Goal: Transaction & Acquisition: Download file/media

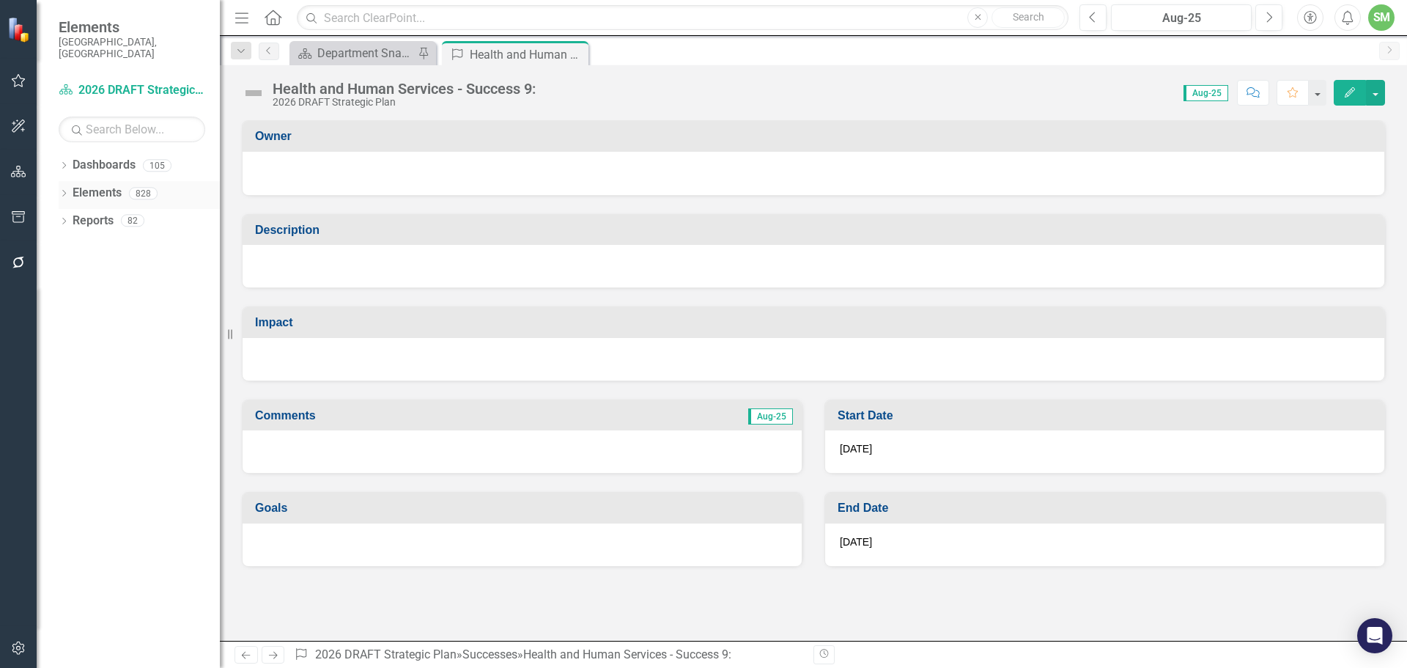
click at [86, 185] on link "Elements" at bounding box center [97, 193] width 49 height 17
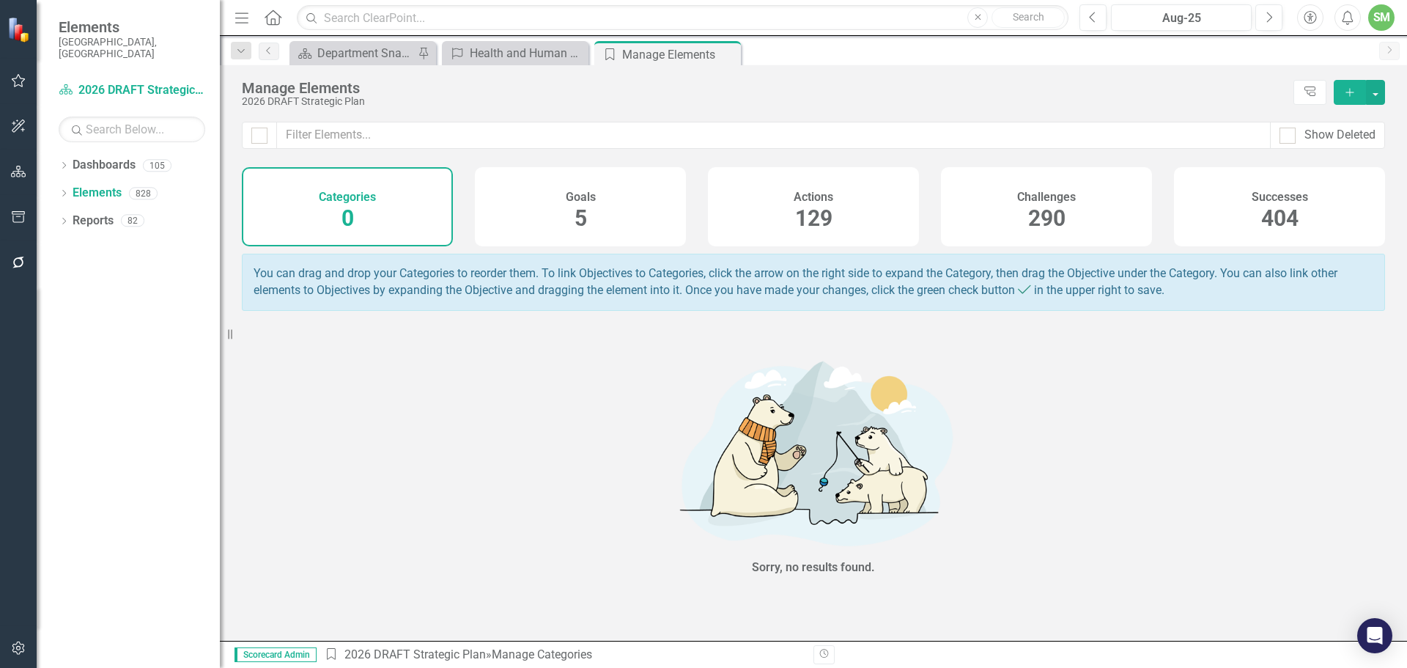
click at [1273, 202] on h4 "Successes" at bounding box center [1279, 197] width 56 height 13
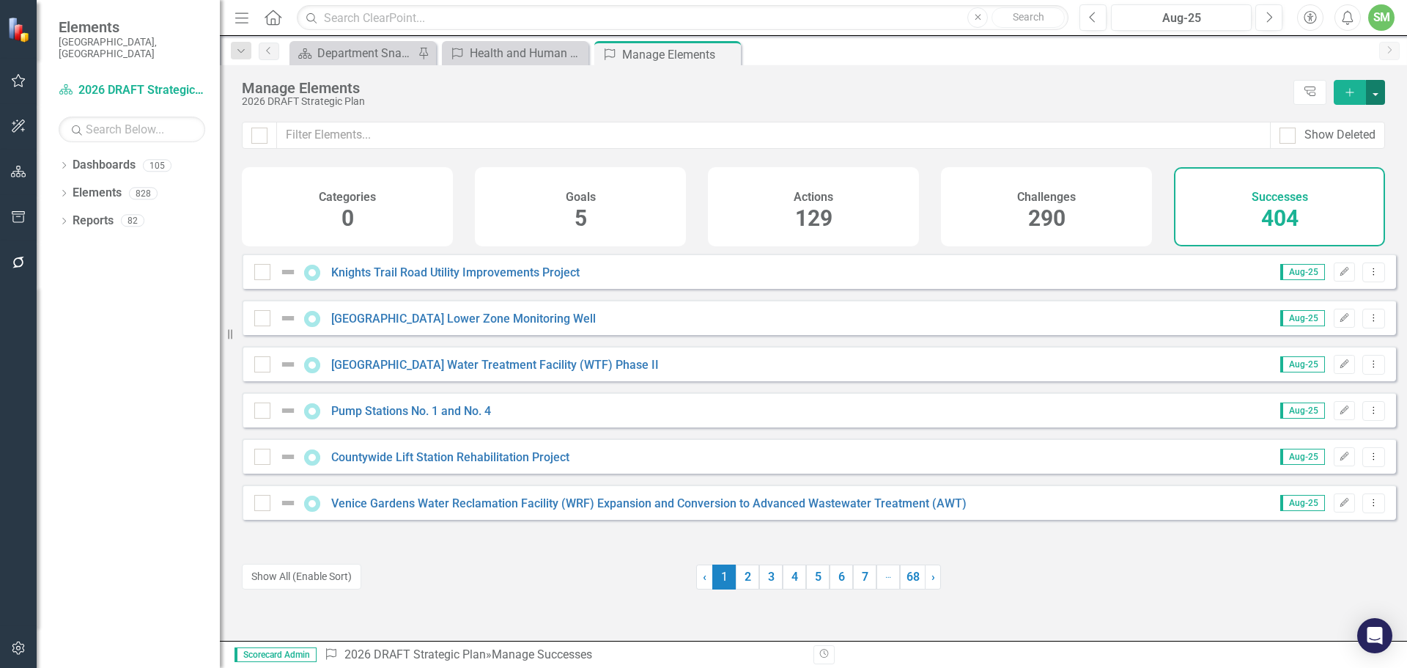
click at [1370, 89] on button "button" at bounding box center [1375, 92] width 19 height 25
click at [81, 212] on link "Reports" at bounding box center [93, 220] width 41 height 17
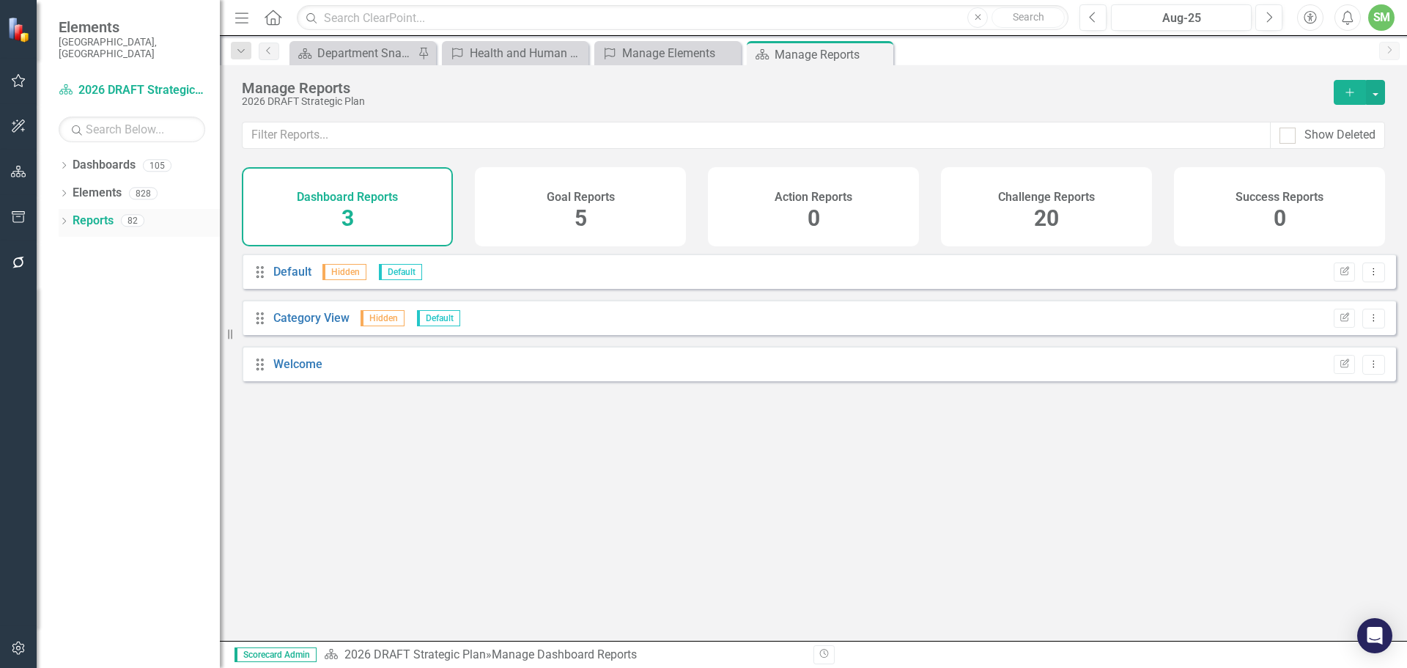
click at [67, 218] on icon "Dropdown" at bounding box center [64, 222] width 10 height 8
click at [111, 349] on link "Success Successes" at bounding box center [117, 357] width 76 height 17
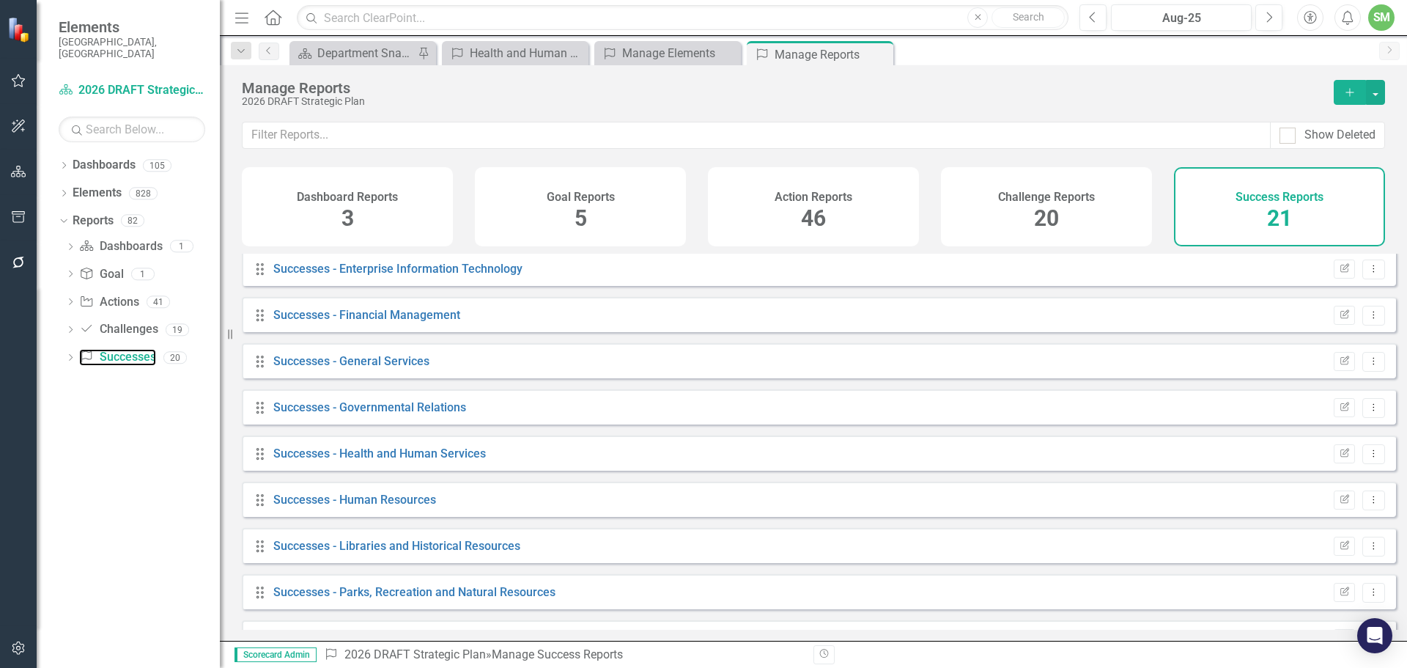
scroll to position [293, 0]
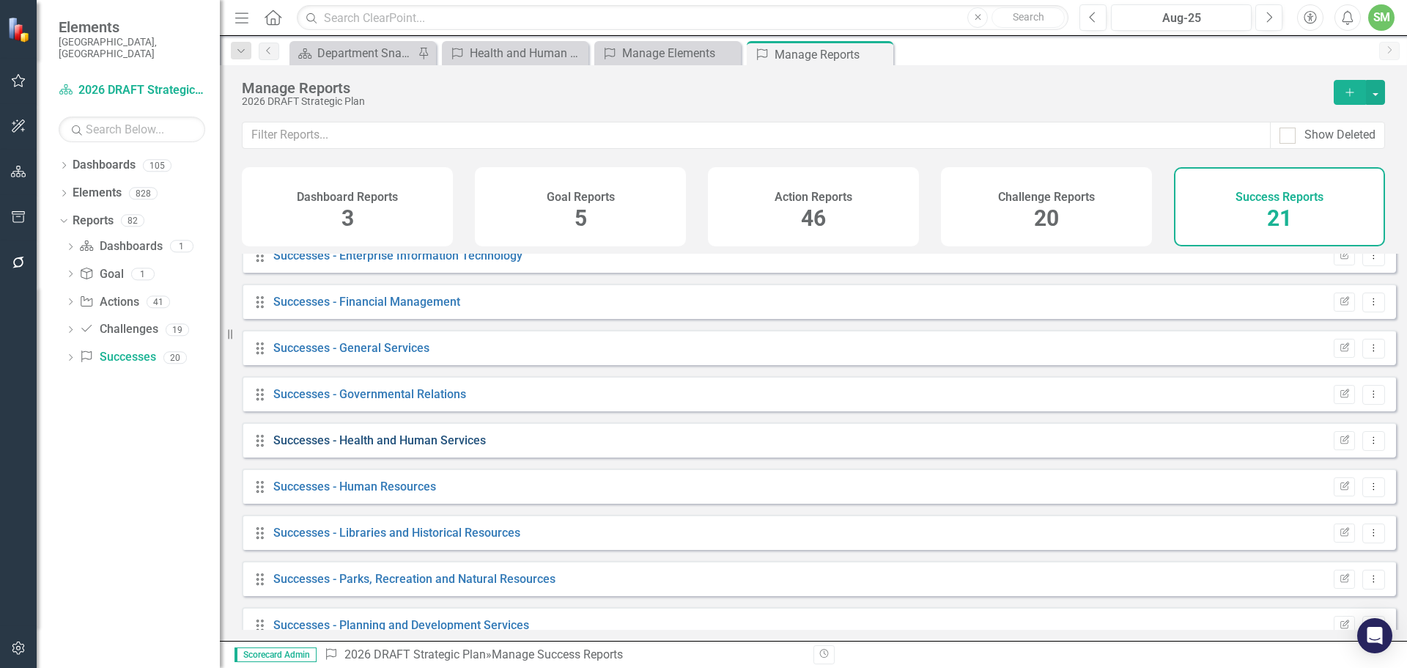
click at [393, 445] on link "Successes - Health and Human Services" at bounding box center [379, 440] width 212 height 14
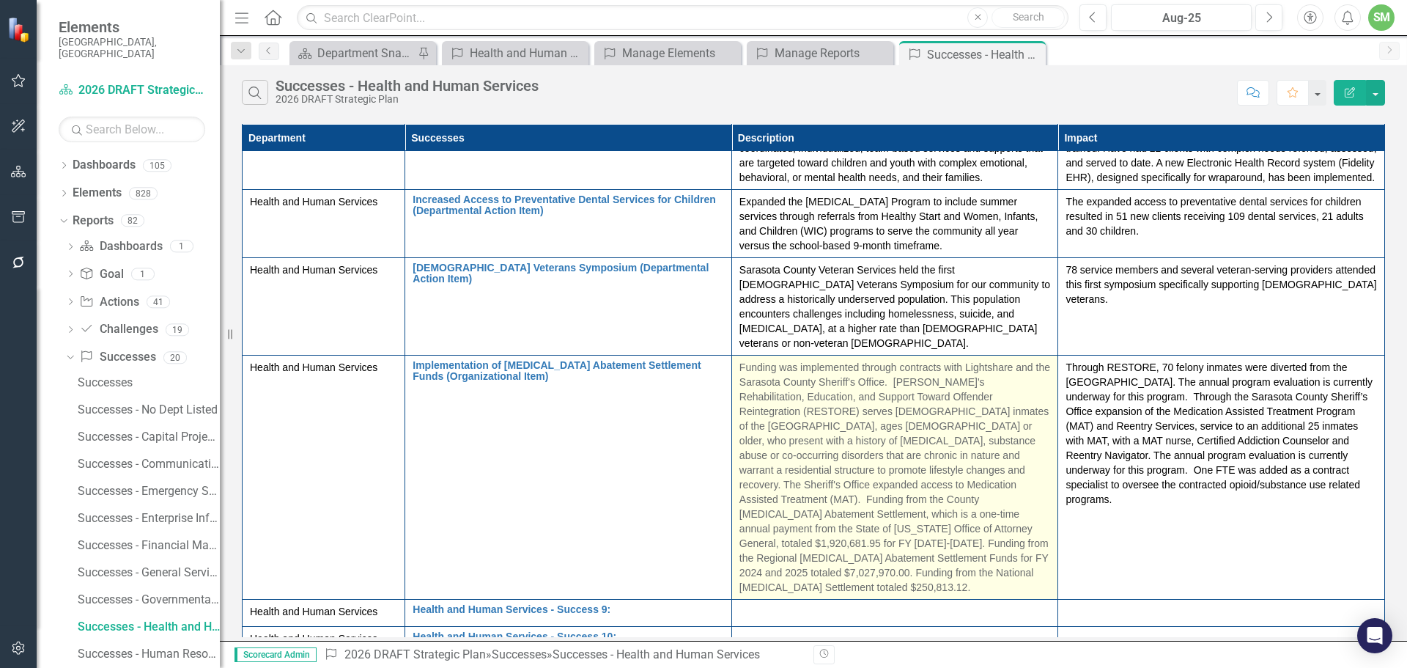
scroll to position [330, 0]
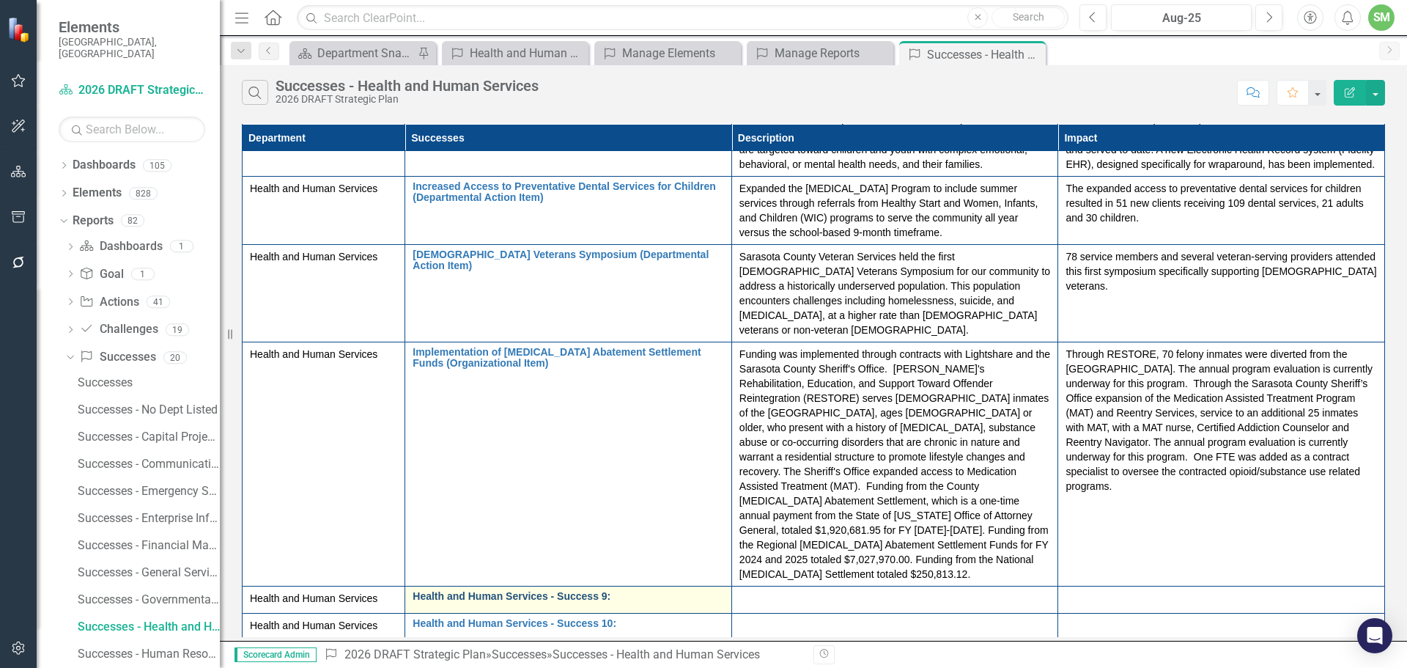
click at [517, 591] on link "Health and Human Services - Success 9:" at bounding box center [568, 596] width 311 height 11
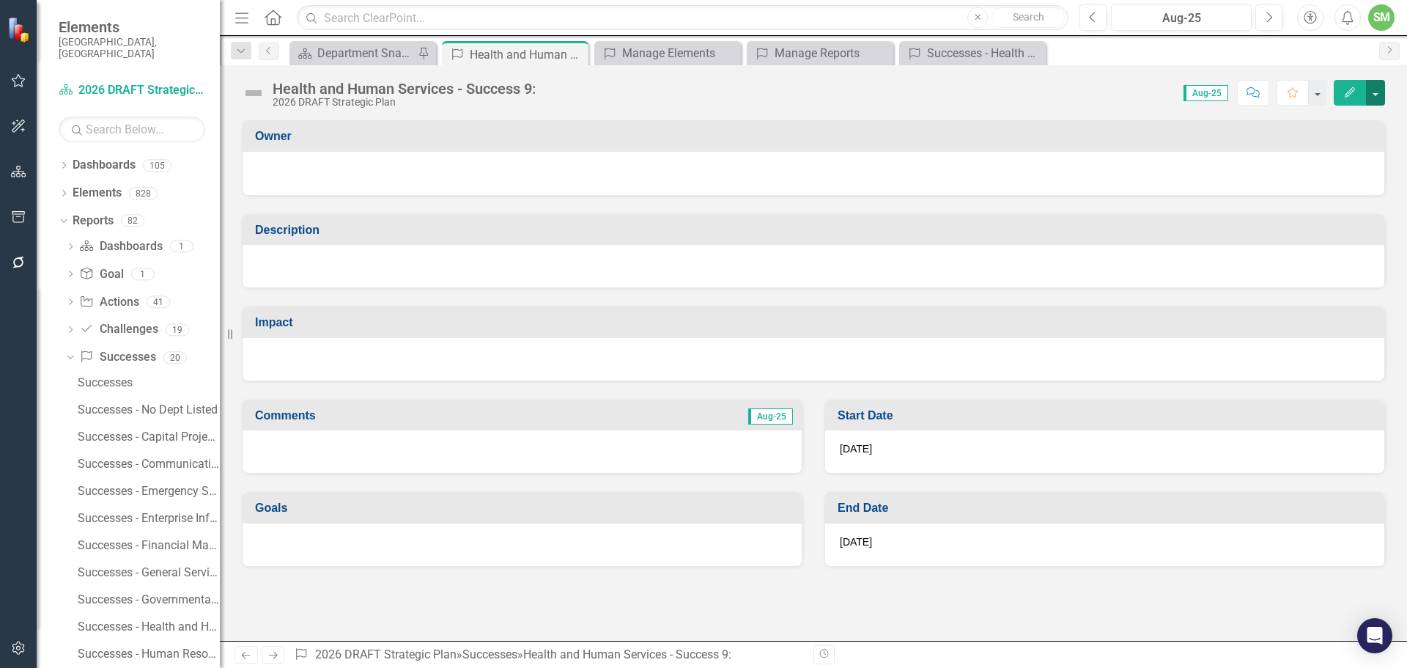
click at [1377, 93] on button "button" at bounding box center [1375, 93] width 19 height 26
click at [1324, 117] on link "Edit Edit Success" at bounding box center [1324, 119] width 119 height 27
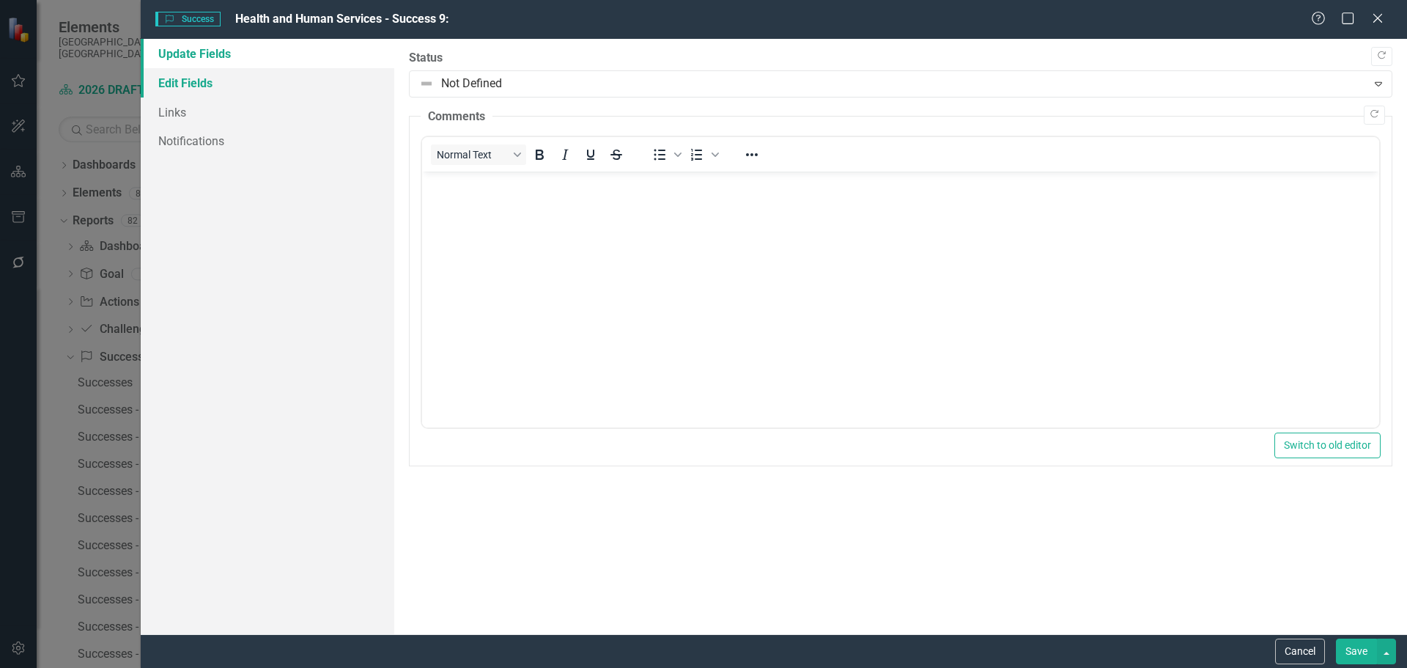
click at [193, 81] on link "Edit Fields" at bounding box center [268, 82] width 254 height 29
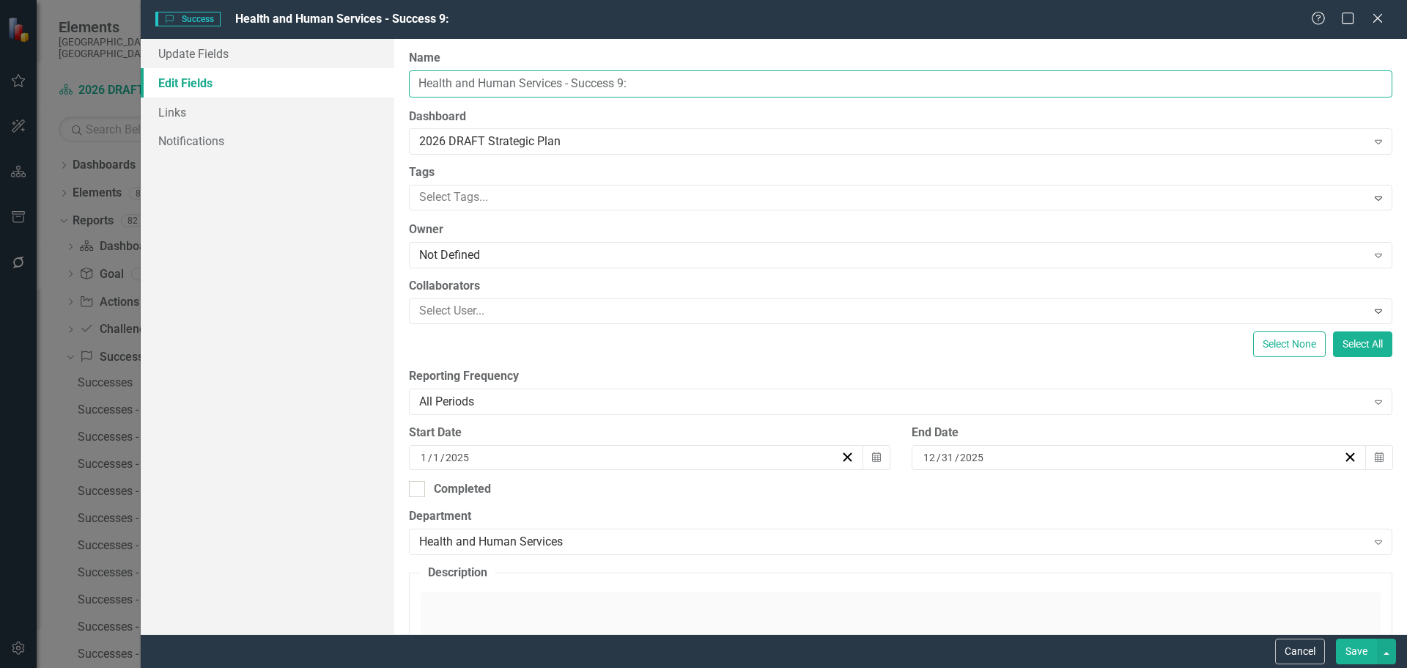
click at [645, 78] on input "Health and Human Services - Success 9:" at bounding box center [900, 83] width 983 height 27
paste input "Eligibility Services for Veterans Organizational Accomplishment"
drag, startPoint x: 580, startPoint y: 88, endPoint x: 651, endPoint y: 53, distance: 78.6
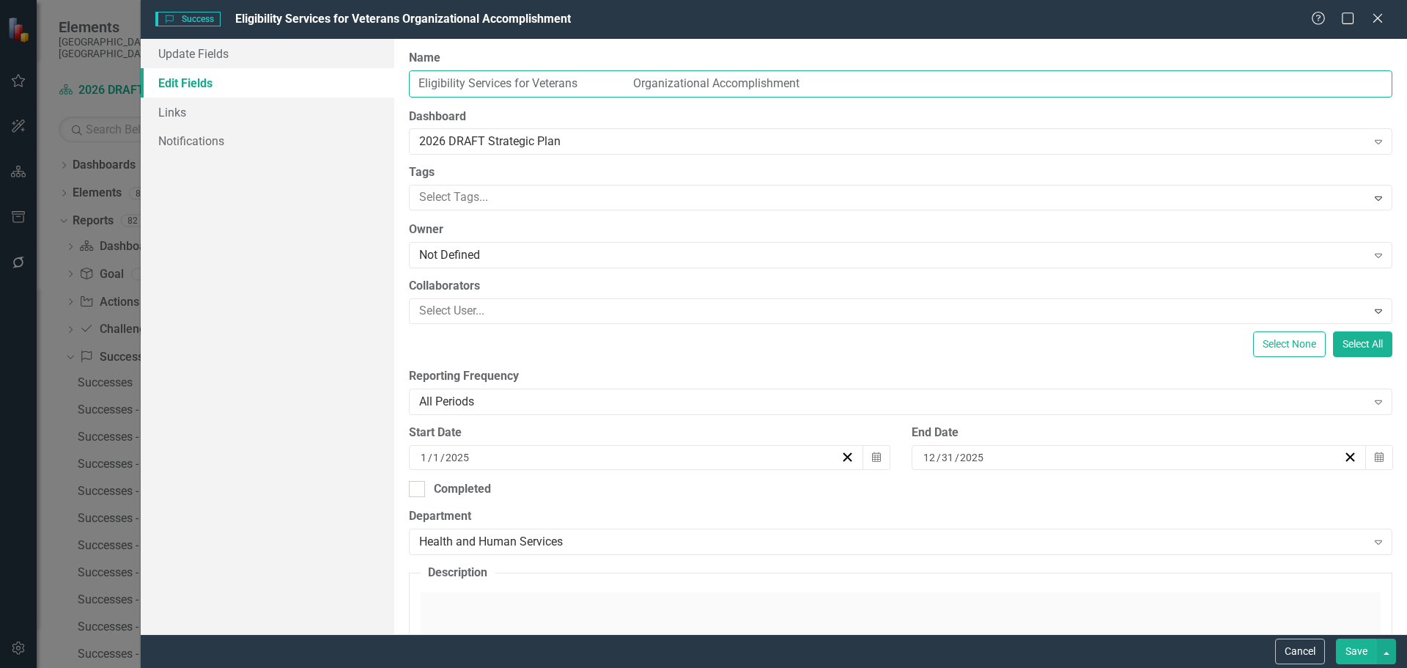
click at [581, 87] on input "Eligibility Services for Veterans Organizational Accomplishment" at bounding box center [900, 83] width 983 height 27
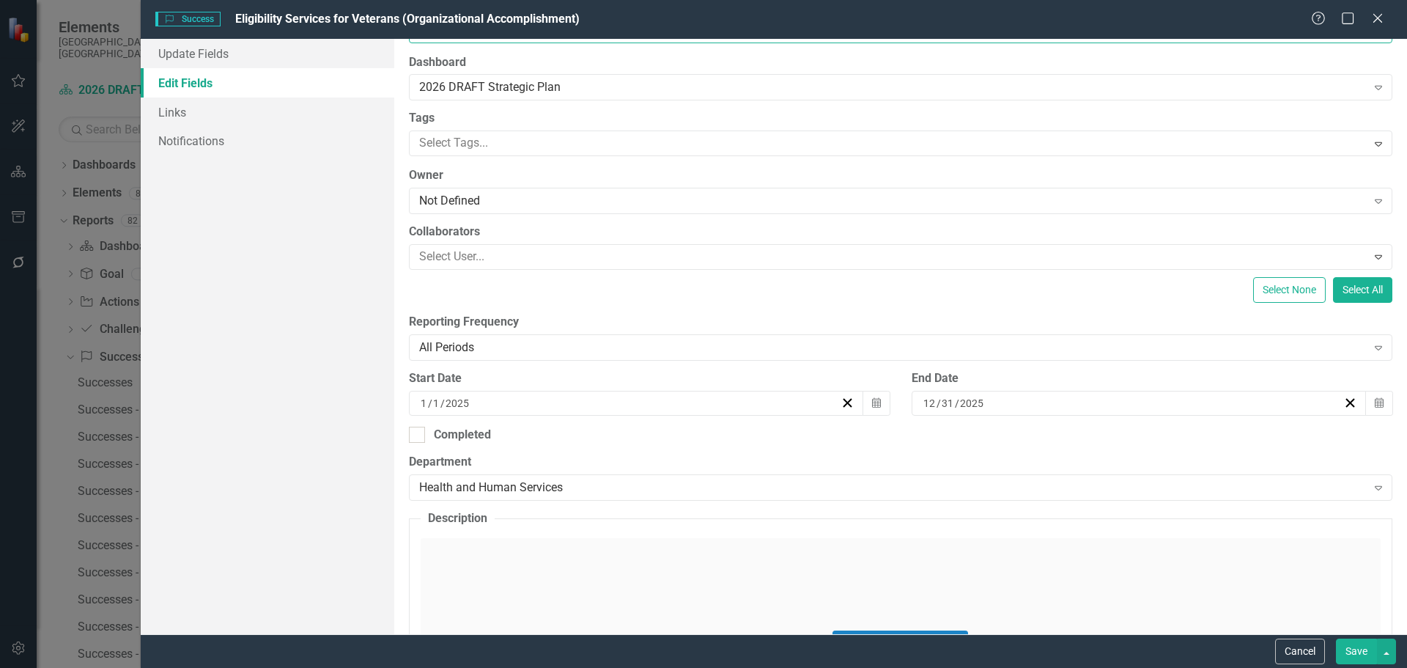
scroll to position [220, 0]
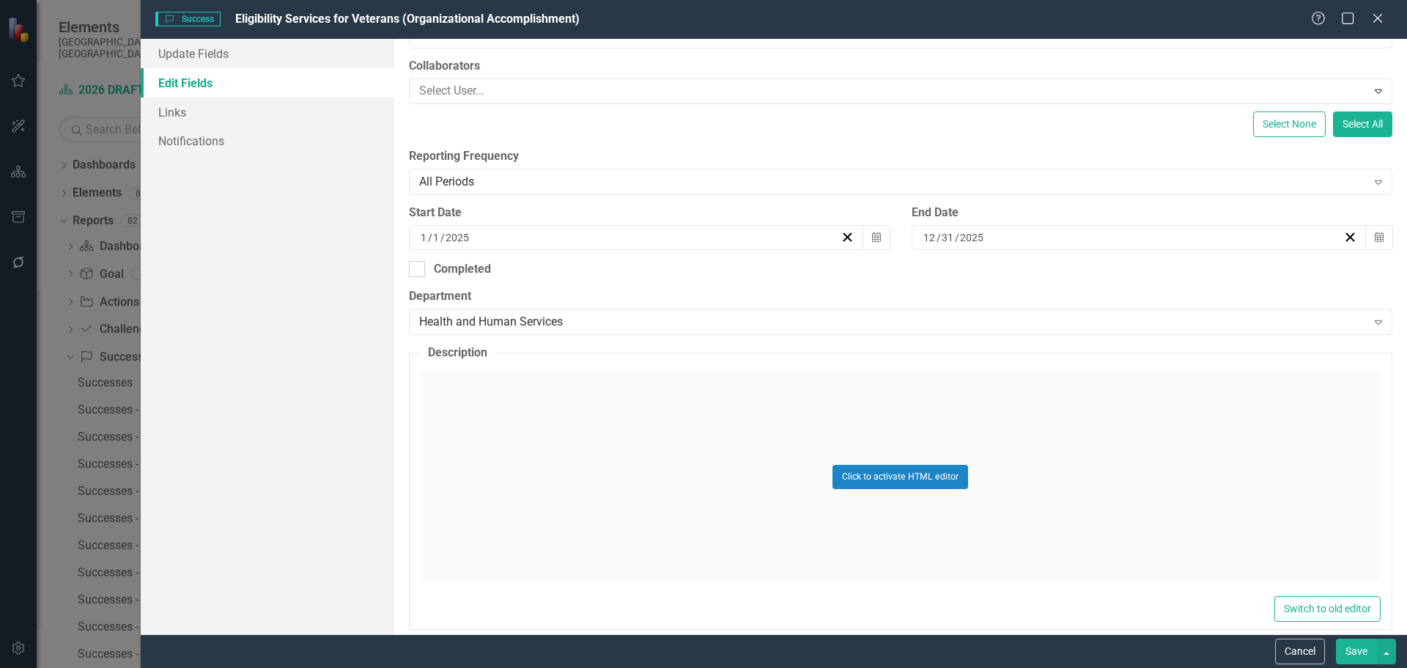
type input "Eligibility Services for Veterans (Organizational Accomplishment)"
click at [483, 412] on div "Click to activate HTML editor" at bounding box center [901, 476] width 960 height 209
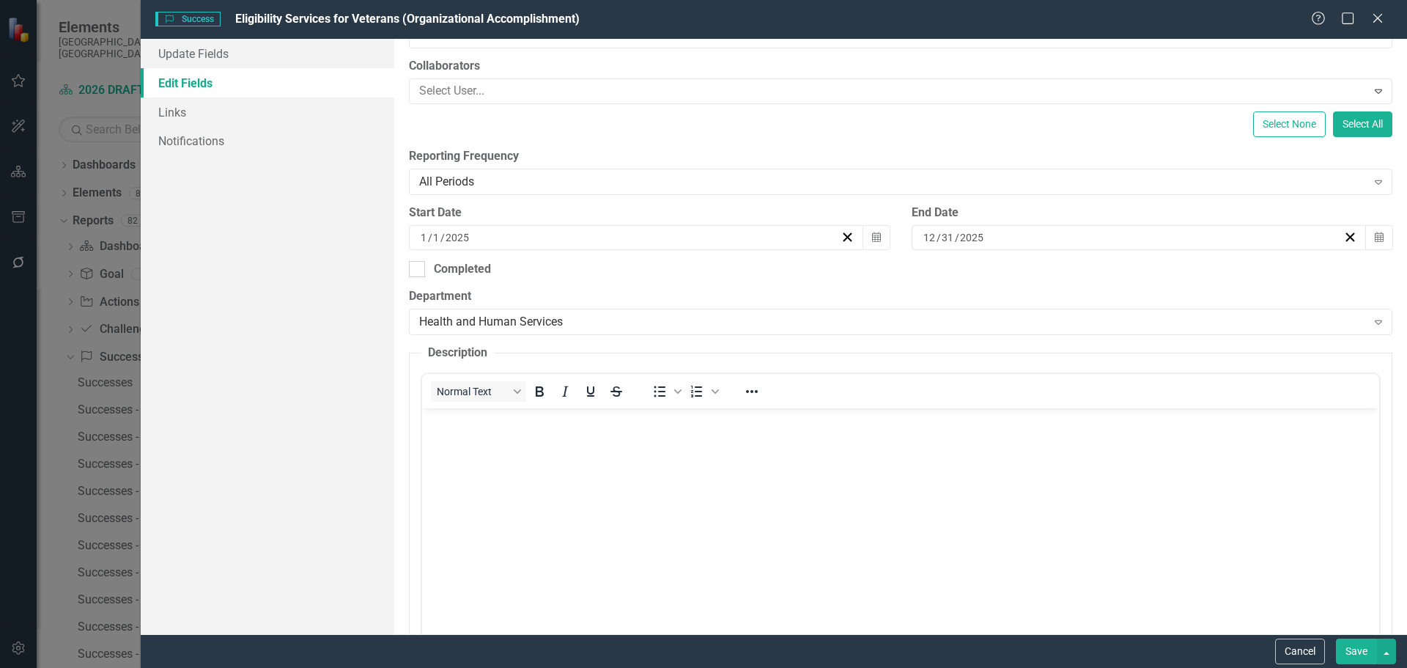
scroll to position [0, 0]
click at [467, 432] on body "Rich Text Area. Press ALT-0 for help." at bounding box center [899, 518] width 957 height 220
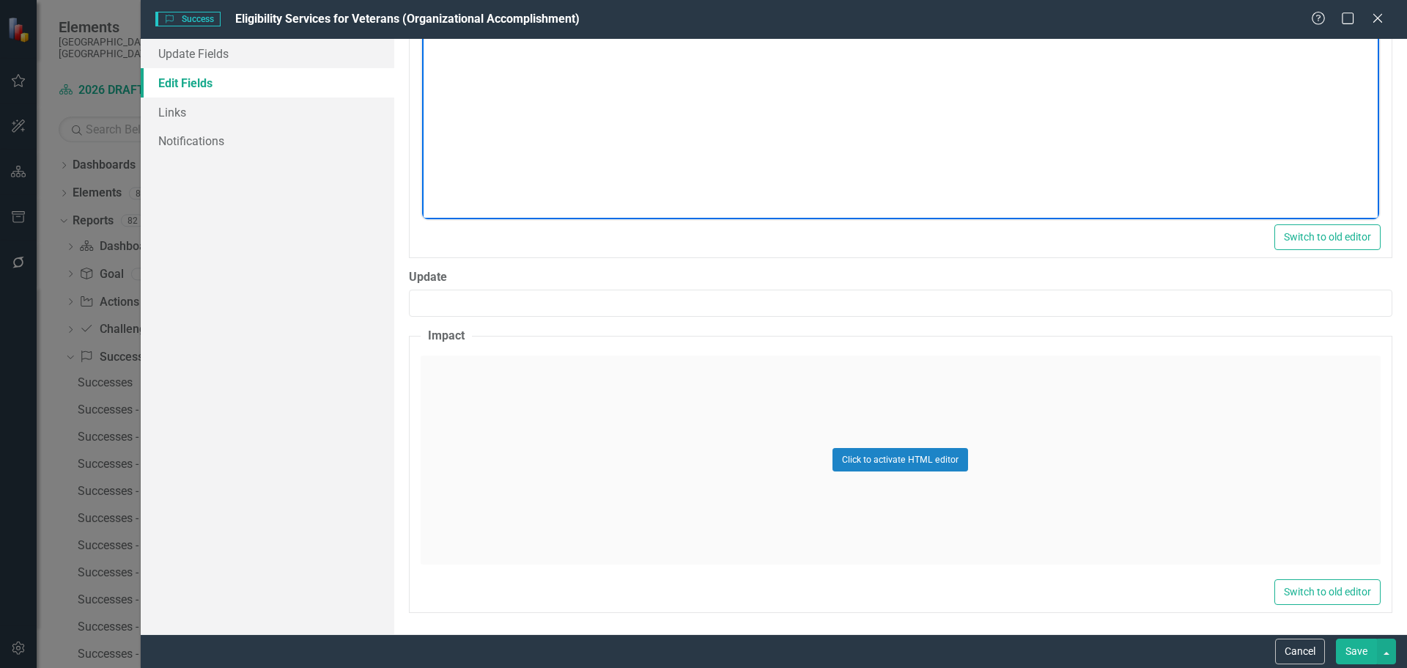
scroll to position [665, 0]
click at [471, 399] on div "Click to activate HTML editor" at bounding box center [901, 459] width 960 height 209
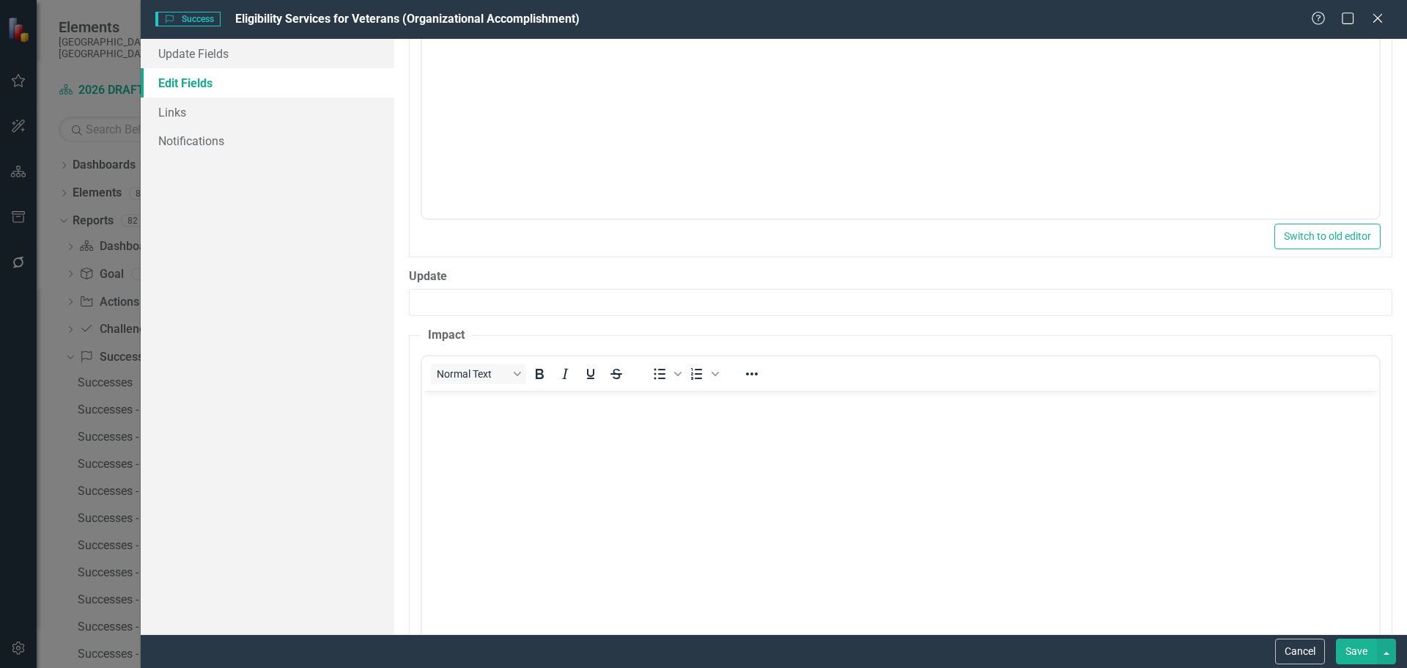
scroll to position [0, 0]
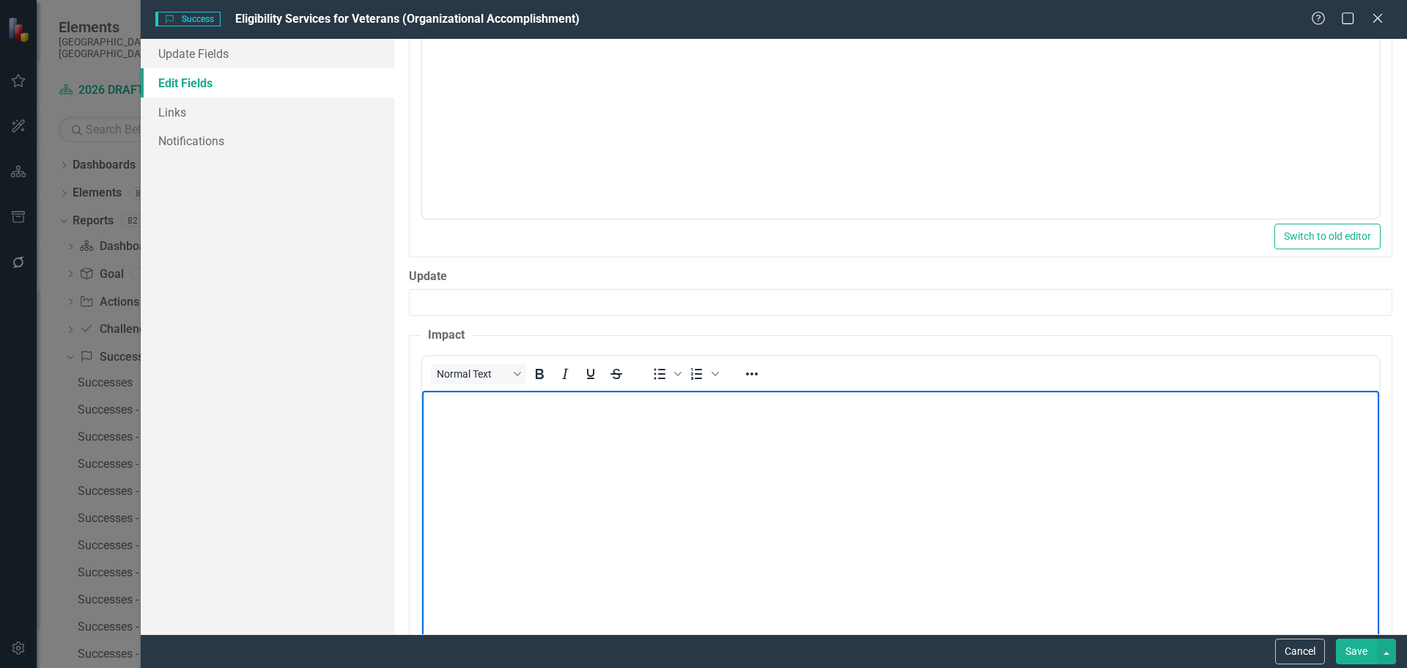
click at [448, 414] on body "Rich Text Area. Press ALT-0 for help." at bounding box center [899, 500] width 957 height 220
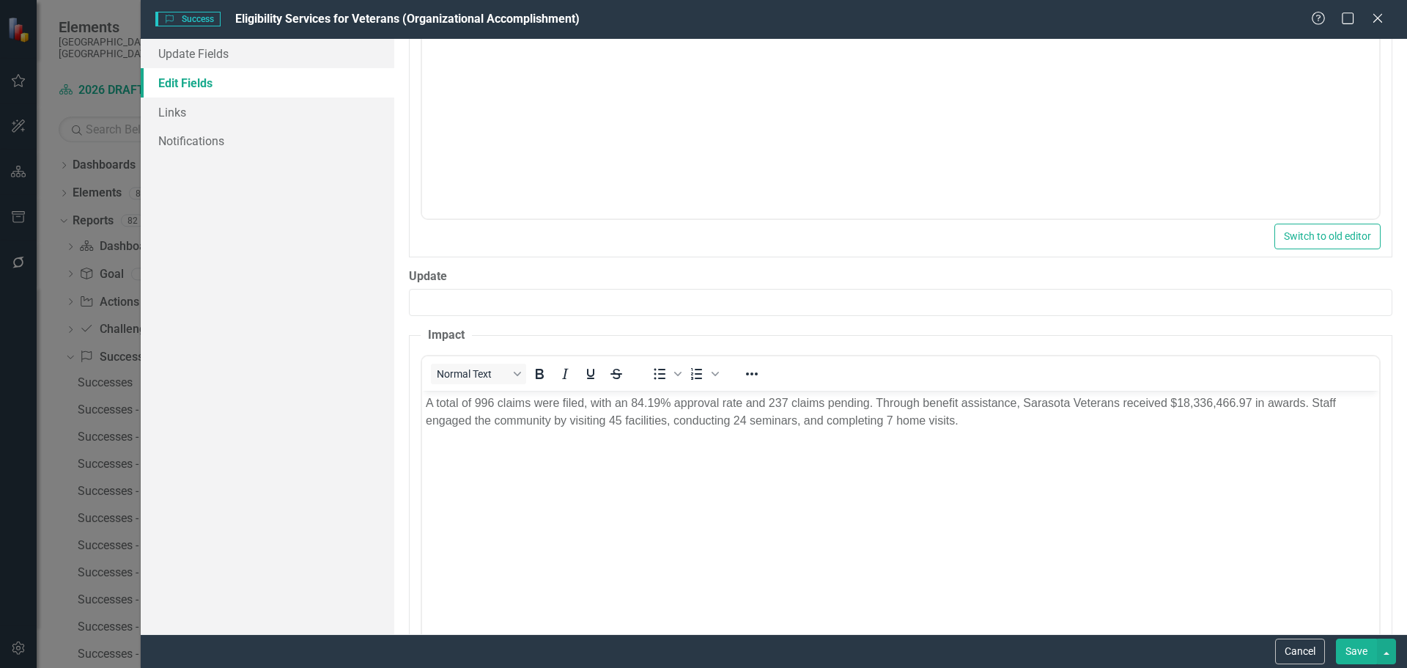
click at [1356, 651] on button "Save" at bounding box center [1356, 651] width 41 height 26
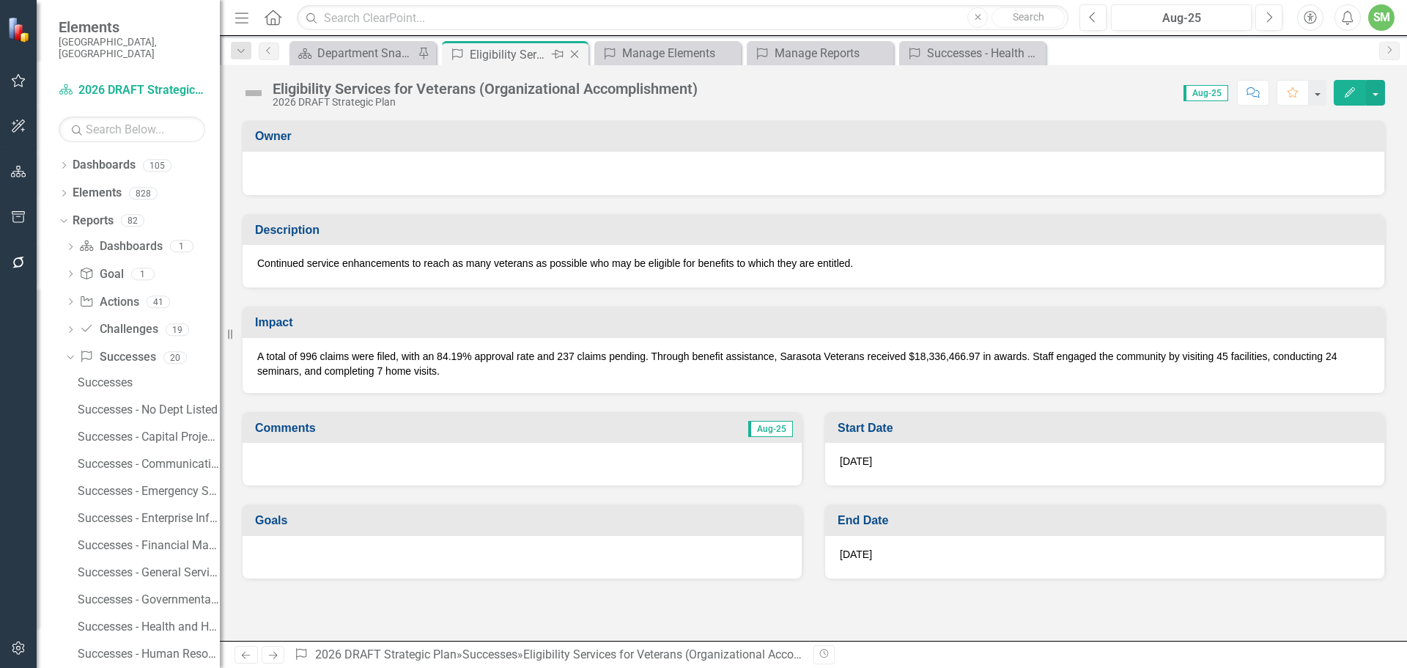
click at [577, 48] on icon "Close" at bounding box center [574, 54] width 15 height 12
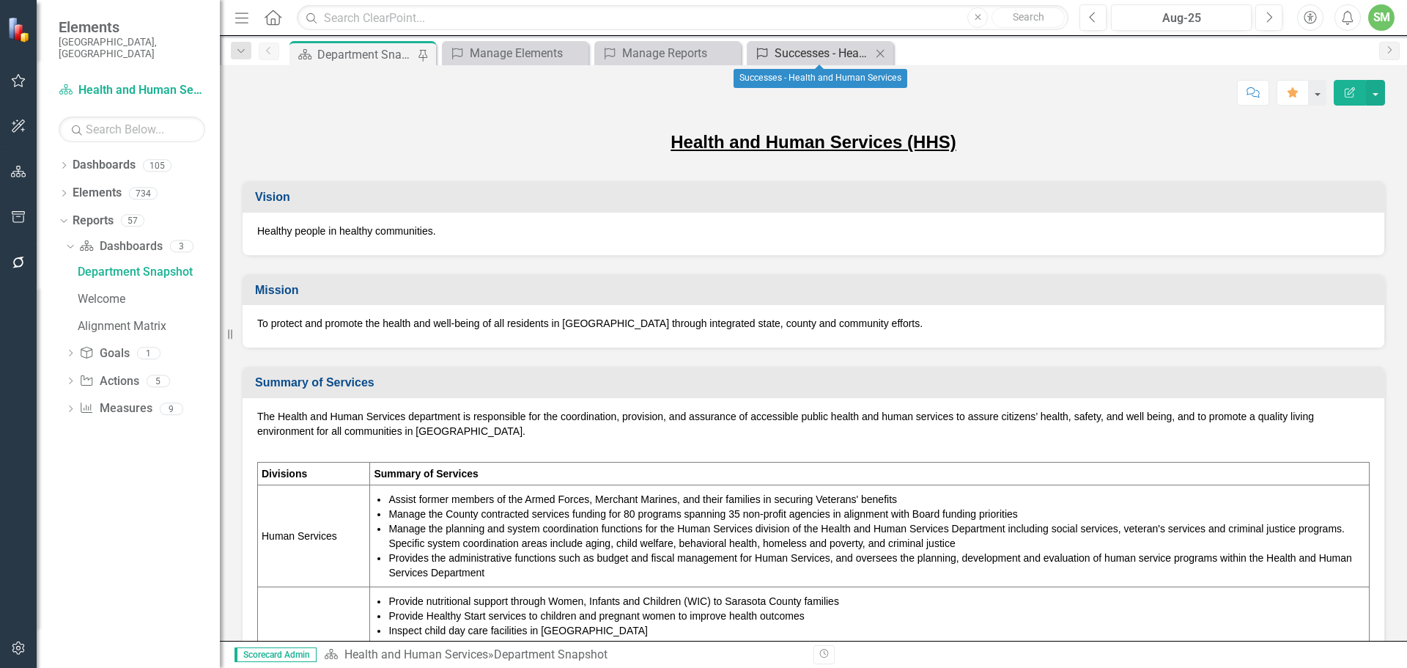
click at [813, 48] on div "Successes - Health and Human Services" at bounding box center [822, 53] width 97 height 18
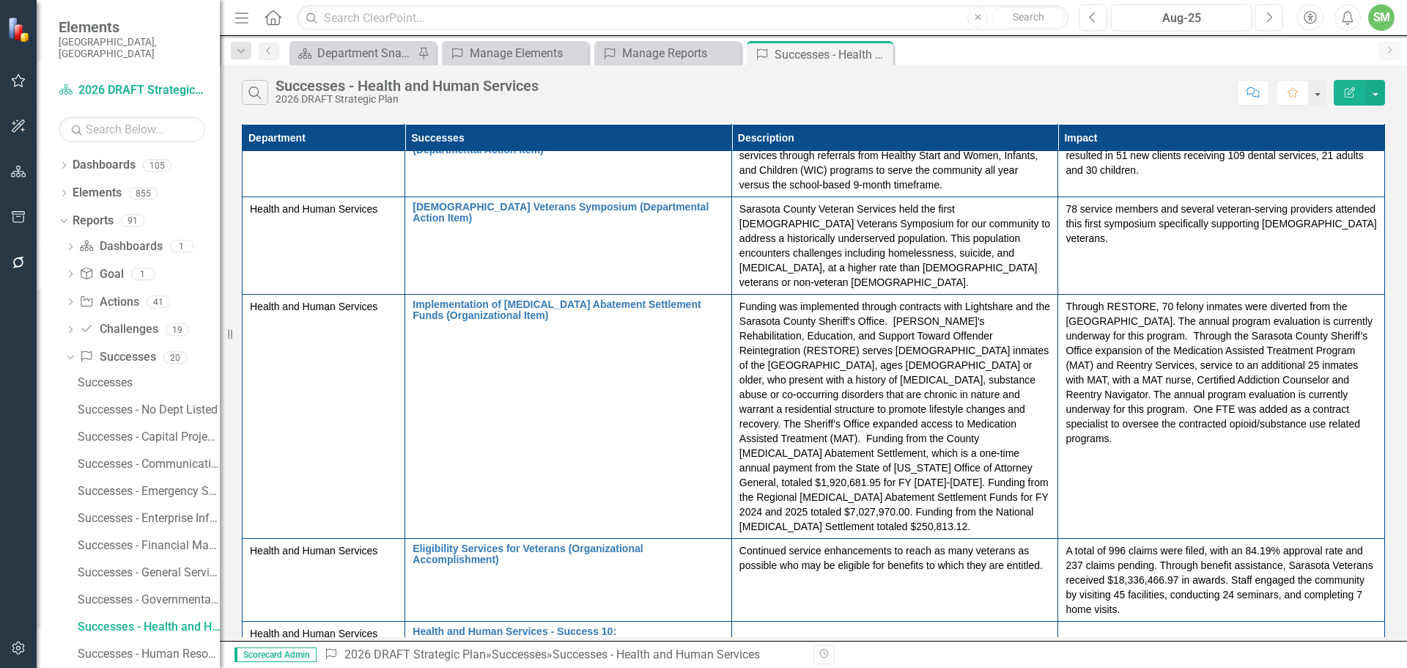
scroll to position [386, 0]
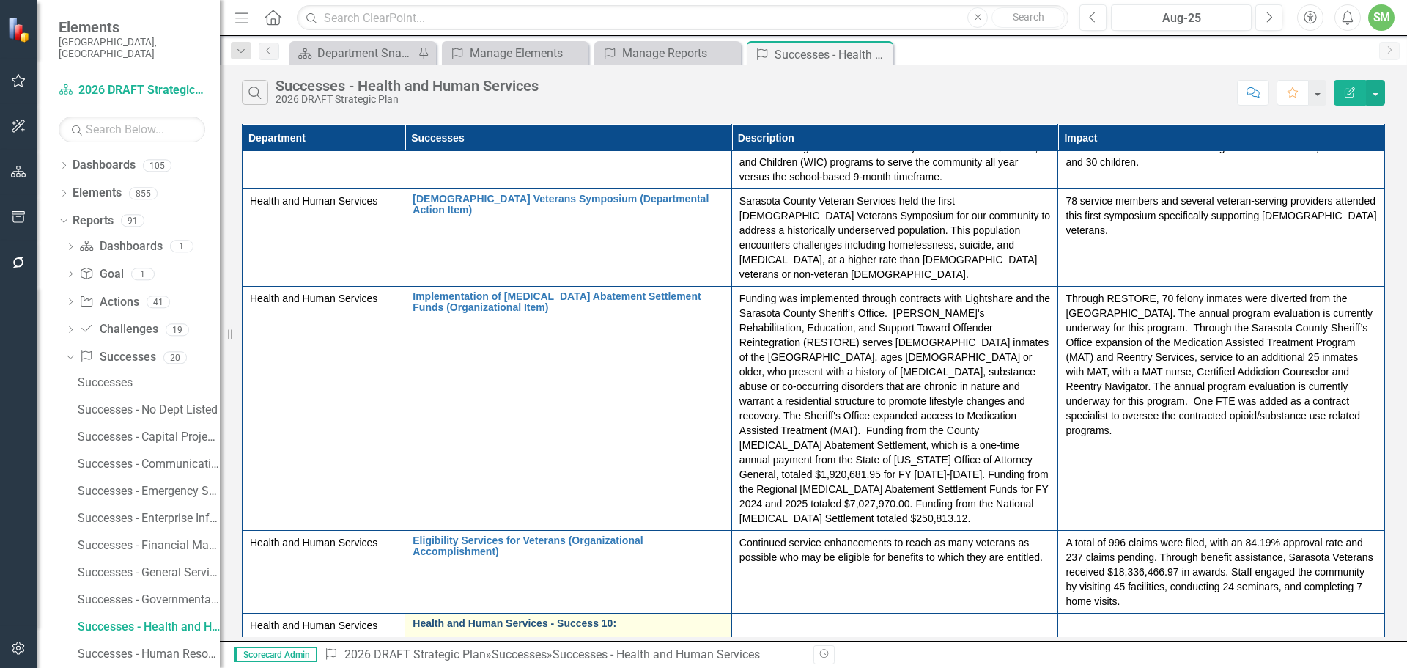
click at [446, 618] on link "Health and Human Services - Success 10:" at bounding box center [568, 623] width 311 height 11
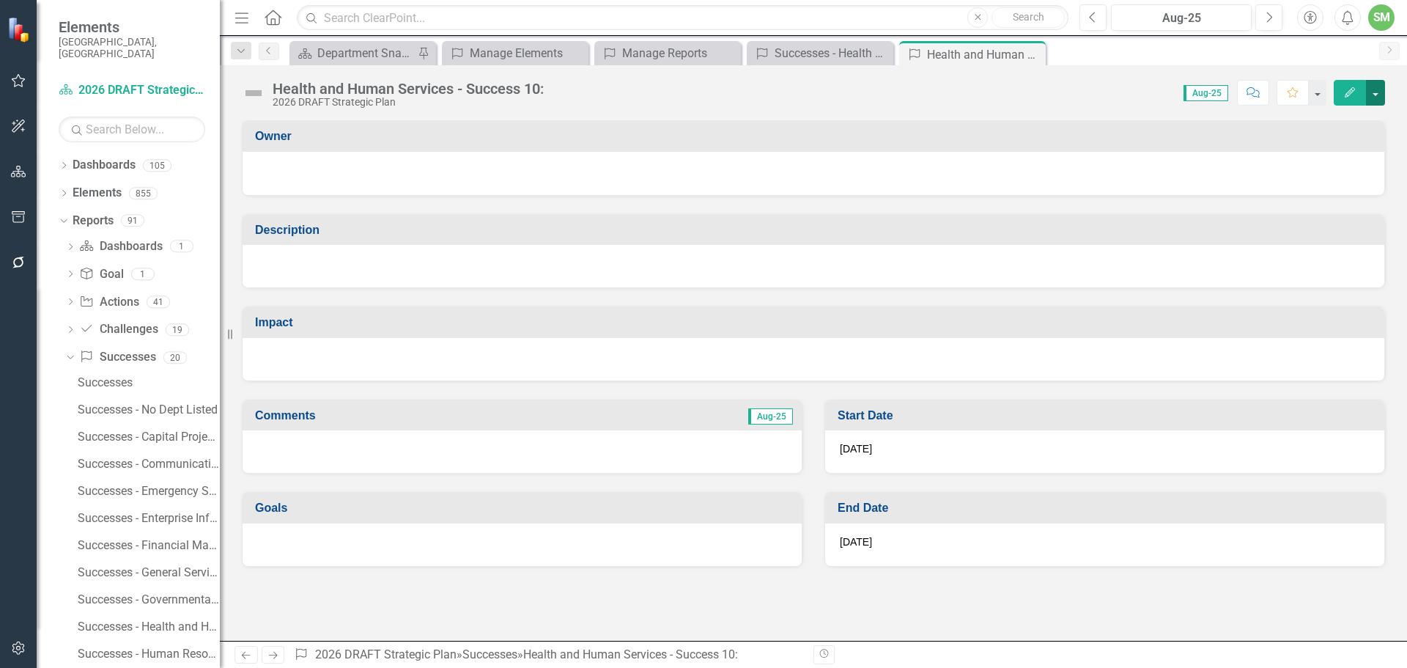
click at [1374, 90] on button "button" at bounding box center [1375, 93] width 19 height 26
click at [1308, 119] on link "Edit Edit Success" at bounding box center [1324, 119] width 119 height 27
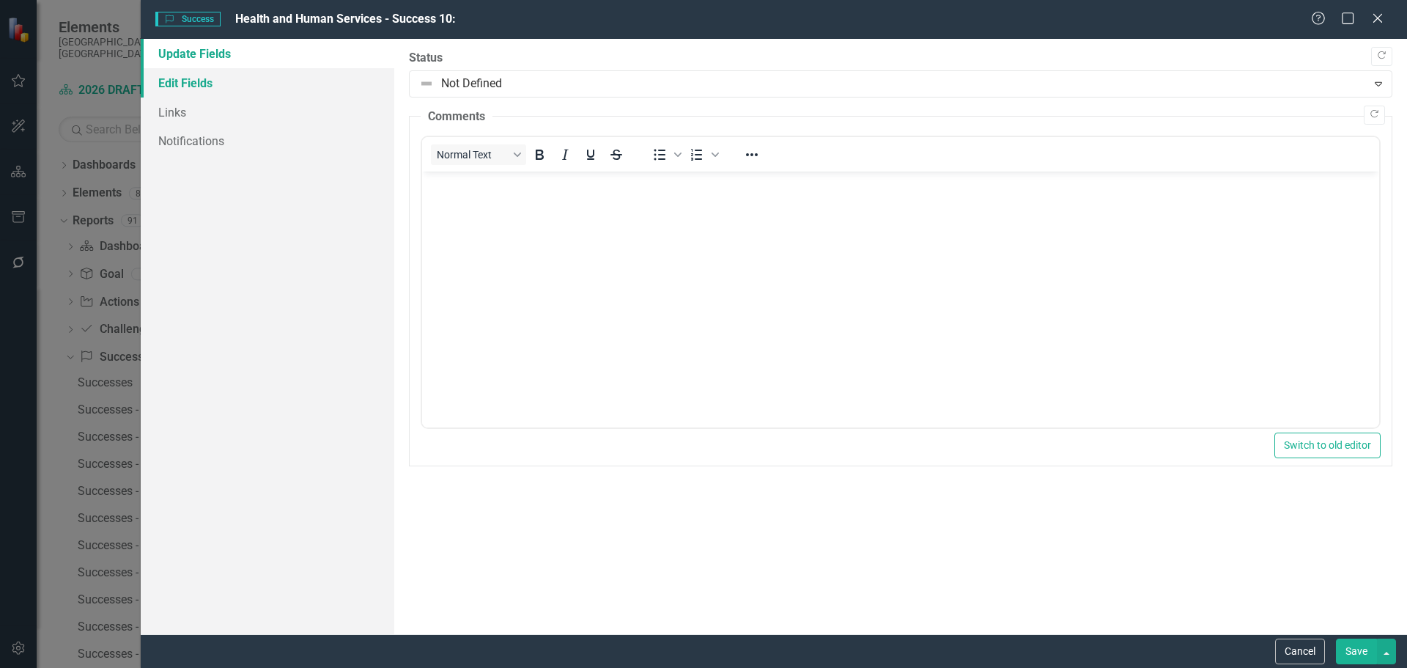
click at [200, 78] on link "Edit Fields" at bounding box center [268, 82] width 254 height 29
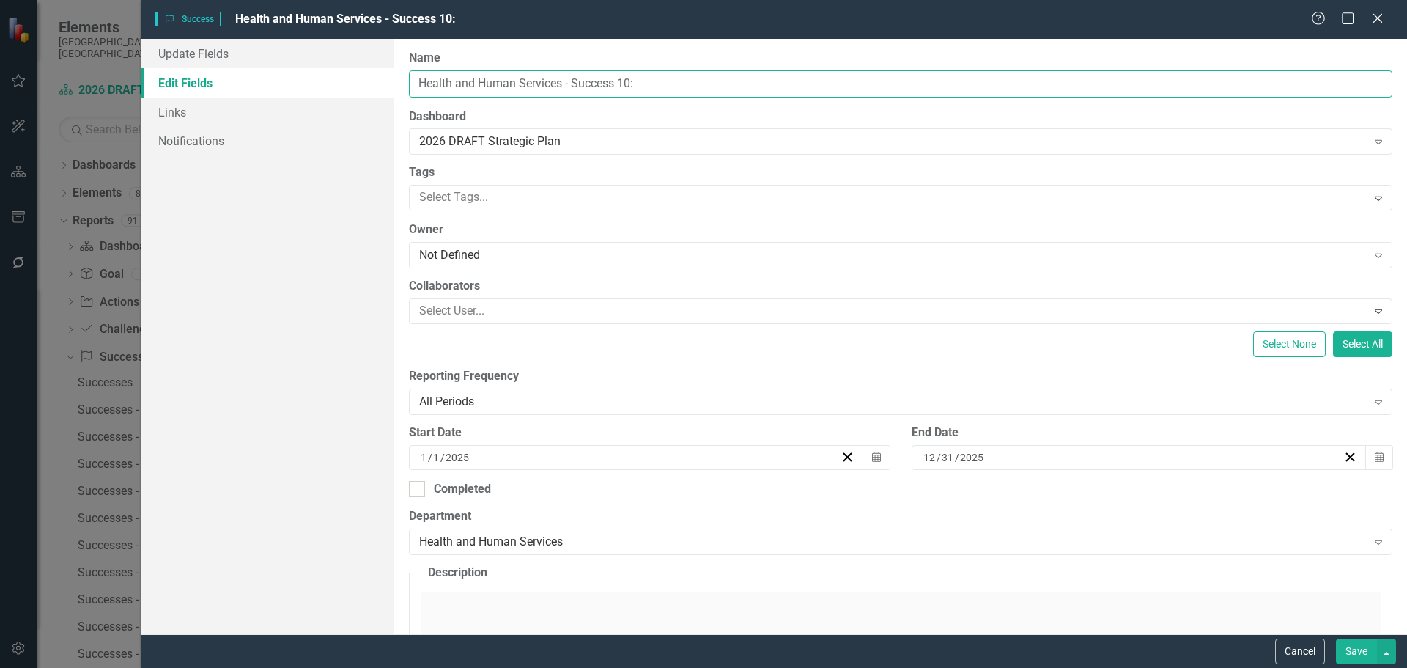
click at [667, 83] on input "Health and Human Services - Success 10:" at bounding box center [900, 83] width 983 height 27
click at [666, 83] on input "Health and Human Services - Success 10:" at bounding box center [900, 83] width 983 height 27
click at [665, 83] on input "Health and Human Services - Success 10:" at bounding box center [900, 83] width 983 height 27
paste input "Accessible Maternity Services Organizational Accomplishment"
drag, startPoint x: 572, startPoint y: 84, endPoint x: 828, endPoint y: 43, distance: 258.9
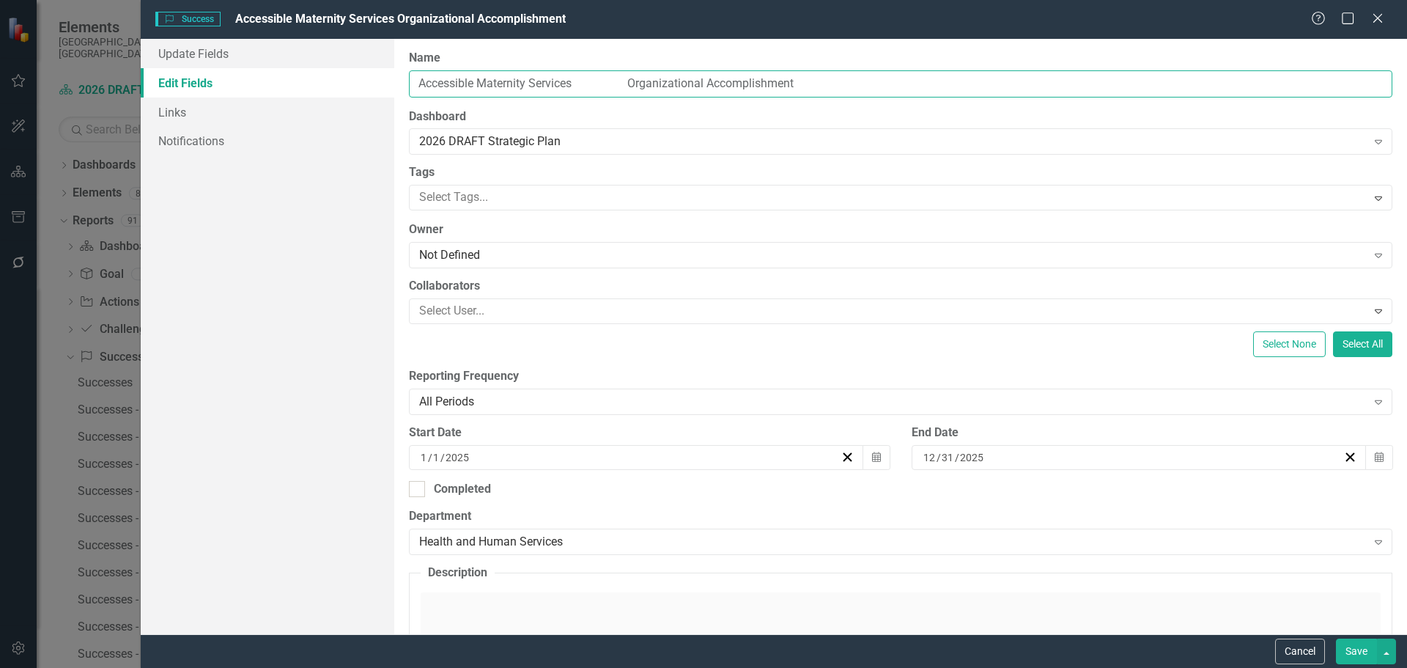
click at [574, 81] on input "Accessible Maternity Services Organizational Accomplishment" at bounding box center [900, 83] width 983 height 27
type input "Accessible Maternity Services (Organizational Accomplishment)"
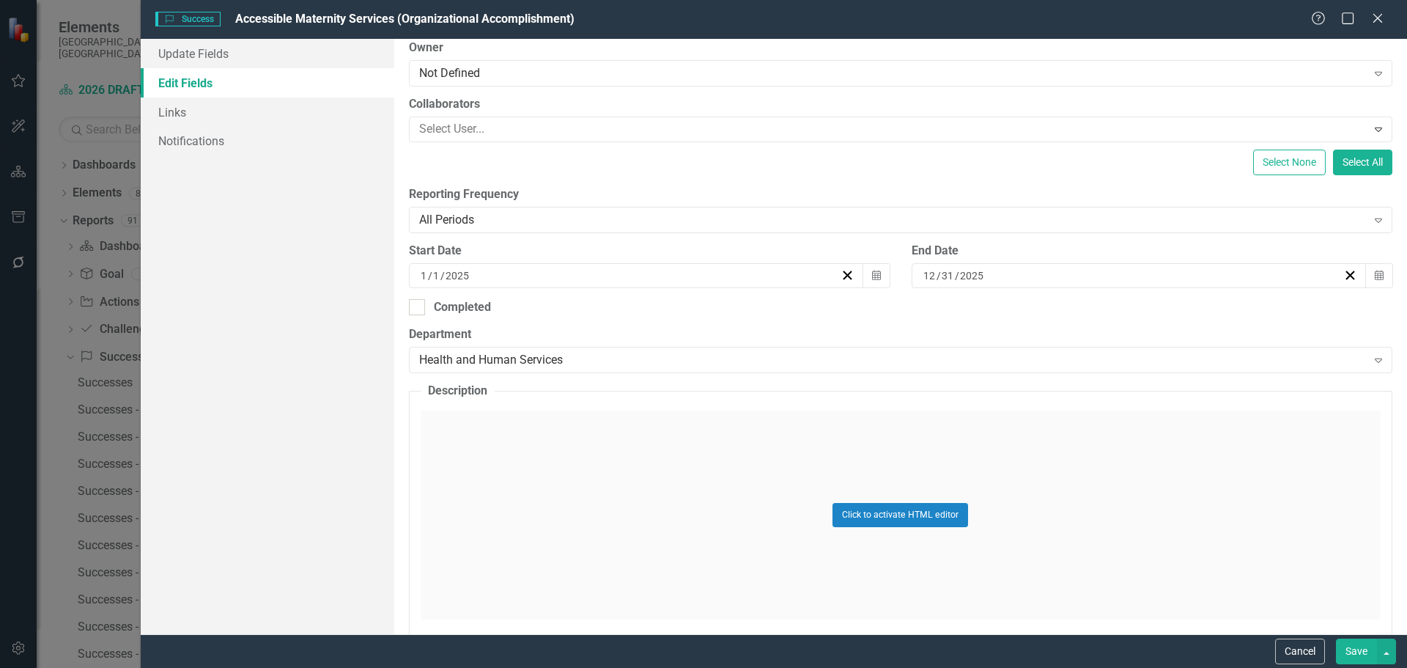
scroll to position [220, 0]
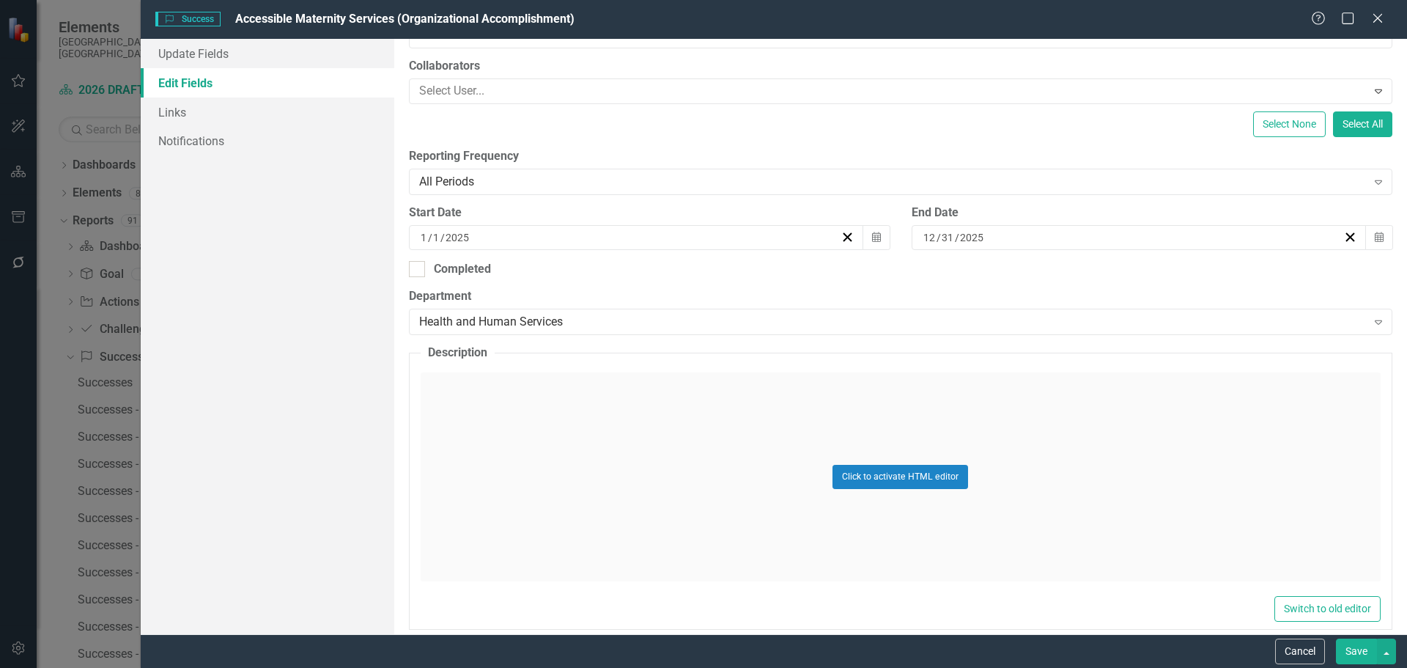
click at [456, 409] on div "Click to activate HTML editor" at bounding box center [901, 476] width 960 height 209
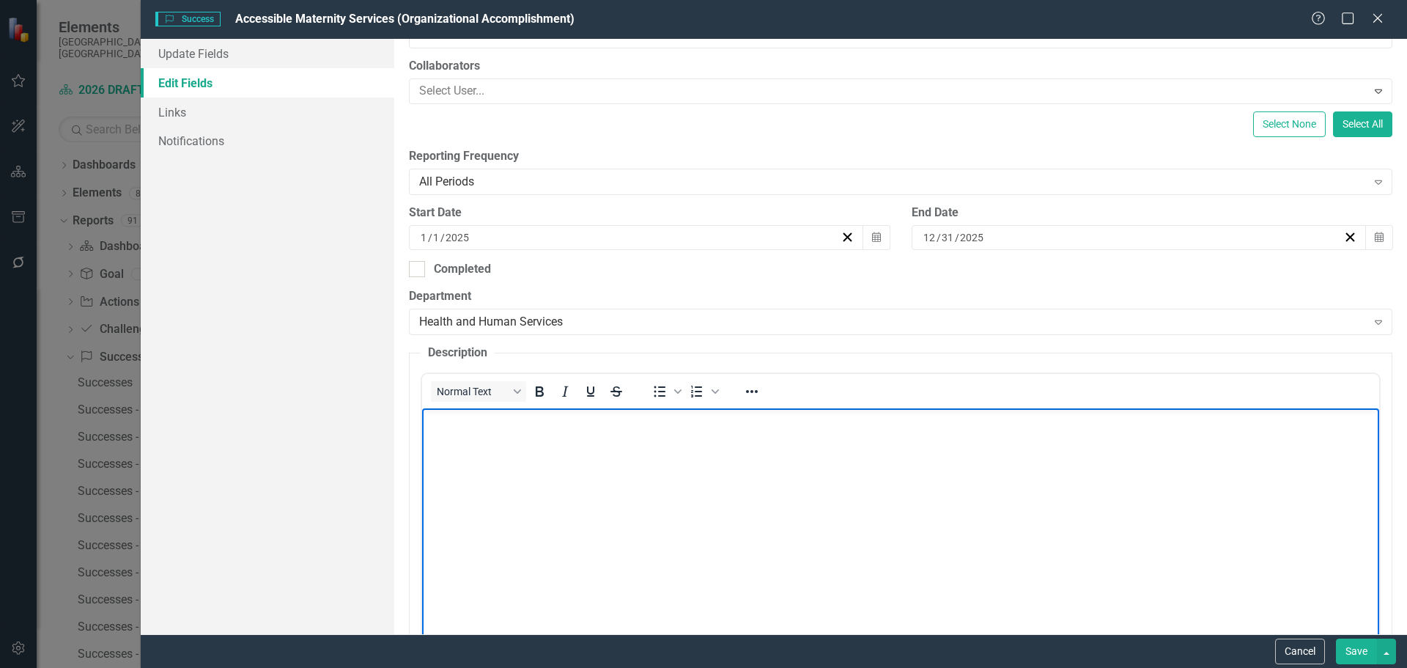
click at [464, 433] on body "Rich Text Area. Press ALT-0 for help." at bounding box center [899, 518] width 957 height 220
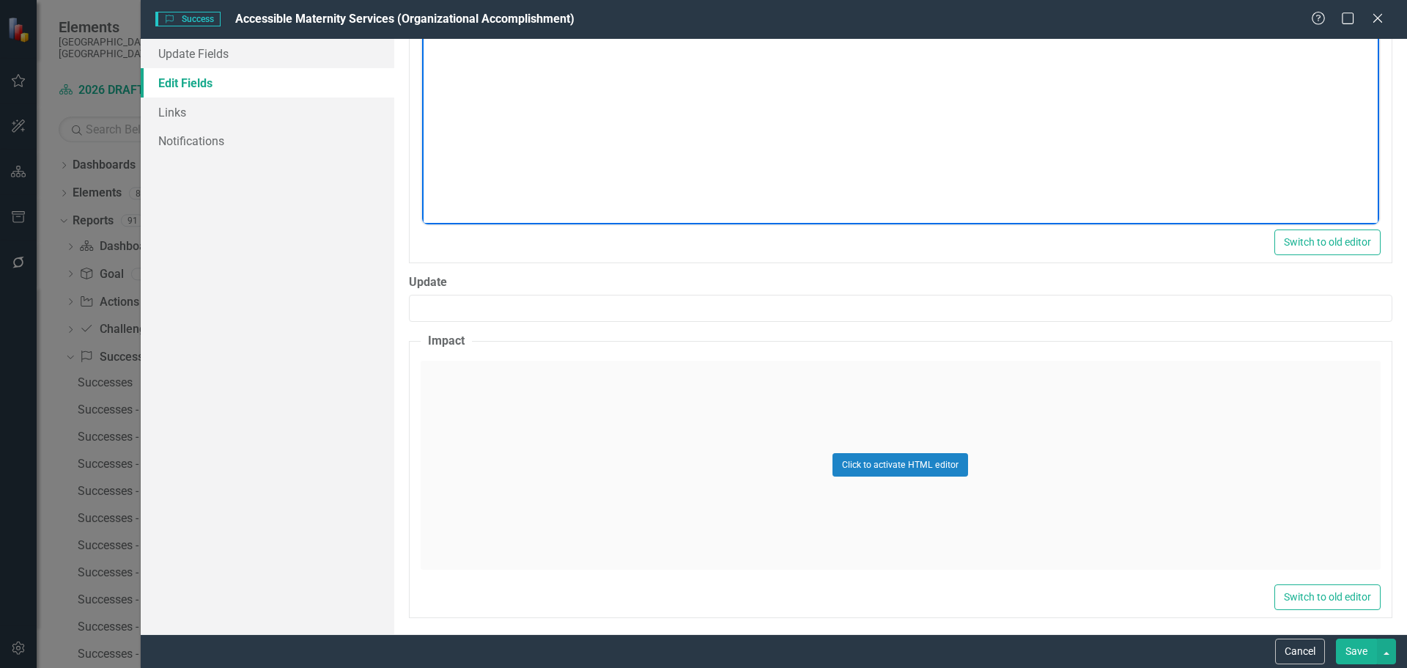
scroll to position [665, 0]
click at [526, 367] on div "Click to activate HTML editor" at bounding box center [901, 459] width 960 height 209
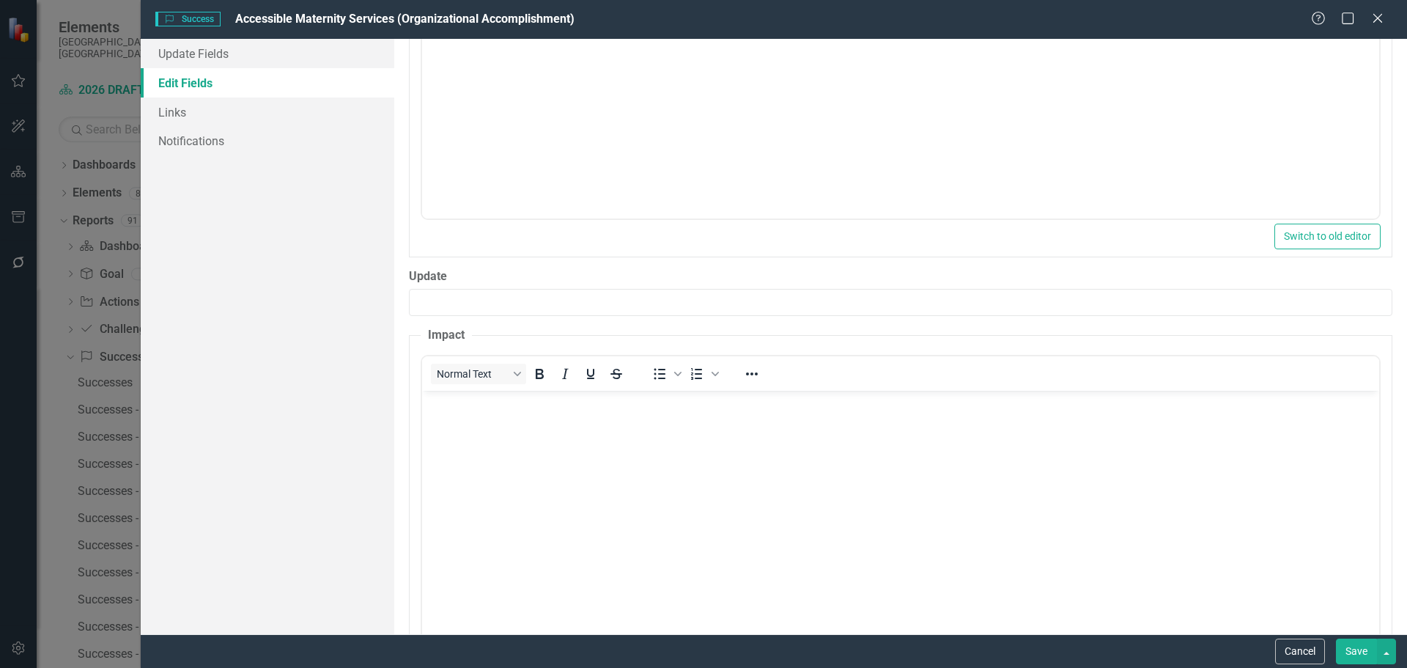
scroll to position [0, 0]
click at [481, 432] on body "Rich Text Area. Press ALT-0 for help." at bounding box center [899, 500] width 957 height 220
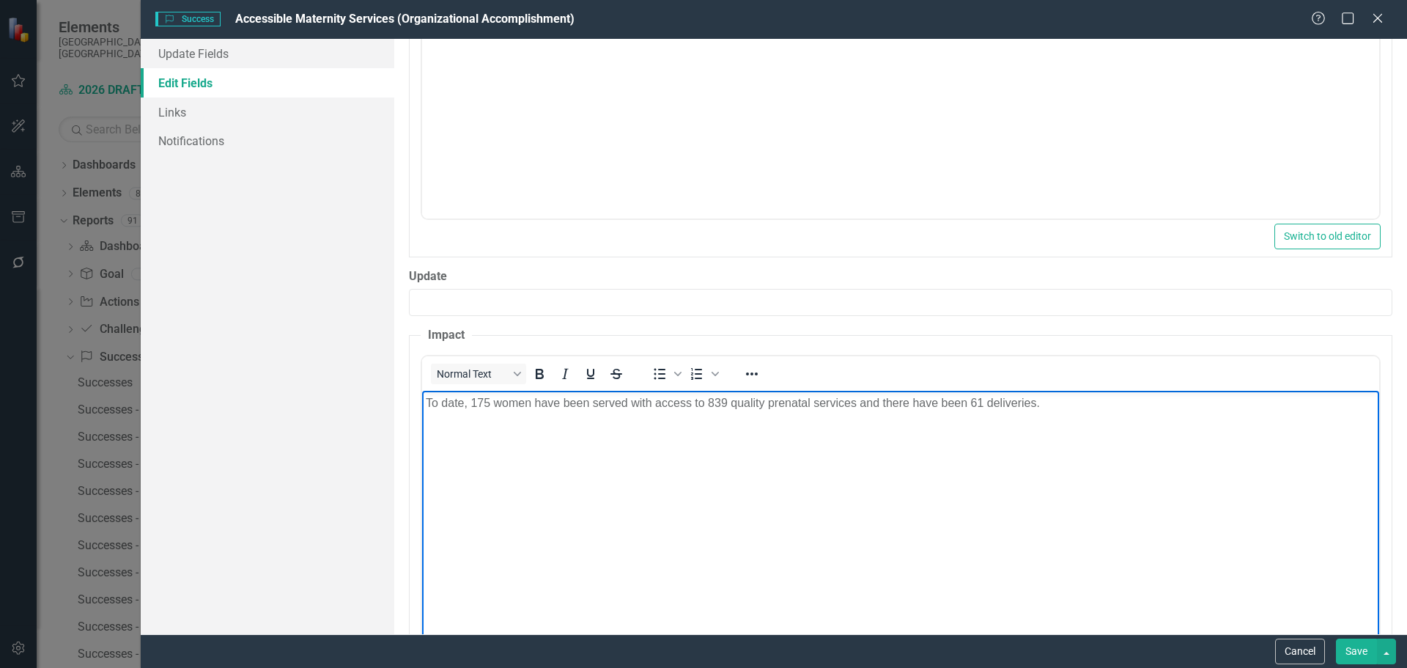
click at [1358, 648] on button "Save" at bounding box center [1356, 651] width 41 height 26
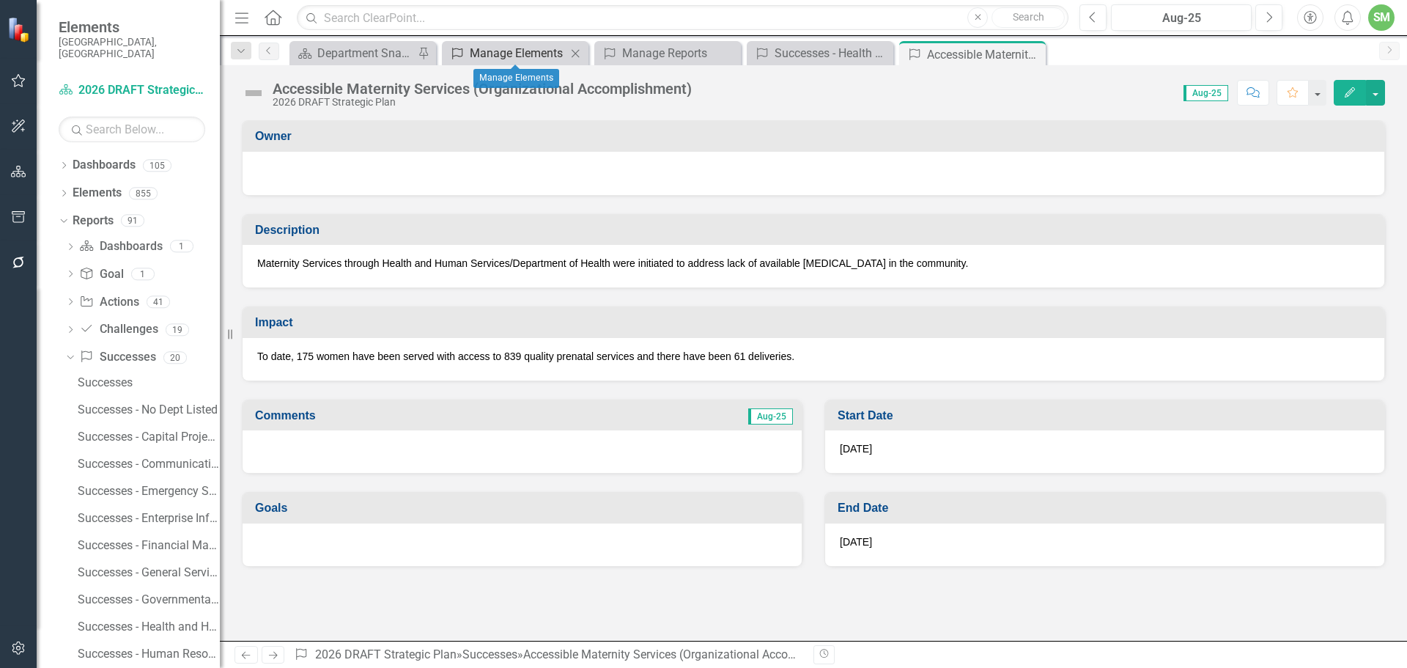
click at [525, 48] on div "Manage Elements" at bounding box center [518, 53] width 97 height 18
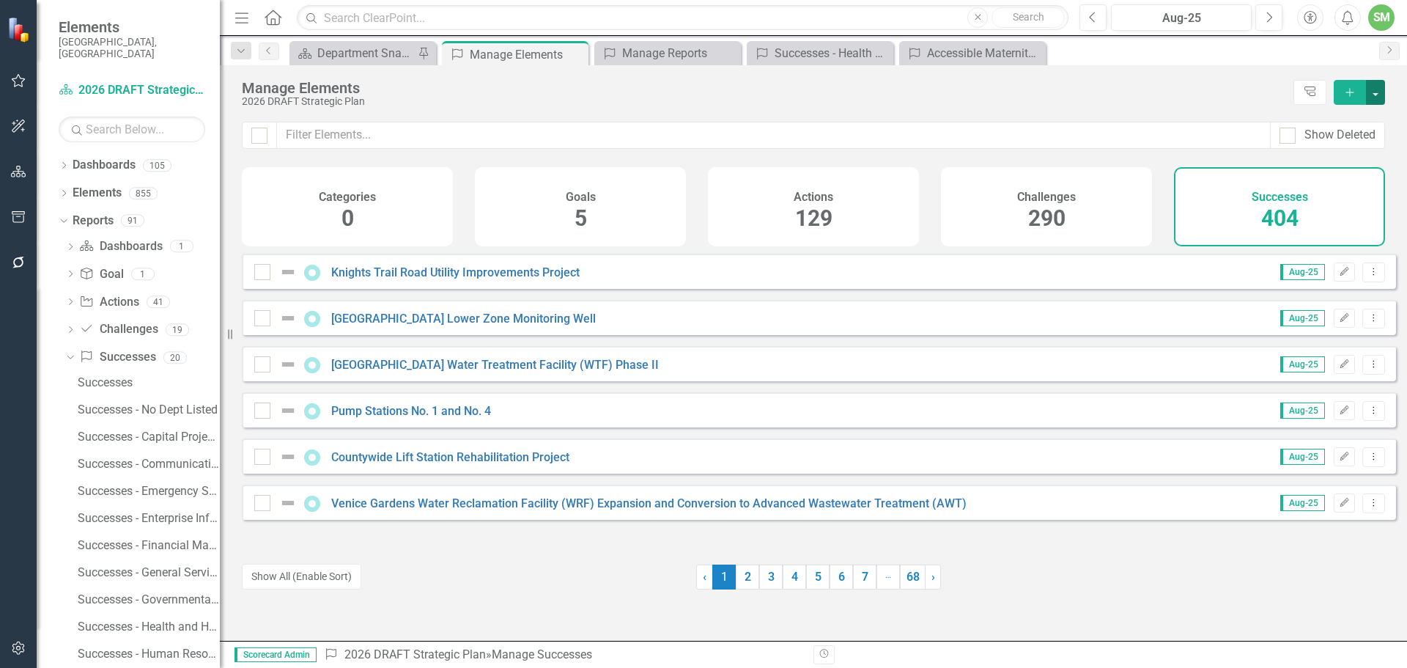
click at [1372, 89] on button "button" at bounding box center [1375, 92] width 19 height 25
click at [1330, 115] on link "Success Add Success" at bounding box center [1326, 119] width 116 height 27
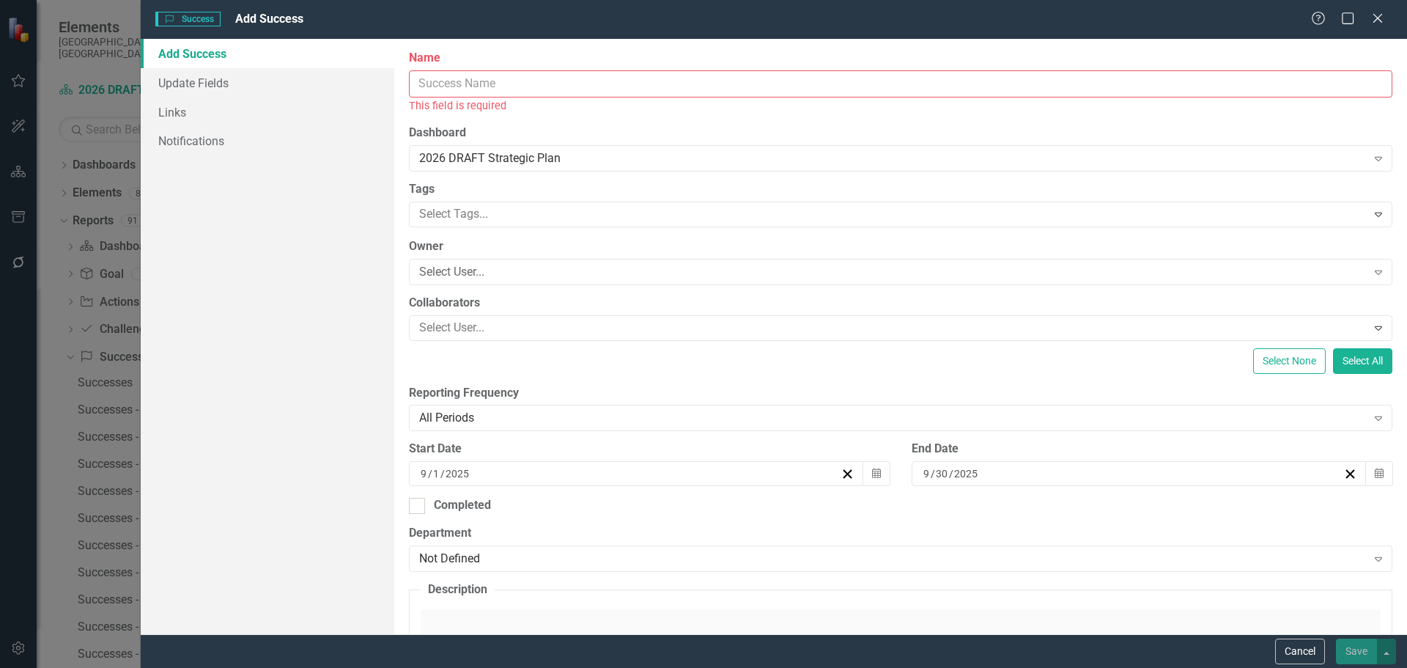
click at [432, 89] on input "Name" at bounding box center [900, 83] width 983 height 27
paste input "Age-Friendly 10-Year Recognition Organizational Accomplishment"
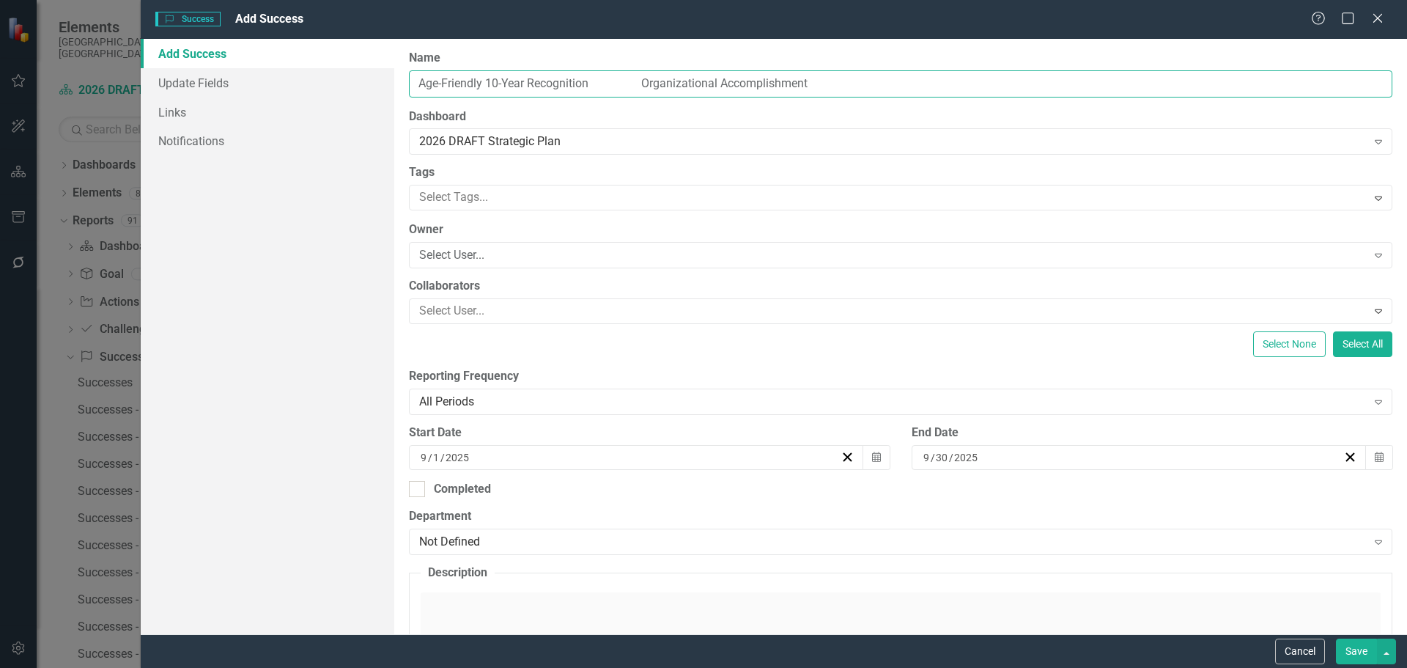
drag, startPoint x: 591, startPoint y: 81, endPoint x: 607, endPoint y: 56, distance: 30.3
click at [591, 81] on input "Age-Friendly 10-Year Recognition Organizational Accomplishment" at bounding box center [900, 83] width 983 height 27
type input "Age-Friendly 10-Year Recognition (Organizational Accomplishment)"
click at [605, 136] on div "2026 DRAFT Strategic Plan" at bounding box center [892, 141] width 947 height 17
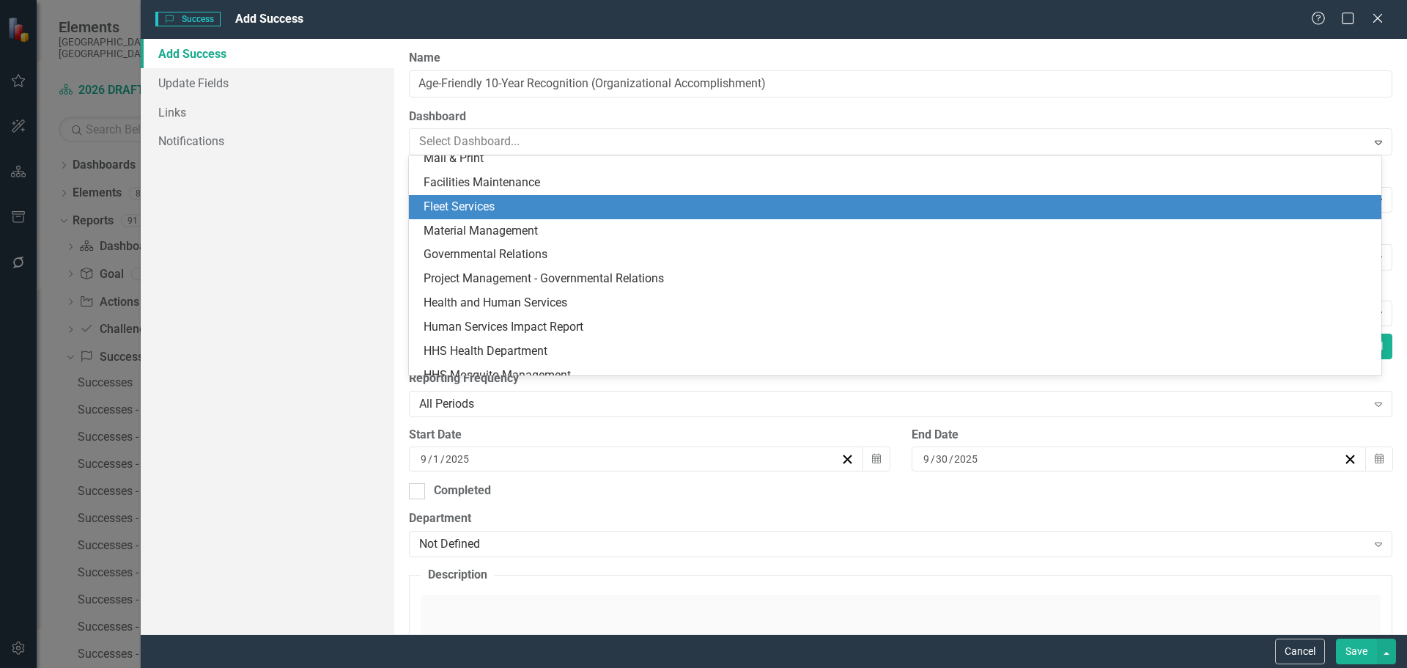
scroll to position [513, 0]
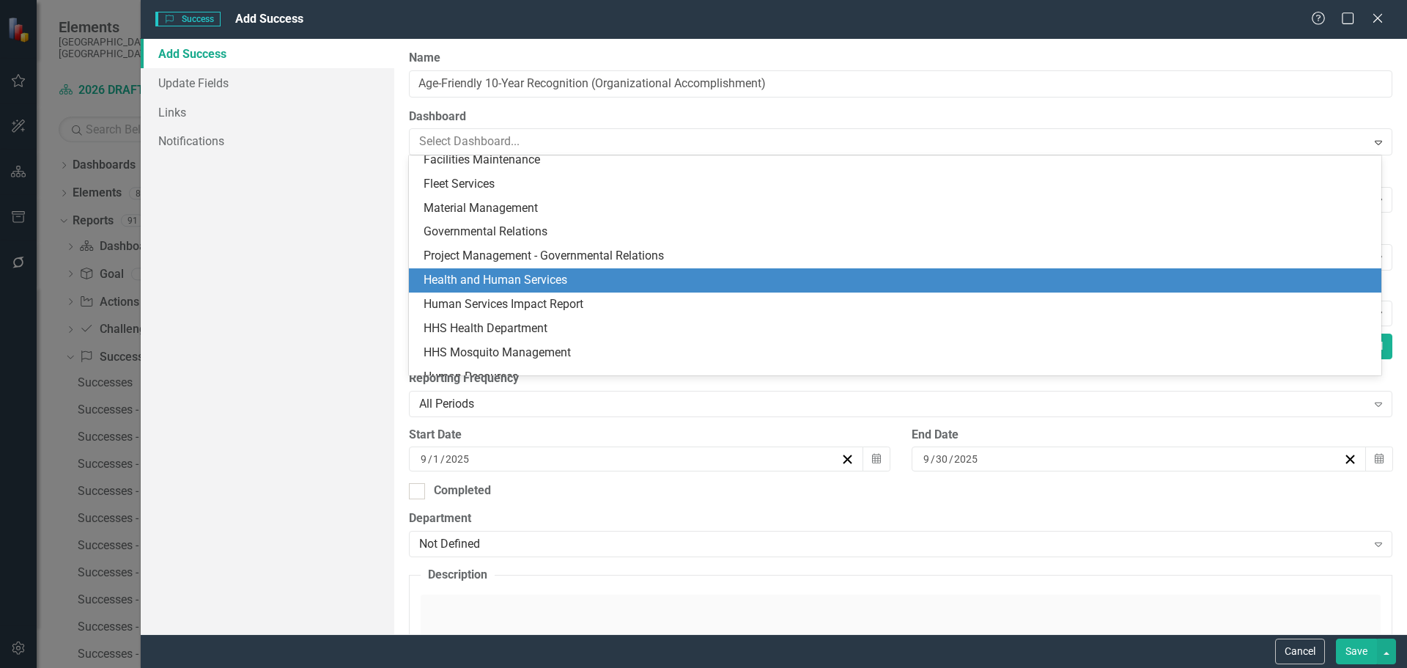
click at [539, 281] on div "Health and Human Services" at bounding box center [898, 280] width 949 height 17
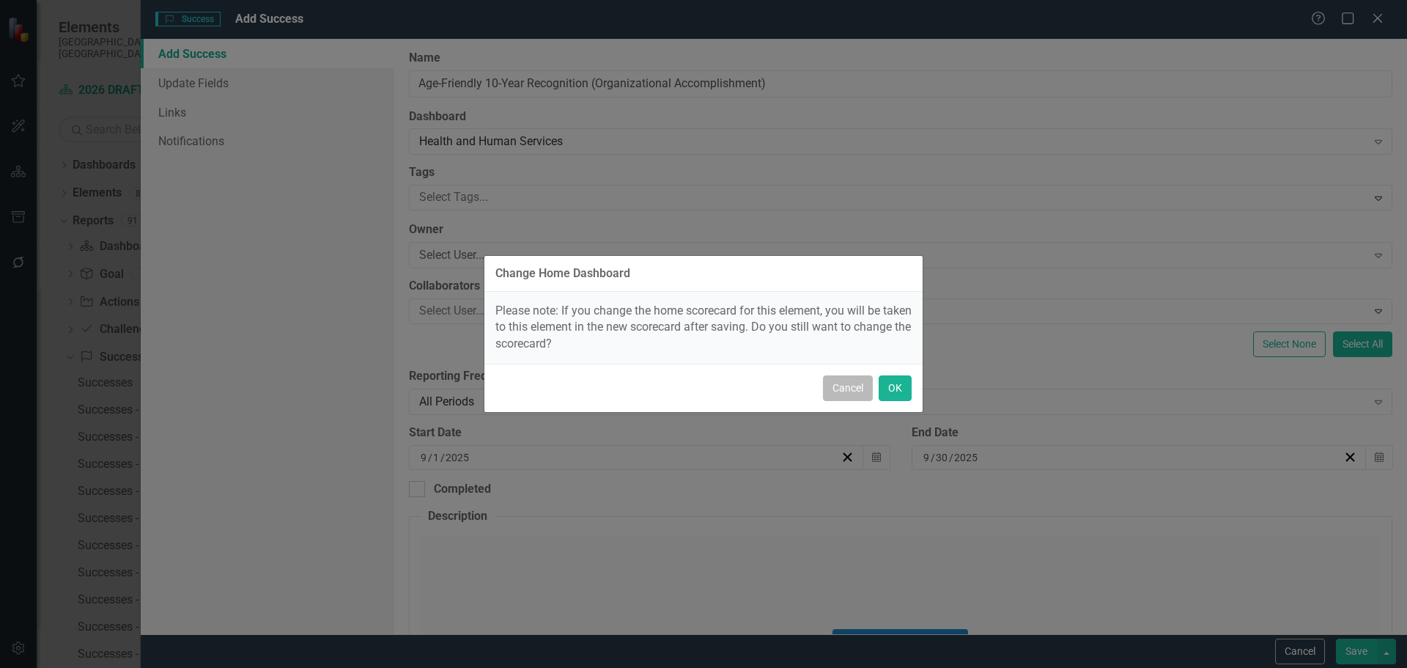
click at [840, 382] on button "Cancel" at bounding box center [848, 388] width 50 height 26
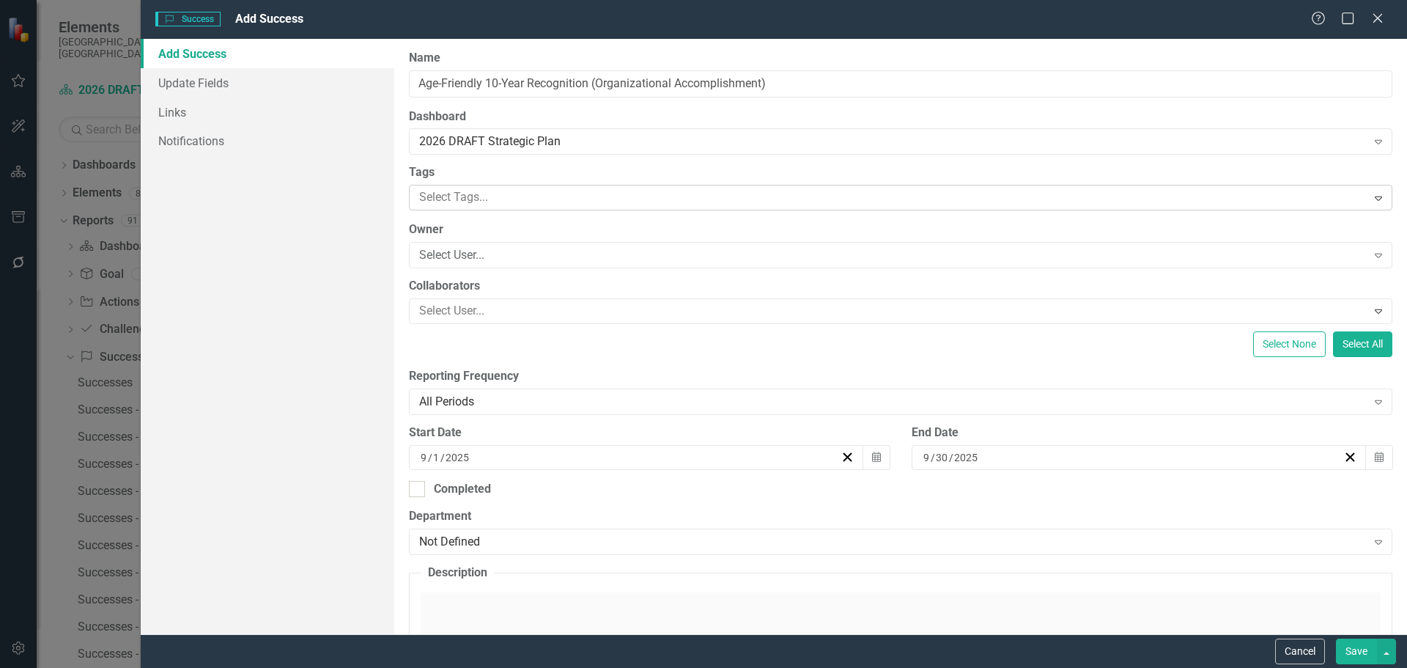
scroll to position [73, 0]
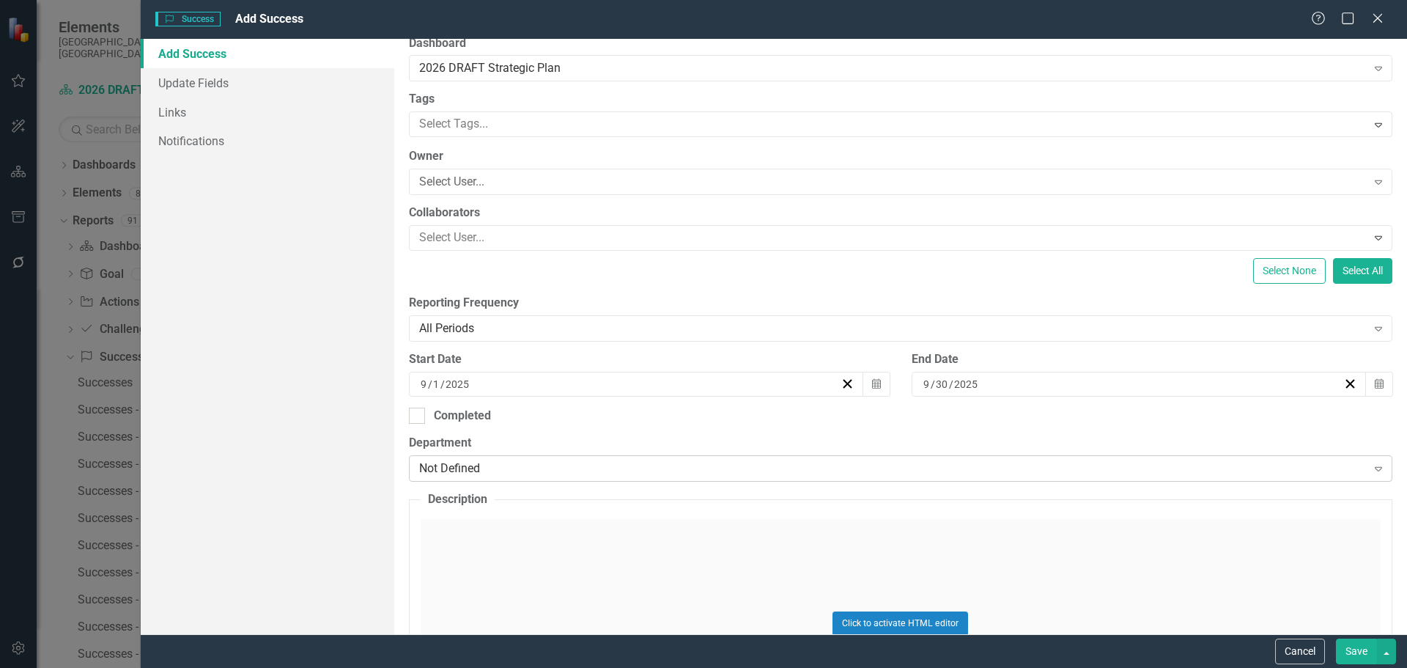
click at [534, 468] on div "Not Defined" at bounding box center [892, 468] width 947 height 17
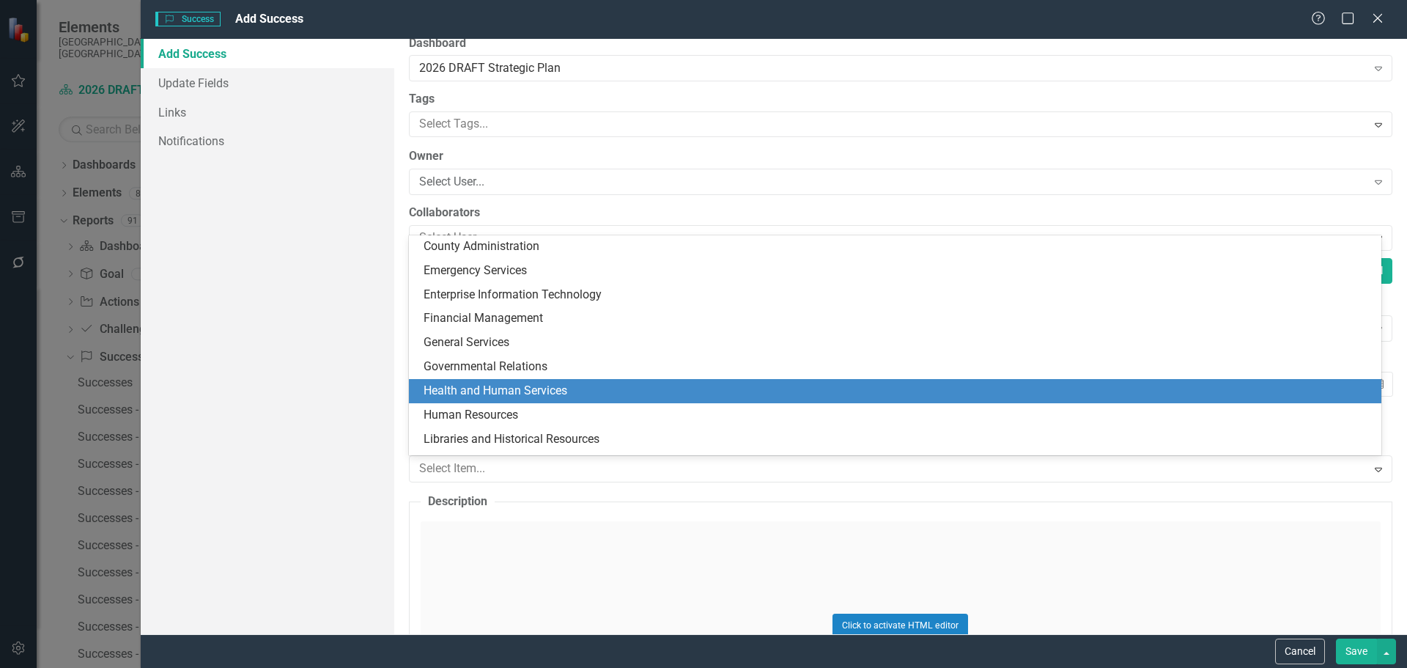
click at [499, 385] on div "Health and Human Services" at bounding box center [898, 390] width 949 height 17
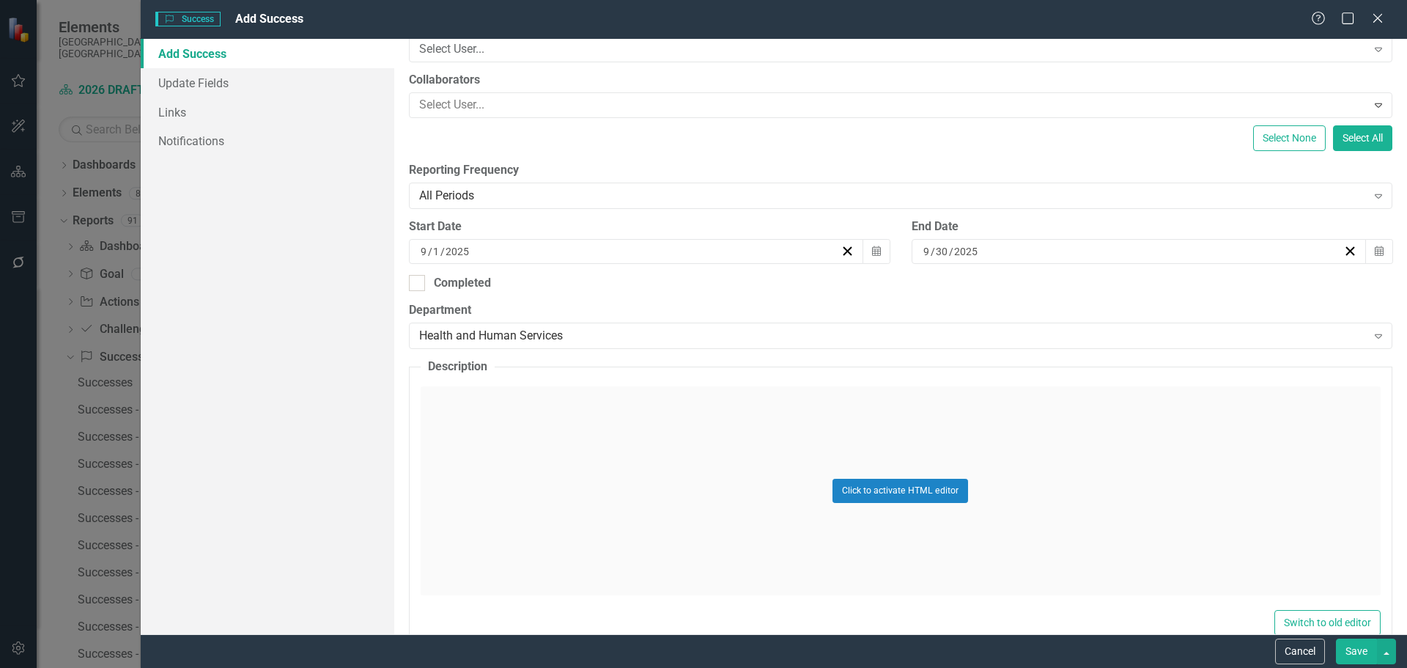
scroll to position [220, 0]
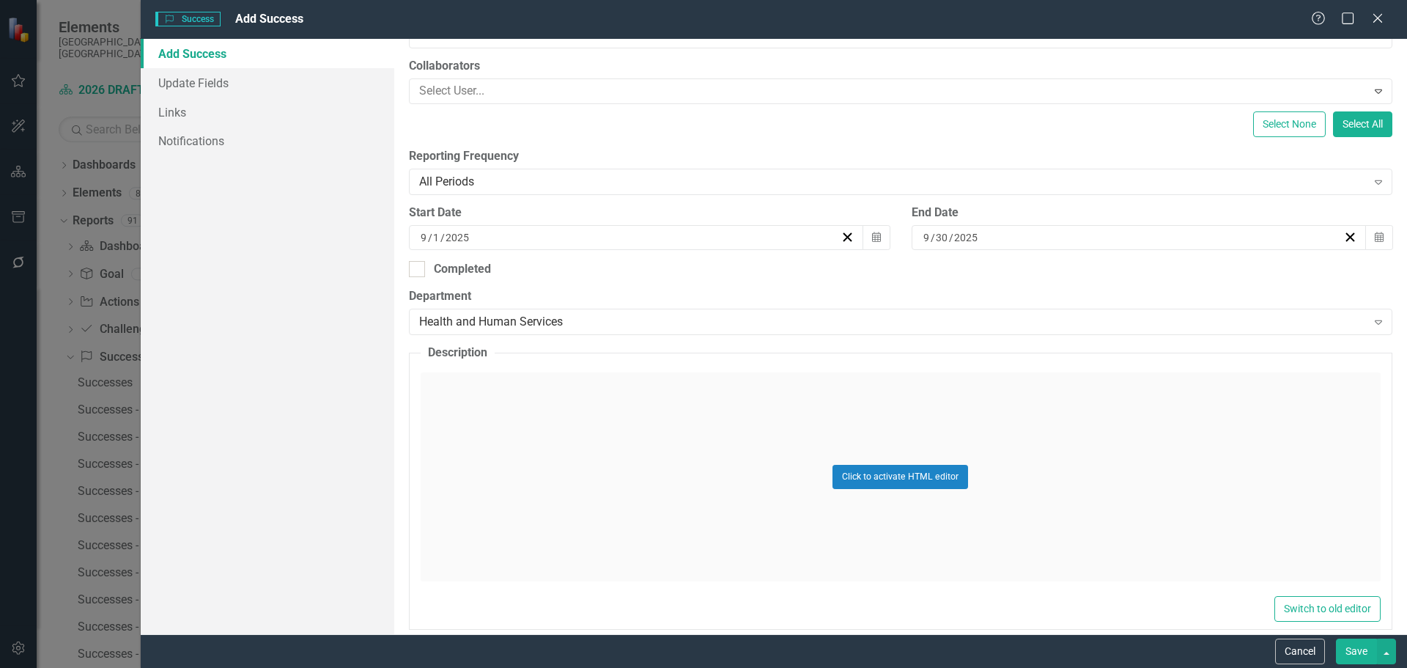
click at [478, 402] on div "Click to activate HTML editor" at bounding box center [901, 476] width 960 height 209
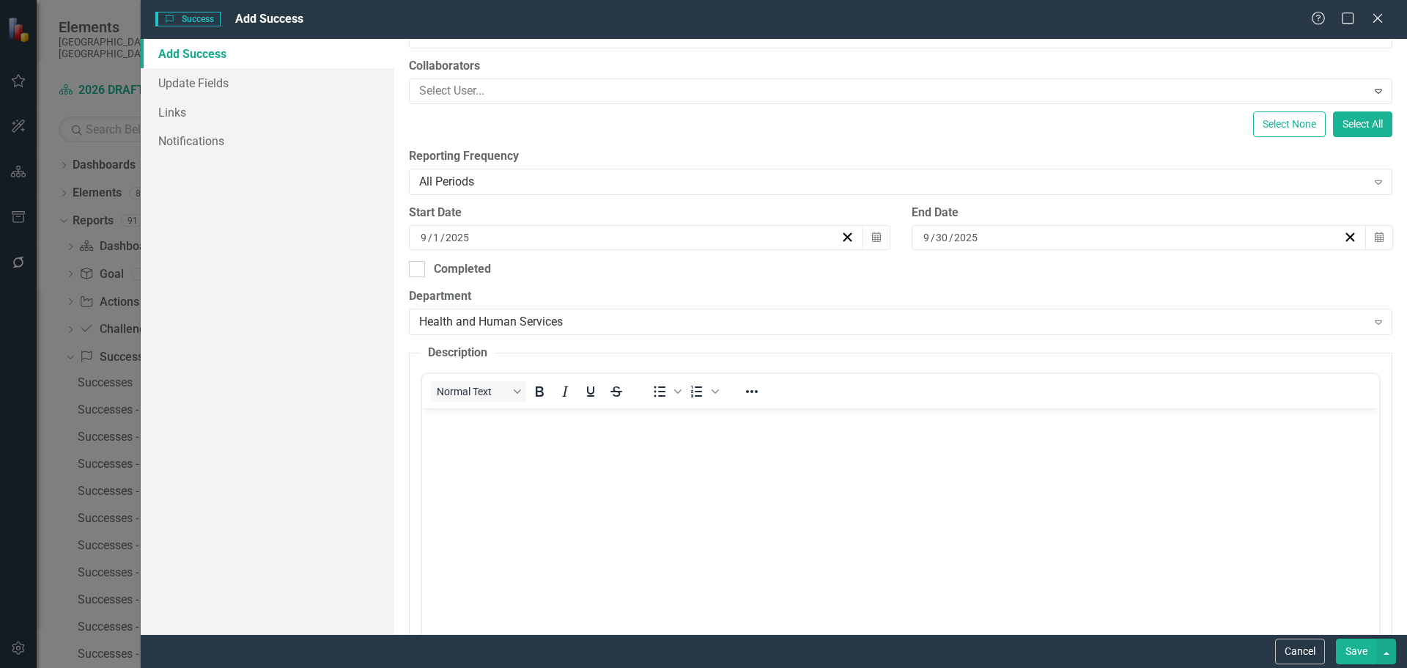
scroll to position [0, 0]
click at [462, 422] on p "Rich Text Area. Press ALT-0 for help." at bounding box center [900, 421] width 950 height 18
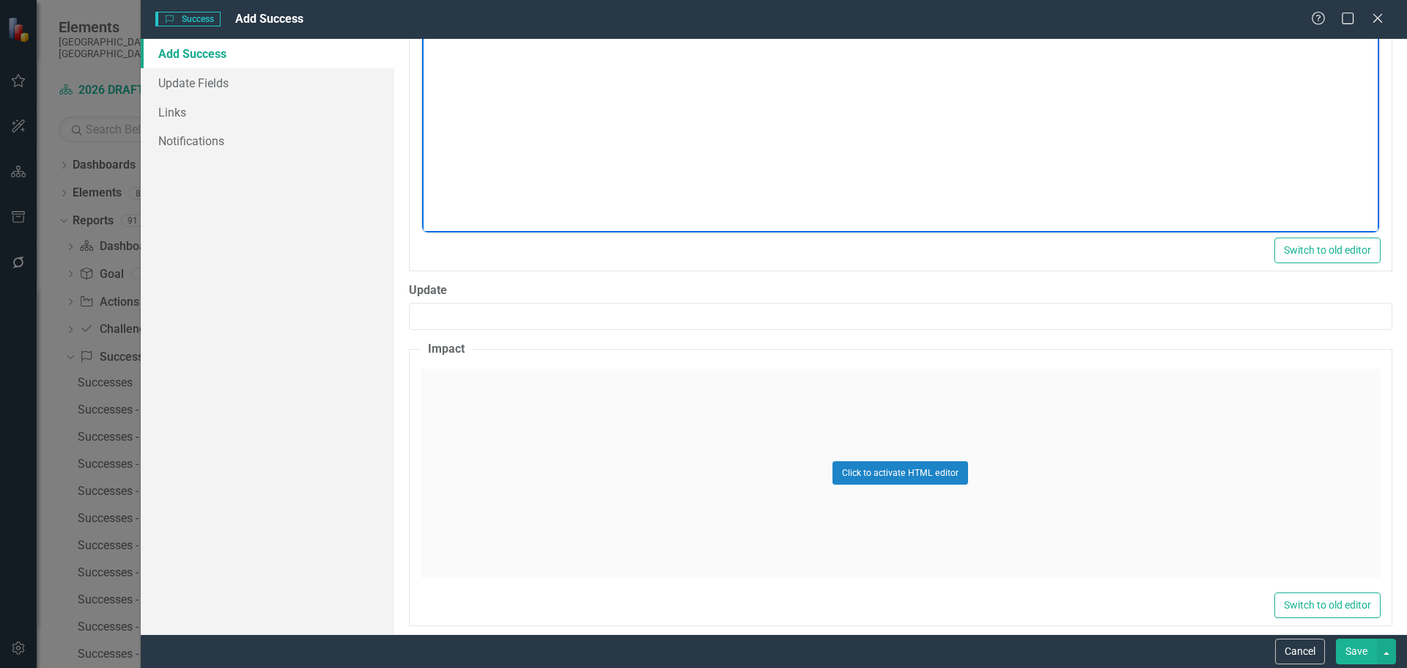
scroll to position [659, 0]
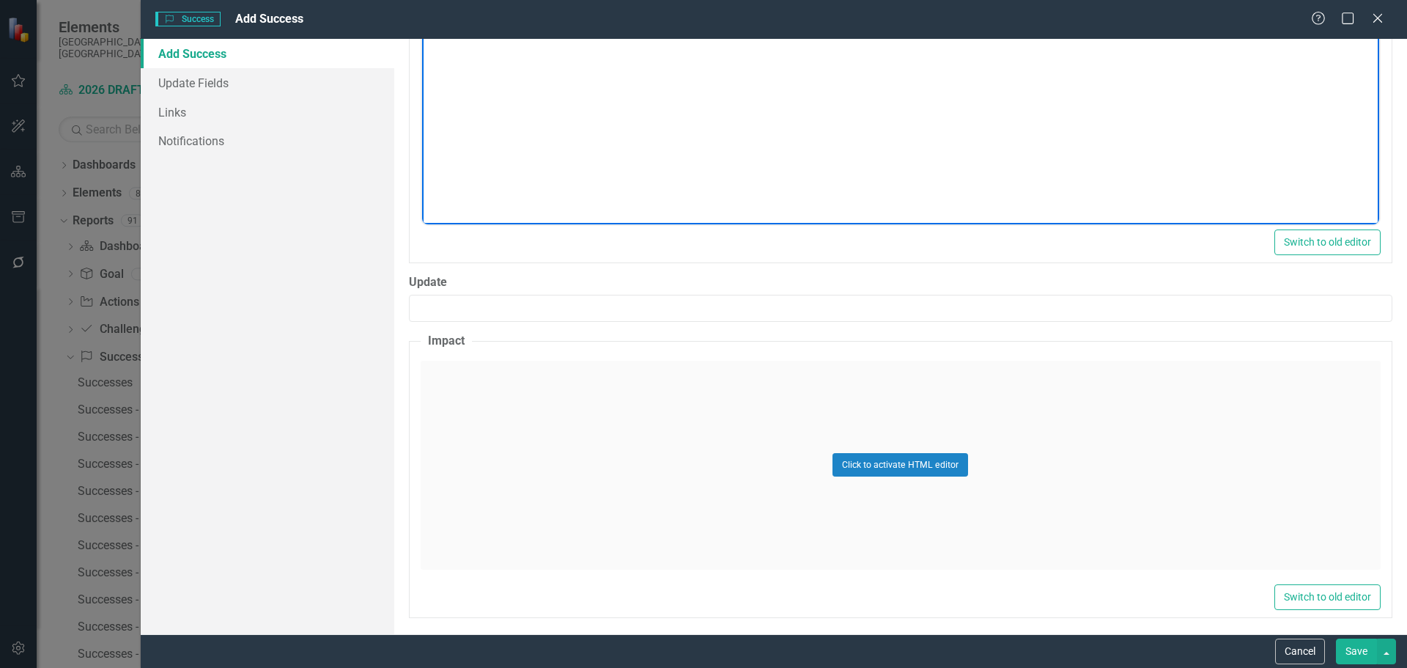
click at [527, 410] on div "Click to activate HTML editor" at bounding box center [901, 465] width 960 height 209
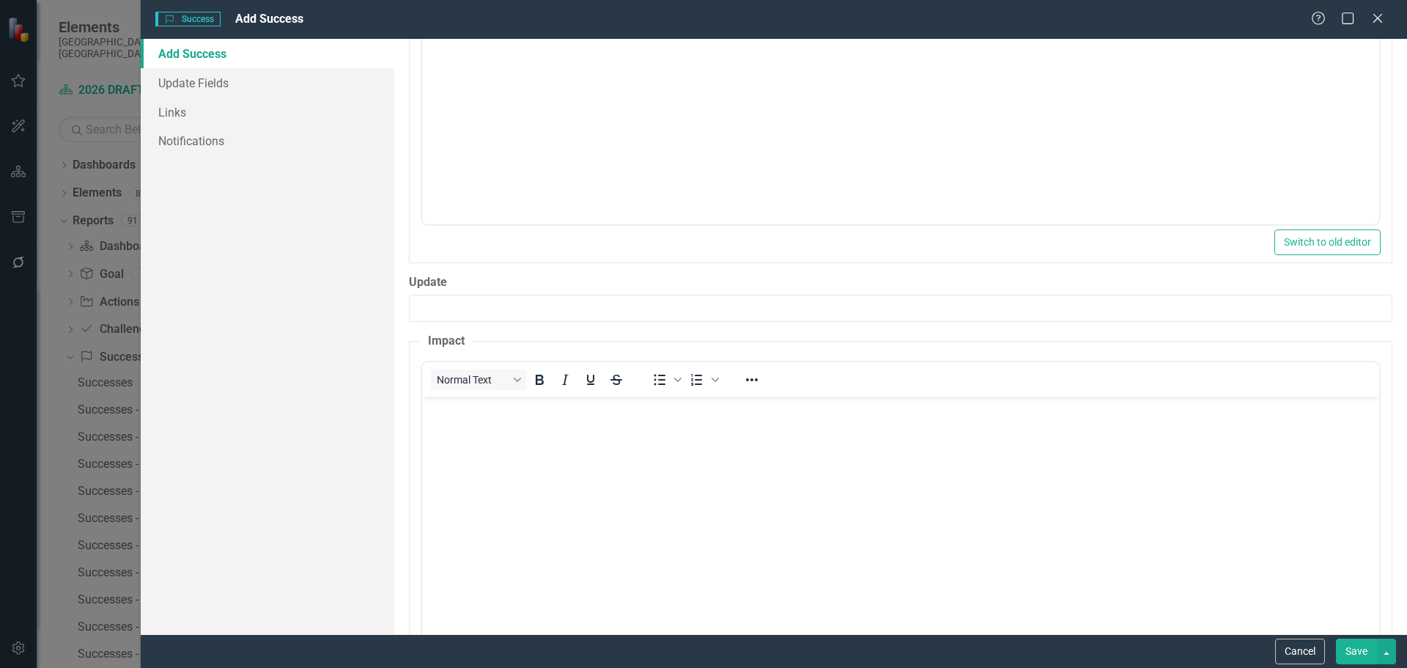
scroll to position [0, 0]
click at [426, 411] on p "Rich Text Area. Press ALT-0 for help." at bounding box center [900, 408] width 950 height 18
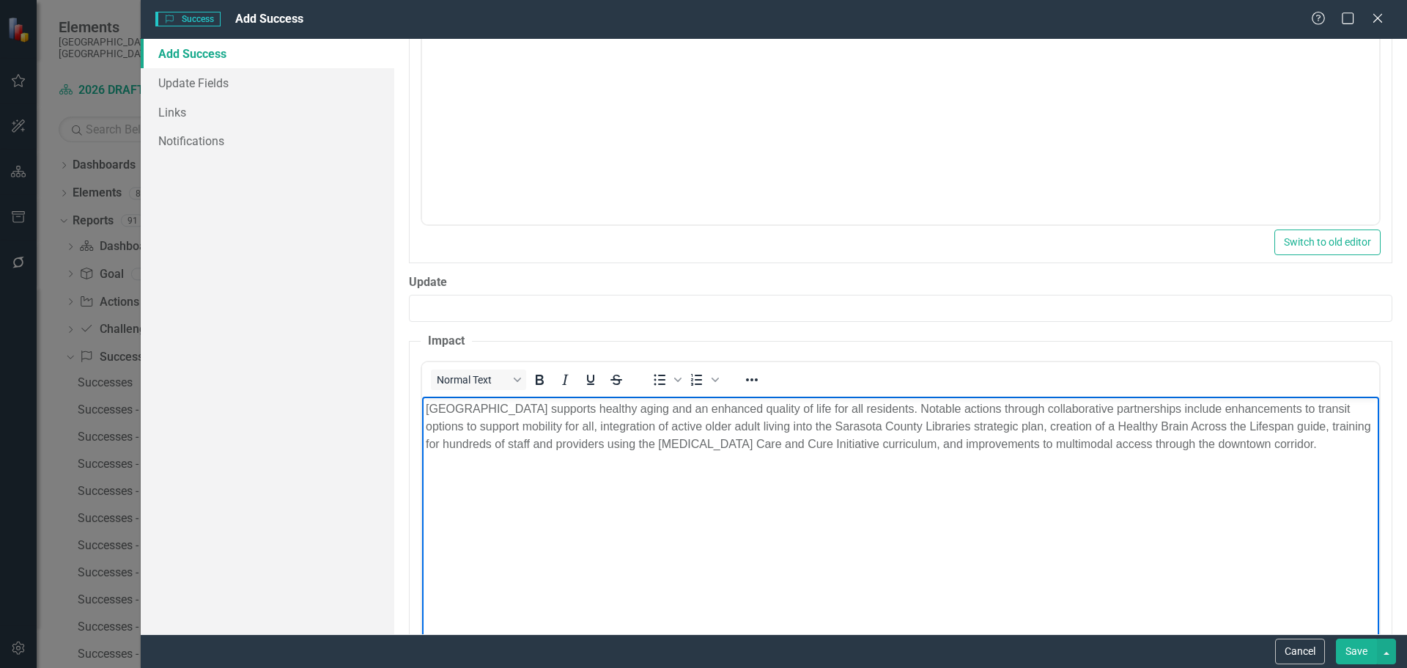
click at [1358, 649] on button "Save" at bounding box center [1356, 651] width 41 height 26
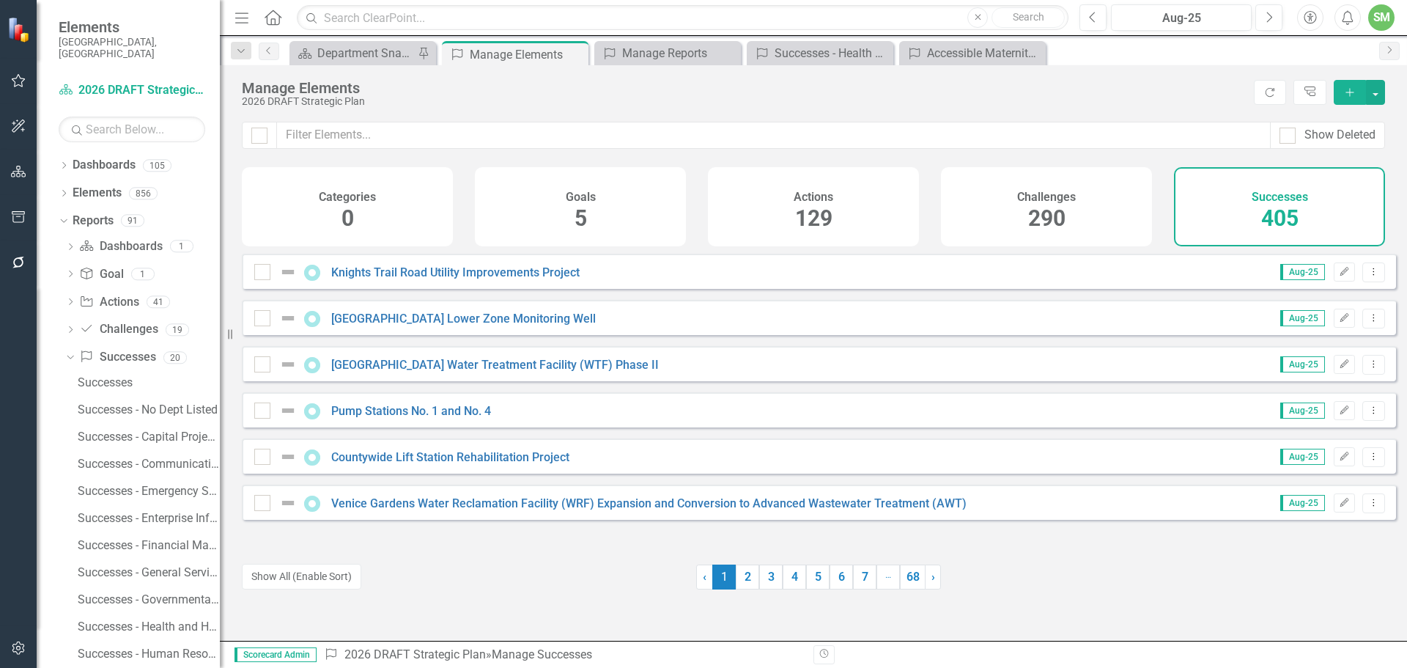
click at [1351, 88] on icon "Add" at bounding box center [1349, 92] width 13 height 10
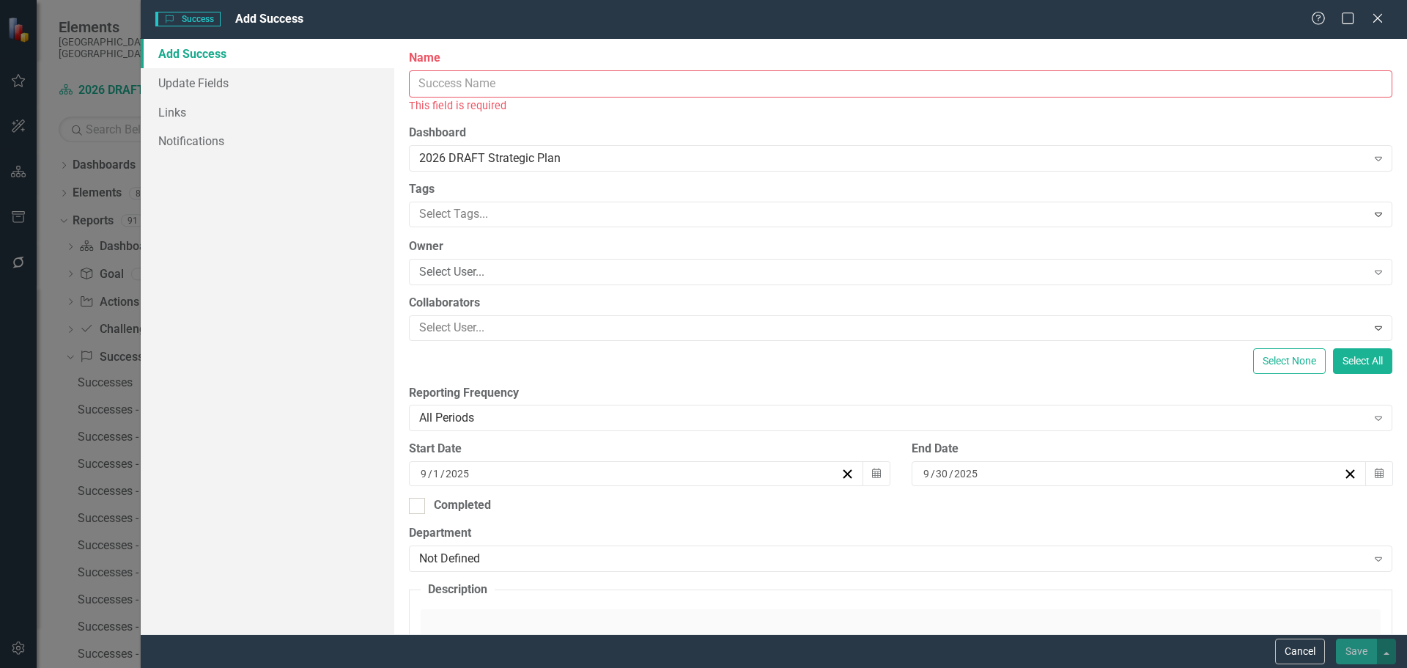
click at [430, 80] on input "Name" at bounding box center [900, 83] width 983 height 27
click at [456, 88] on input "Name" at bounding box center [900, 83] width 983 height 27
paste input "Publication in the Journal of the American Medical Association-JAMA Network Ope…"
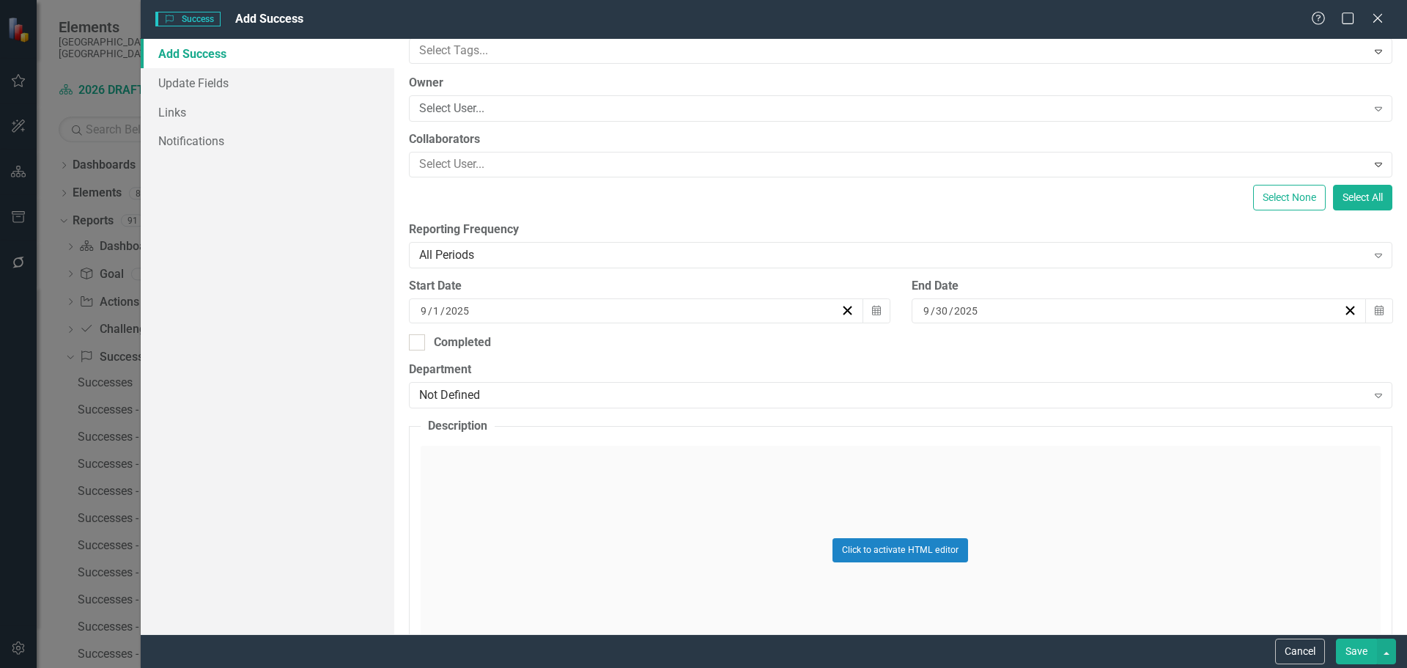
scroll to position [220, 0]
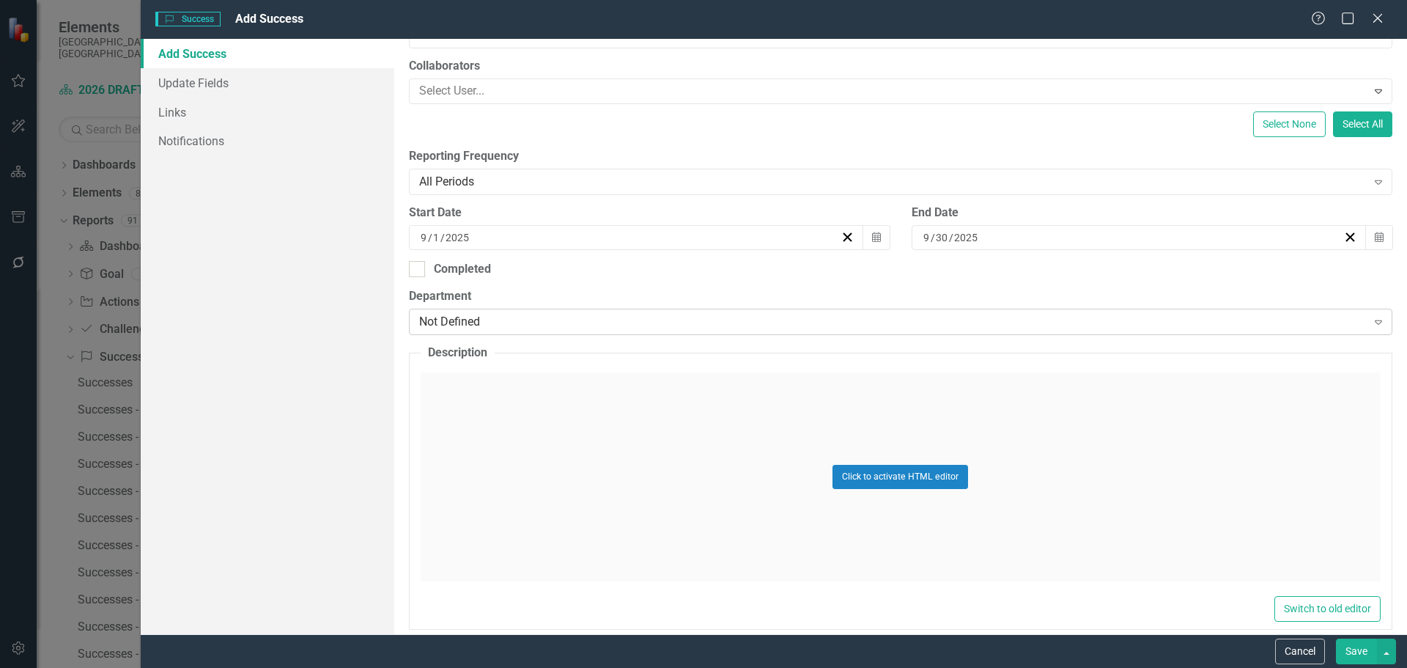
type input "Publication in the Journal of the American Medical Association-JAMA Network Ope…"
click at [509, 317] on div "Not Defined" at bounding box center [892, 322] width 947 height 17
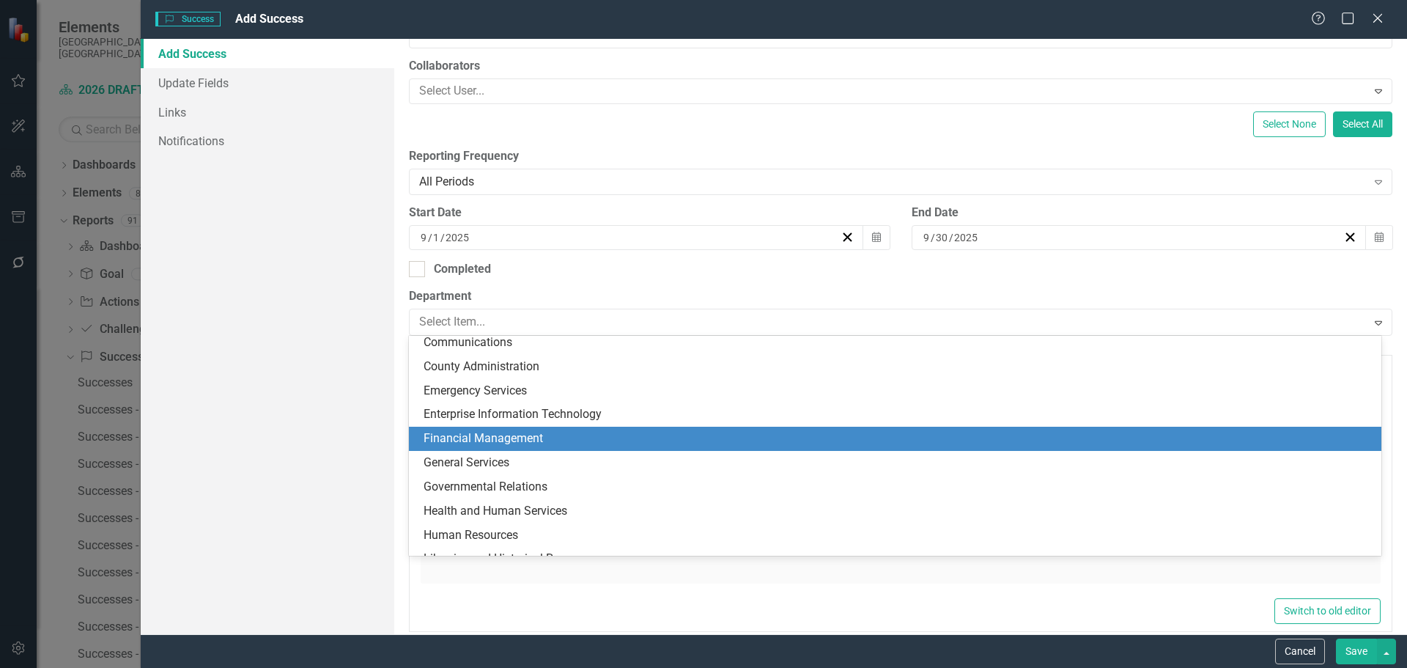
scroll to position [73, 0]
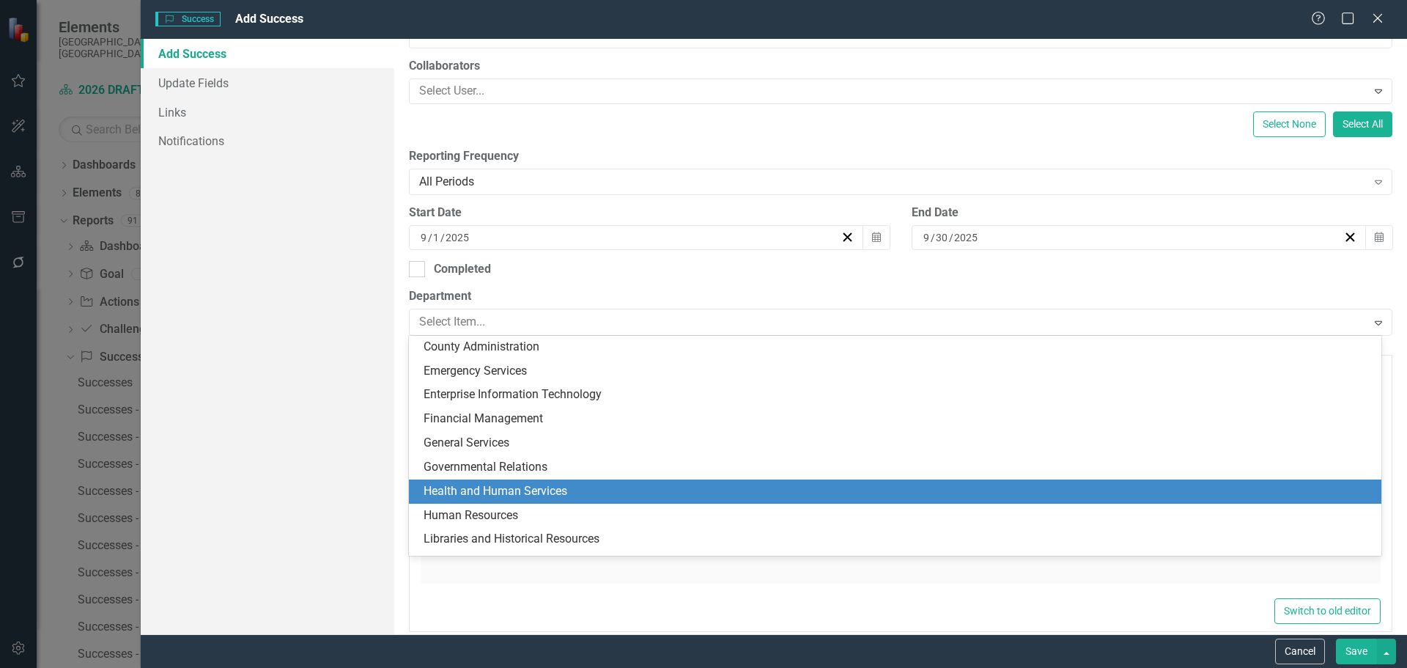
click at [495, 483] on div "Health and Human Services" at bounding box center [898, 491] width 949 height 17
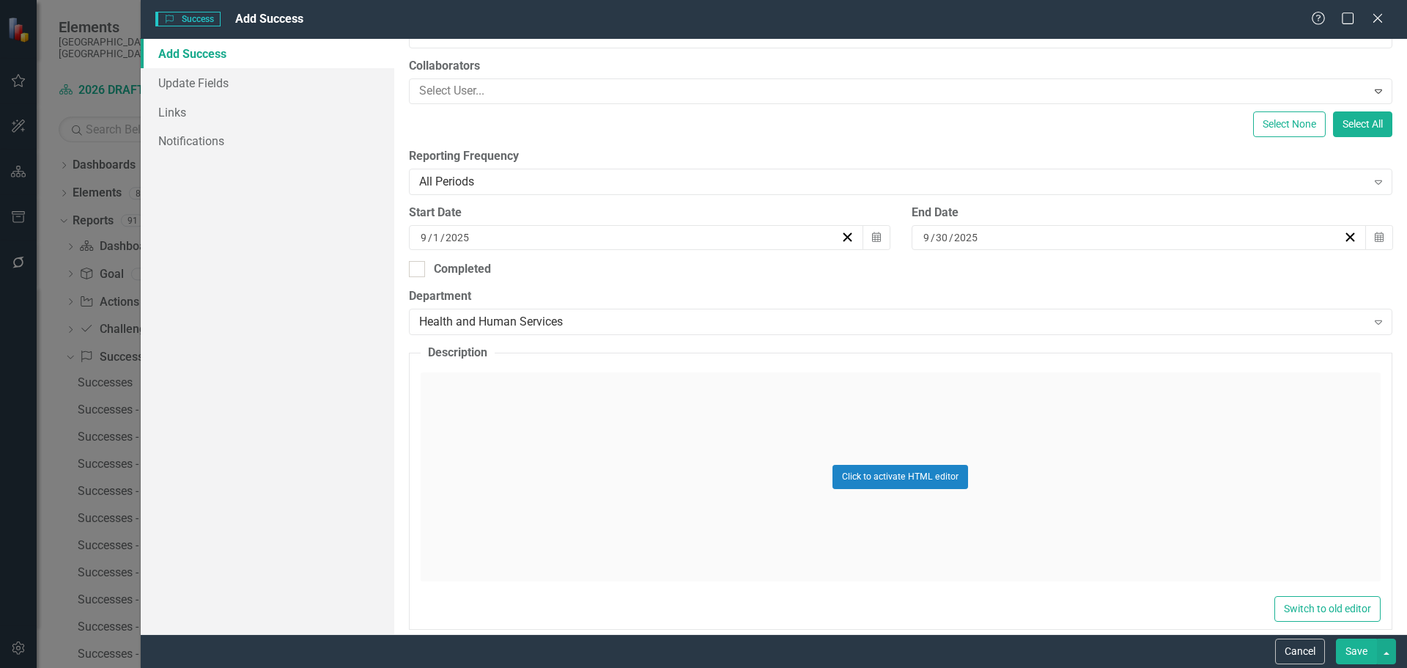
click at [440, 394] on div "Click to activate HTML editor" at bounding box center [901, 476] width 960 height 209
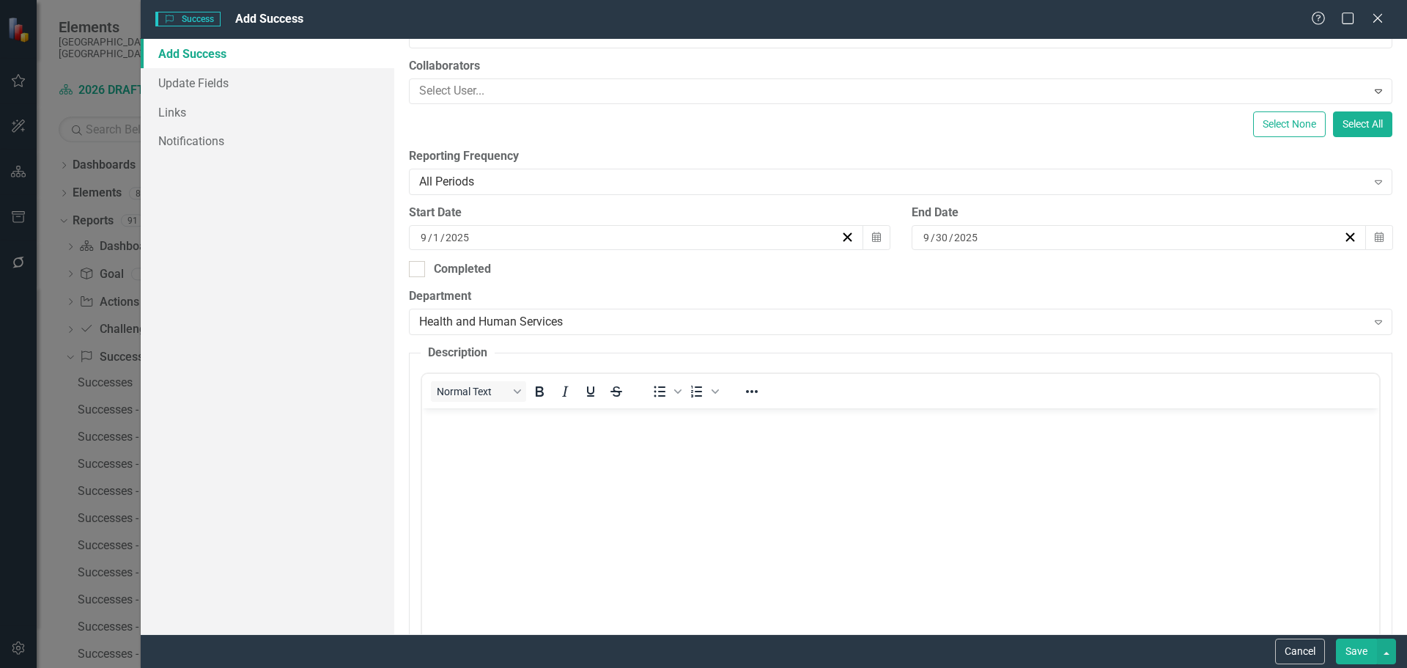
scroll to position [0, 0]
click at [440, 440] on body "Rich Text Area. Press ALT-0 for help." at bounding box center [899, 518] width 957 height 220
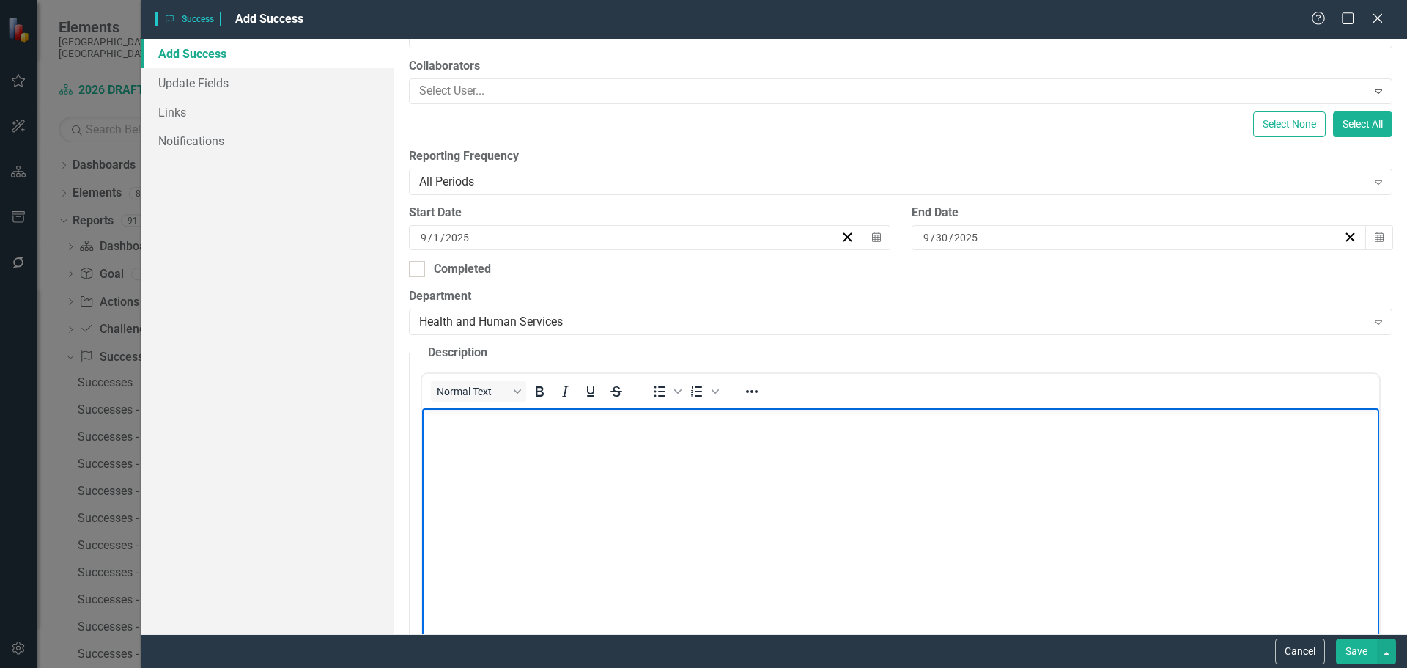
click at [458, 440] on body "Rich Text Area. Press ALT-0 for help." at bounding box center [899, 518] width 957 height 220
paste body "Rich Text Area. Press ALT-0 for help."
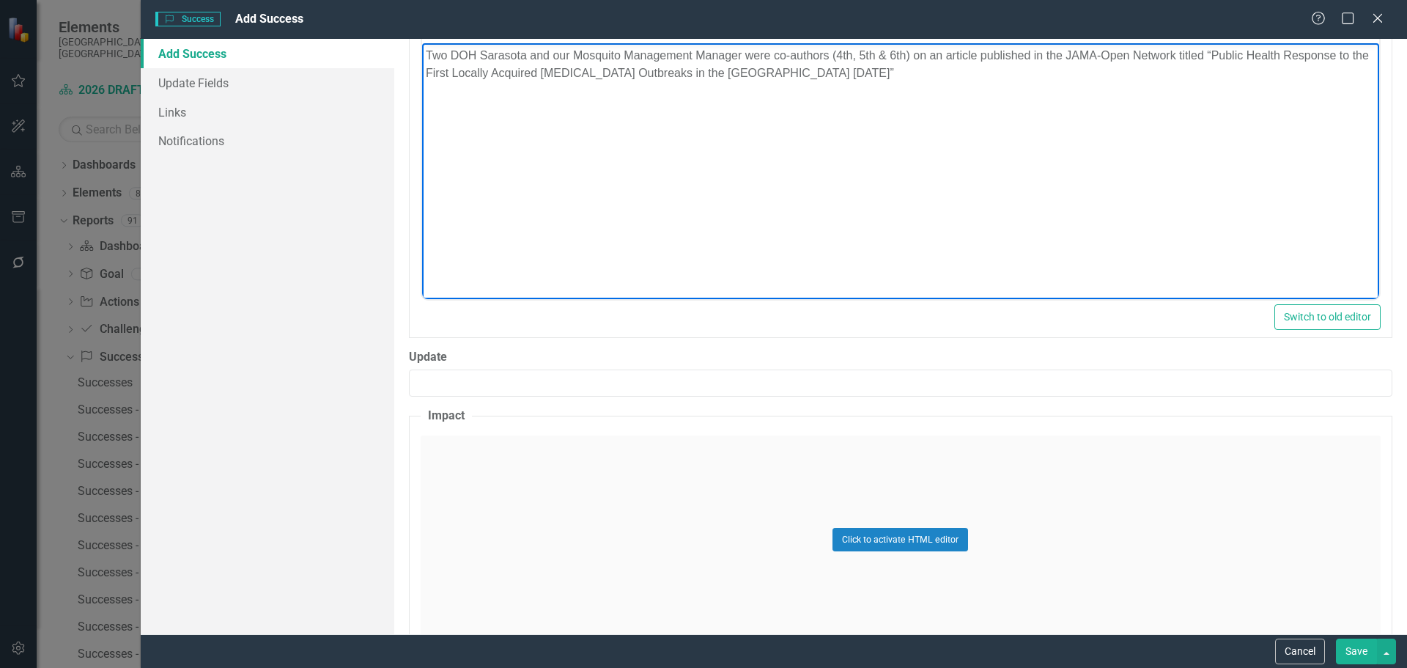
scroll to position [586, 0]
click at [476, 458] on div "Click to activate HTML editor" at bounding box center [901, 538] width 960 height 209
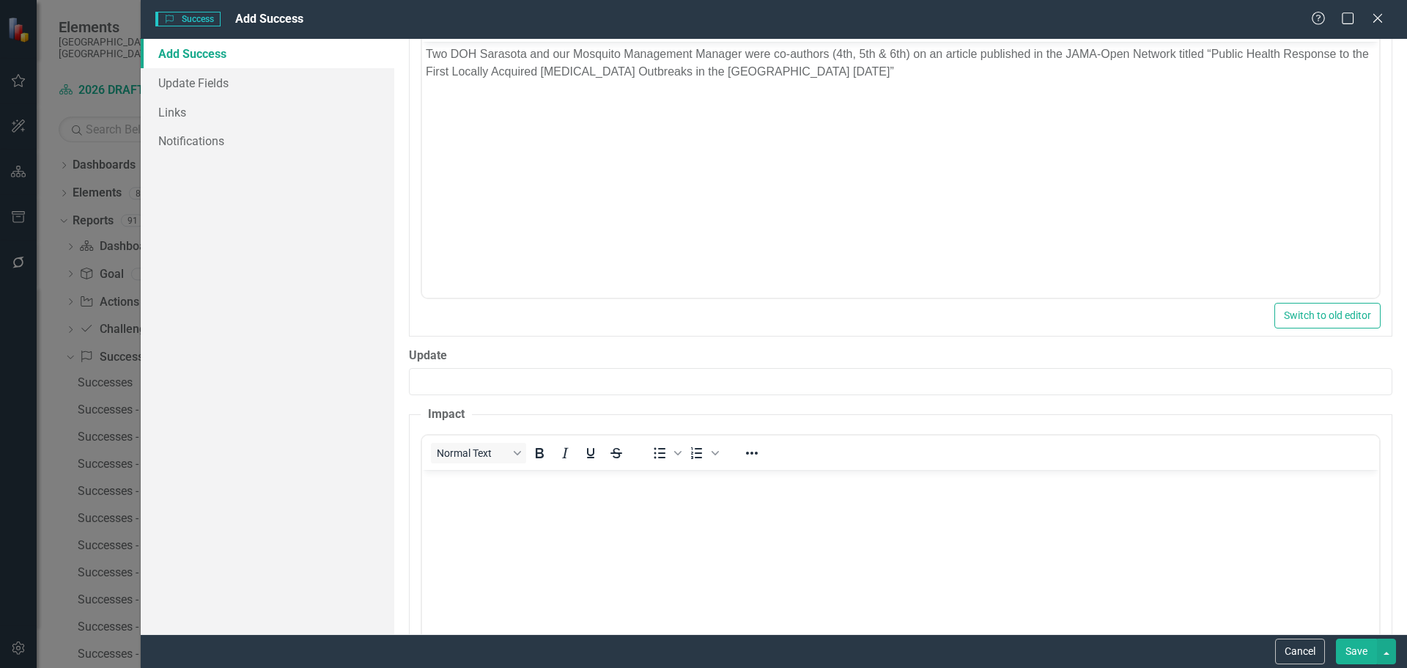
scroll to position [0, 0]
click at [462, 502] on body "Rich Text Area. Press ALT-0 for help." at bounding box center [899, 579] width 957 height 220
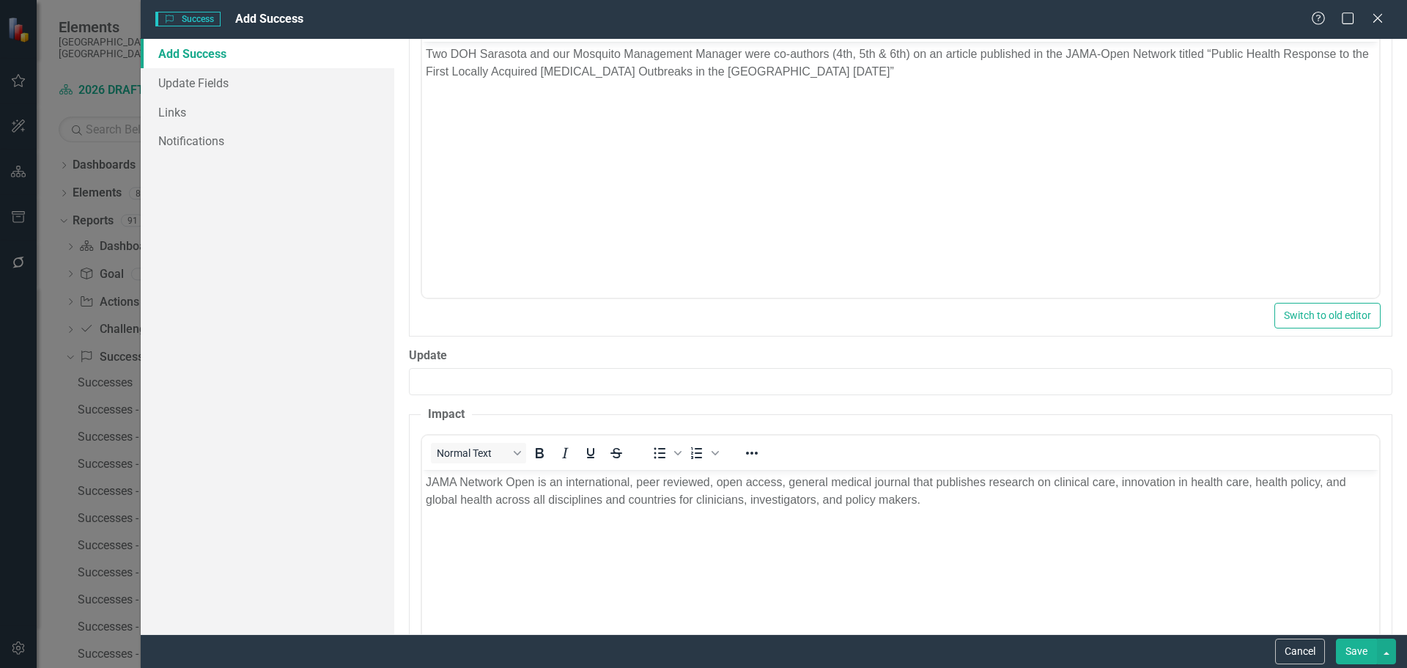
click at [1355, 649] on button "Save" at bounding box center [1356, 651] width 41 height 26
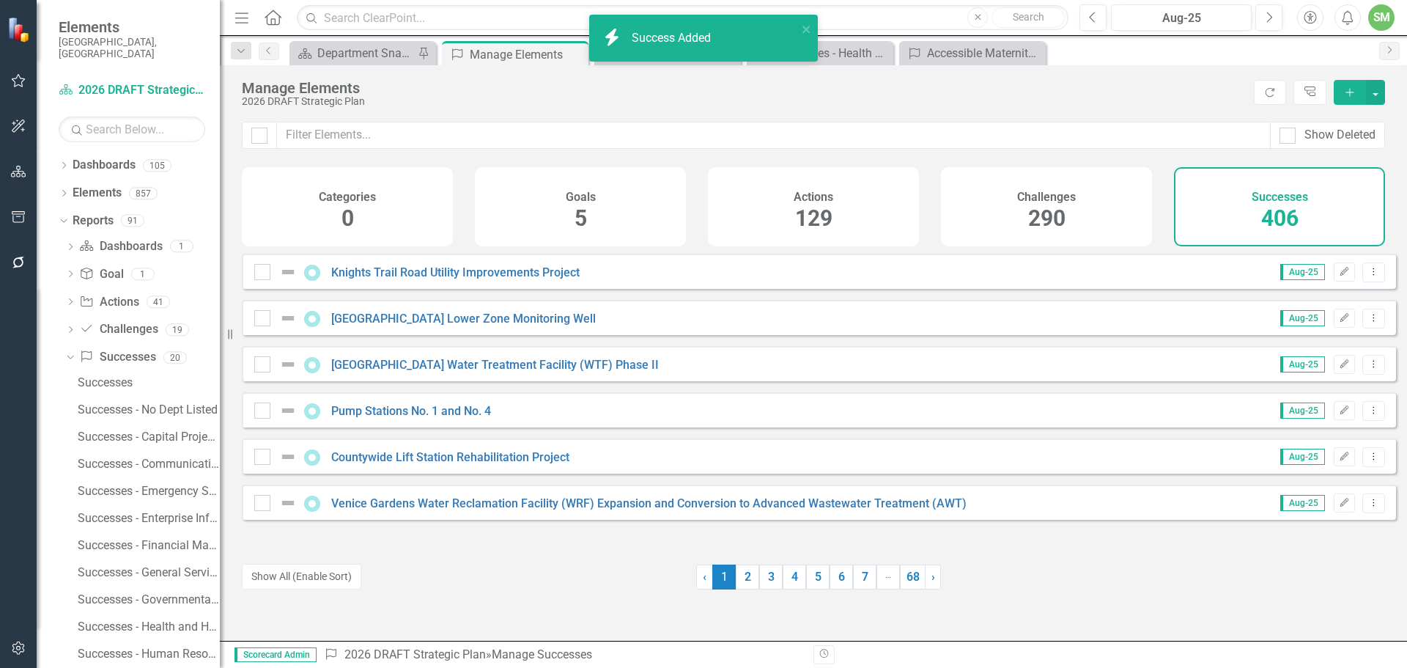
click at [1348, 89] on icon "Add" at bounding box center [1349, 92] width 13 height 10
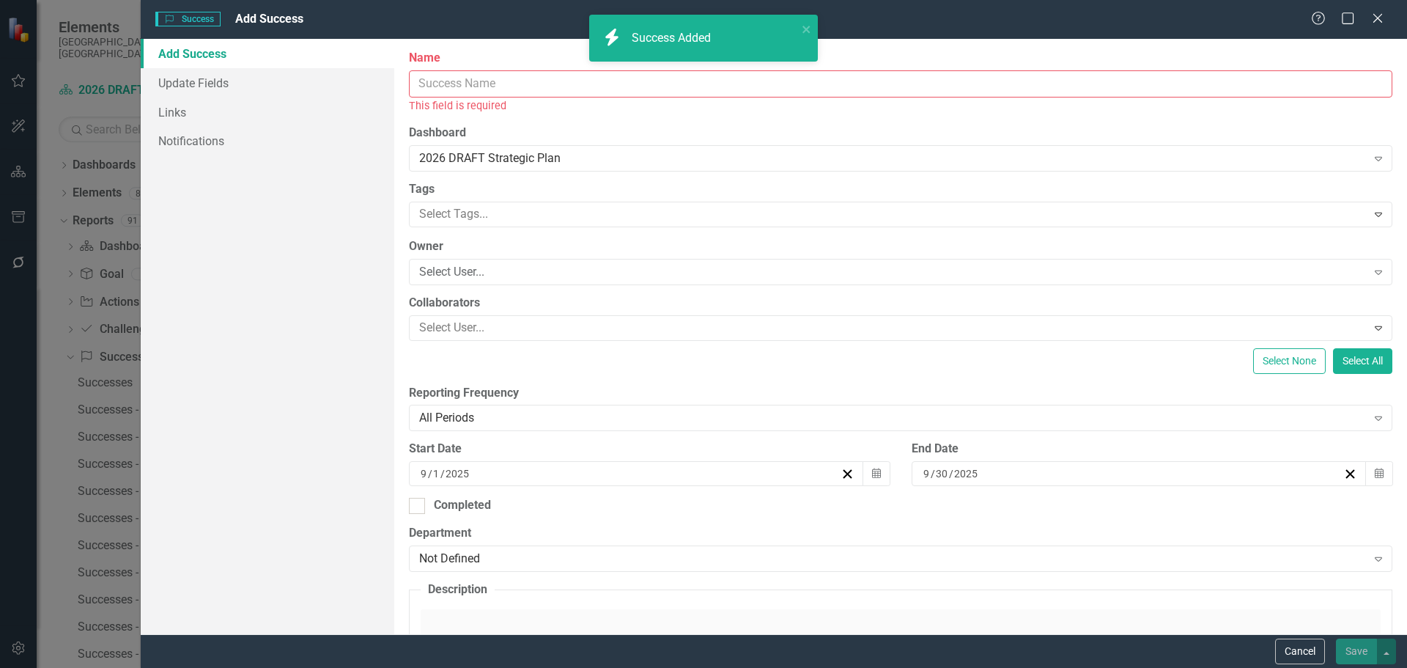
click at [484, 86] on input "Name" at bounding box center [900, 83] width 983 height 27
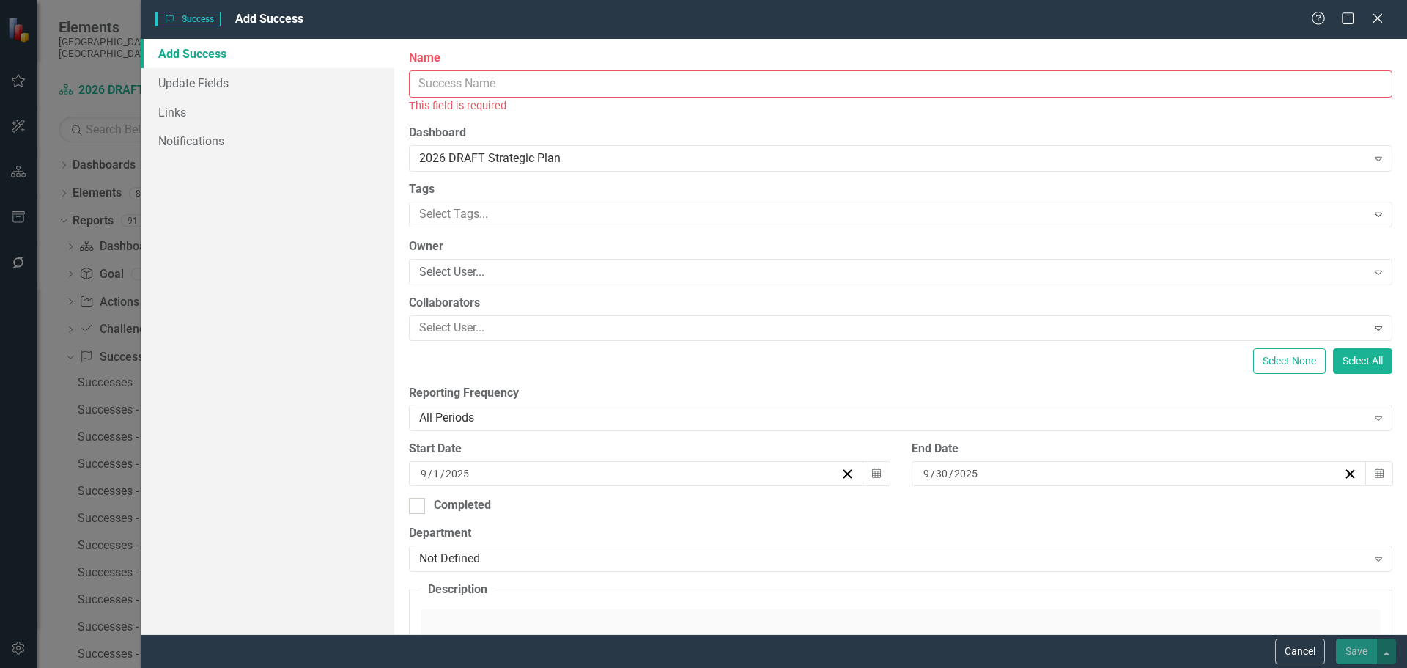
click at [429, 85] on input "Name" at bounding box center [900, 83] width 983 height 27
paste input "Fall Prevention Program Organizational Accomplishment"
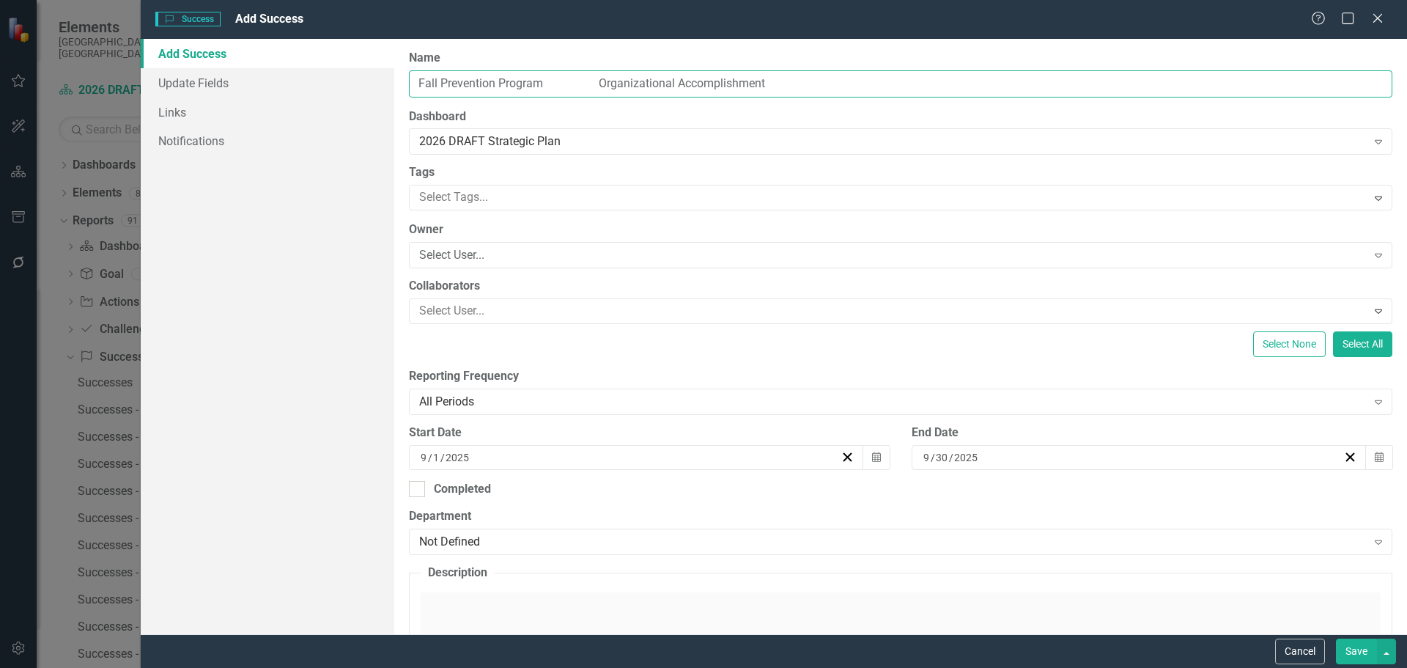
click at [537, 81] on input "Fall Prevention Program Organizational Accomplishment" at bounding box center [900, 83] width 983 height 27
drag, startPoint x: 552, startPoint y: 84, endPoint x: 602, endPoint y: 67, distance: 52.6
click at [552, 82] on input "Fall Prevention Program Organizational Accomplishment" at bounding box center [900, 83] width 983 height 27
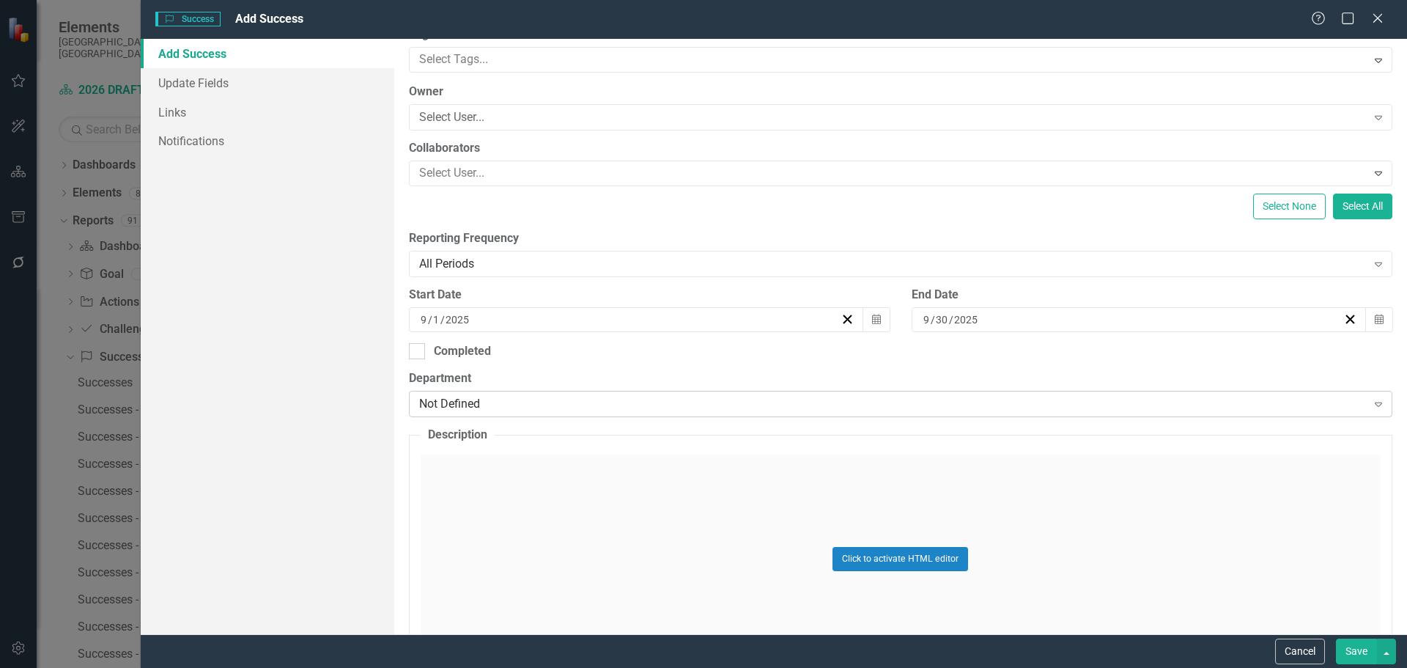
scroll to position [147, 0]
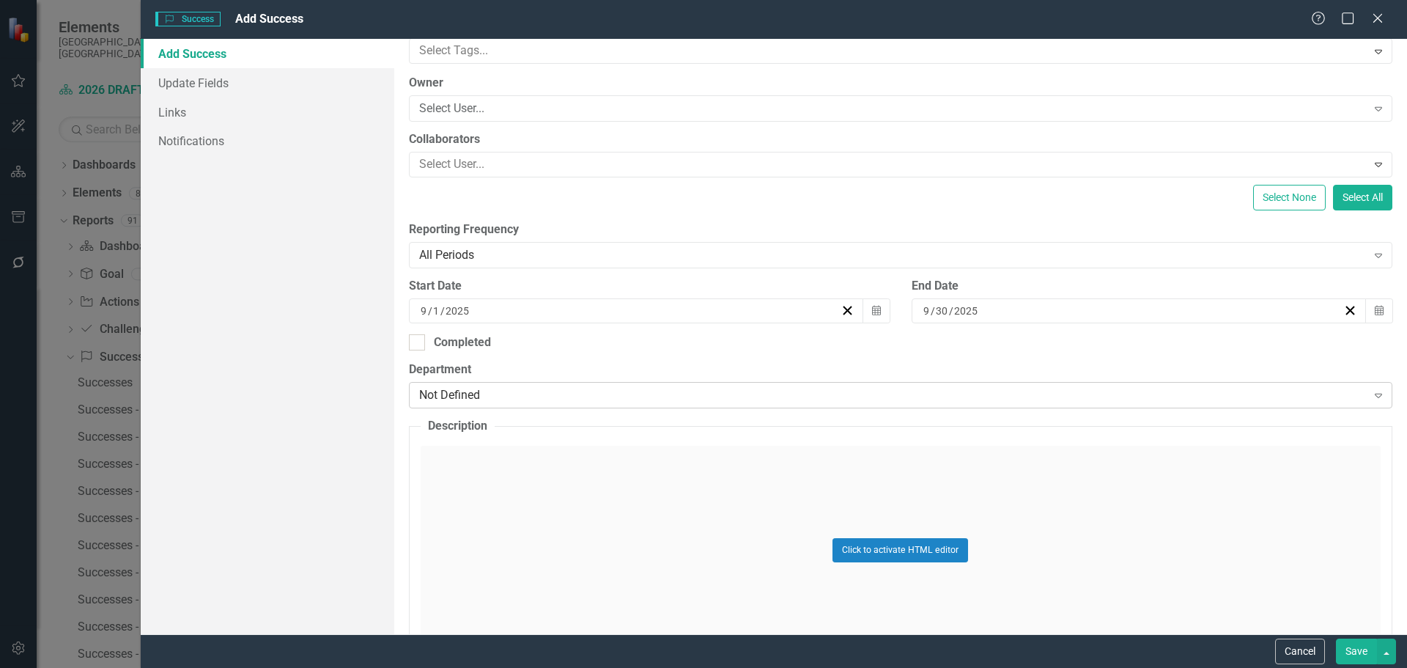
type input "Fall Prevention Program (Organizational Accomplishment)"
click at [476, 387] on div "Not Defined" at bounding box center [892, 395] width 947 height 17
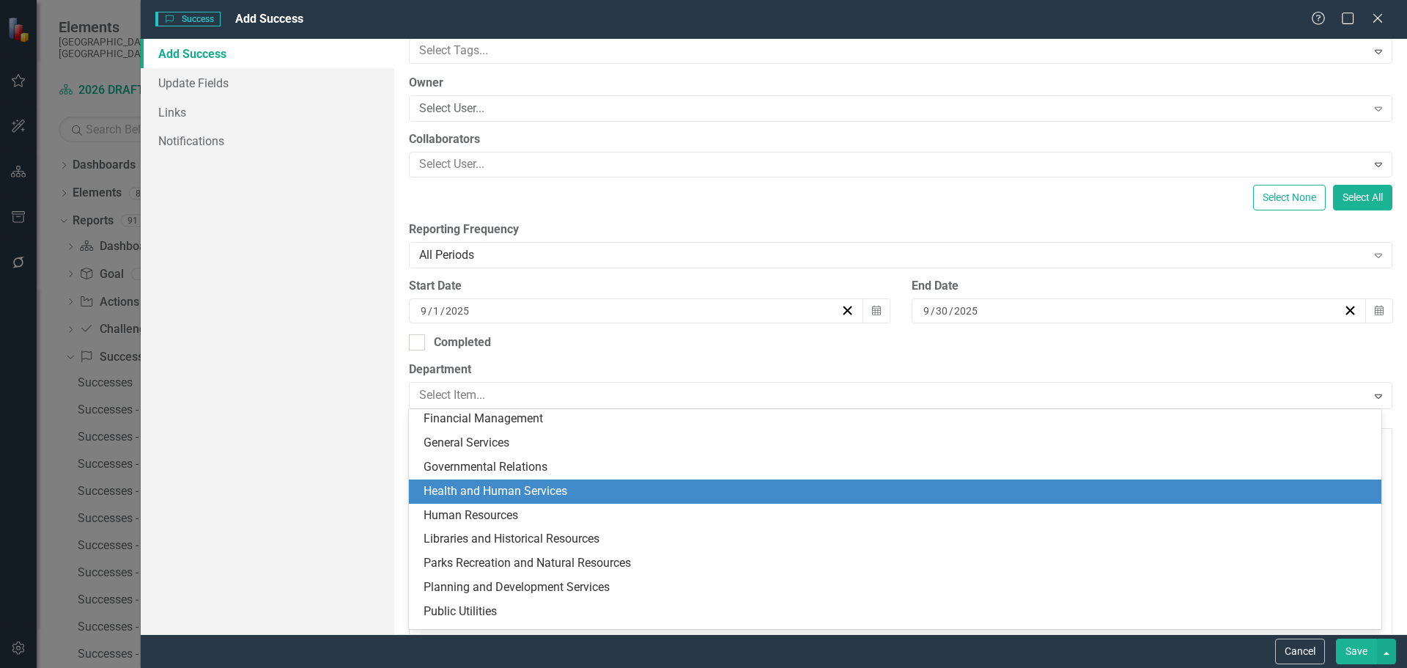
click at [503, 489] on div "Health and Human Services" at bounding box center [898, 491] width 949 height 17
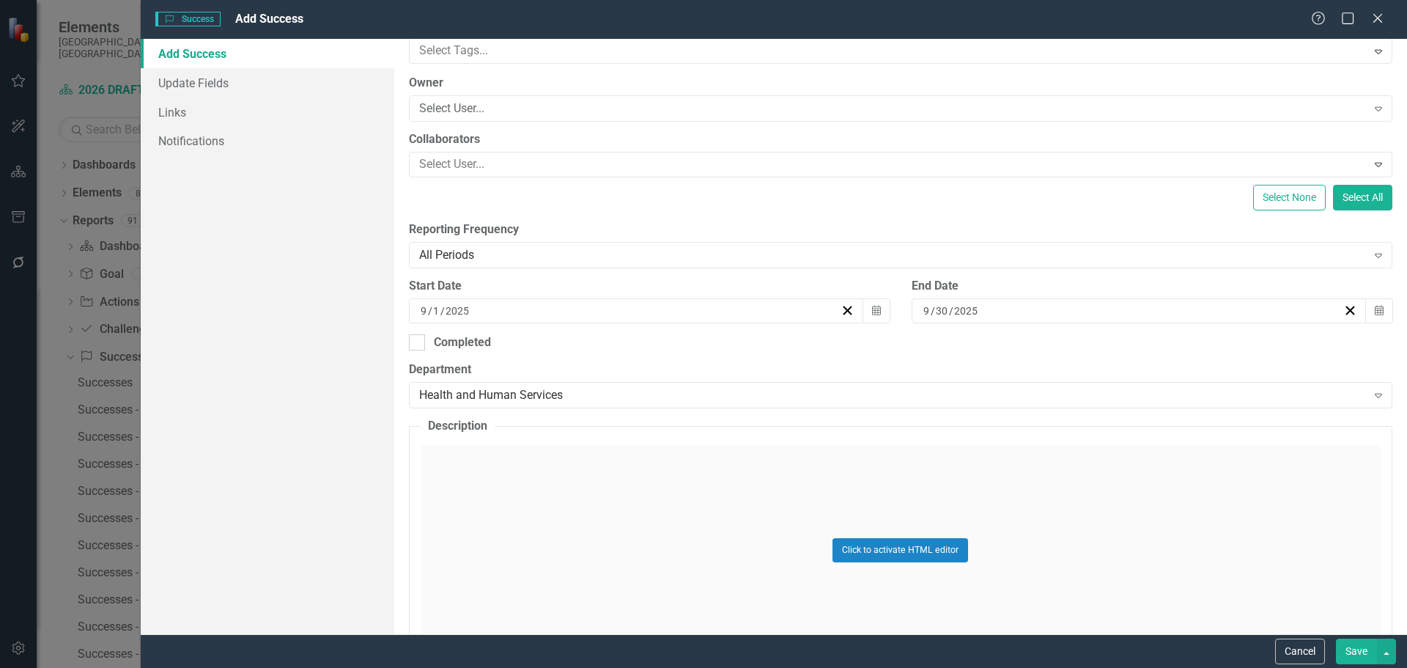
click at [443, 470] on div "Click to activate HTML editor" at bounding box center [901, 549] width 960 height 209
click at [445, 519] on body "Rich Text Area. Press ALT-0 for help." at bounding box center [899, 591] width 957 height 220
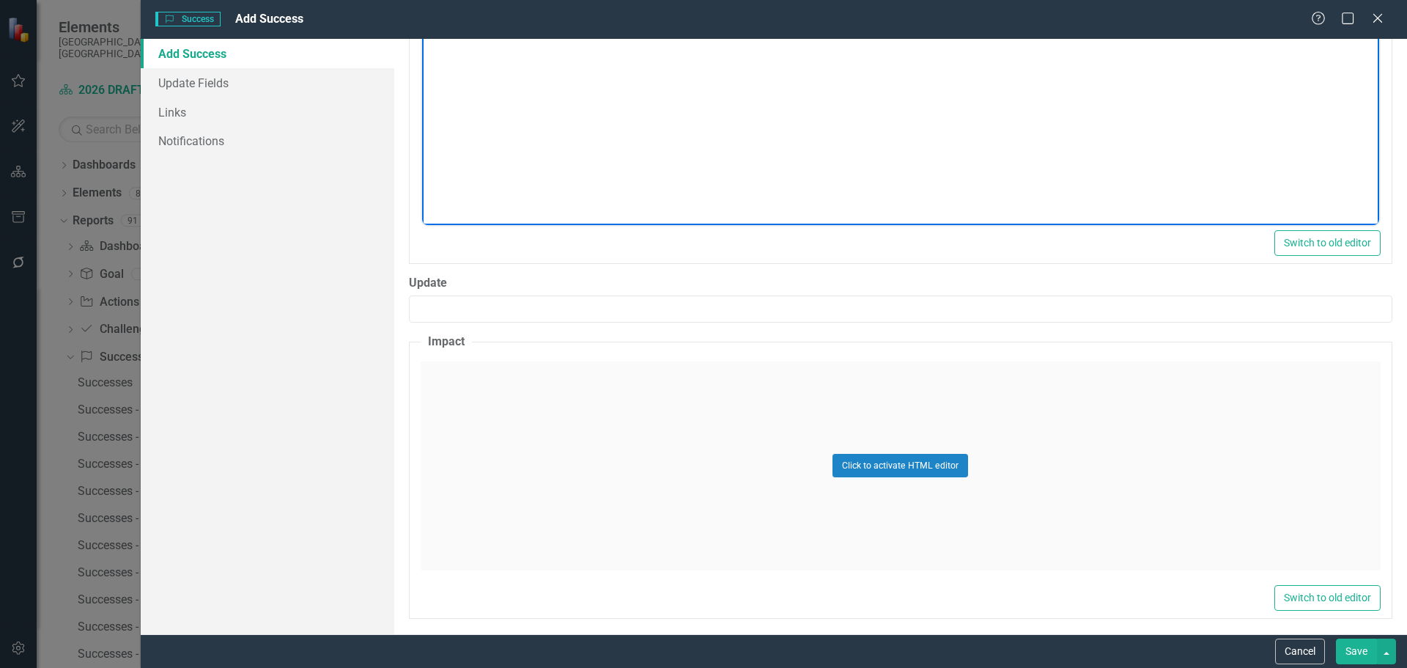
scroll to position [659, 0]
click at [459, 414] on div "Click to activate HTML editor" at bounding box center [901, 465] width 960 height 209
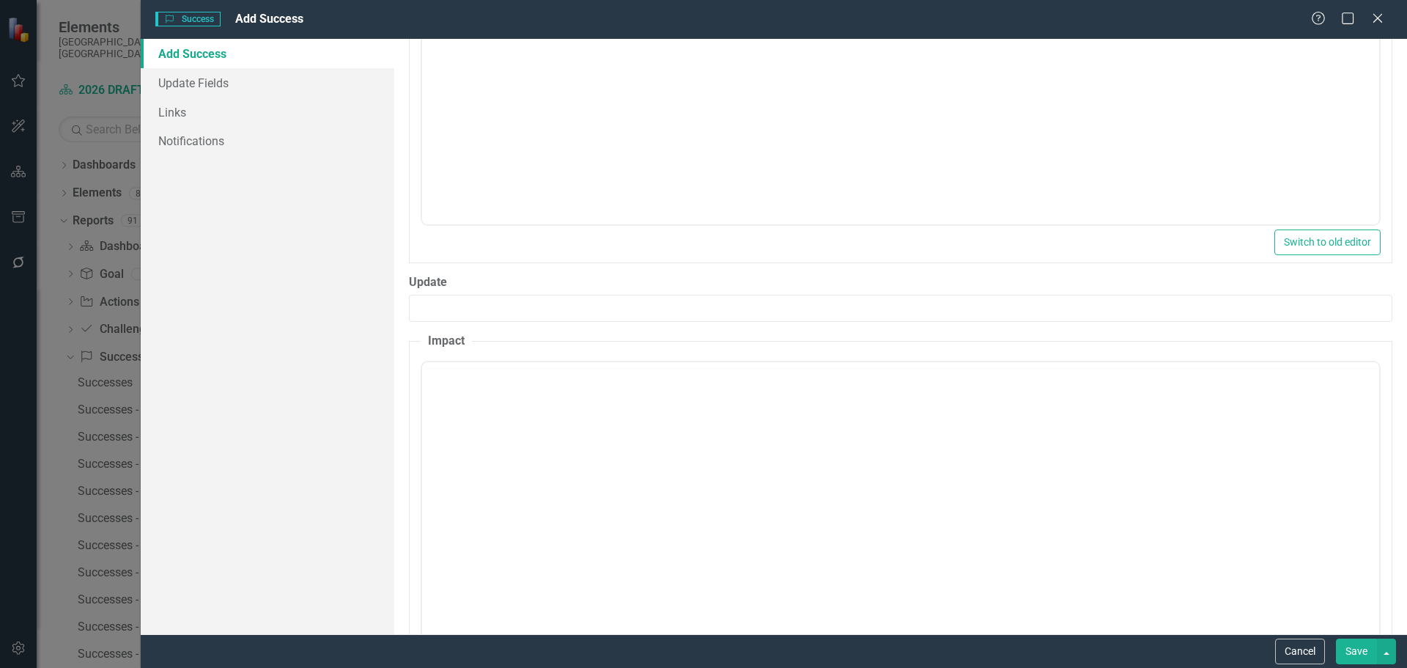
scroll to position [0, 0]
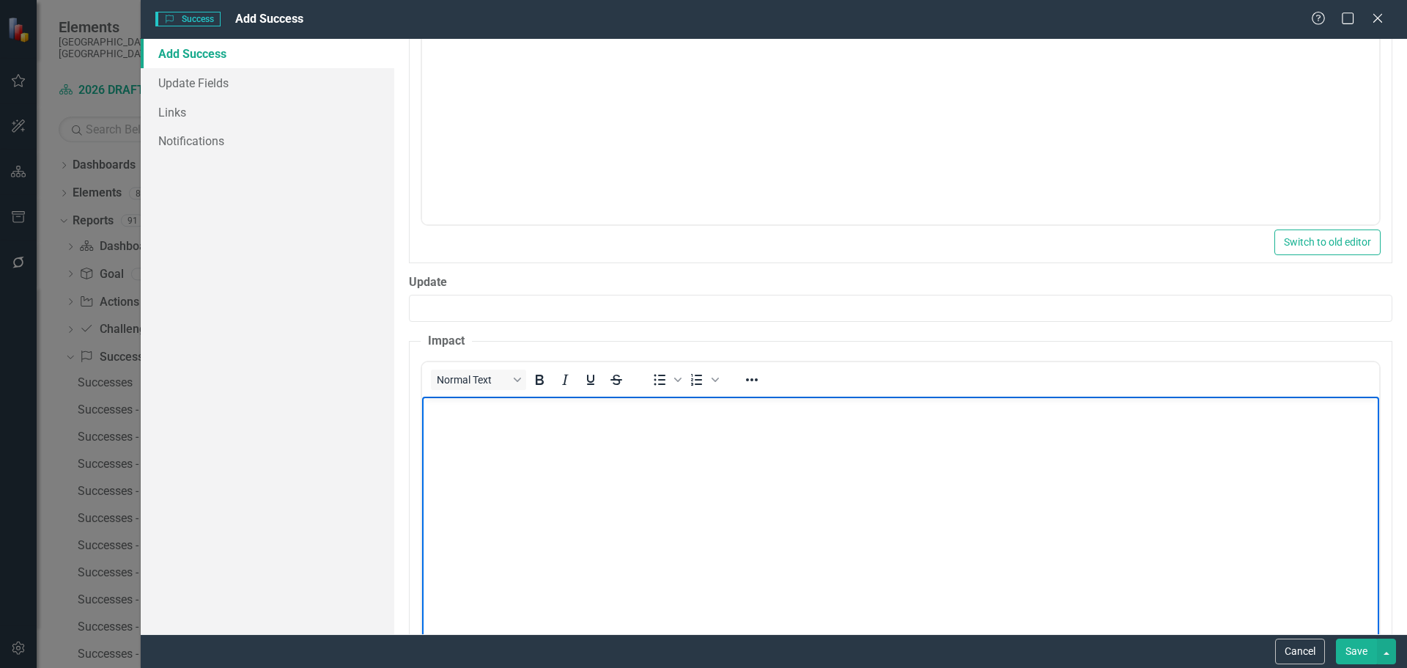
click at [453, 429] on body "Rich Text Area. Press ALT-0 for help." at bounding box center [899, 506] width 957 height 220
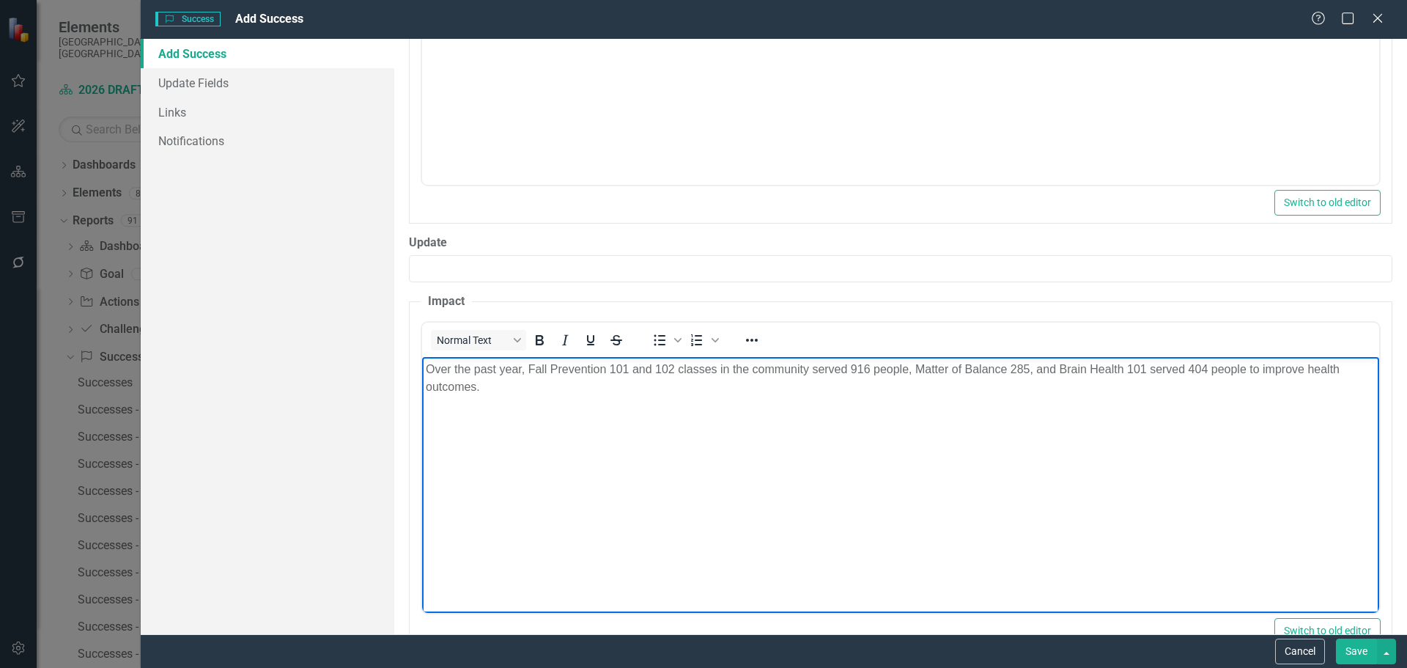
scroll to position [739, 0]
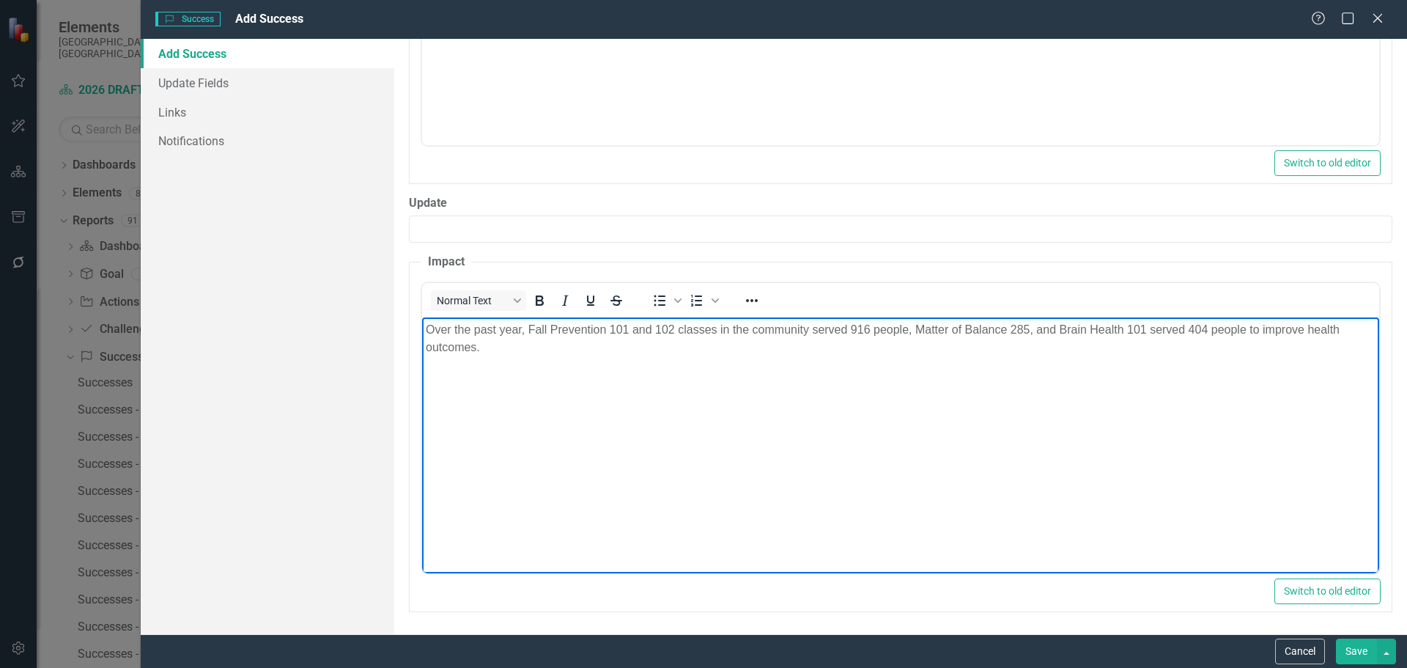
click at [1356, 650] on button "Save" at bounding box center [1356, 651] width 41 height 26
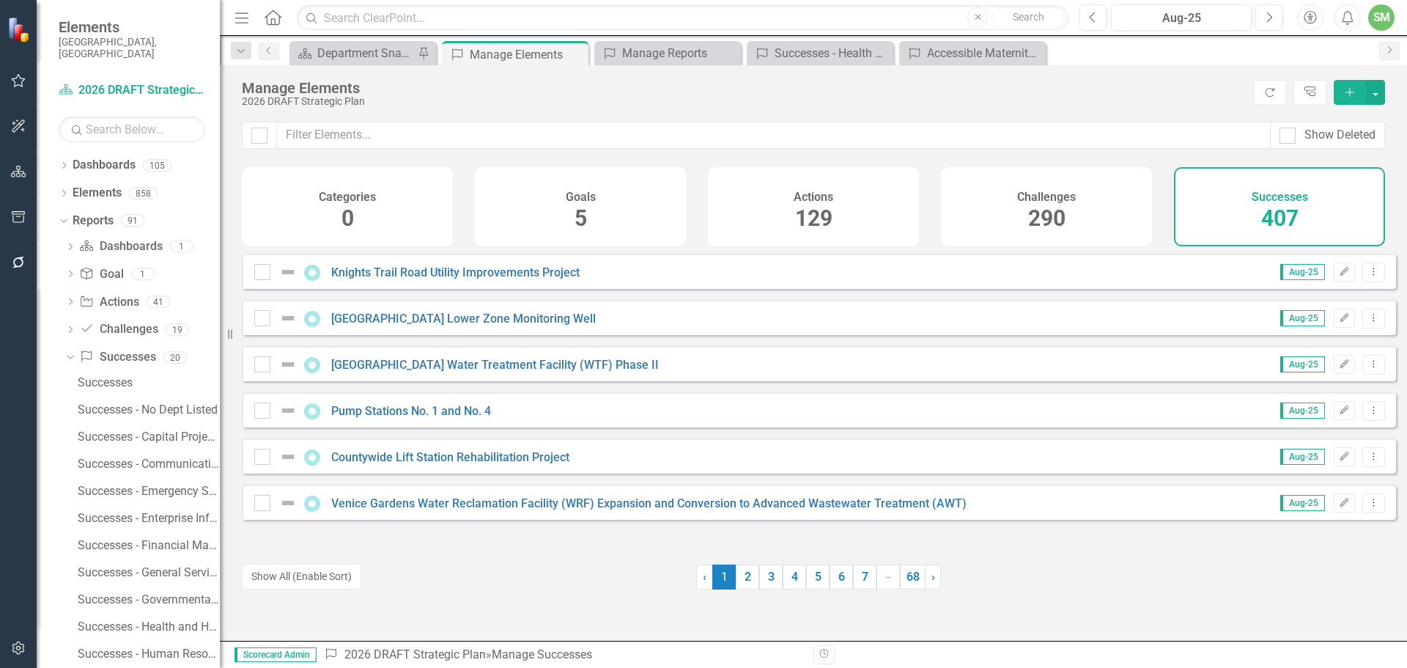
click at [1352, 89] on icon "Add" at bounding box center [1349, 92] width 13 height 10
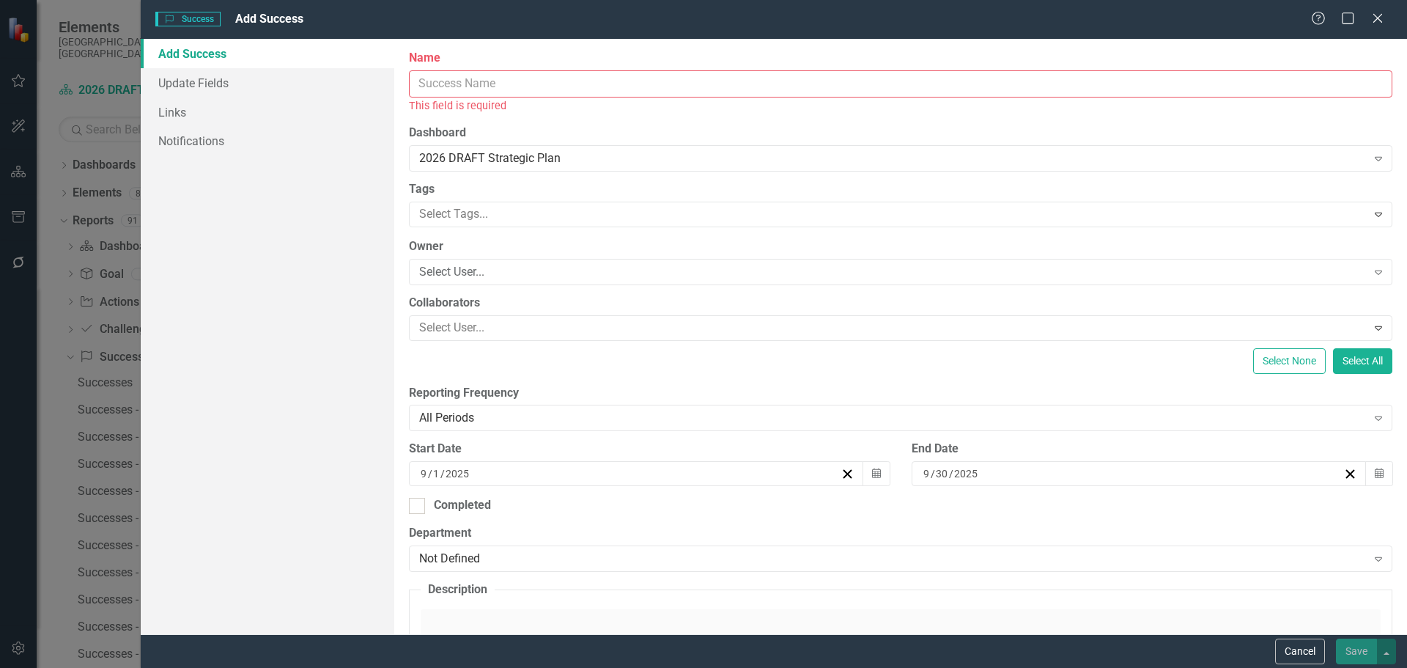
click at [452, 84] on input "Name" at bounding box center [900, 83] width 983 height 27
paste input "Comprehensive Treatment Court Program Evaluation Organizational Accomplishment"
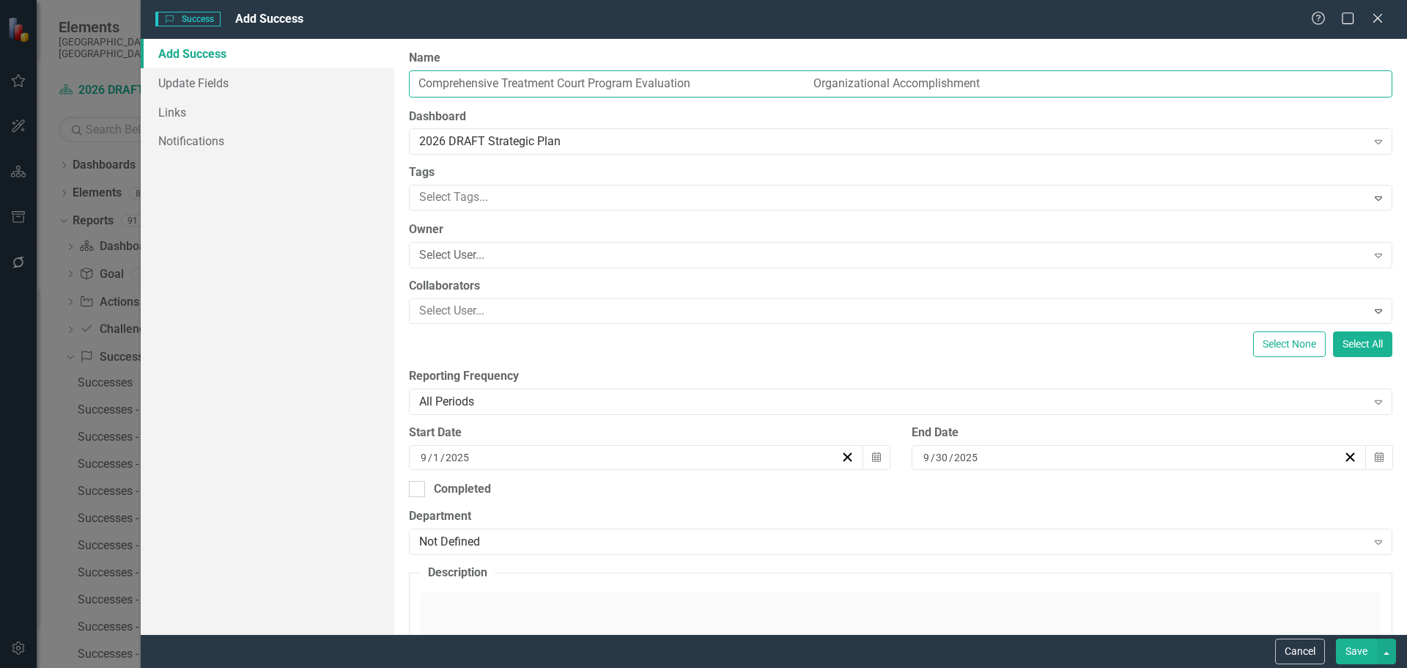
click at [698, 80] on input "Comprehensive Treatment Court Program Evaluation Organizational Accomplishment" at bounding box center [900, 83] width 983 height 27
type input "Comprehensive Treatment Court Program Evaluation (Organizational Accomplishment)"
click at [470, 534] on div "Not Defined" at bounding box center [892, 541] width 947 height 17
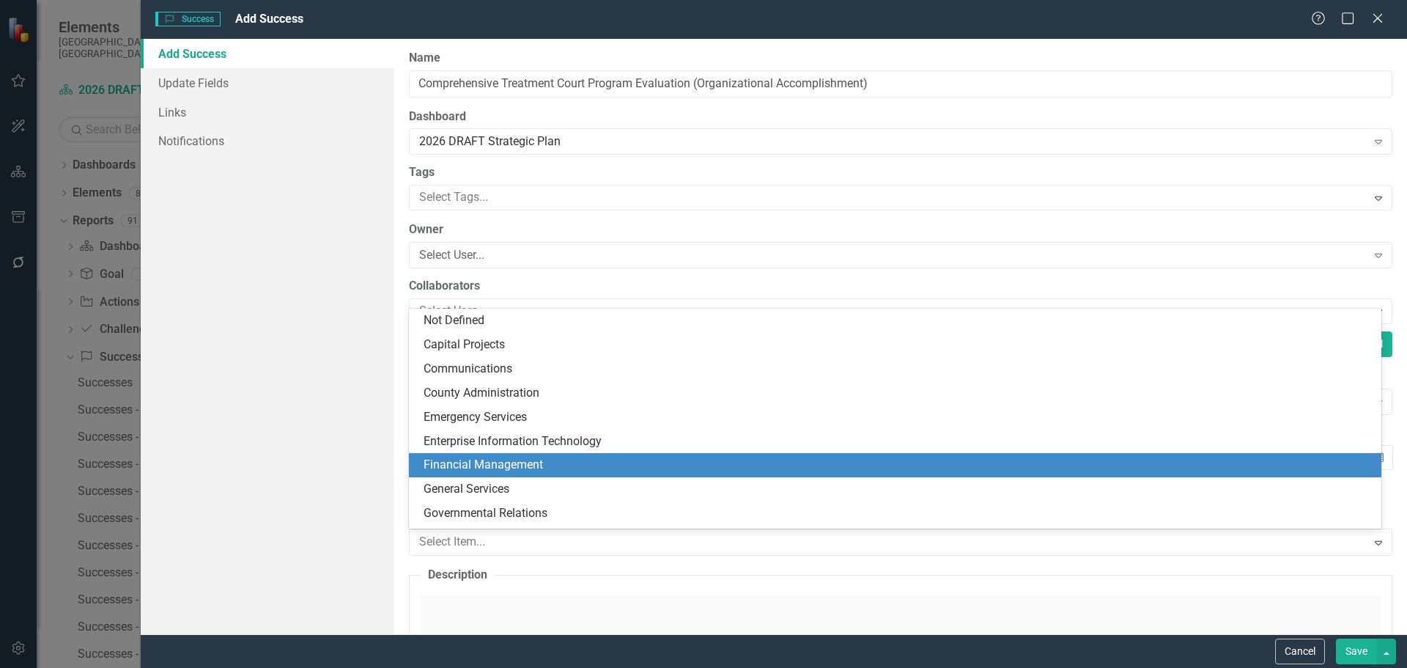
scroll to position [73, 0]
click at [498, 454] on div "Health and Human Services" at bounding box center [895, 464] width 972 height 24
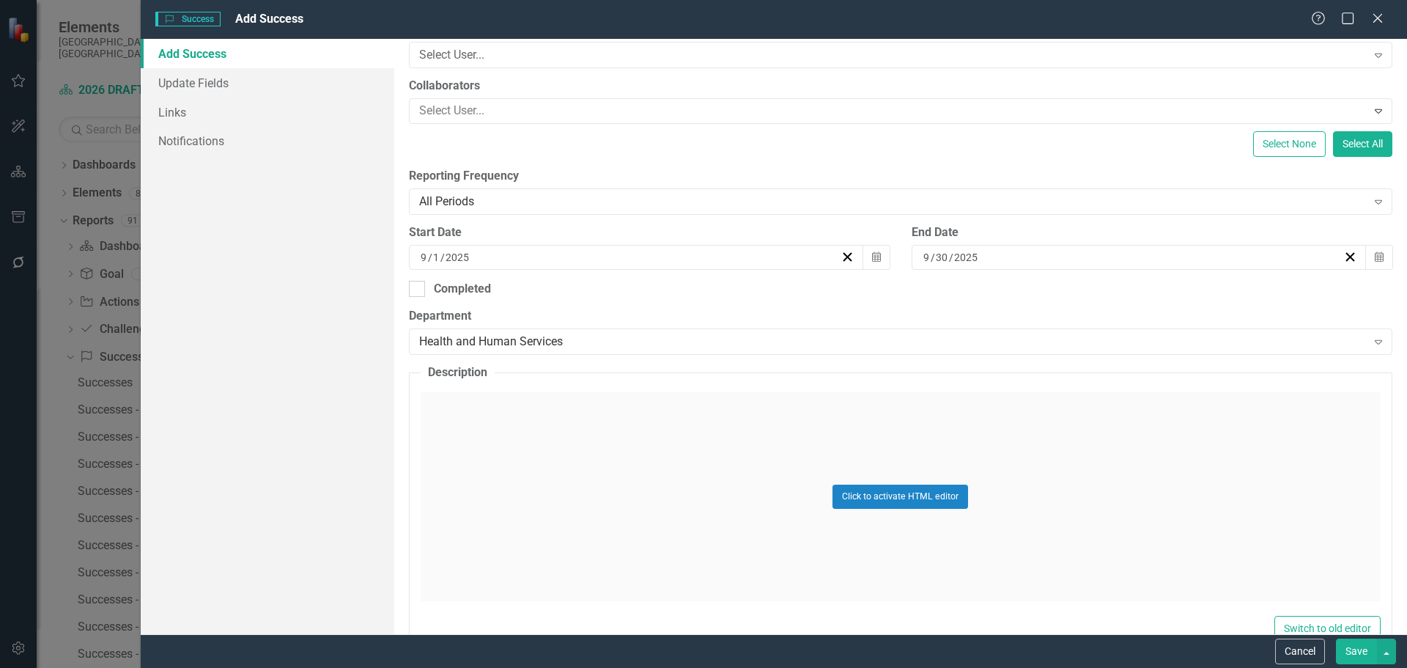
scroll to position [220, 0]
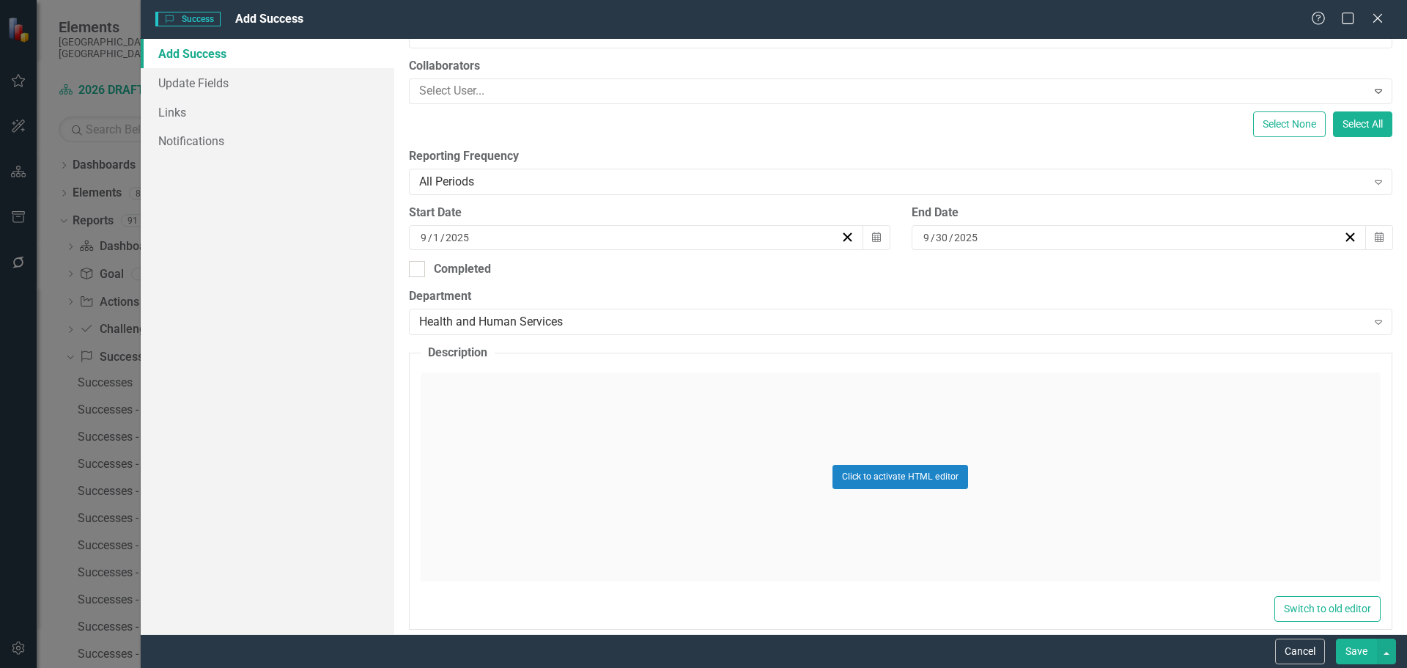
click at [461, 393] on div "Click to activate HTML editor" at bounding box center [901, 476] width 960 height 209
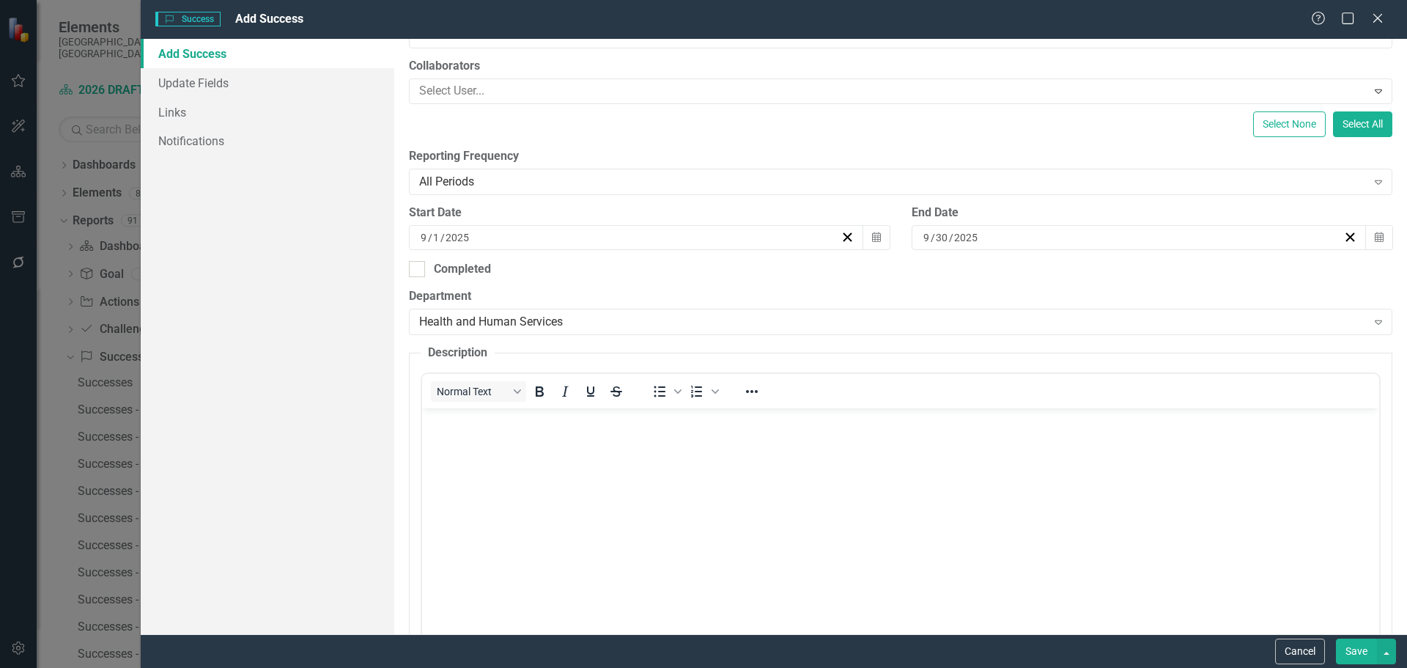
scroll to position [0, 0]
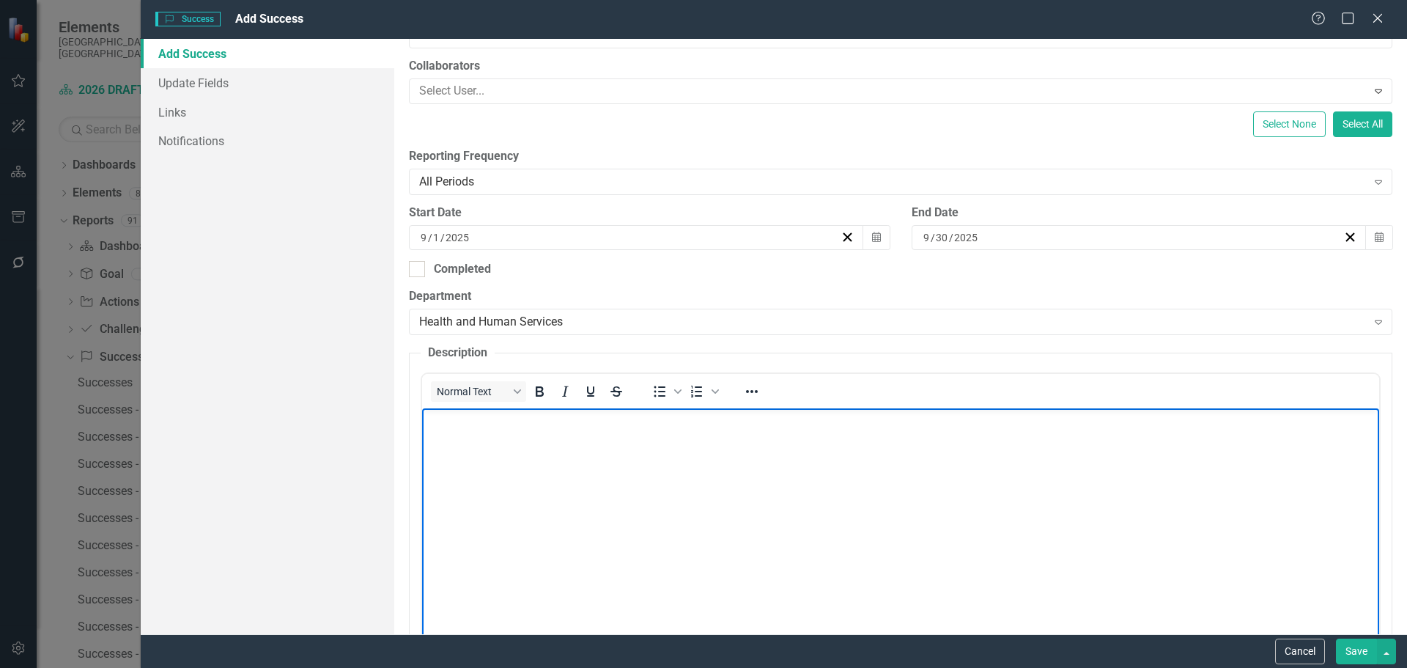
click at [469, 428] on p "Rich Text Area. Press ALT-0 for help." at bounding box center [900, 421] width 950 height 18
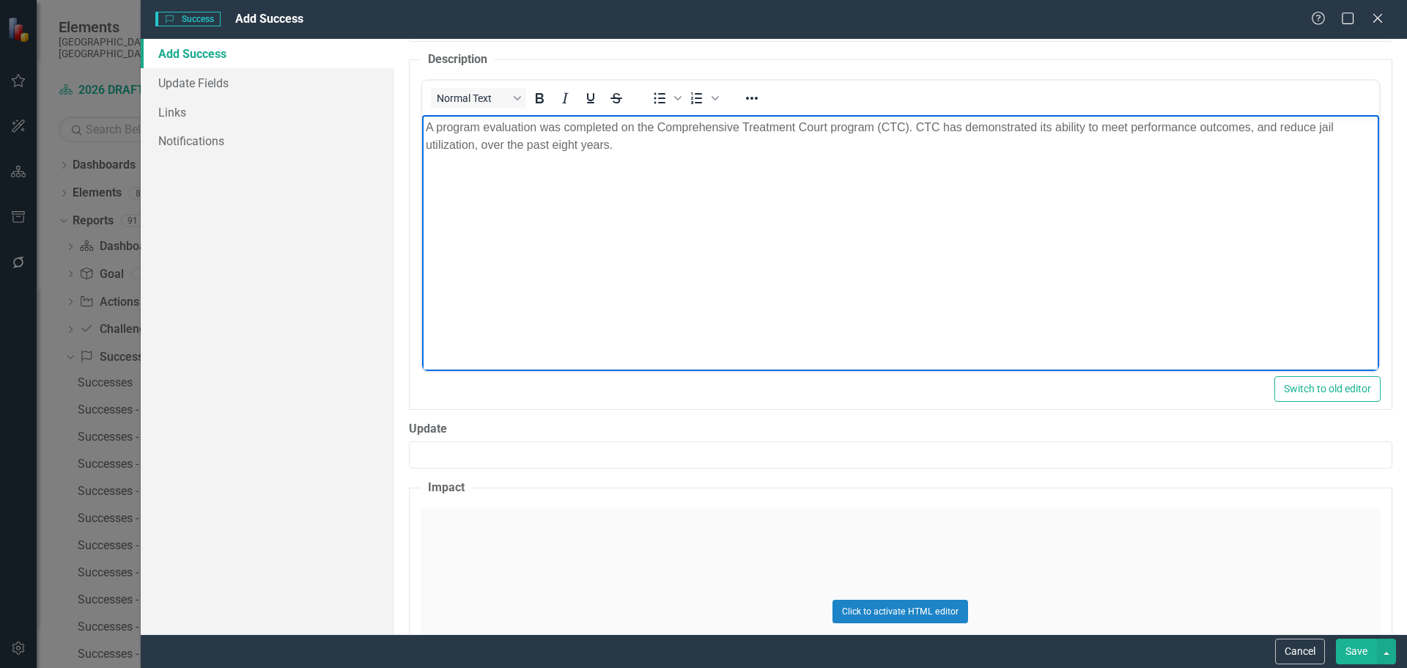
scroll to position [659, 0]
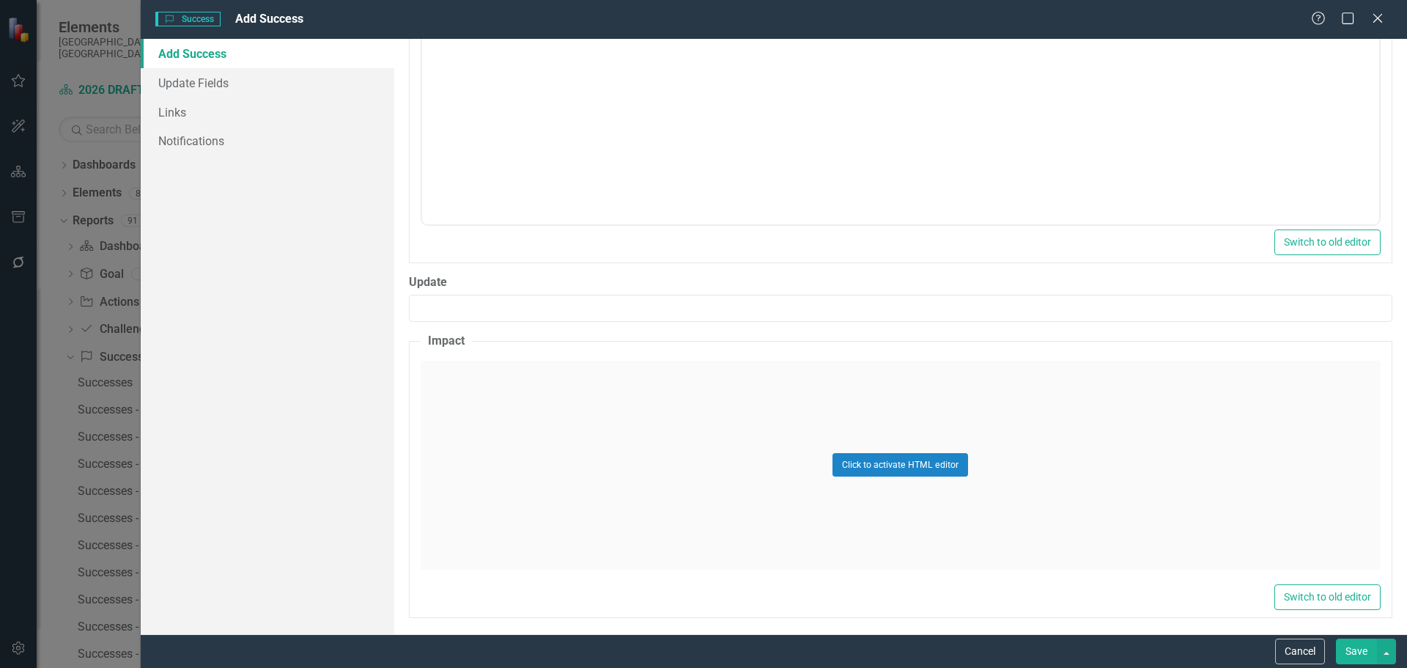
click at [470, 426] on div "Click to activate HTML editor" at bounding box center [901, 465] width 960 height 209
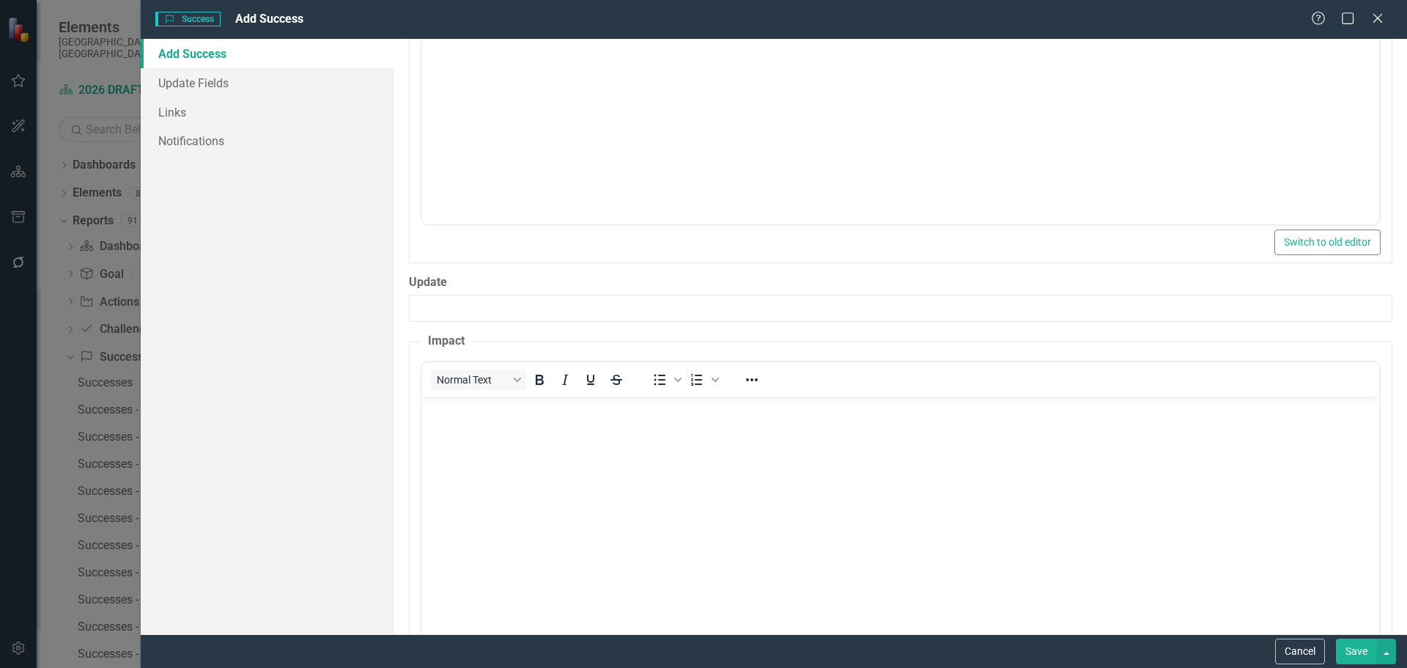
scroll to position [0, 0]
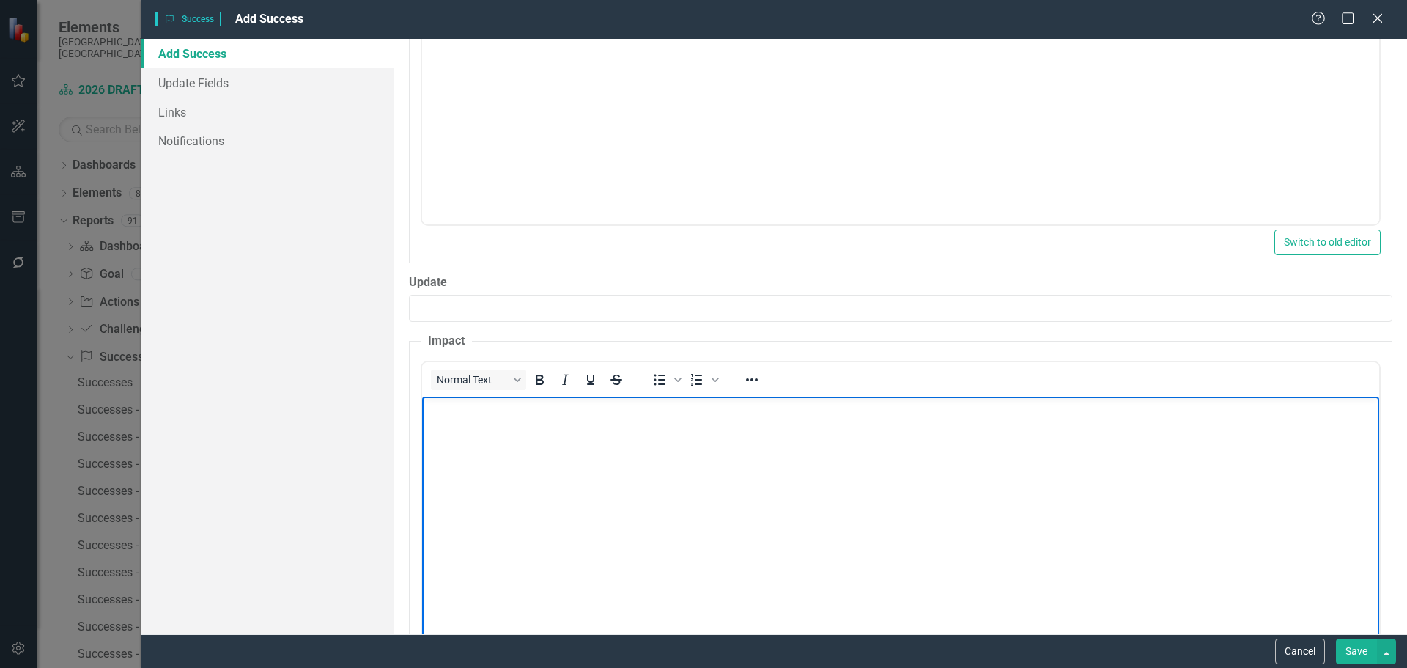
click at [446, 421] on body "Rich Text Area. Press ALT-0 for help." at bounding box center [899, 506] width 957 height 220
paste body "Rich Text Area. Press ALT-0 for help."
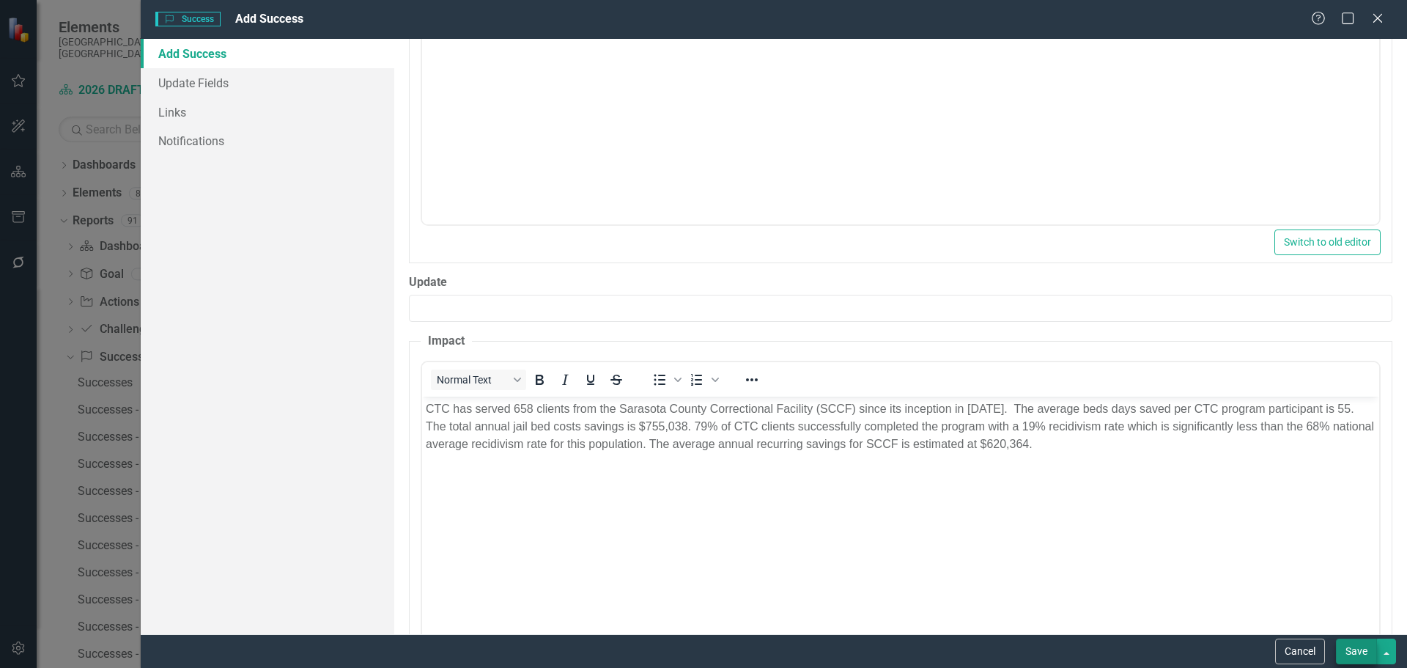
click at [1353, 650] on button "Save" at bounding box center [1356, 651] width 41 height 26
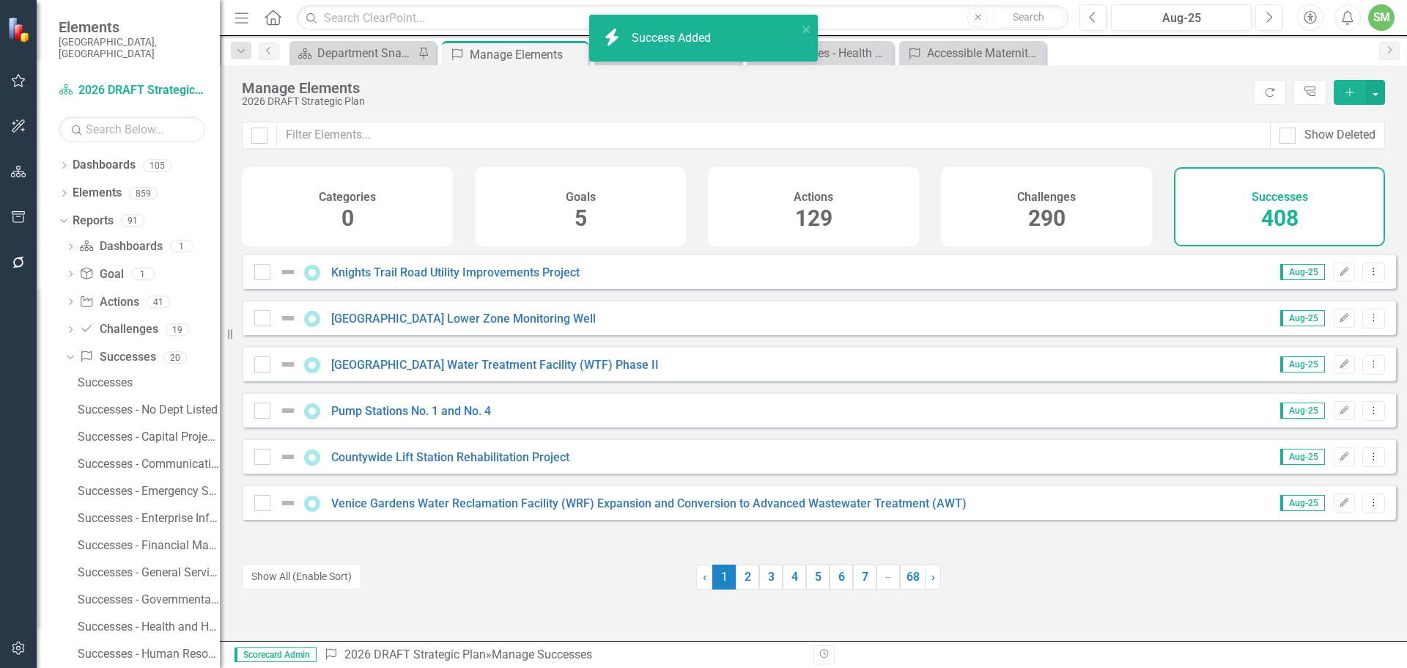
click at [1348, 88] on icon "Add" at bounding box center [1349, 92] width 13 height 10
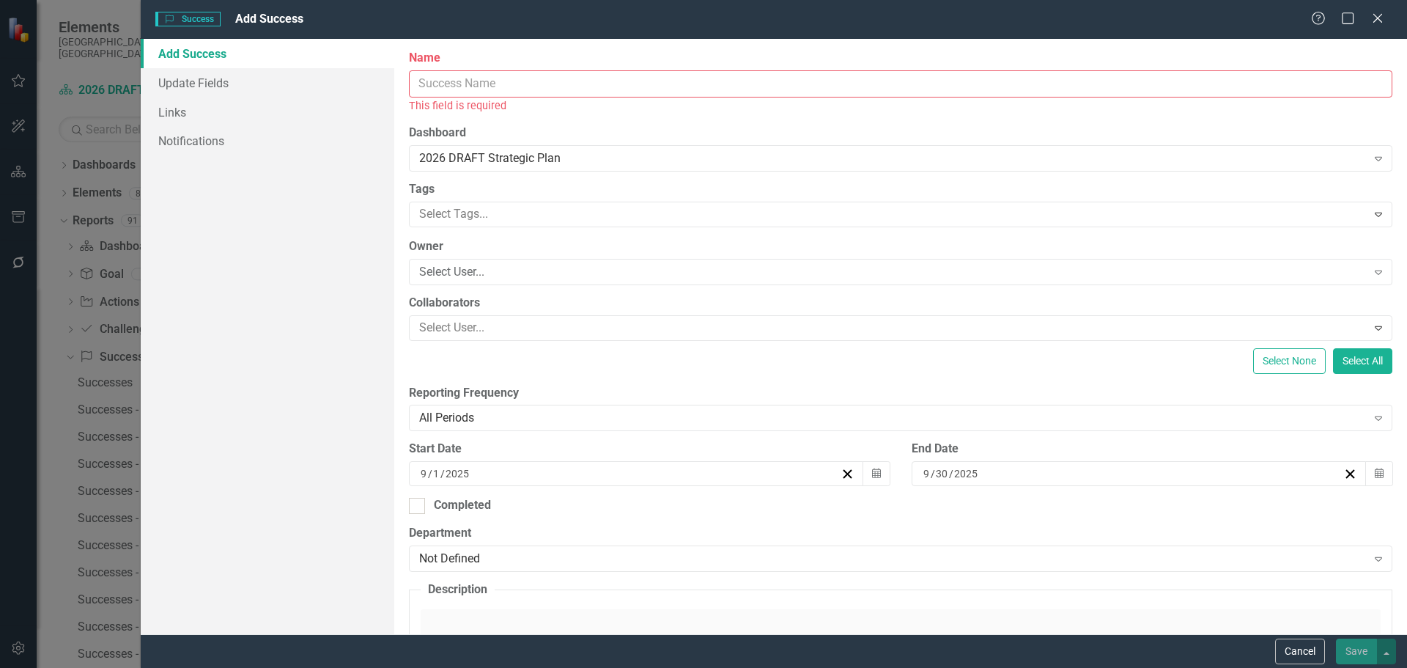
click at [450, 83] on input "Name" at bounding box center [900, 83] width 983 height 27
paste input "Child Well-Being Presentation to the Florida Senate Appropriations Subcommittee…"
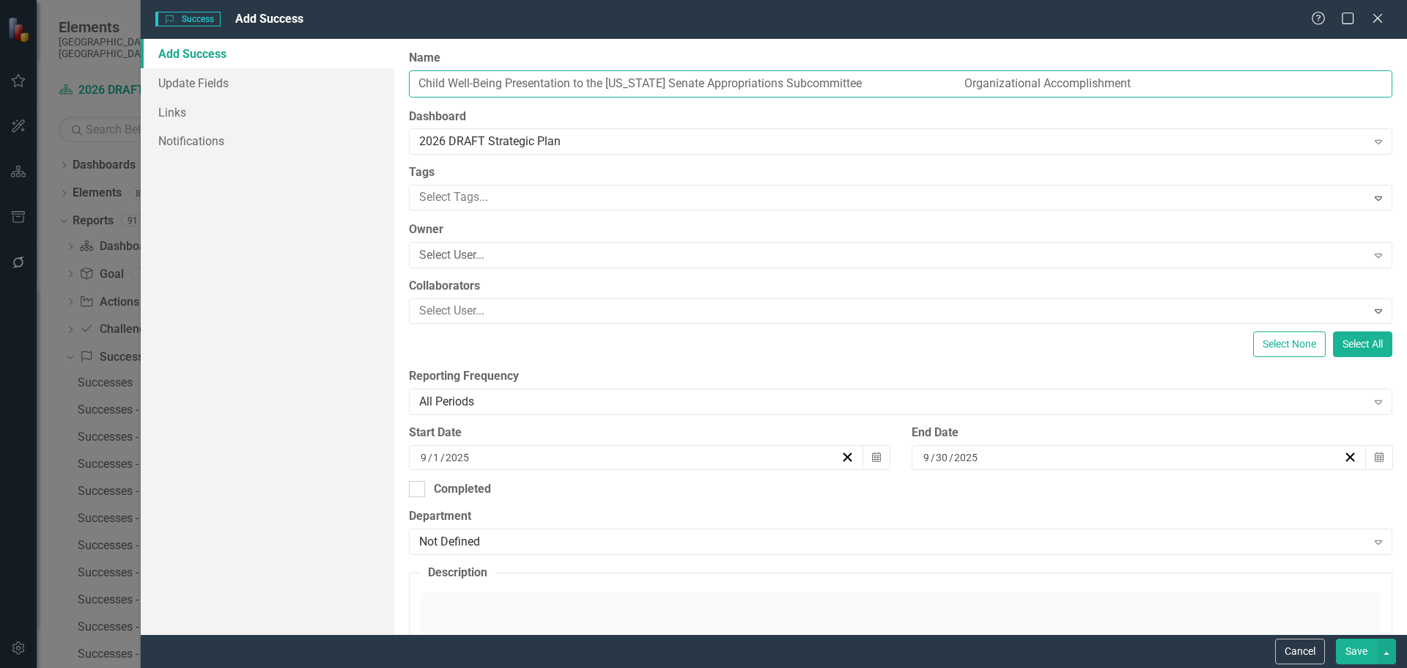
click at [840, 81] on input "Child Well-Being Presentation to the Florida Senate Appropriations Subcommittee…" at bounding box center [900, 83] width 983 height 27
type input "Child Well-Being Presentation to the [US_STATE] Senate Appropriations Subcommit…"
click at [503, 536] on div "Not Defined" at bounding box center [892, 541] width 947 height 17
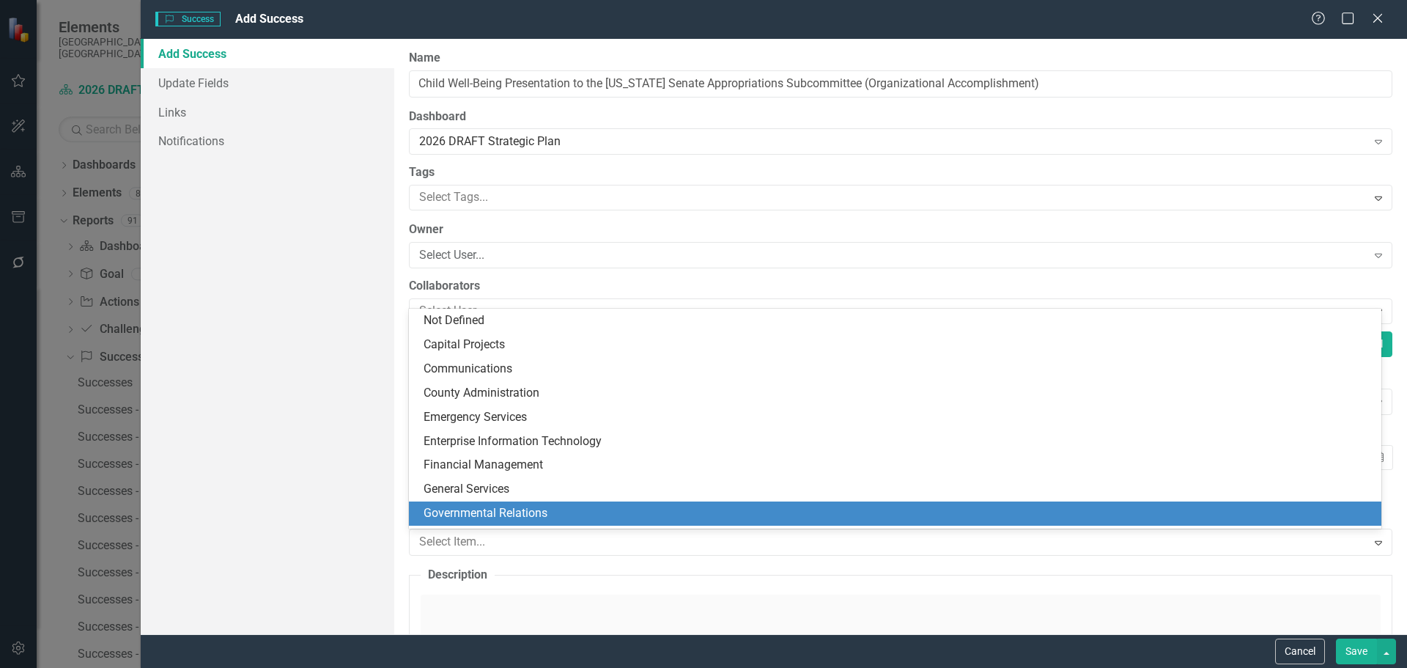
scroll to position [73, 0]
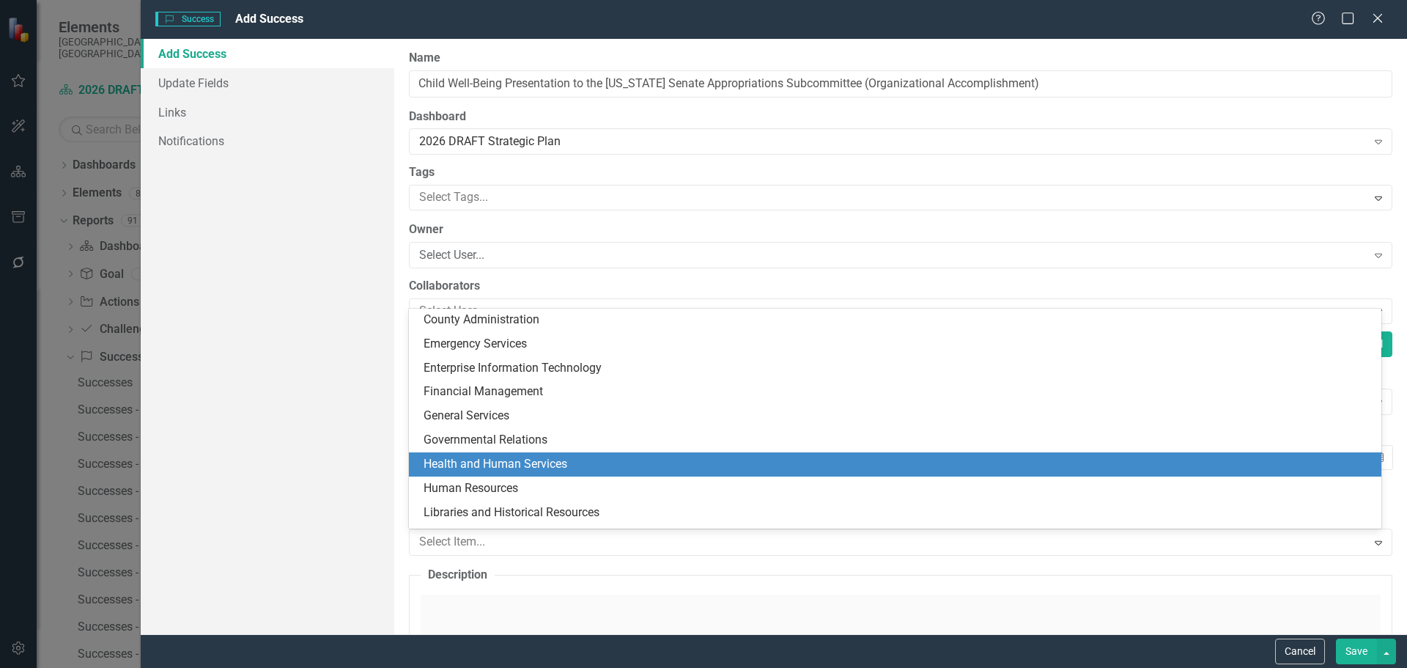
click at [474, 464] on div "Health and Human Services" at bounding box center [898, 464] width 949 height 17
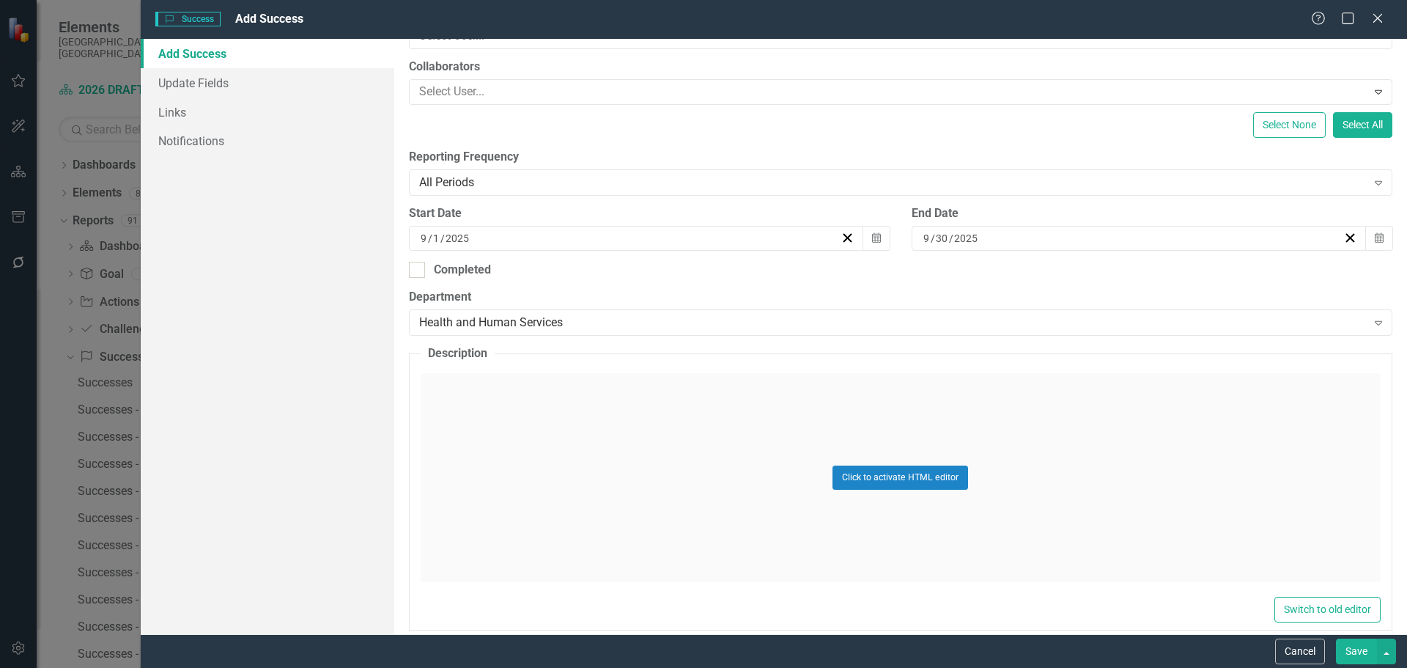
scroll to position [220, 0]
click at [457, 424] on div "Click to activate HTML editor" at bounding box center [901, 476] width 960 height 209
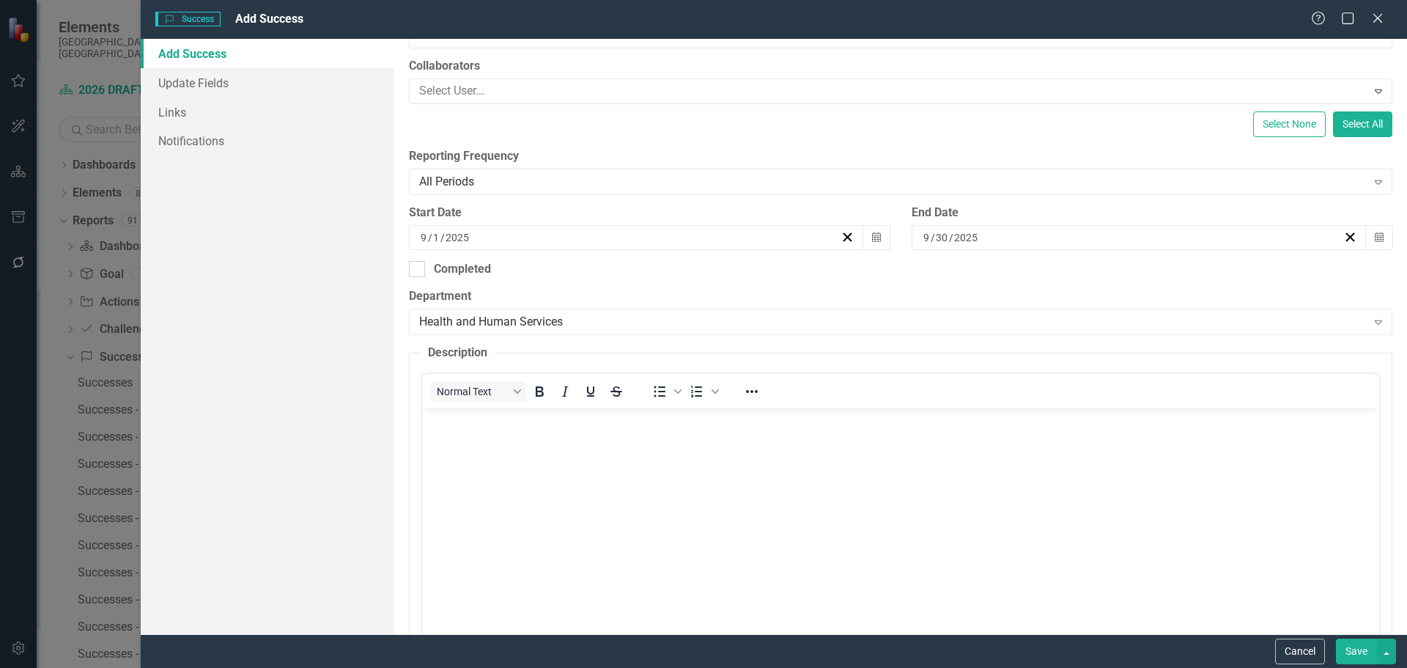
scroll to position [0, 0]
click at [497, 435] on body "Rich Text Area. Press ALT-0 for help." at bounding box center [899, 518] width 957 height 220
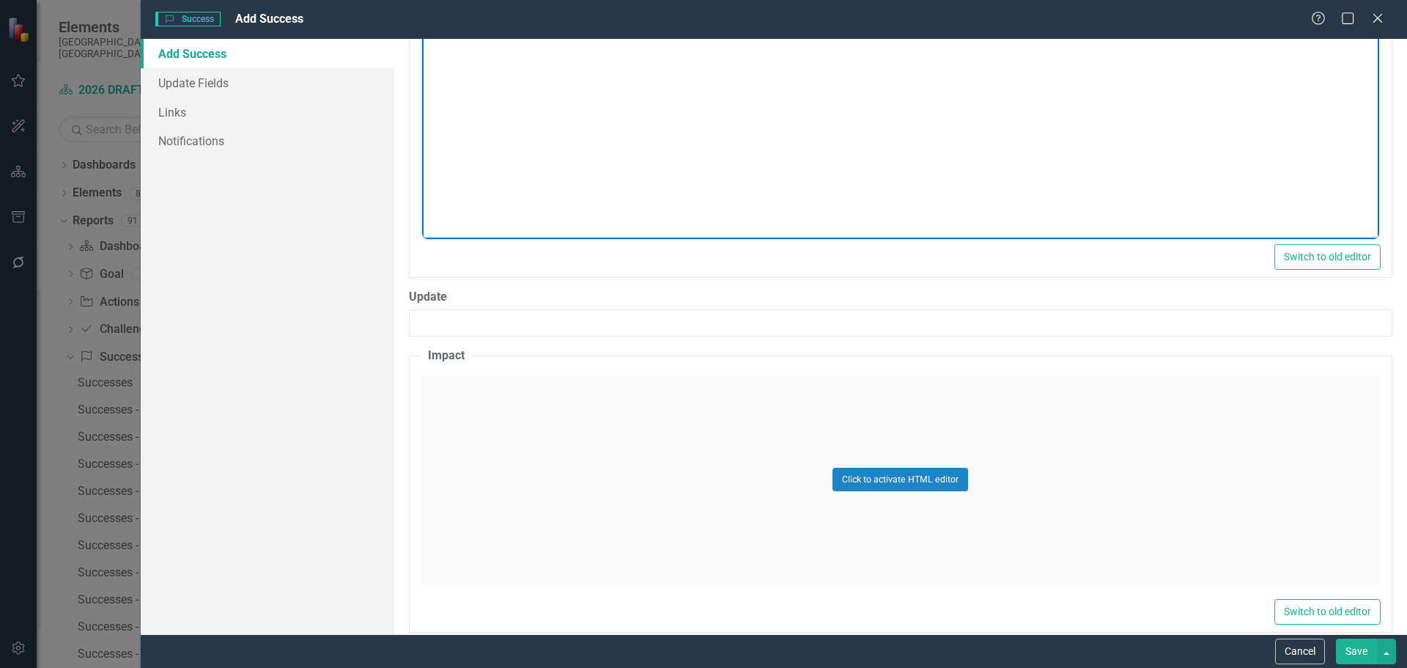
scroll to position [659, 0]
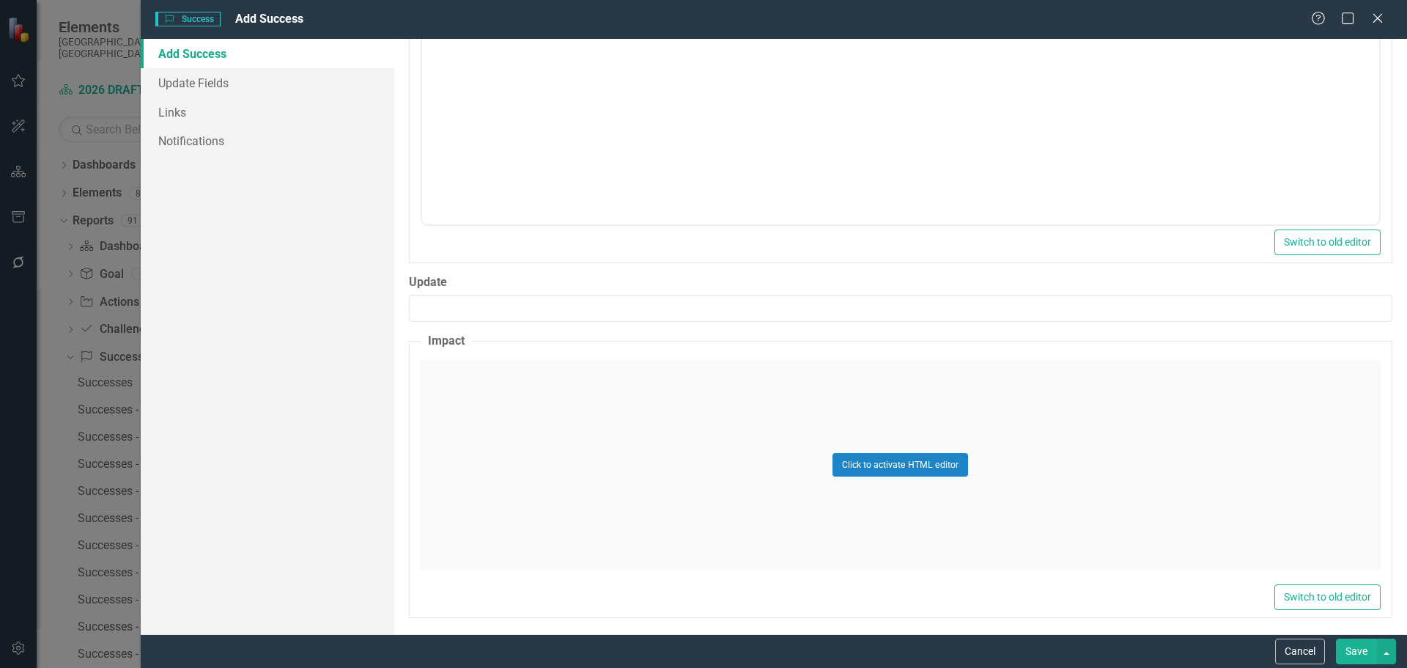
click at [495, 424] on div "Click to activate HTML editor" at bounding box center [901, 465] width 960 height 209
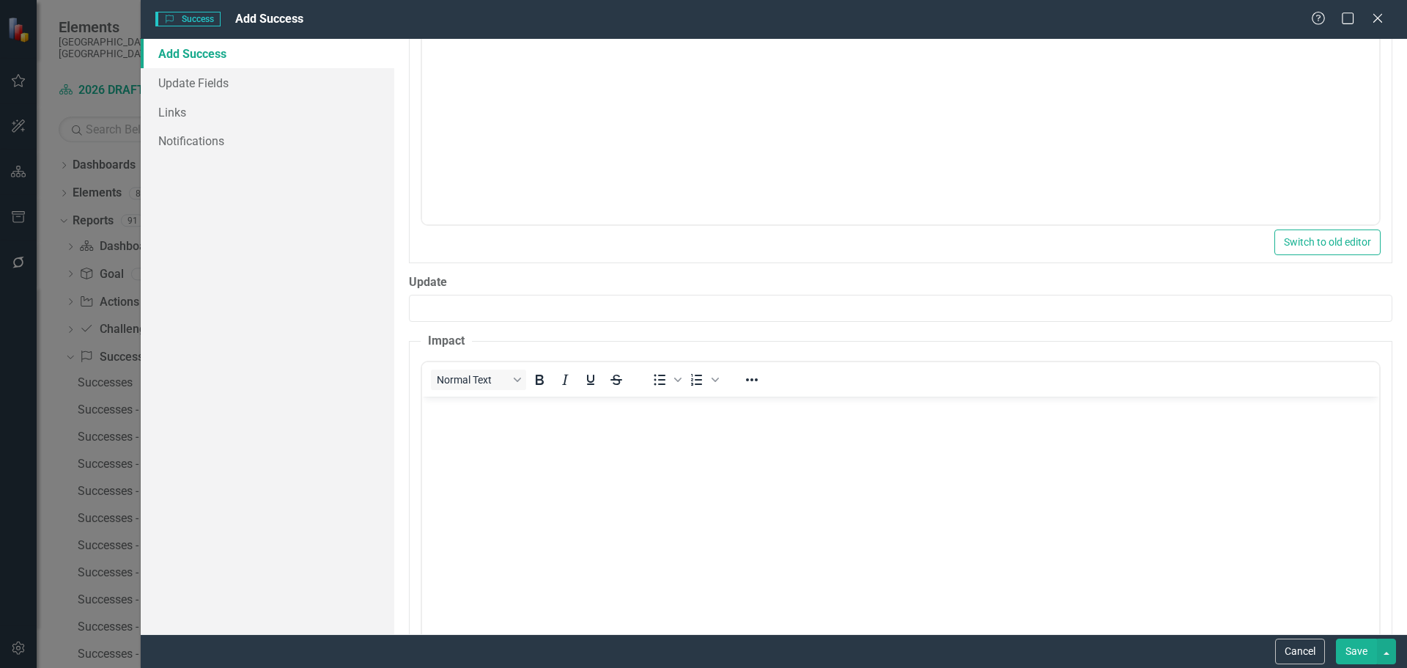
scroll to position [0, 0]
click at [450, 428] on body "Rich Text Area. Press ALT-0 for help." at bounding box center [899, 506] width 957 height 220
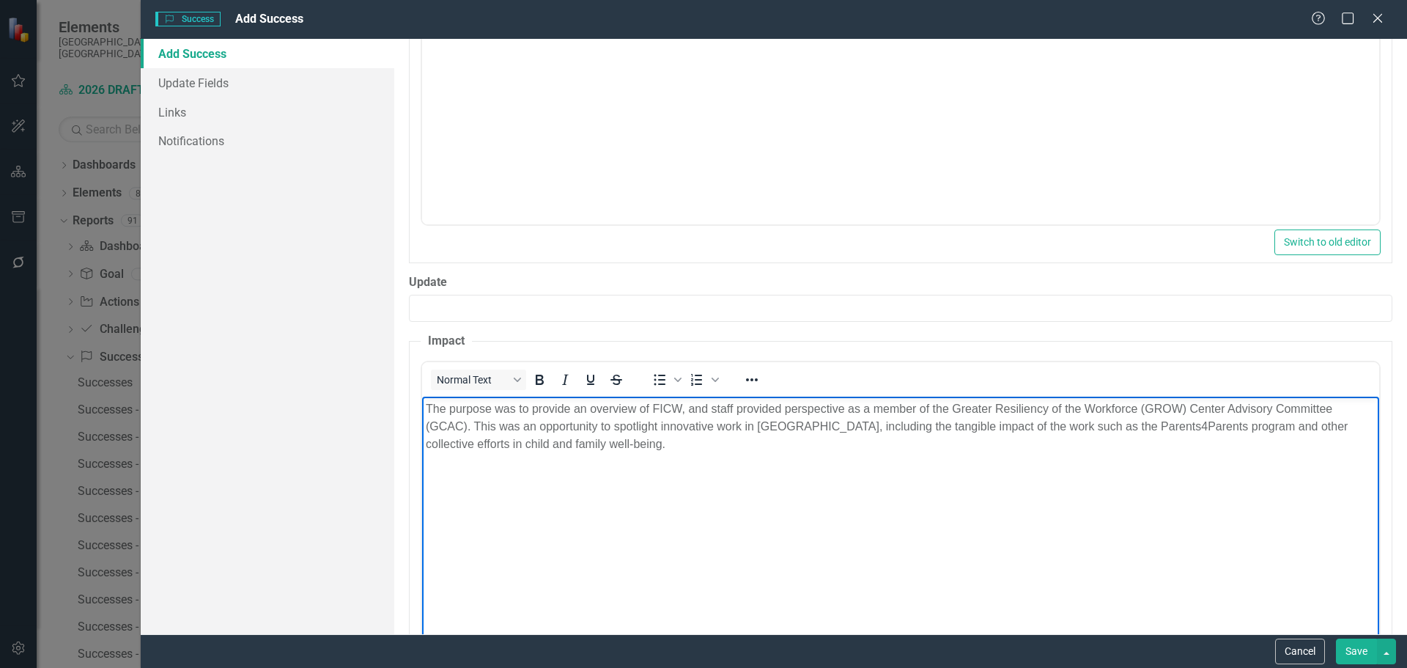
click at [1353, 648] on button "Save" at bounding box center [1356, 651] width 41 height 26
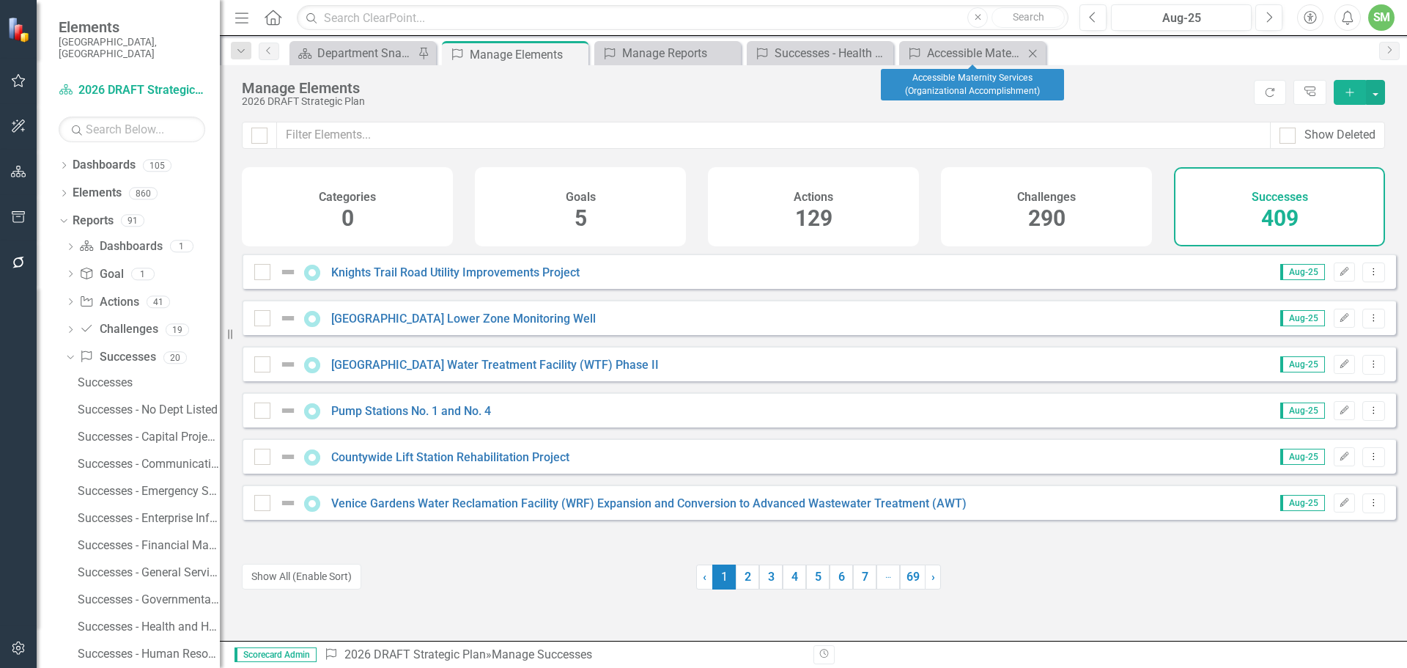
click at [1032, 48] on icon "Close" at bounding box center [1032, 54] width 15 height 12
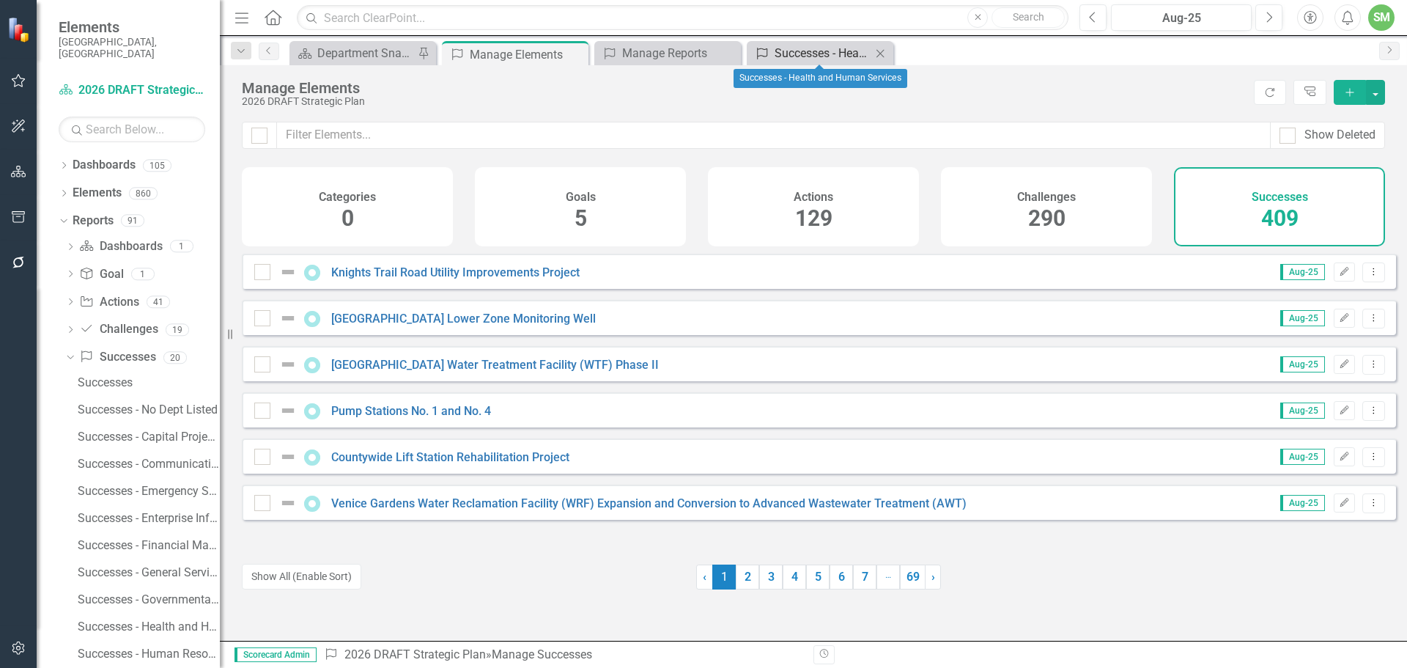
click at [776, 50] on div "Successes - Health and Human Services" at bounding box center [822, 53] width 97 height 18
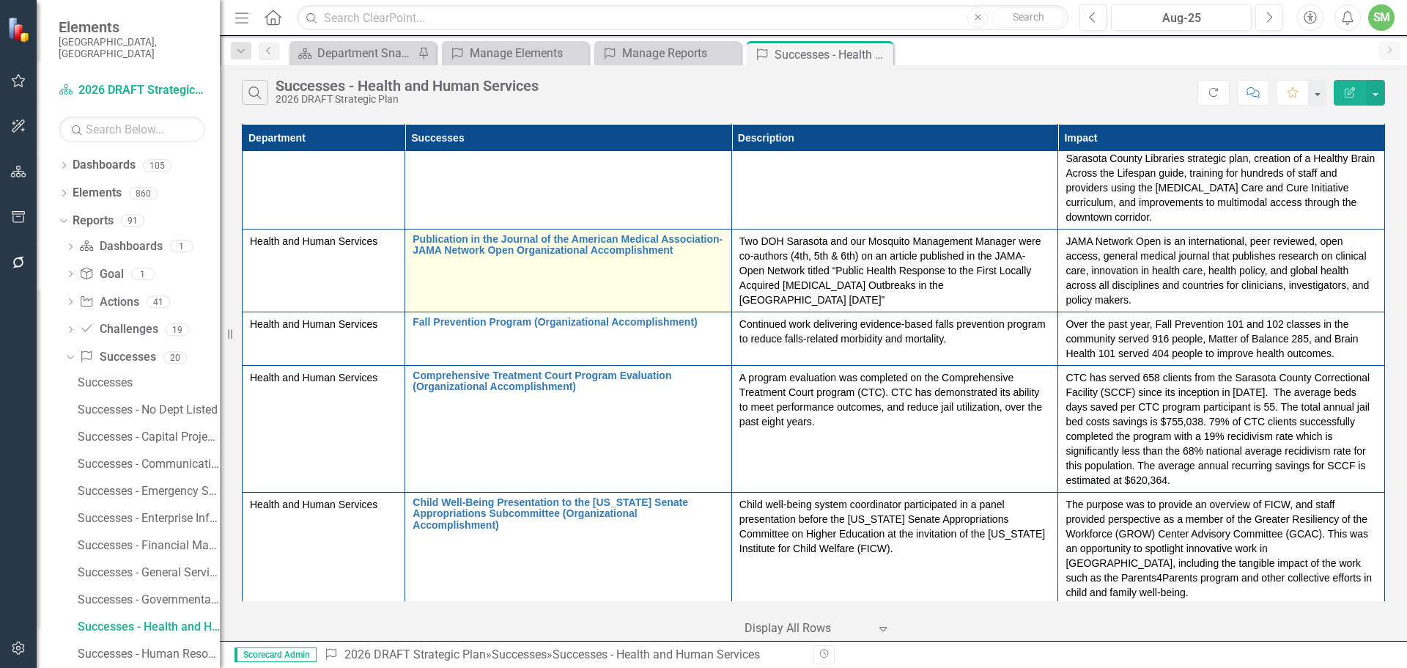
scroll to position [892, 0]
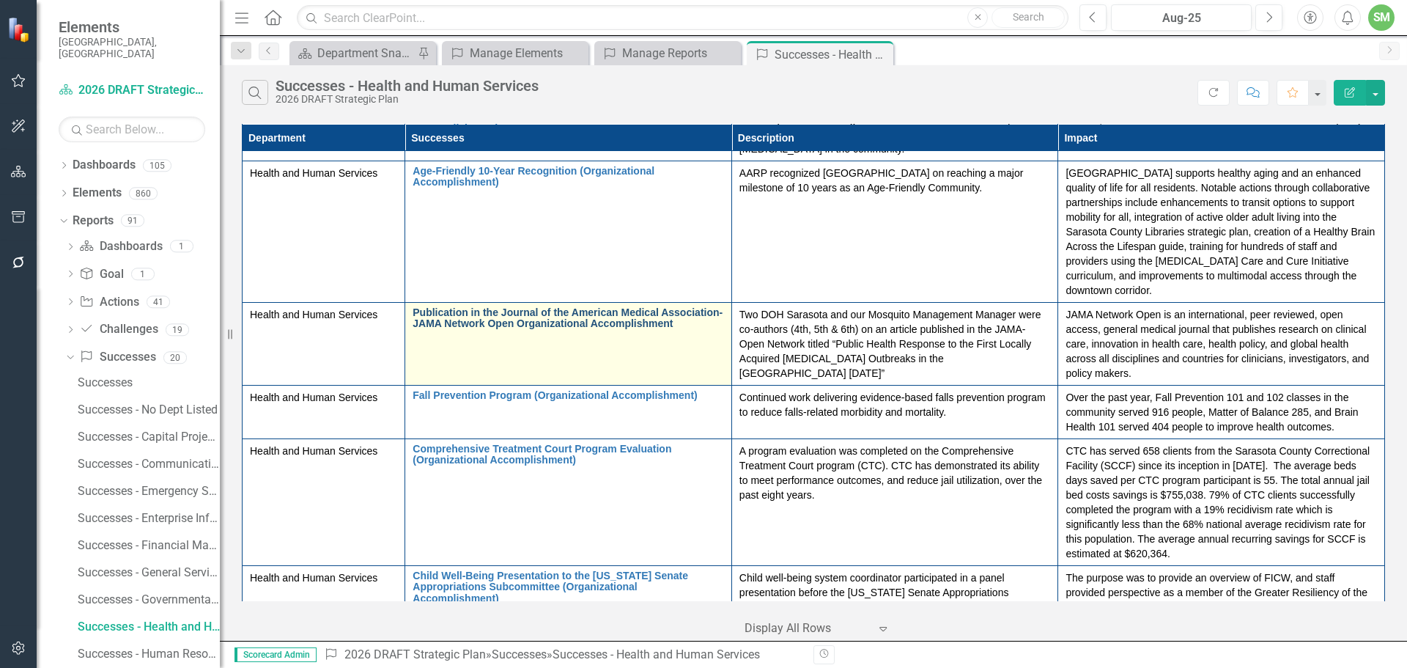
click at [560, 309] on link "Publication in the Journal of the American Medical Association-JAMA Network Ope…" at bounding box center [568, 318] width 311 height 23
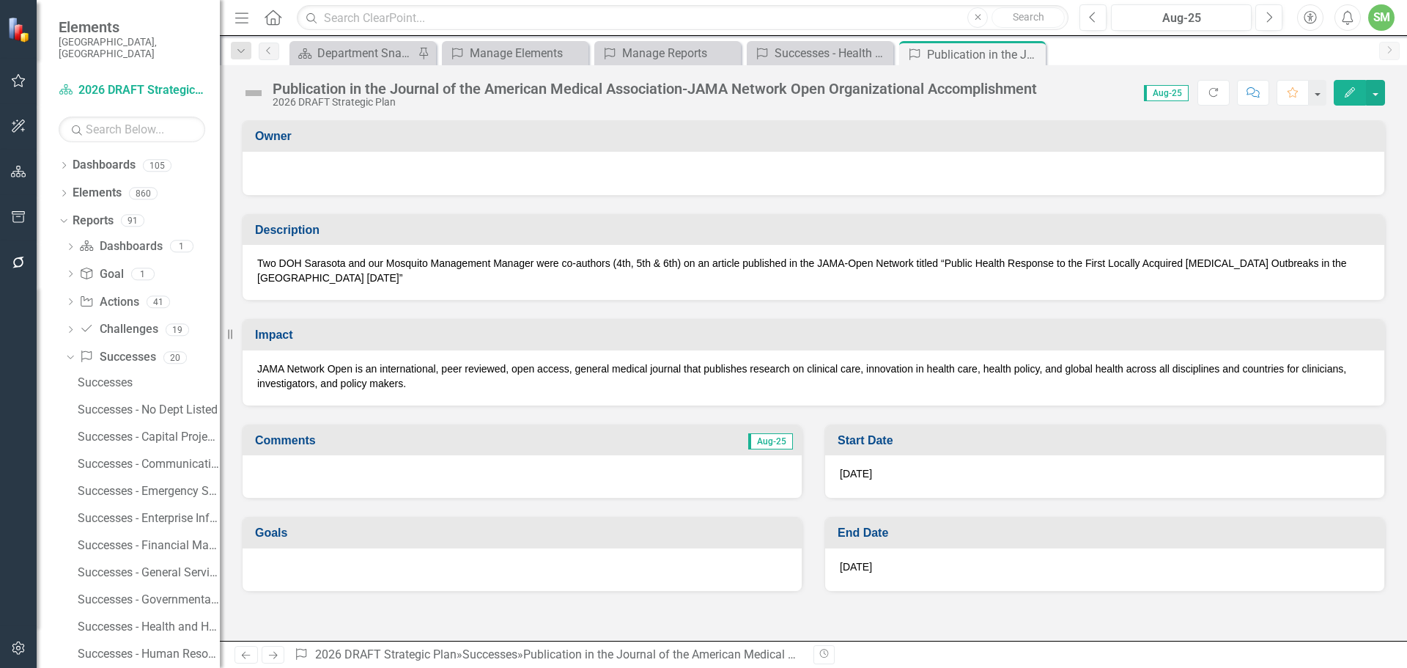
click at [835, 89] on div "Publication in the Journal of the American Medical Association-JAMA Network Ope…" at bounding box center [655, 89] width 764 height 16
click at [1372, 89] on button "button" at bounding box center [1375, 93] width 19 height 26
click at [1348, 119] on link "Edit Edit Success" at bounding box center [1324, 119] width 119 height 27
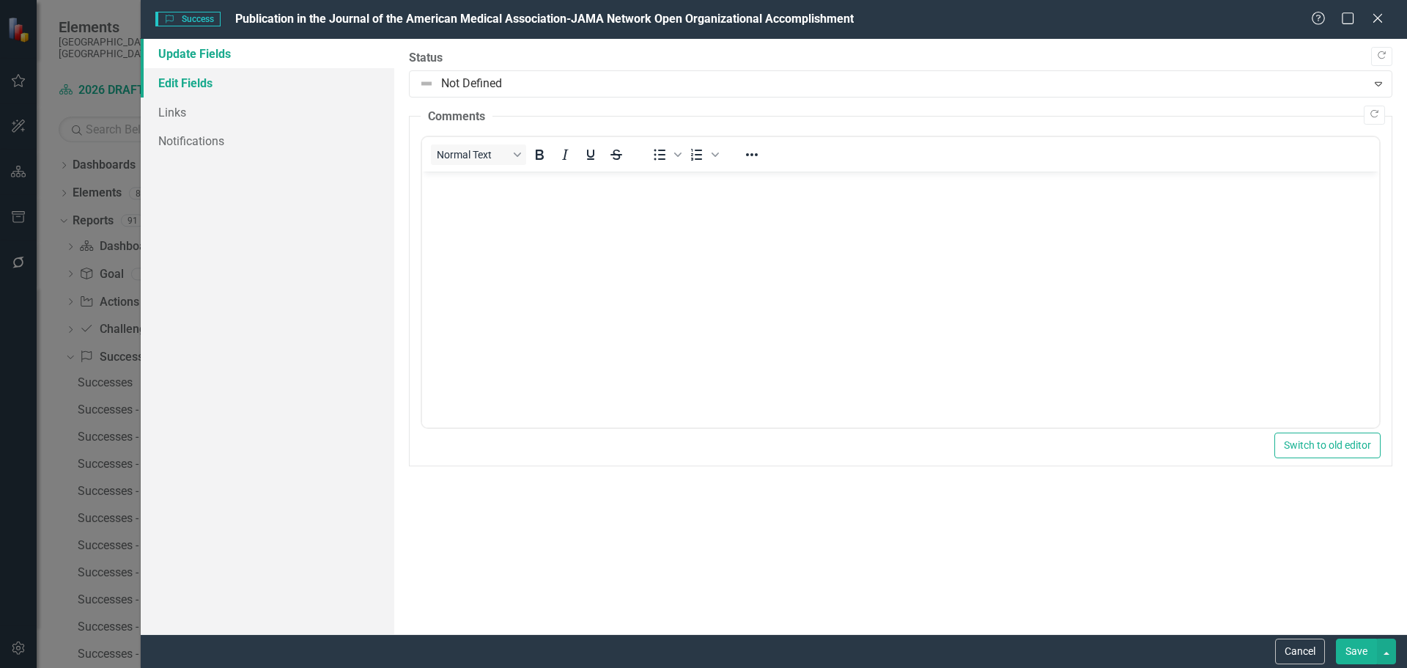
click at [199, 86] on link "Edit Fields" at bounding box center [268, 82] width 254 height 29
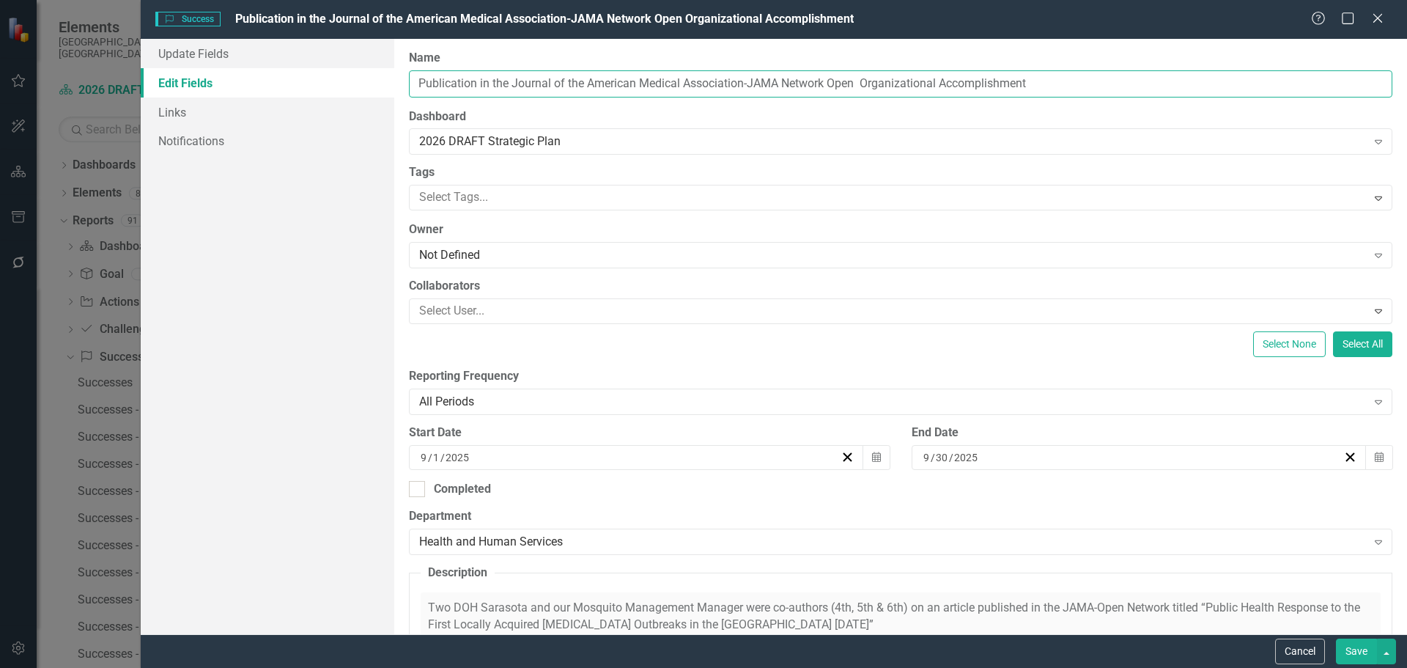
click at [862, 81] on input "Publication in the Journal of the American Medical Association-JAMA Network Ope…" at bounding box center [900, 83] width 983 height 27
type input "Publication in the Journal of the American Medical Association-JAMA Network Ope…"
click at [1350, 641] on button "Save" at bounding box center [1356, 651] width 41 height 26
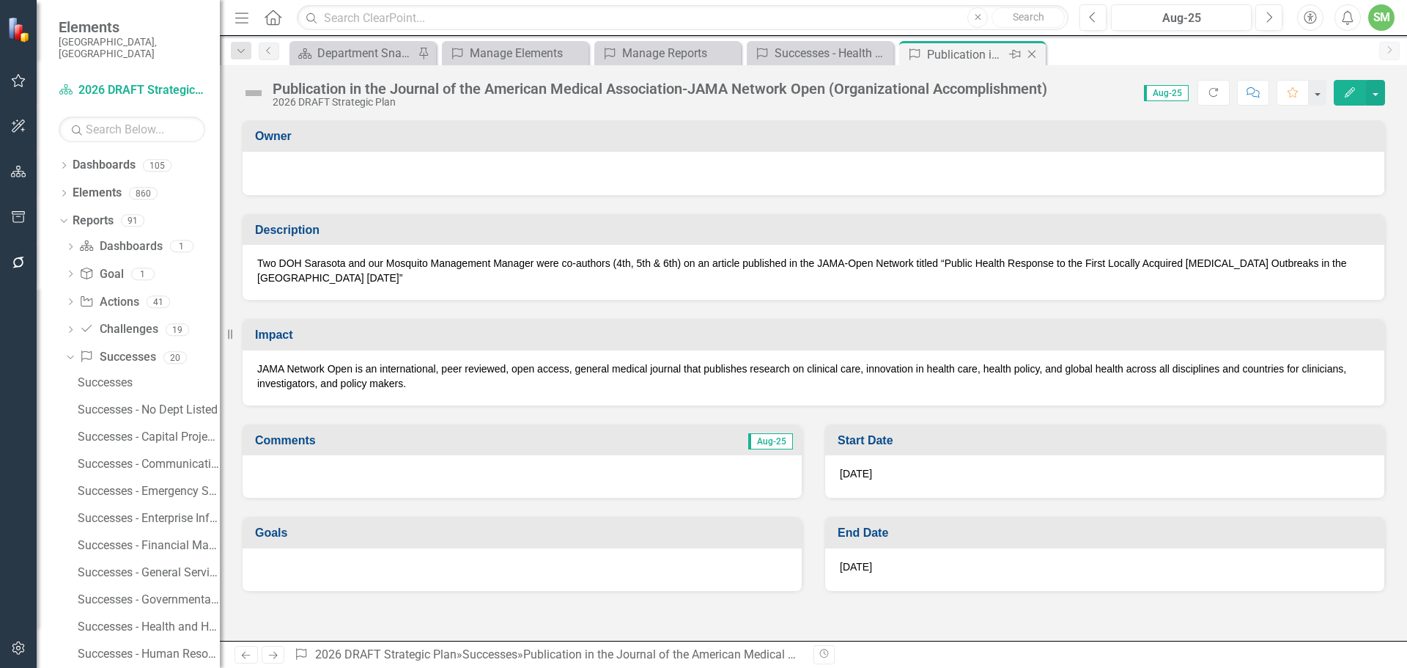
click at [1032, 48] on icon "Close" at bounding box center [1031, 54] width 15 height 12
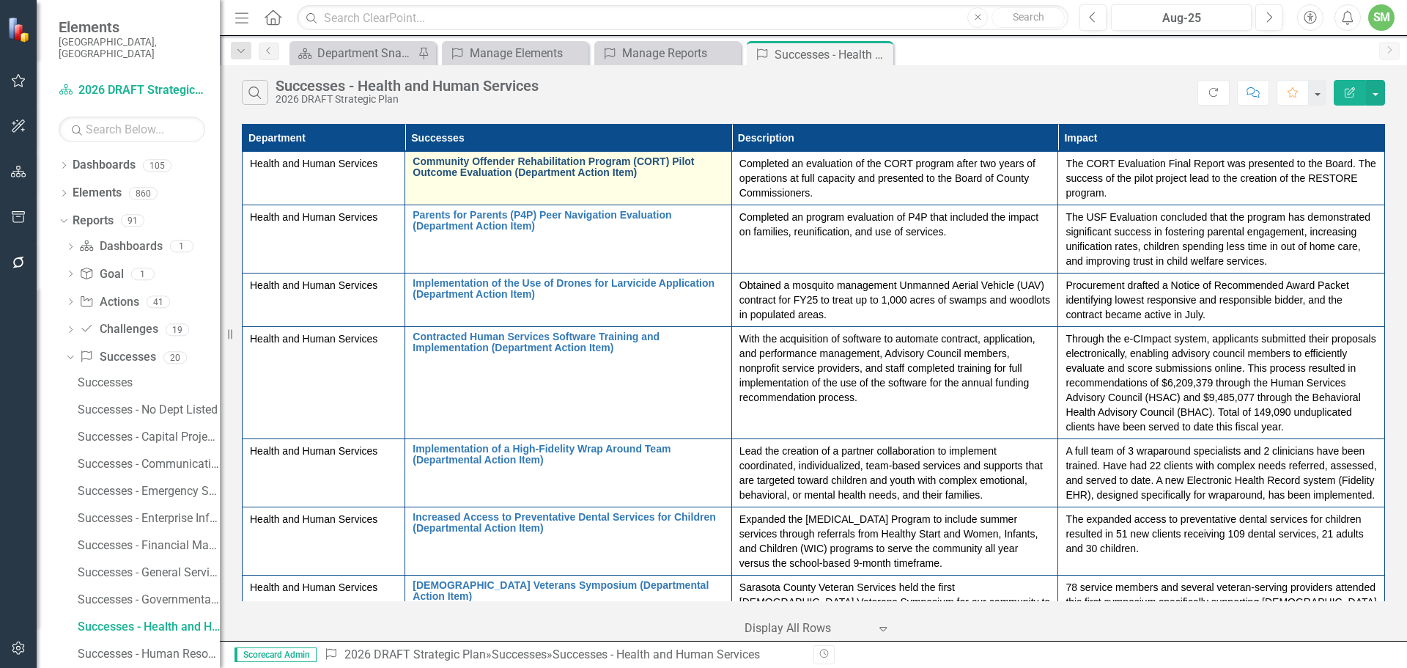
click at [498, 163] on link "Community Offender Rehabilitation Program (CORT) Pilot Outcome Evaluation (Depa…" at bounding box center [568, 167] width 311 height 23
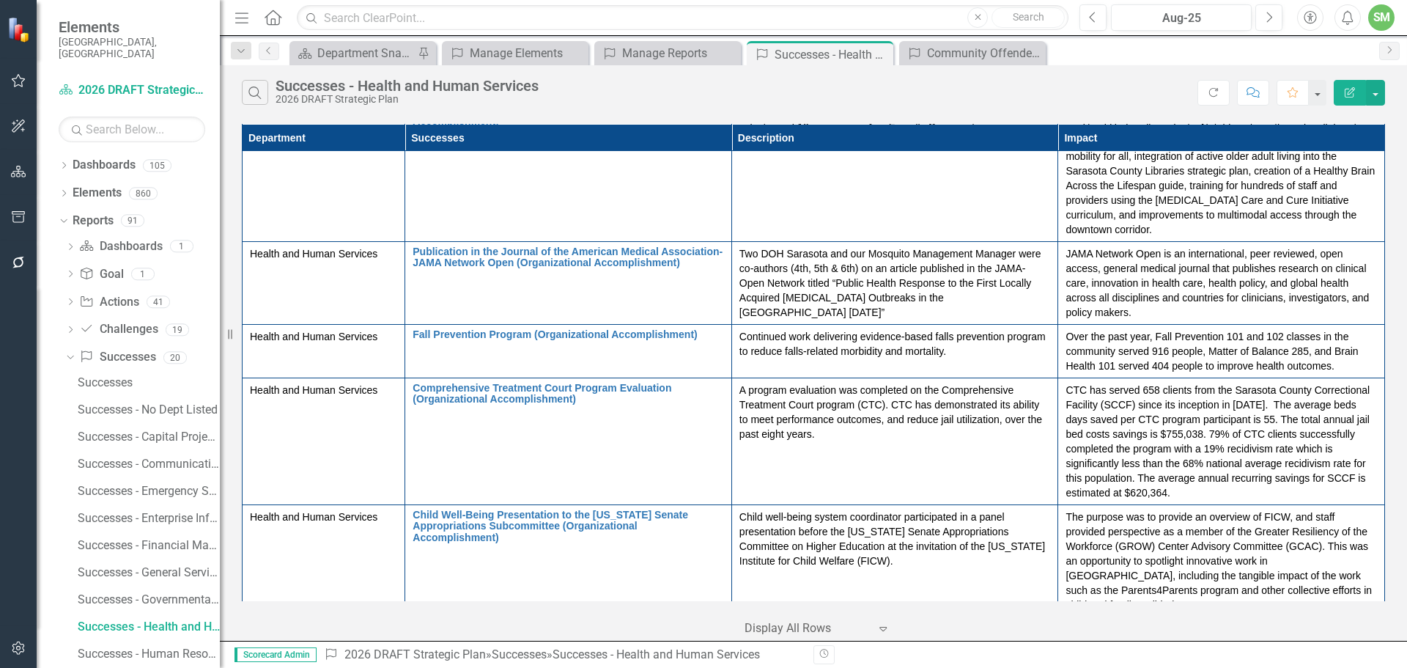
scroll to position [965, 0]
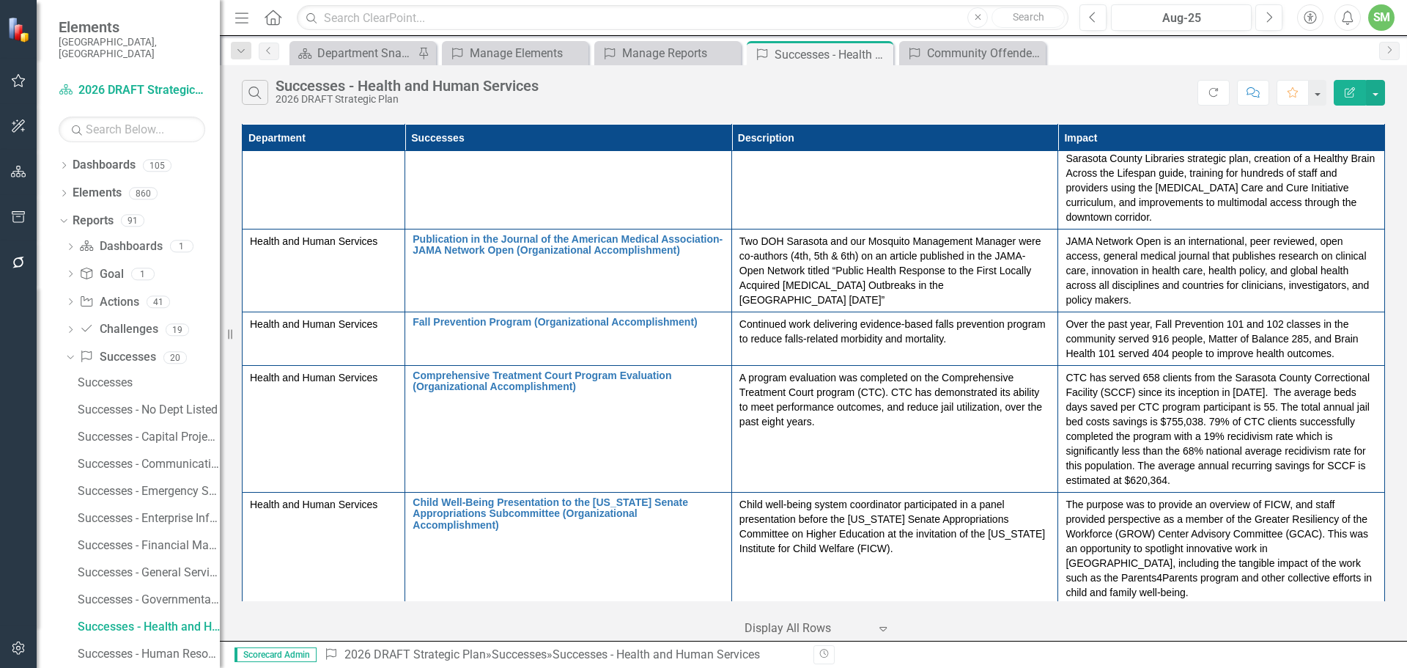
drag, startPoint x: 879, startPoint y: 54, endPoint x: 160, endPoint y: 491, distance: 841.1
click at [0, 0] on icon "Close" at bounding box center [0, 0] width 0 height 0
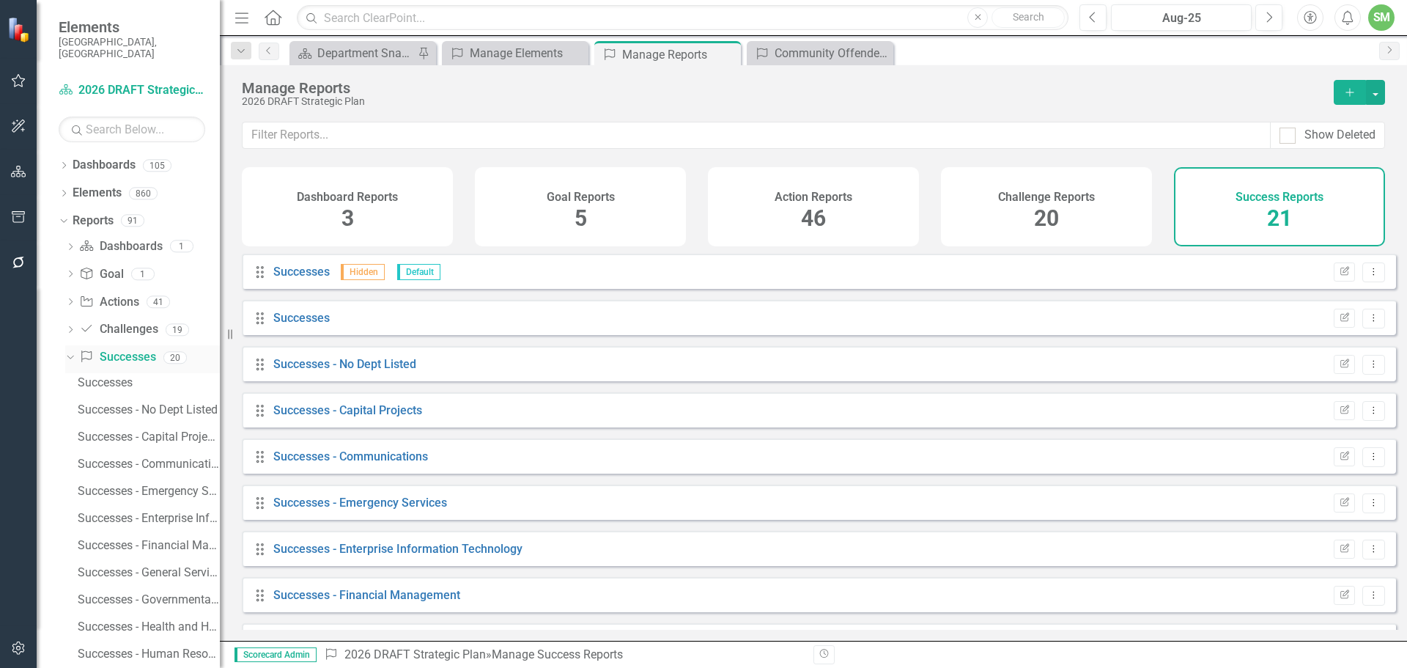
click at [70, 352] on icon "Dropdown" at bounding box center [68, 357] width 8 height 10
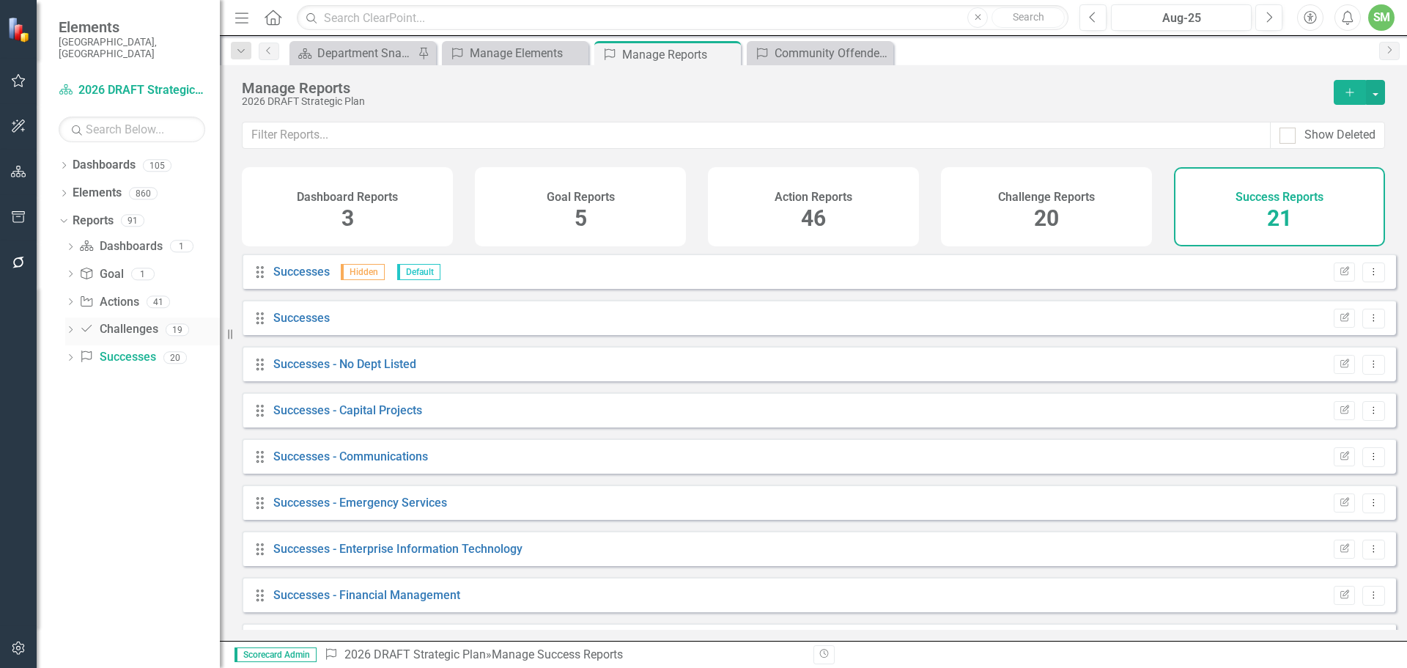
click at [106, 321] on link "Challenge Challenges" at bounding box center [118, 329] width 78 height 17
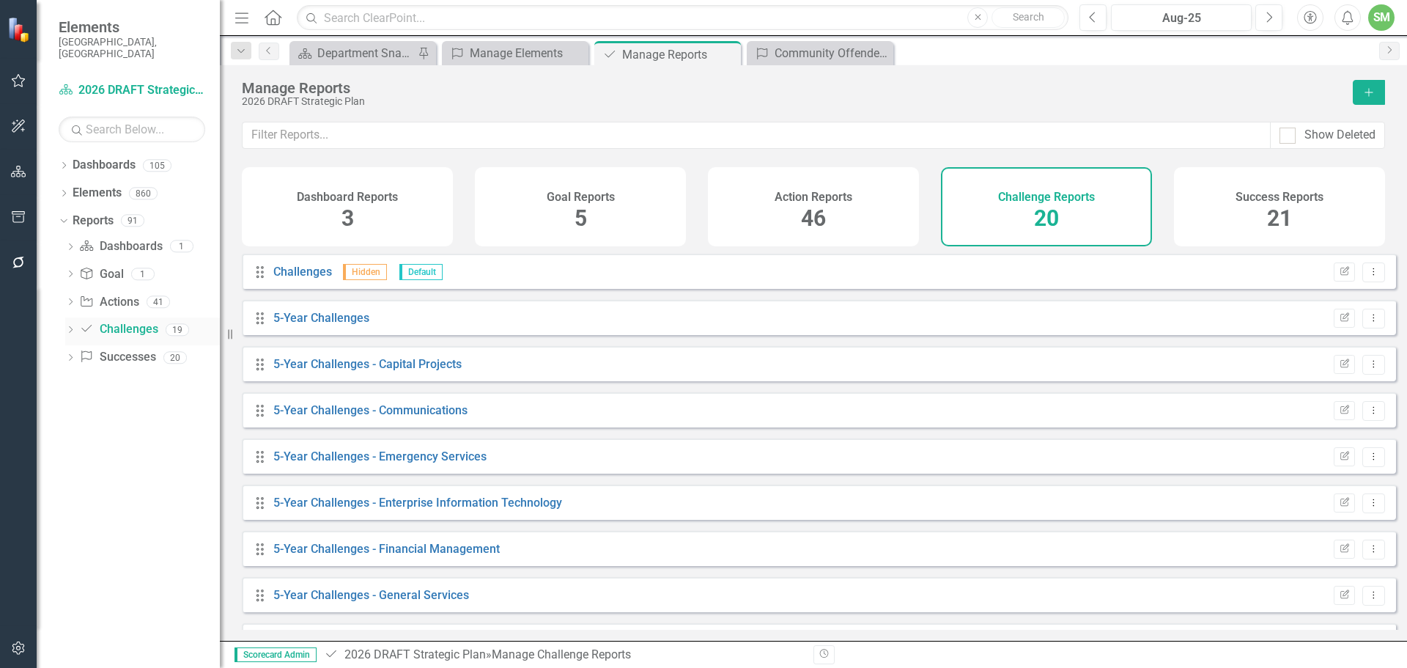
click at [73, 327] on icon "Dropdown" at bounding box center [70, 331] width 10 height 8
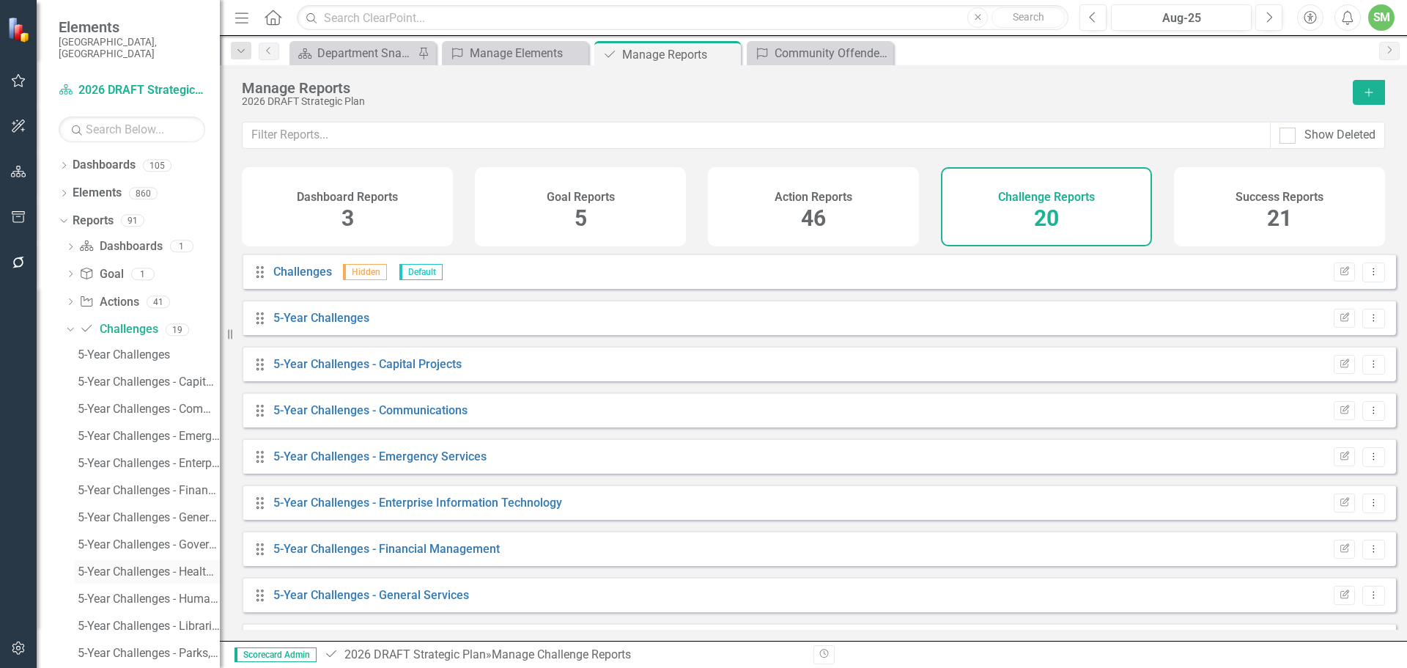
click at [142, 565] on div "5-Year Challenges - Health and Human Services" at bounding box center [149, 571] width 142 height 13
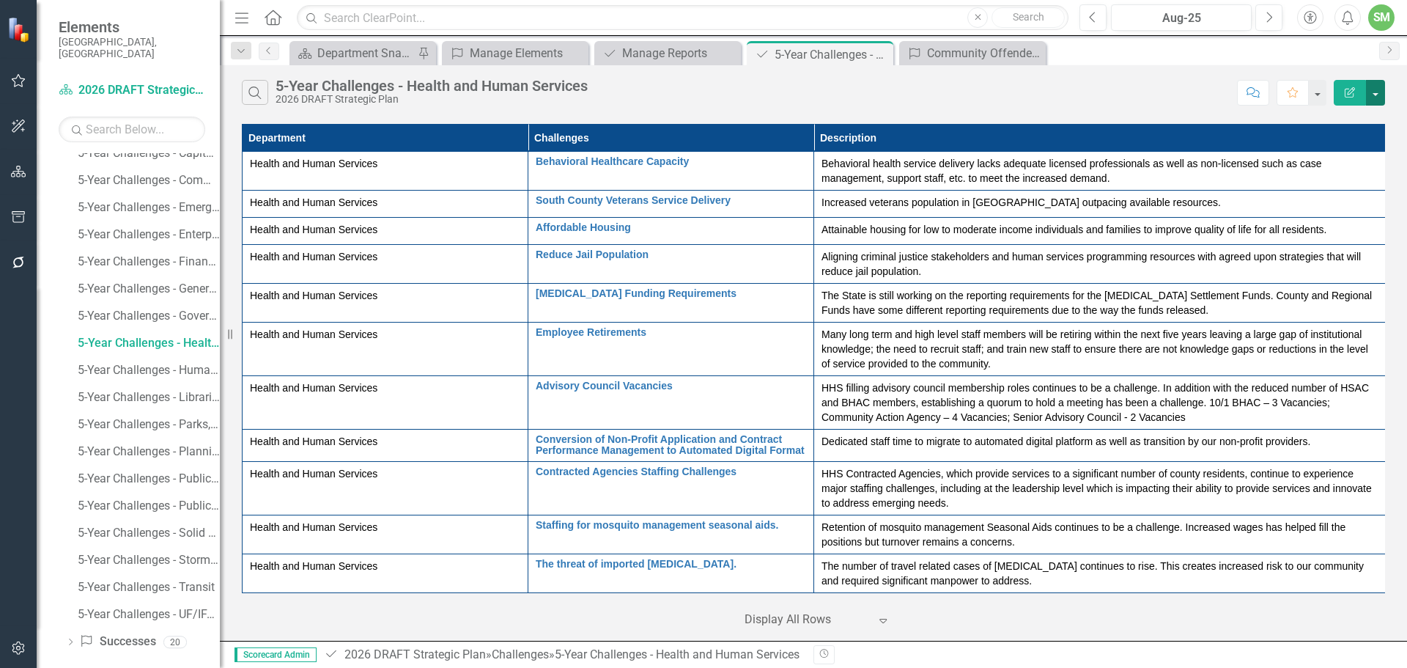
click at [1375, 92] on button "button" at bounding box center [1375, 93] width 19 height 26
click at [1328, 120] on link "Edit Report Edit Report" at bounding box center [1326, 119] width 116 height 27
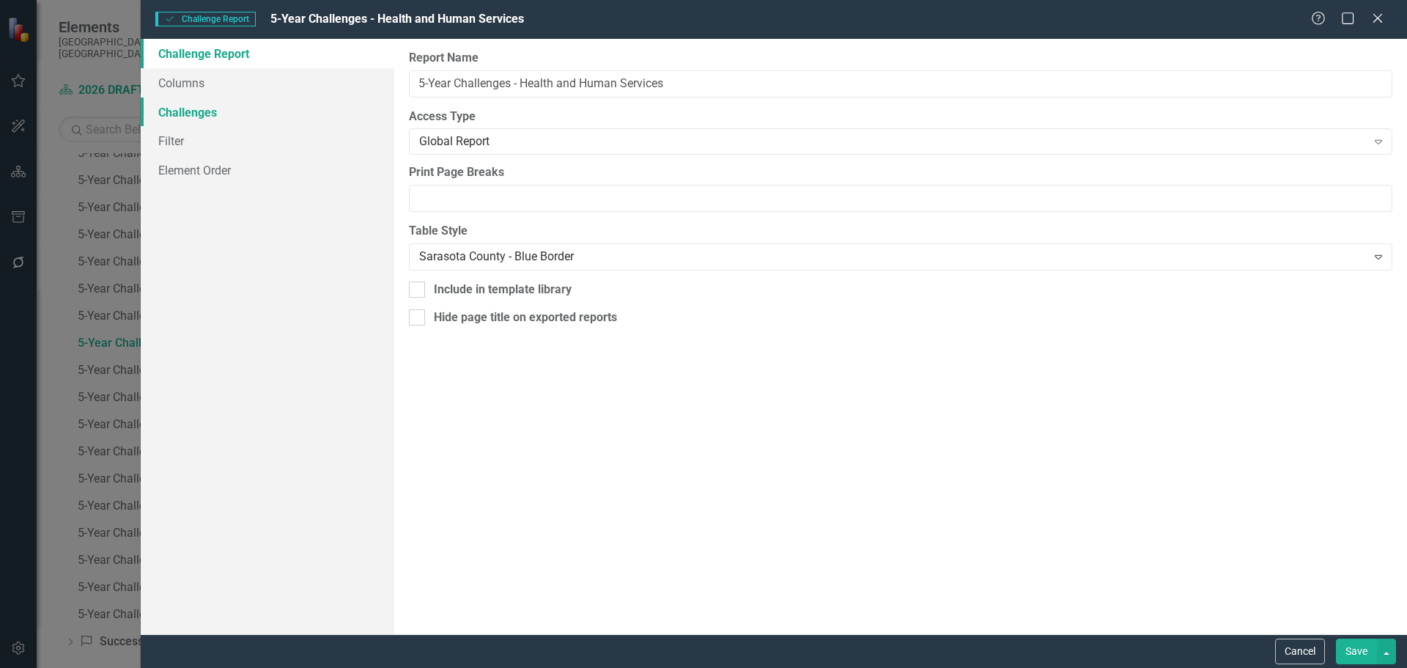
click at [204, 110] on link "Challenges" at bounding box center [268, 111] width 254 height 29
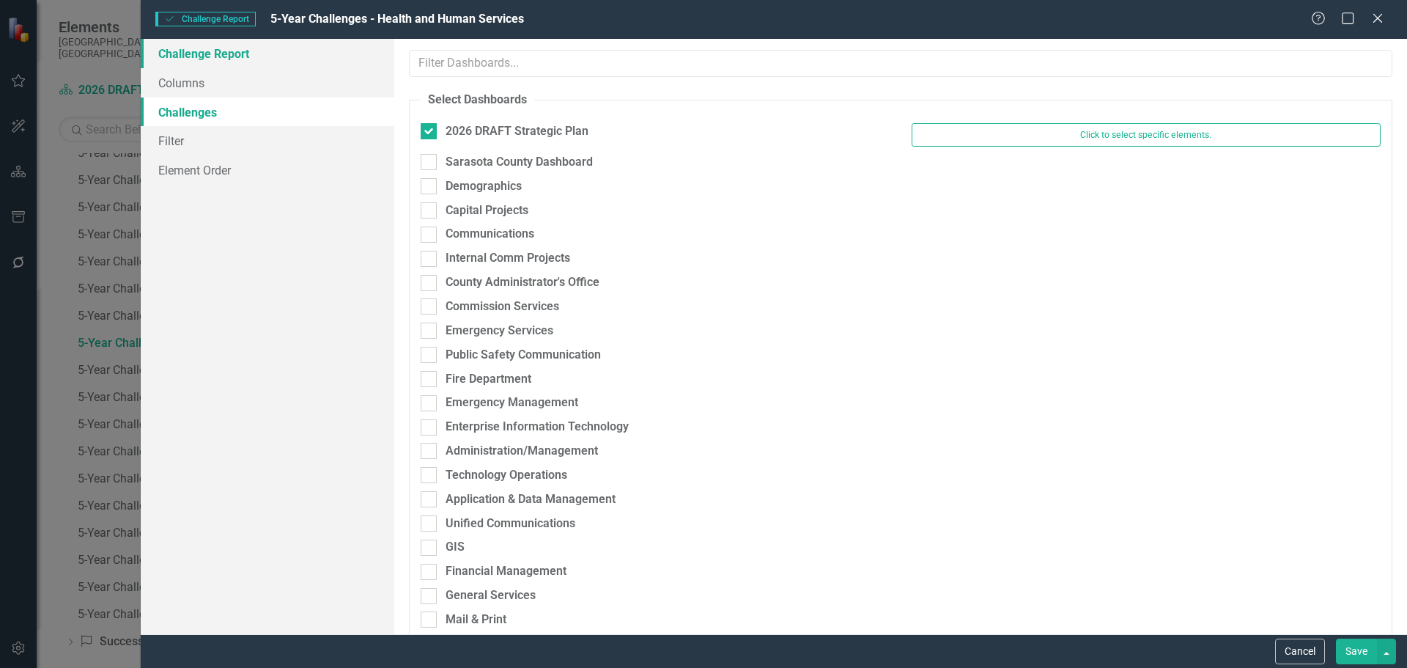
click at [184, 53] on link "Challenge Report" at bounding box center [268, 53] width 254 height 29
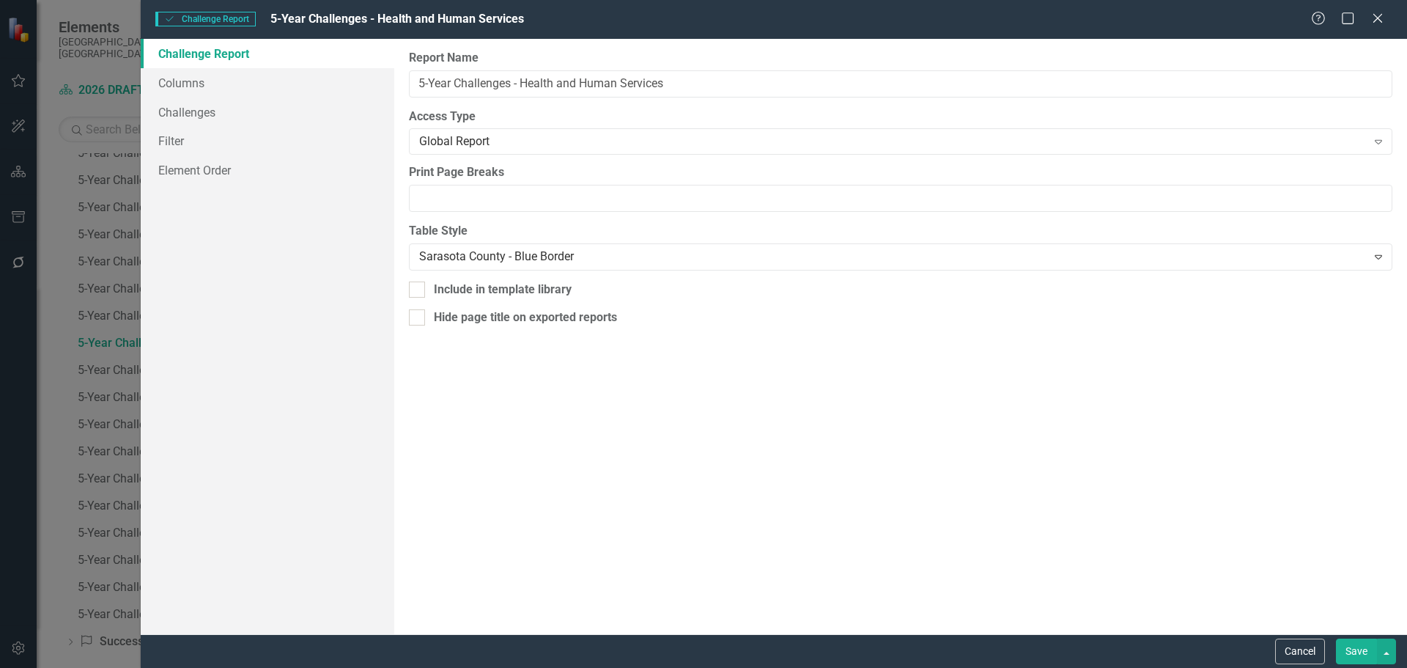
drag, startPoint x: 1373, startPoint y: 12, endPoint x: 1315, endPoint y: 53, distance: 70.5
click at [1373, 13] on icon "Close" at bounding box center [1377, 18] width 15 height 12
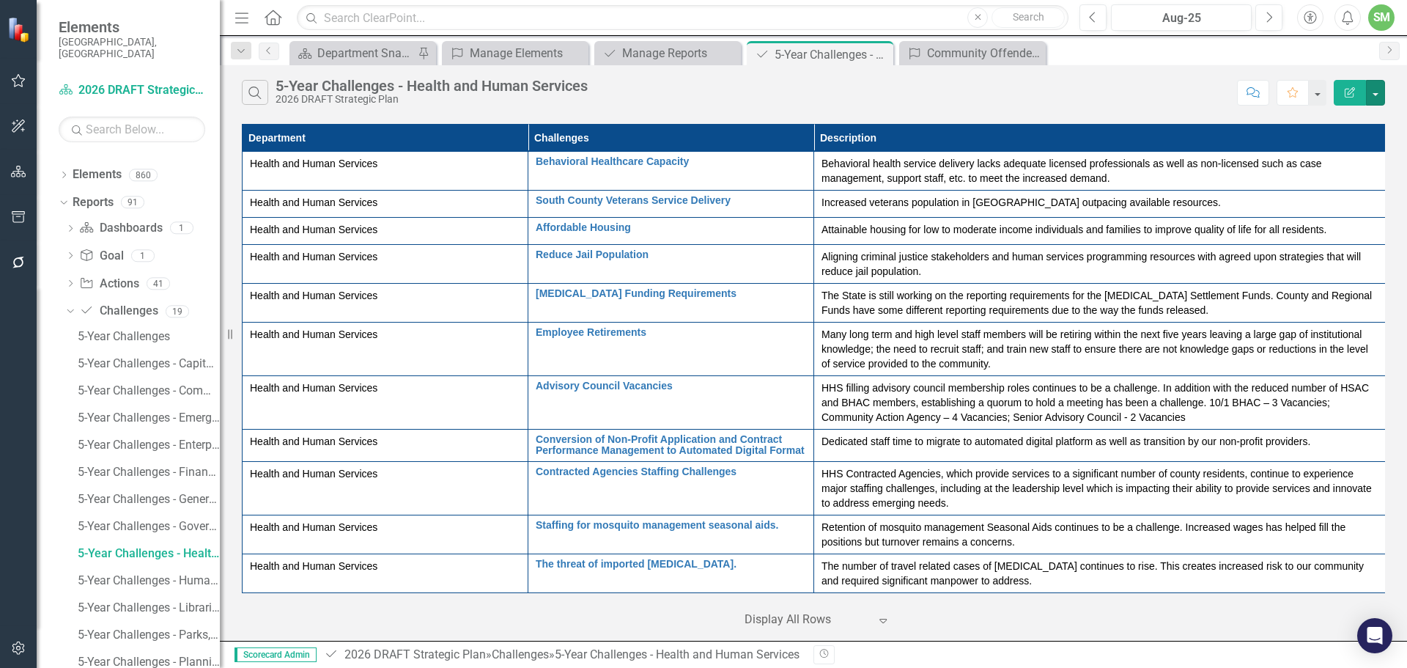
scroll to position [17, 0]
click at [67, 172] on div "Dropdown" at bounding box center [64, 178] width 10 height 12
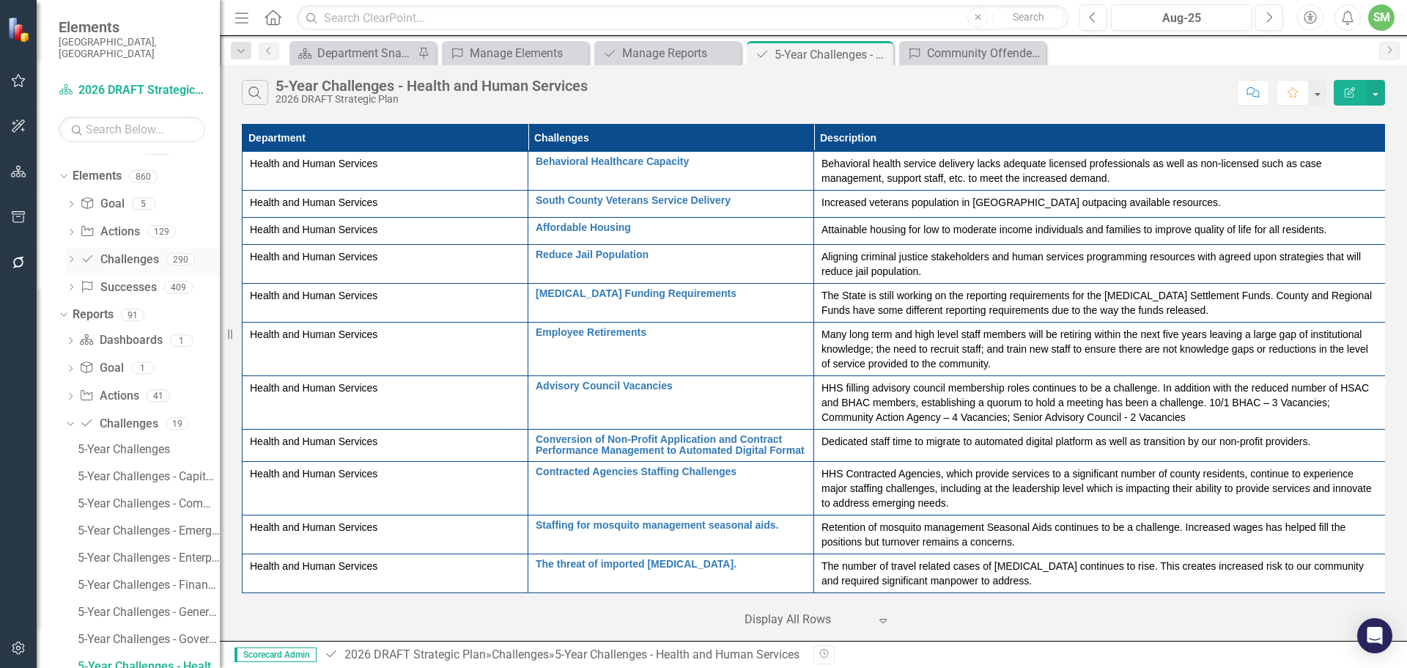
click at [125, 251] on link "Challenge Challenges" at bounding box center [119, 259] width 78 height 17
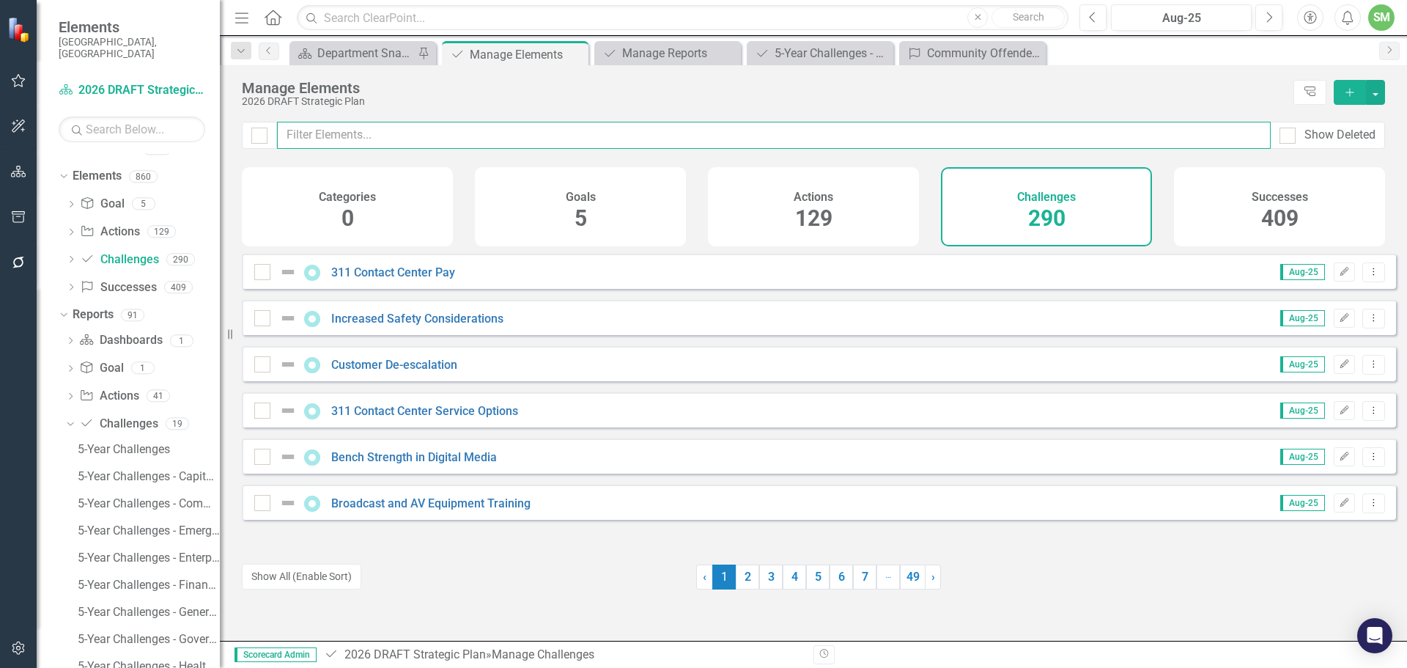
click at [378, 133] on input "text" at bounding box center [774, 135] width 994 height 27
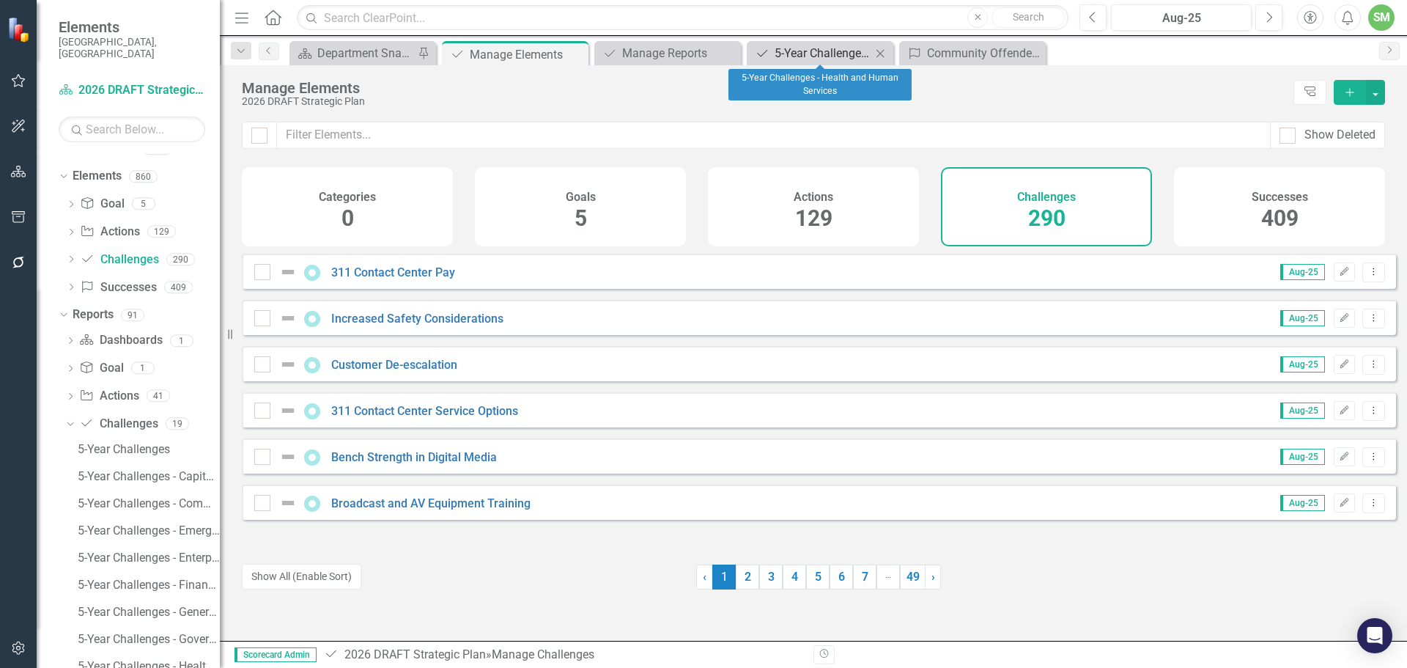
click at [813, 51] on div "5-Year Challenges - Health and Human Services" at bounding box center [822, 53] width 97 height 18
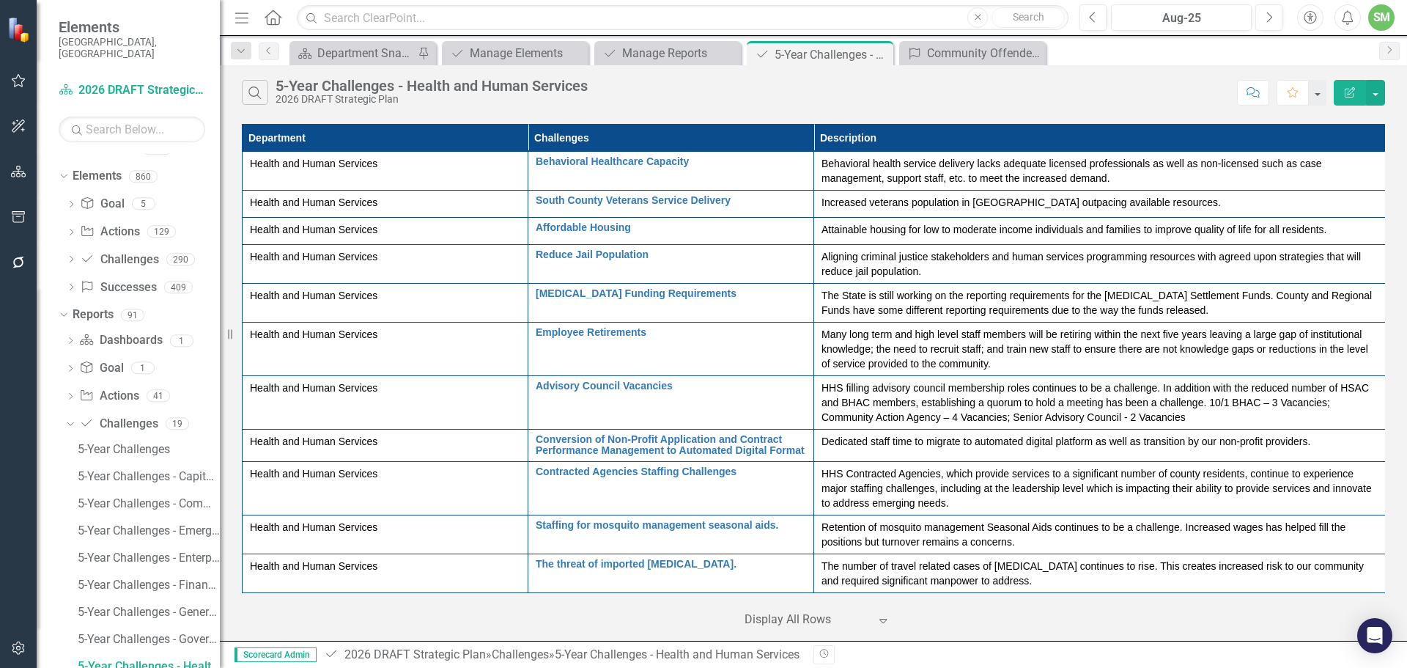
scroll to position [15, 0]
click at [877, 51] on icon "Close" at bounding box center [879, 54] width 15 height 12
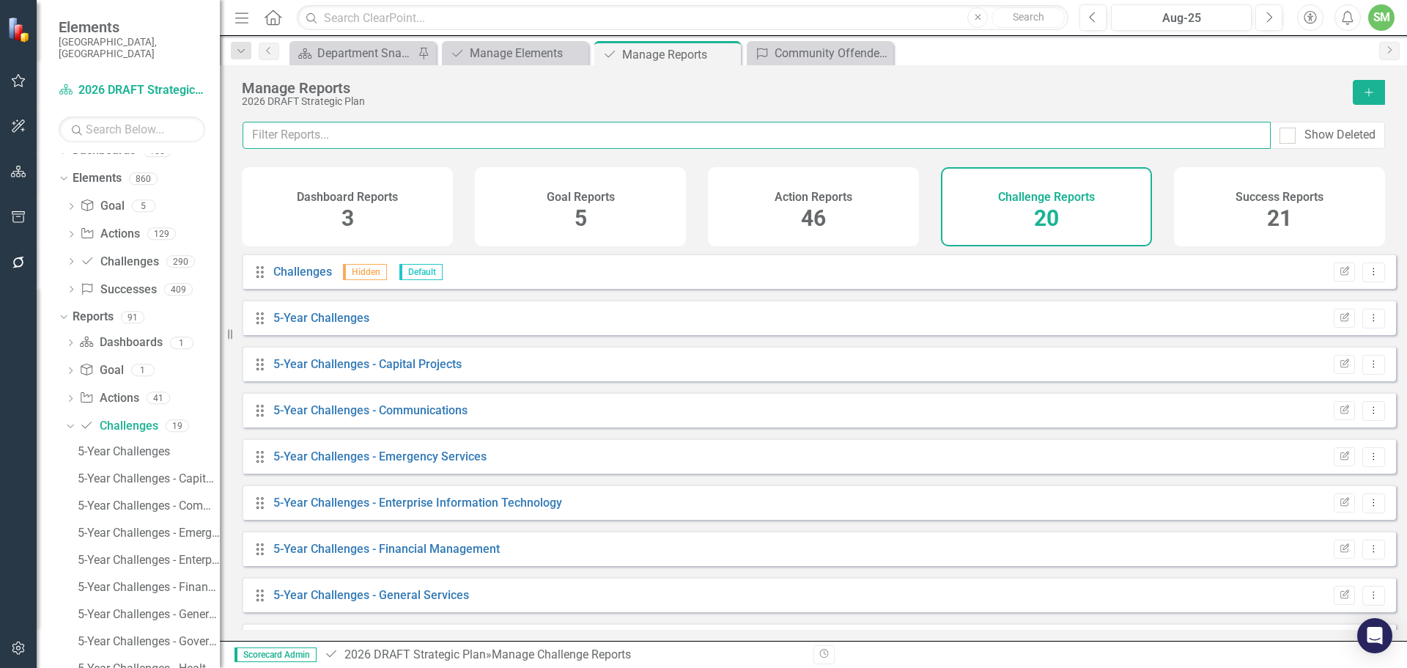
click at [361, 137] on input "text" at bounding box center [757, 135] width 1028 height 27
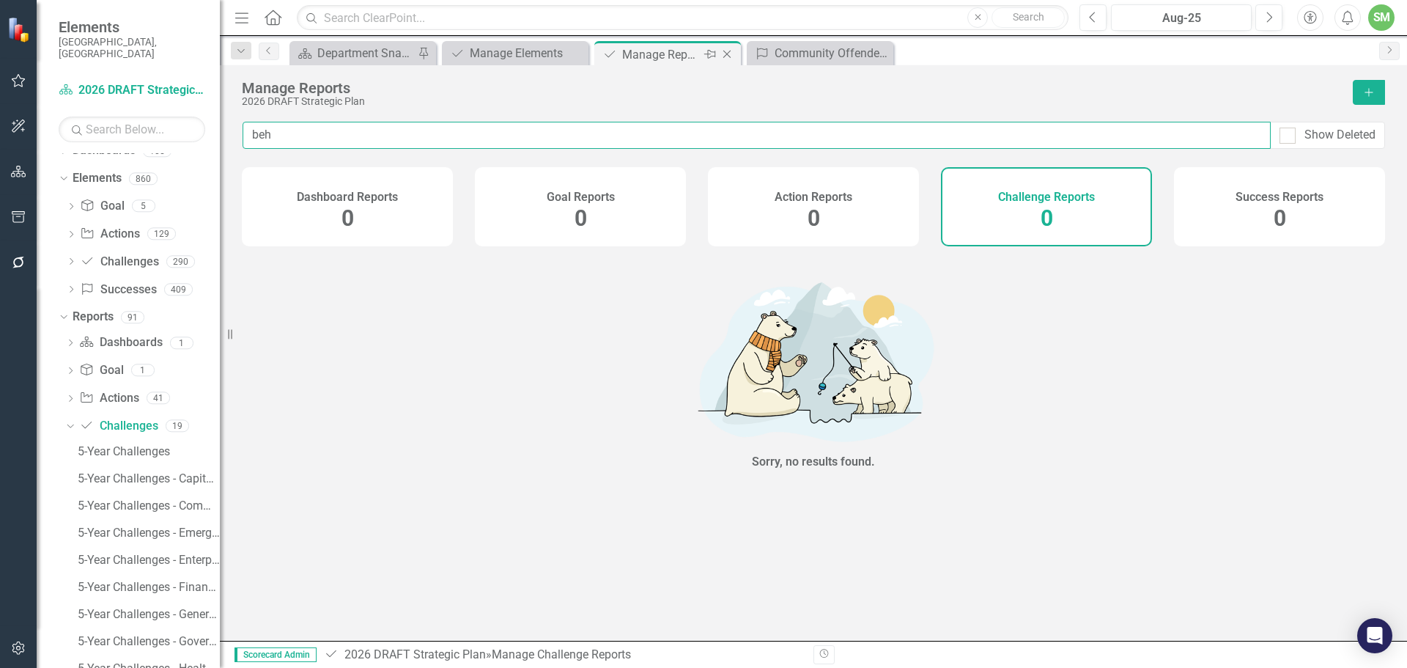
type input "beh"
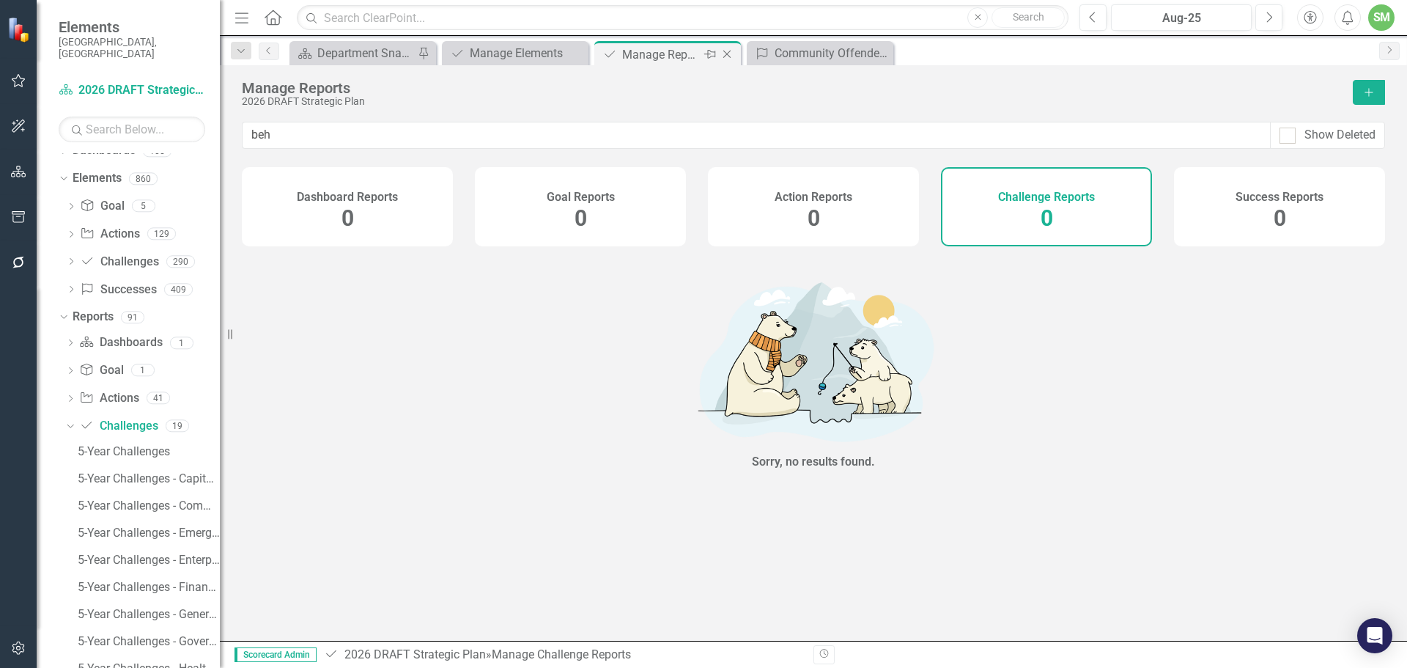
click at [728, 51] on icon "Close" at bounding box center [727, 54] width 15 height 12
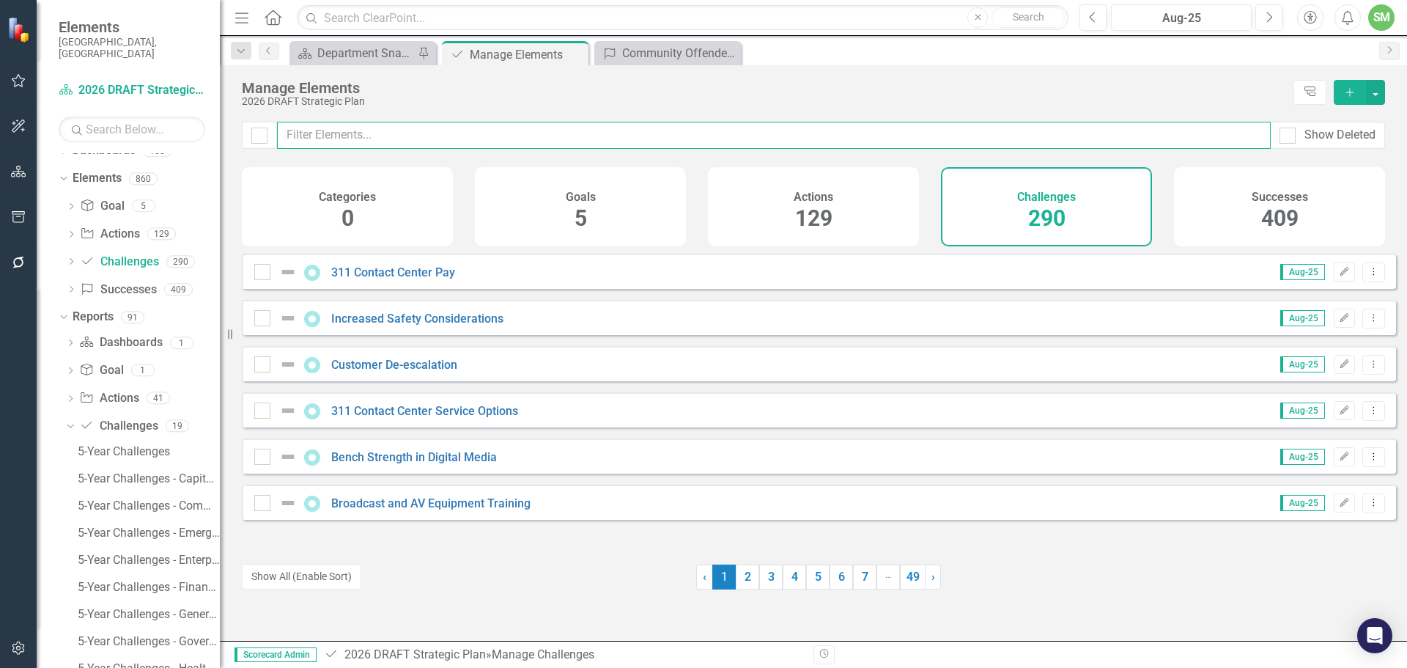
click at [371, 133] on input "text" at bounding box center [774, 135] width 994 height 27
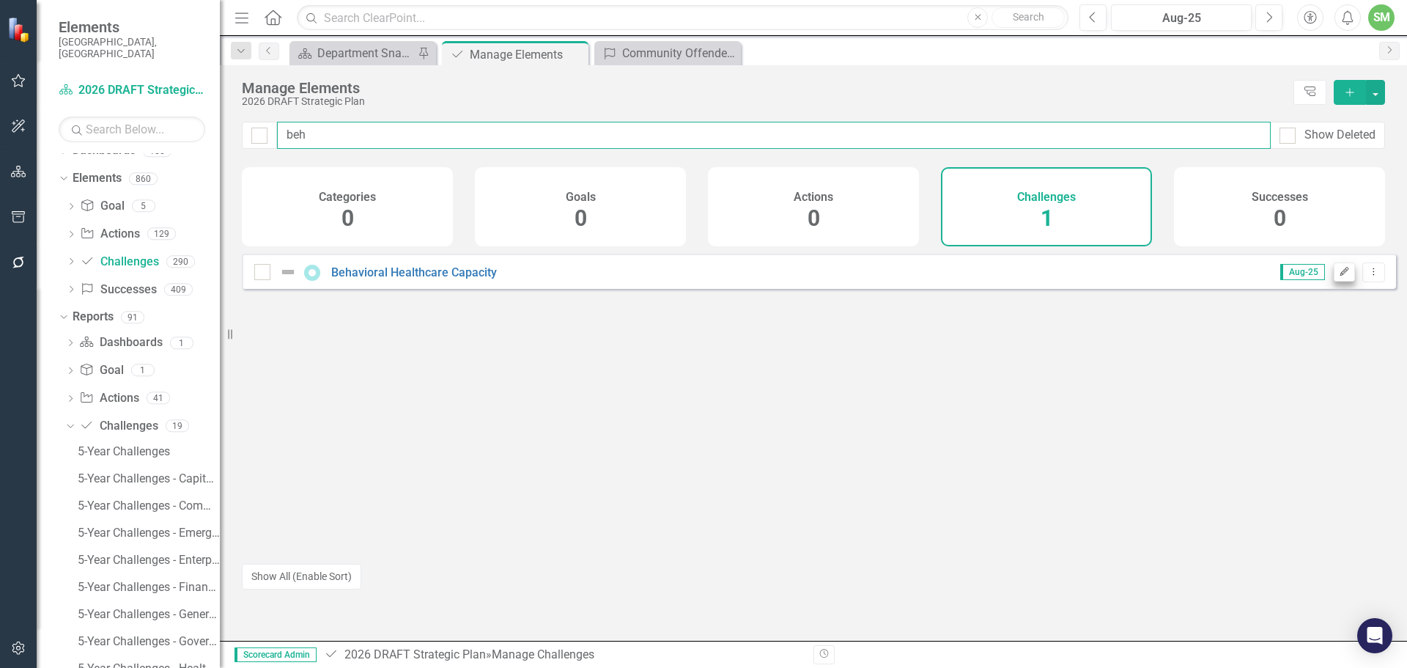
type input "beh"
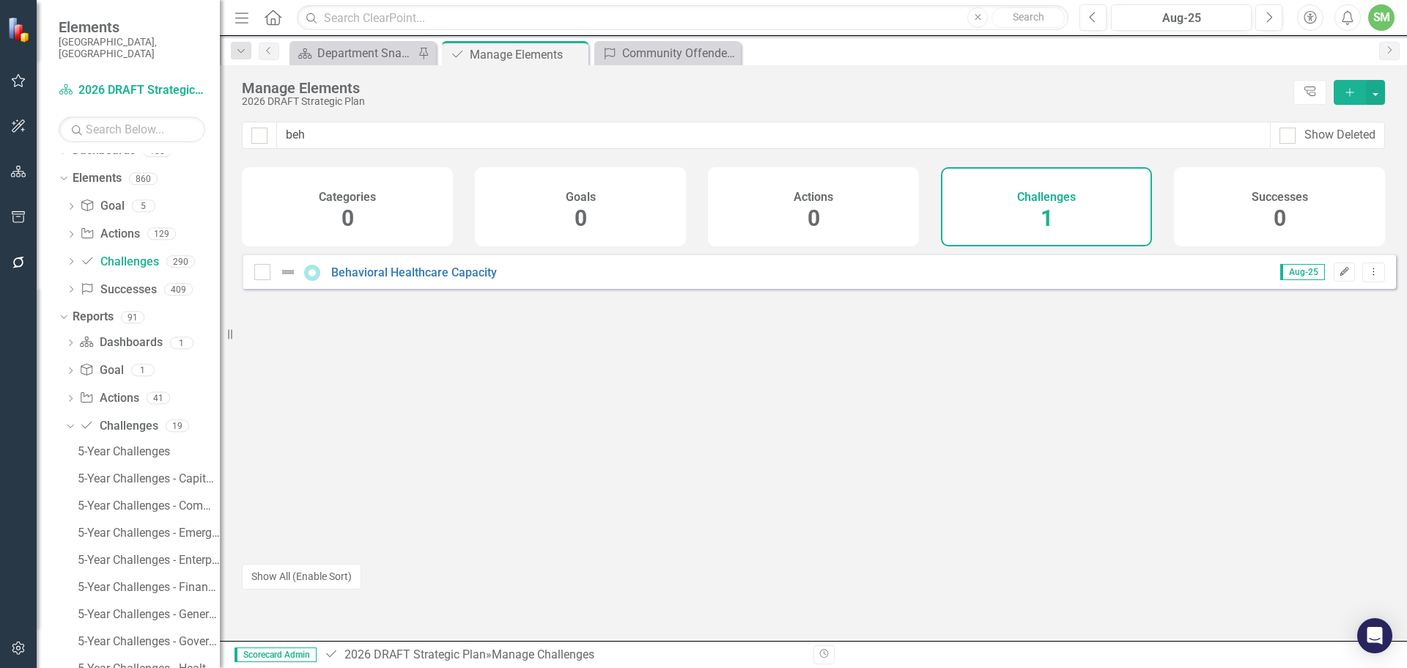
click at [1339, 276] on icon "Edit" at bounding box center [1344, 271] width 11 height 9
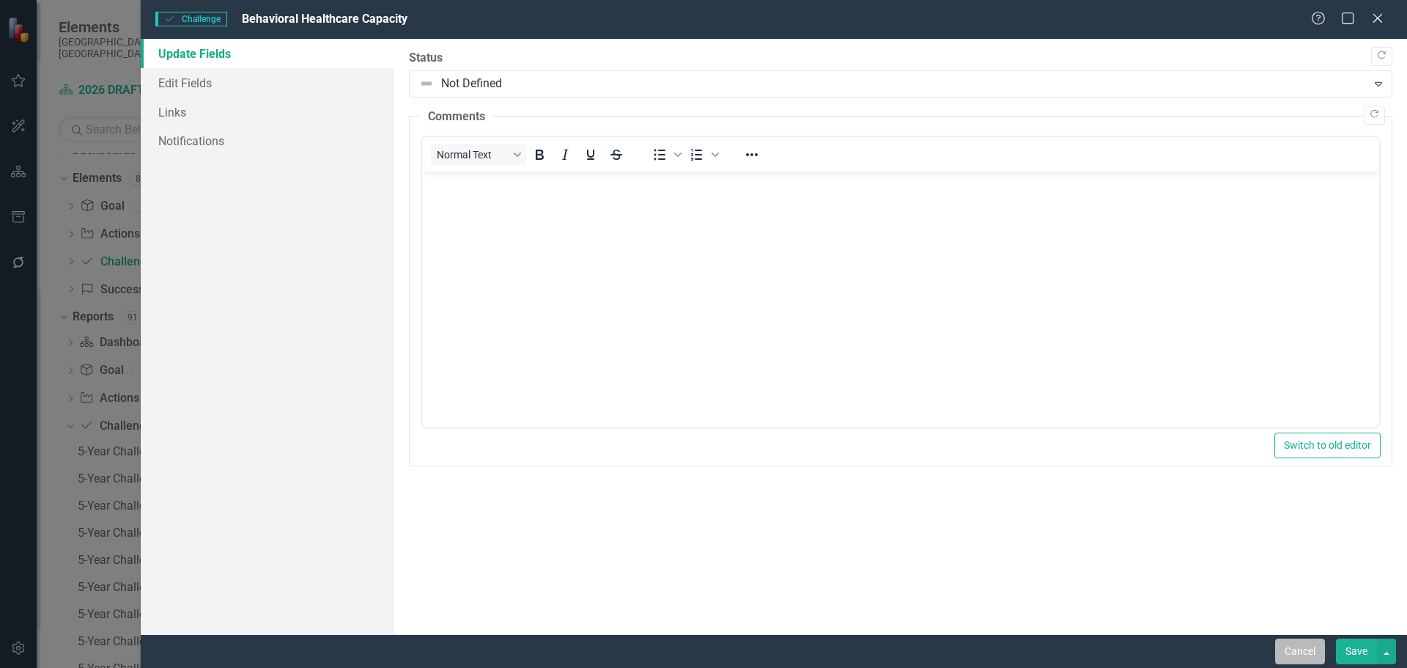
click at [1293, 645] on button "Cancel" at bounding box center [1300, 651] width 50 height 26
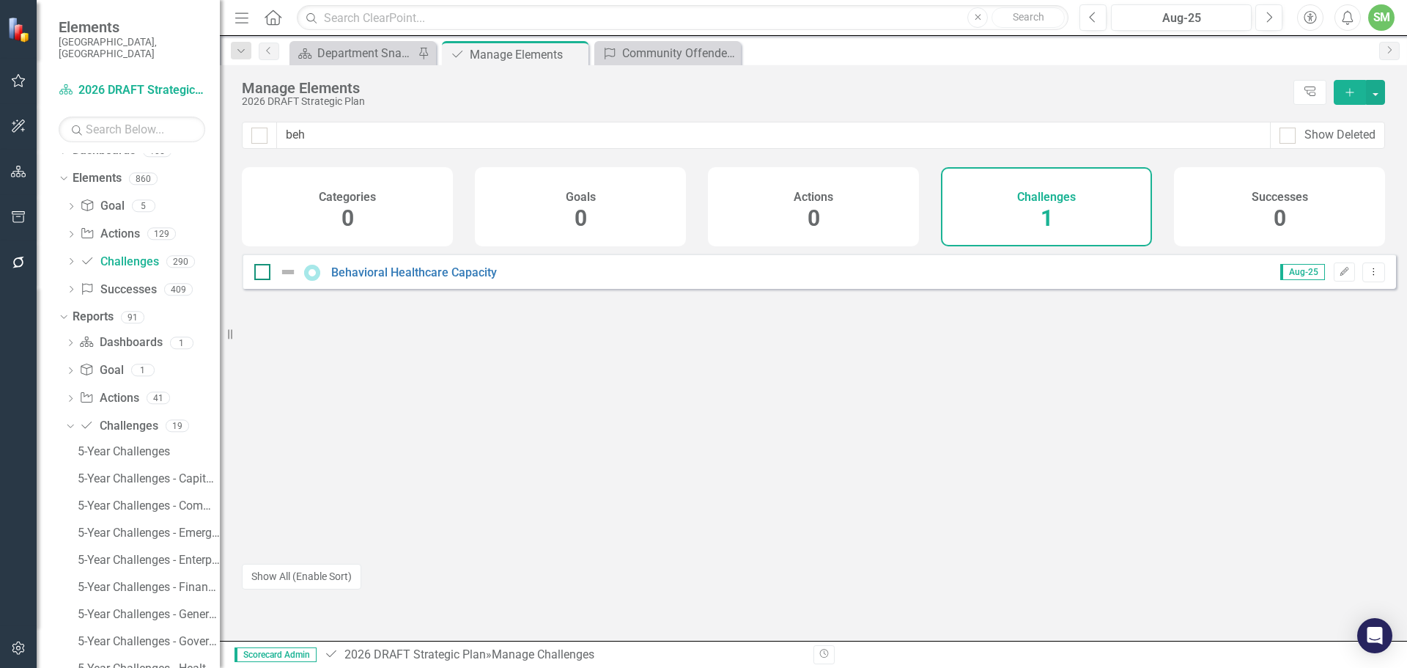
click at [262, 273] on input "checkbox" at bounding box center [259, 269] width 10 height 10
checkbox input "true"
click at [1373, 275] on icon at bounding box center [1373, 270] width 1 height 7
click at [1317, 386] on link "Trash Delete Challenge" at bounding box center [1304, 388] width 138 height 27
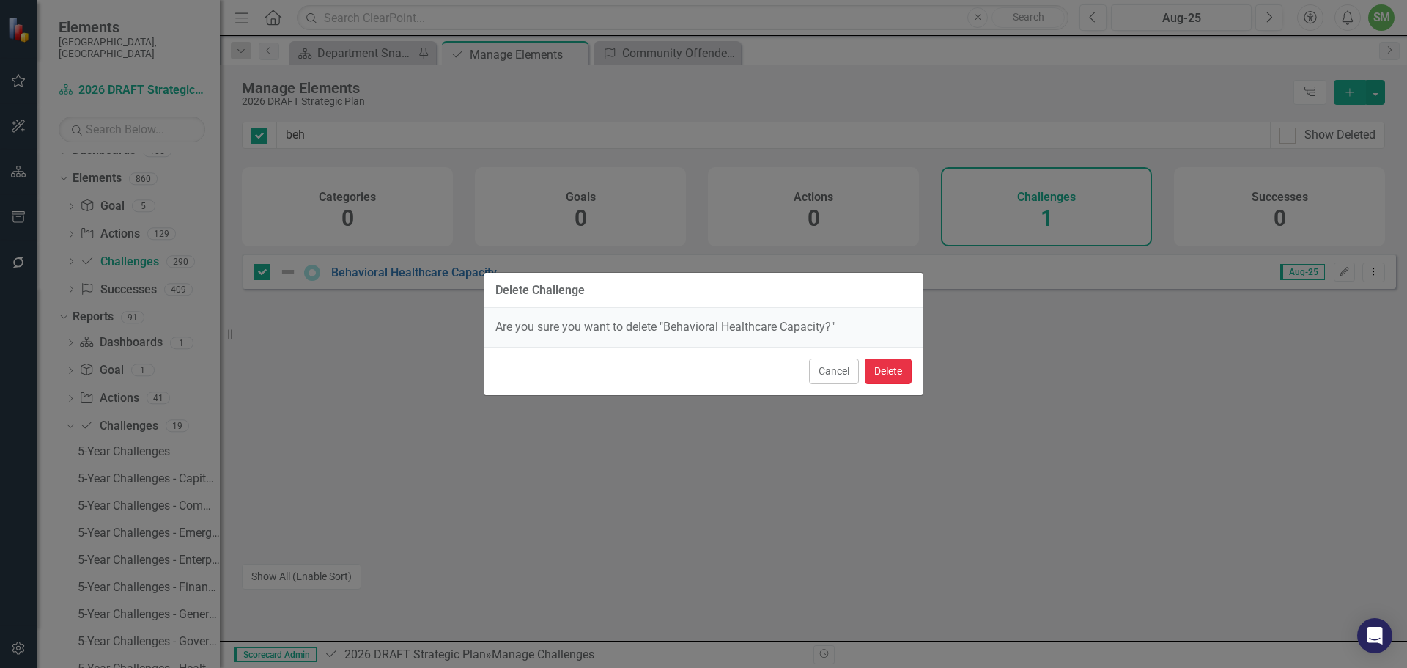
click at [888, 373] on button "Delete" at bounding box center [888, 371] width 47 height 26
checkbox input "false"
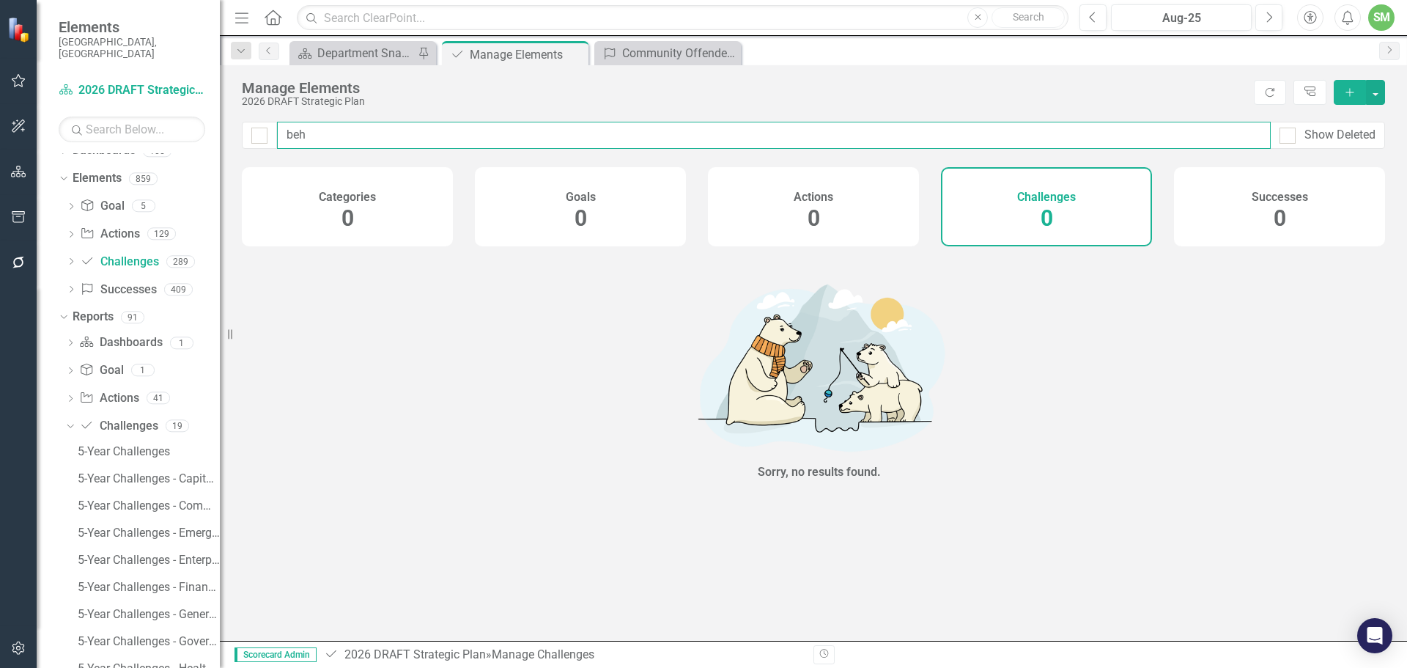
click at [378, 138] on input "beh" at bounding box center [774, 135] width 994 height 27
click at [378, 139] on input "beh" at bounding box center [774, 135] width 994 height 27
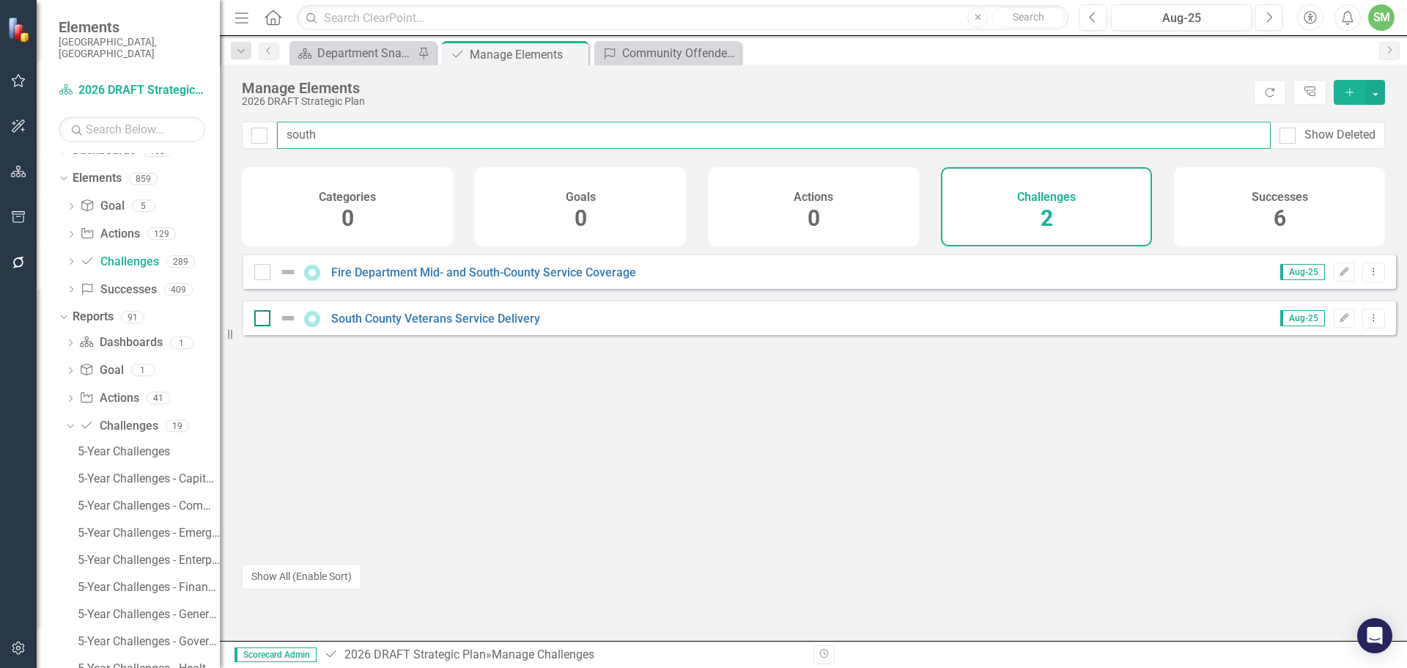
type input "south"
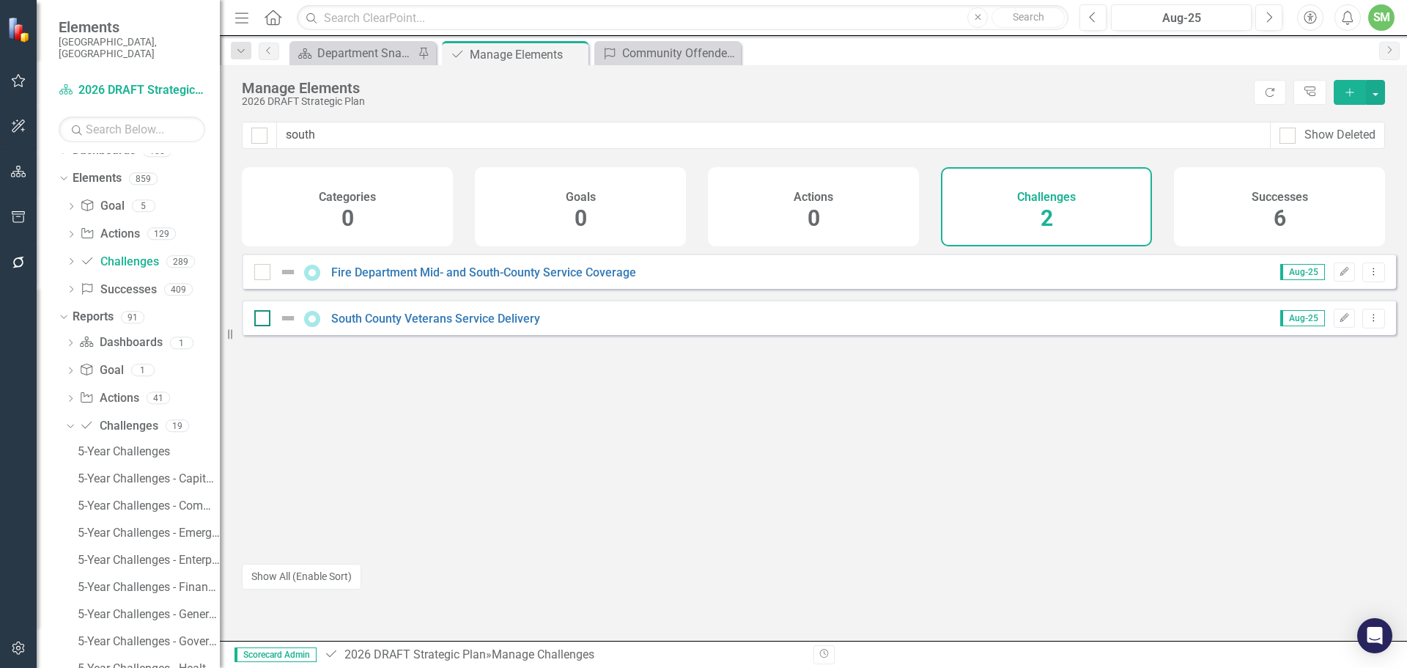
click at [262, 326] on div at bounding box center [262, 318] width 16 height 16
click at [262, 319] on input "checkbox" at bounding box center [259, 315] width 10 height 10
click at [1367, 322] on icon "Dropdown Menu" at bounding box center [1373, 318] width 12 height 10
click at [1309, 434] on link "Trash Delete Challenge" at bounding box center [1304, 434] width 138 height 27
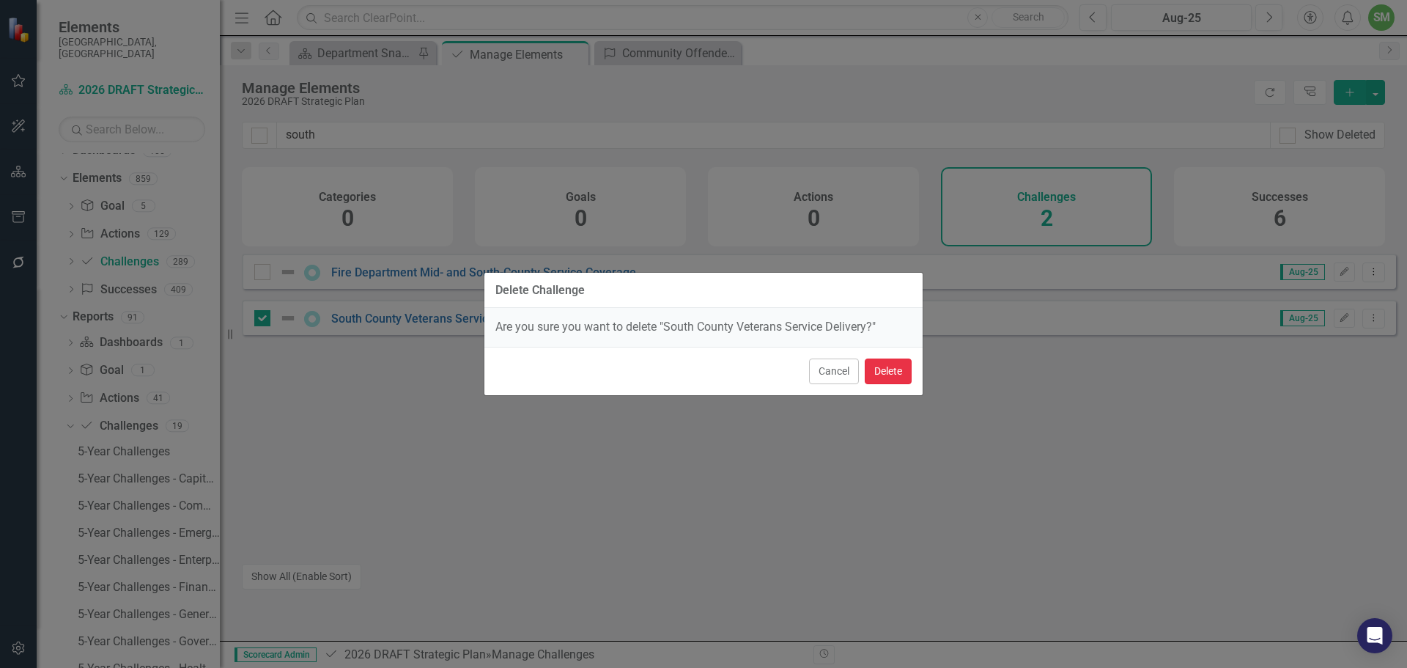
click at [878, 367] on button "Delete" at bounding box center [888, 371] width 47 height 26
checkbox input "false"
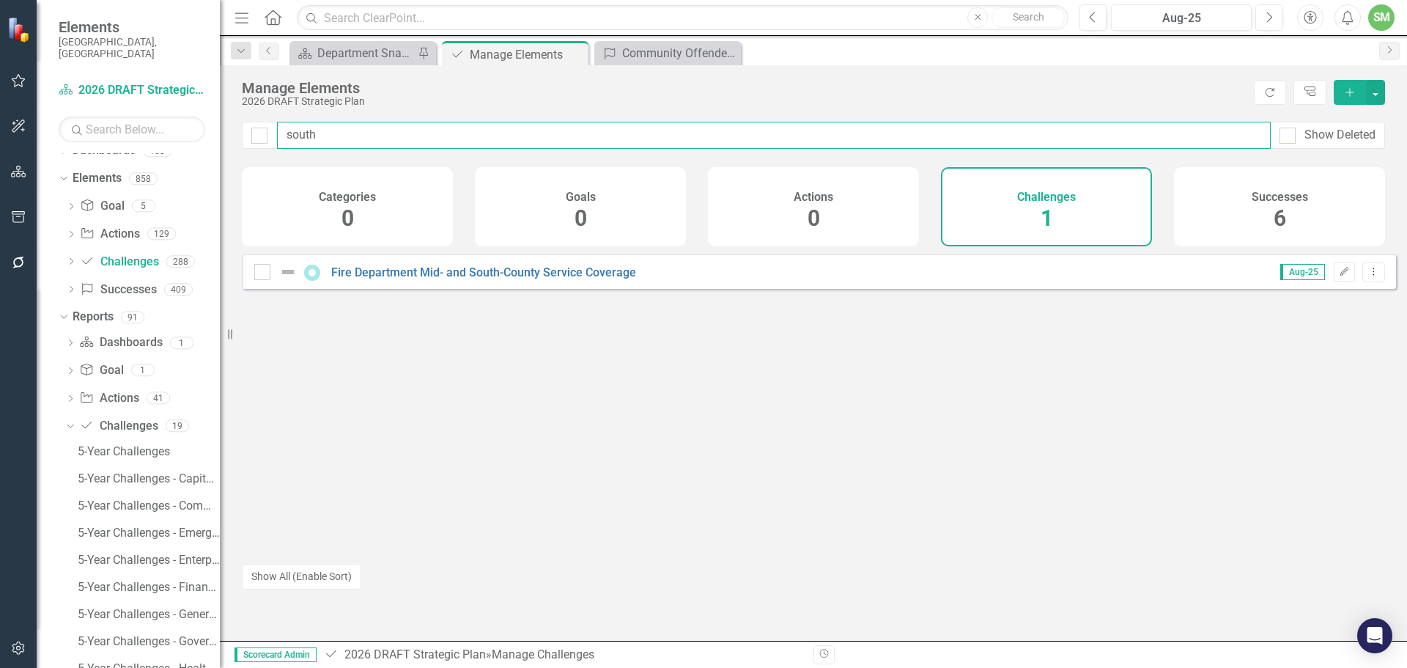
click at [383, 131] on input "south" at bounding box center [774, 135] width 994 height 27
type input "opio"
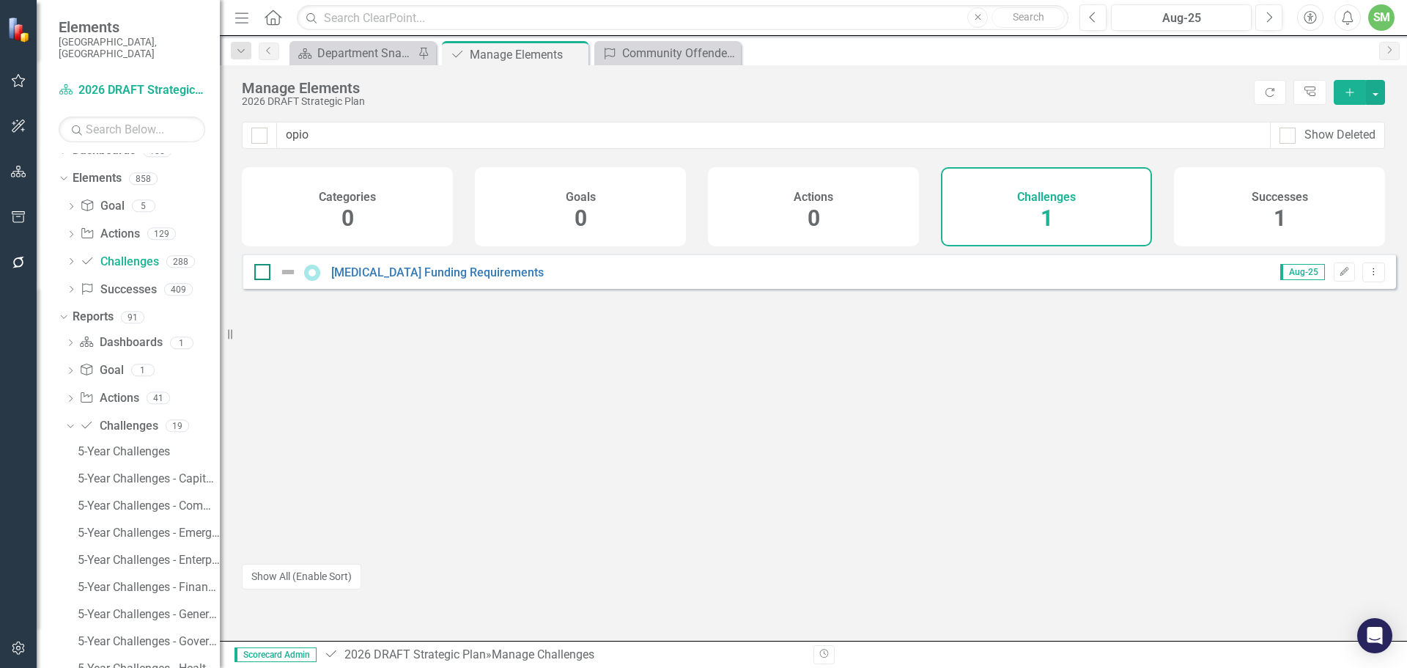
click at [261, 273] on input "checkbox" at bounding box center [259, 269] width 10 height 10
checkbox input "true"
click at [1367, 276] on icon "Dropdown Menu" at bounding box center [1373, 272] width 12 height 10
click at [1314, 382] on link "Trash Delete Challenge" at bounding box center [1304, 388] width 138 height 27
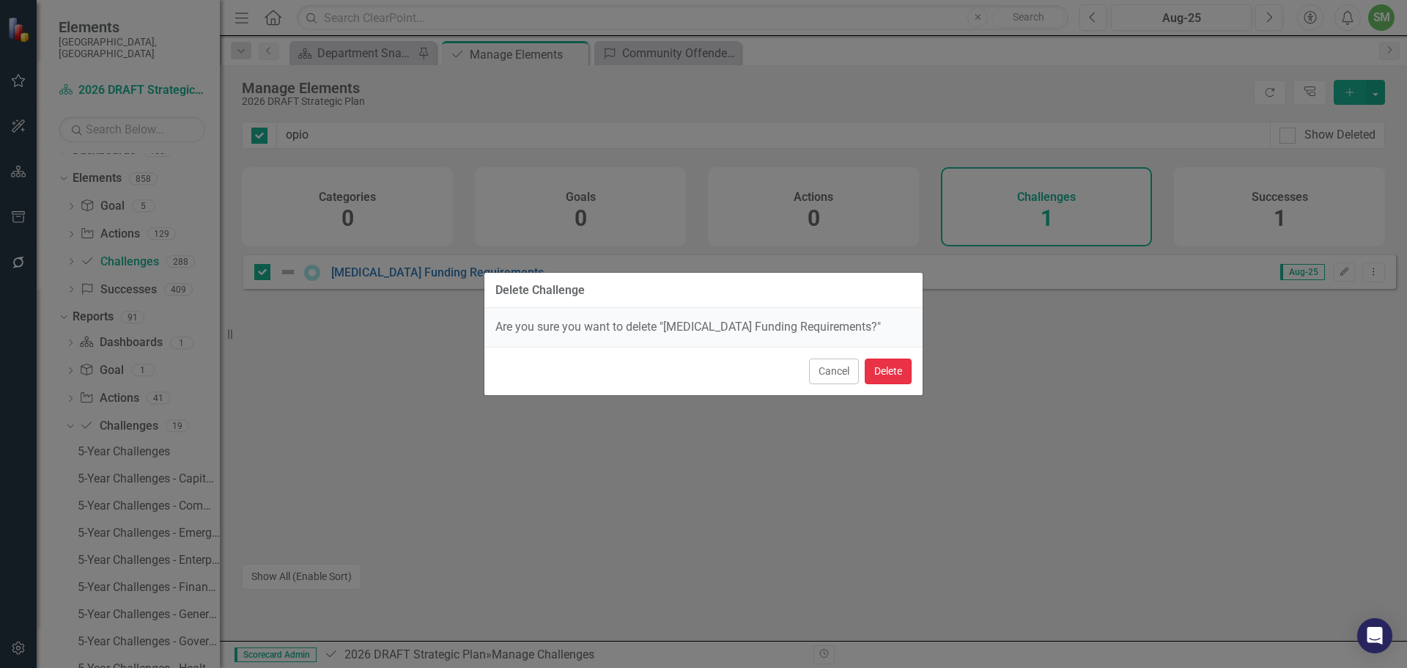
click at [892, 366] on button "Delete" at bounding box center [888, 371] width 47 height 26
checkbox input "false"
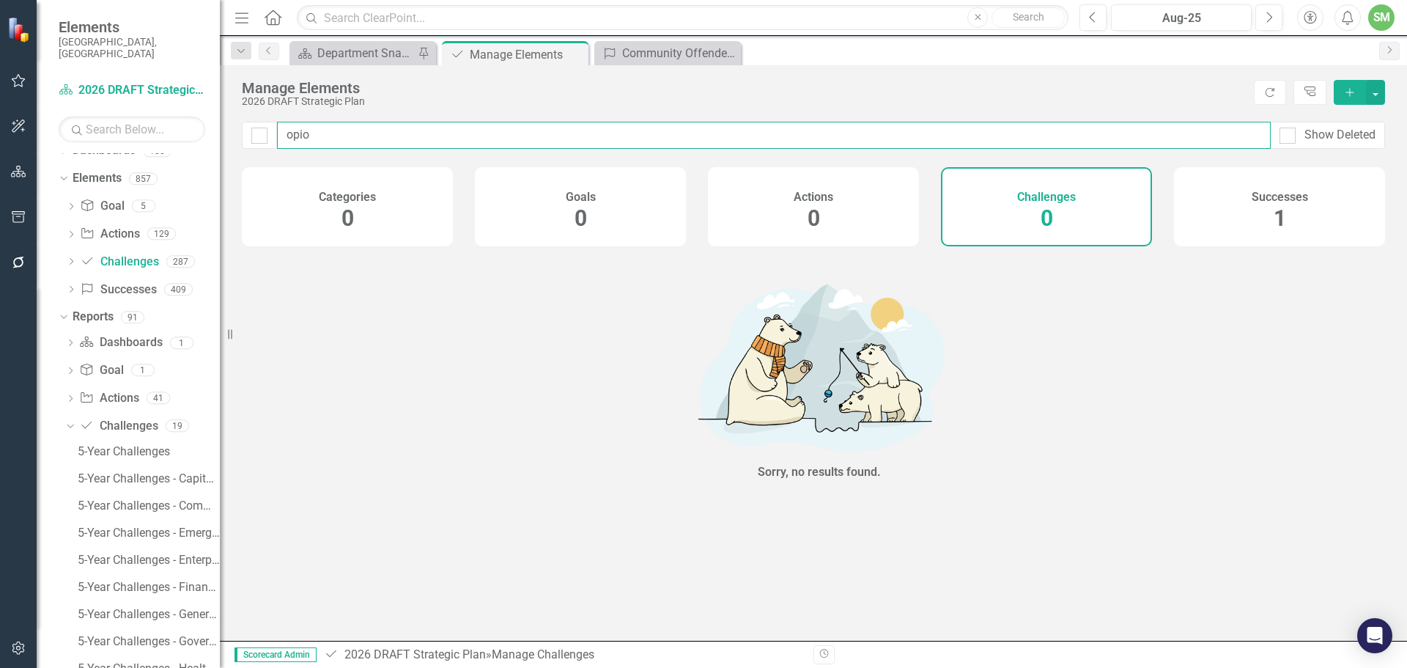
click at [386, 130] on input "opio" at bounding box center [774, 135] width 994 height 27
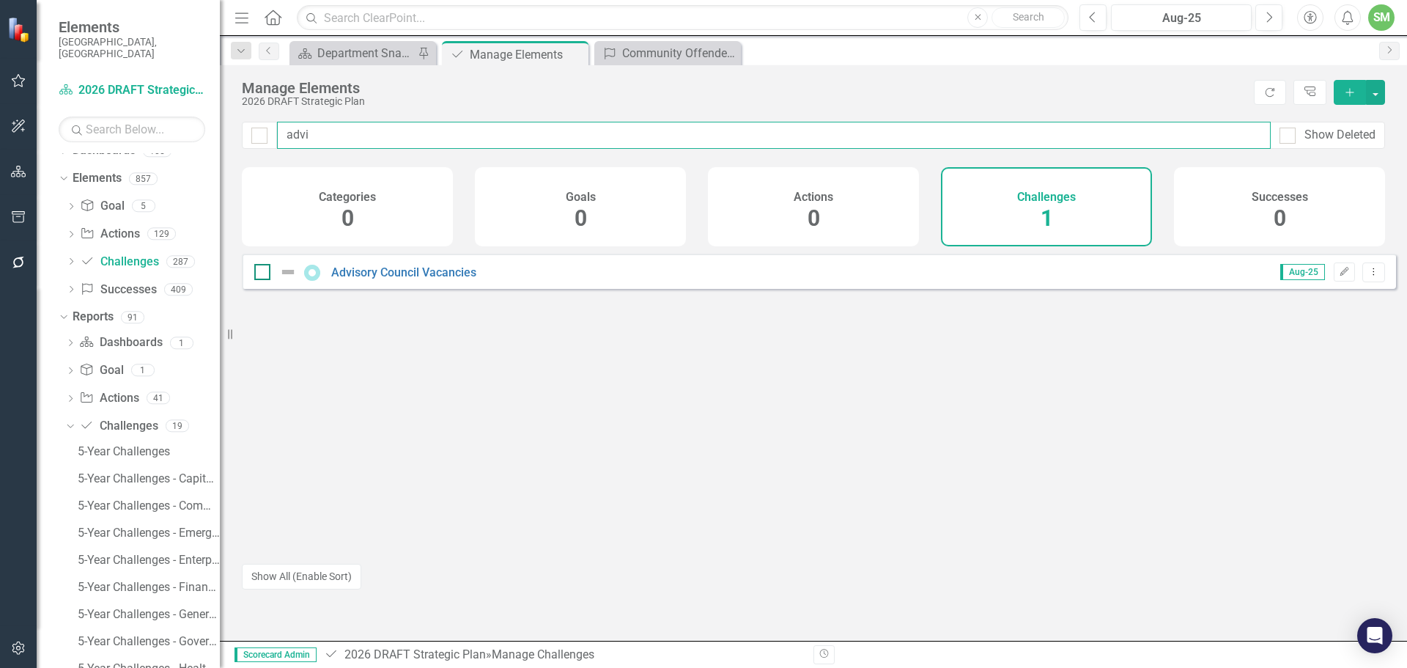
type input "advi"
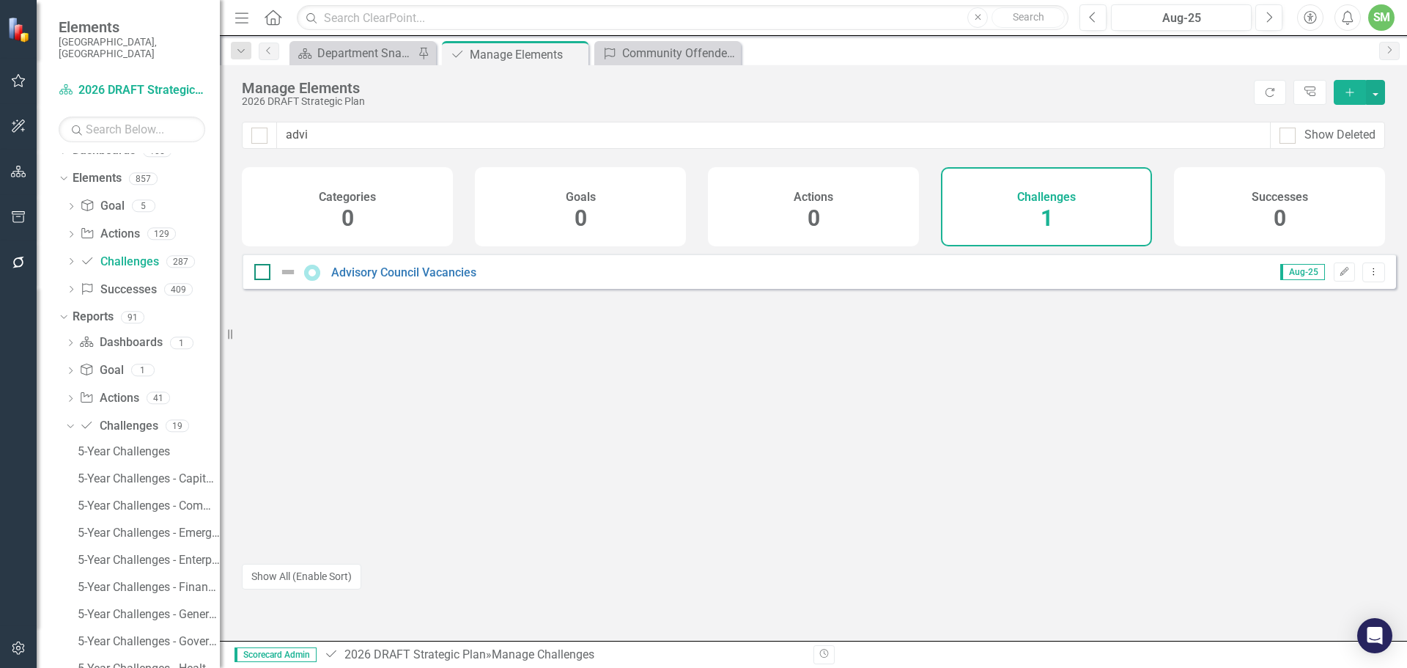
click at [259, 273] on input "checkbox" at bounding box center [259, 269] width 10 height 10
checkbox input "true"
click at [1367, 276] on icon "Dropdown Menu" at bounding box center [1373, 272] width 12 height 10
click at [1293, 383] on link "Trash Delete Challenge" at bounding box center [1304, 388] width 138 height 27
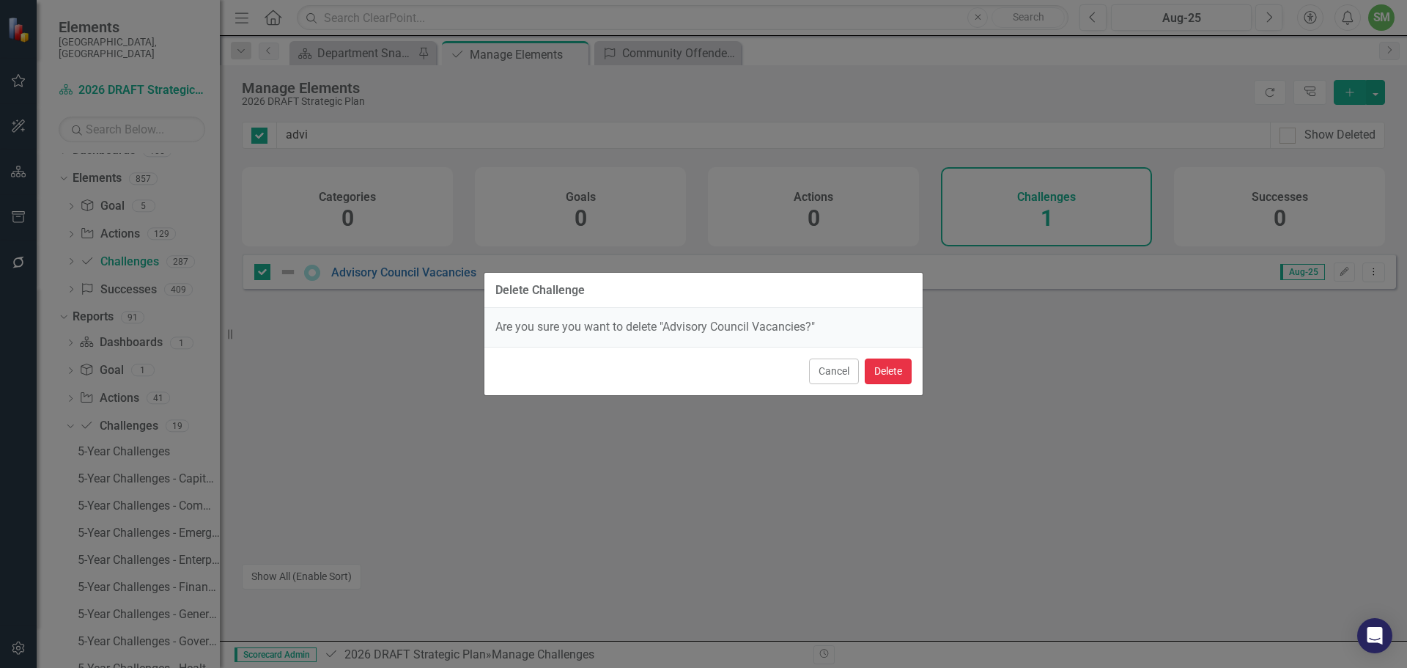
click at [882, 371] on button "Delete" at bounding box center [888, 371] width 47 height 26
checkbox input "false"
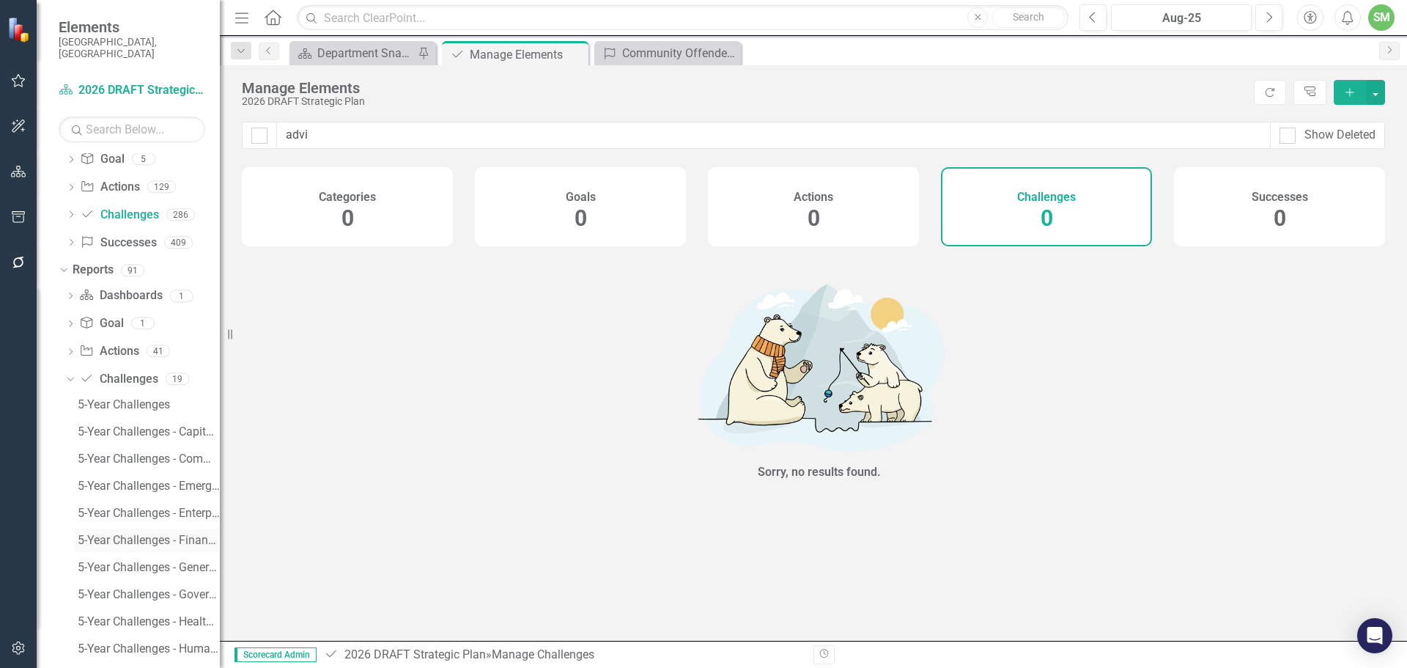
scroll to position [88, 0]
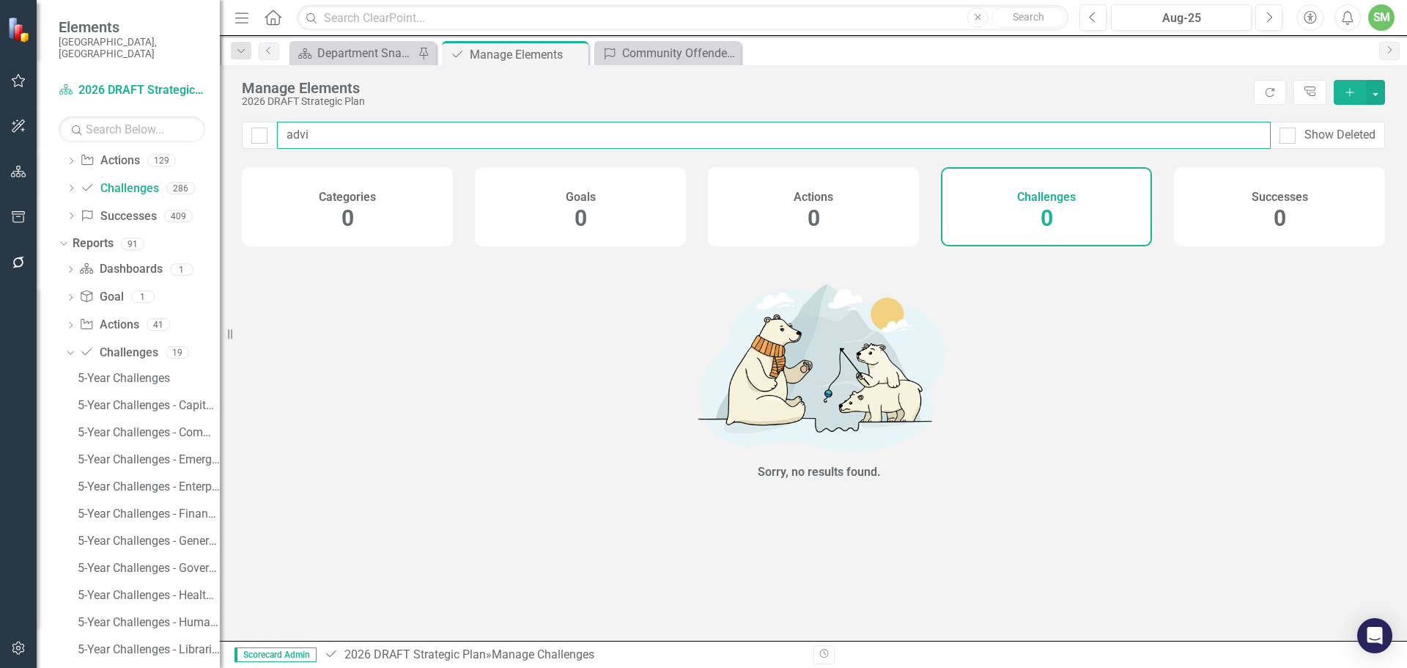
click at [322, 136] on input "advi" at bounding box center [774, 135] width 994 height 27
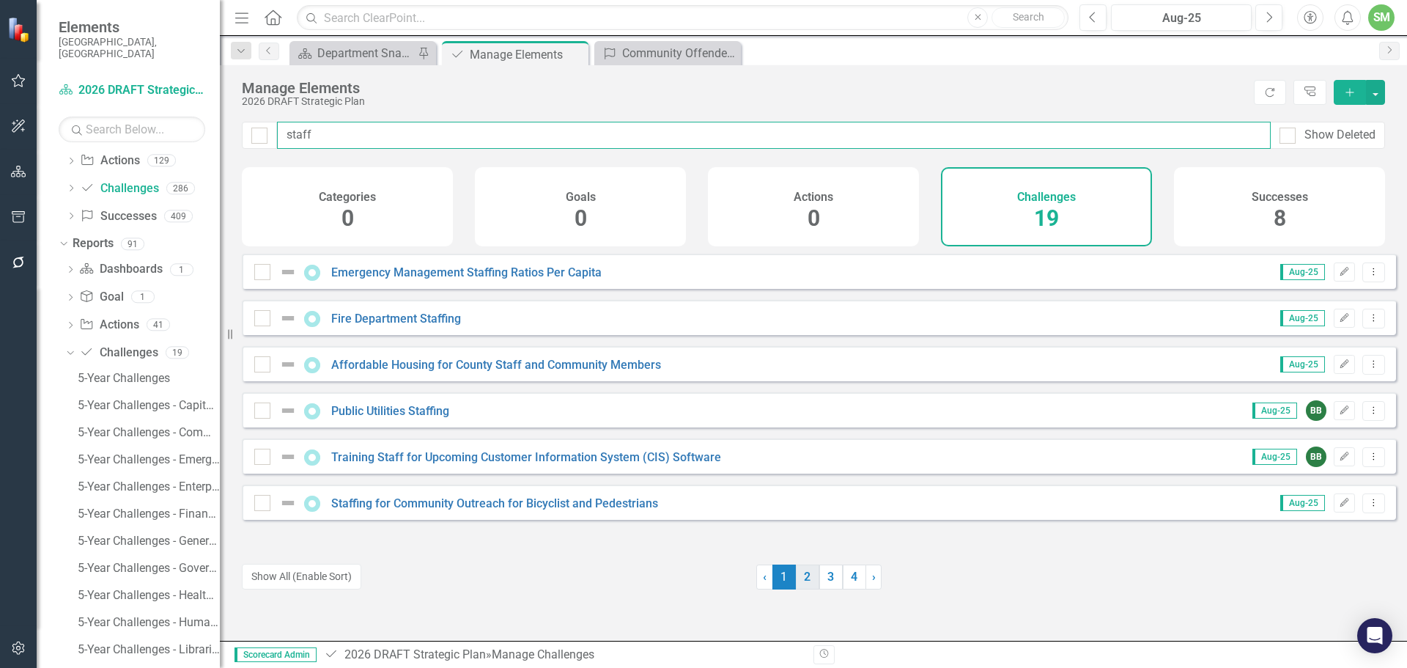
type input "staff"
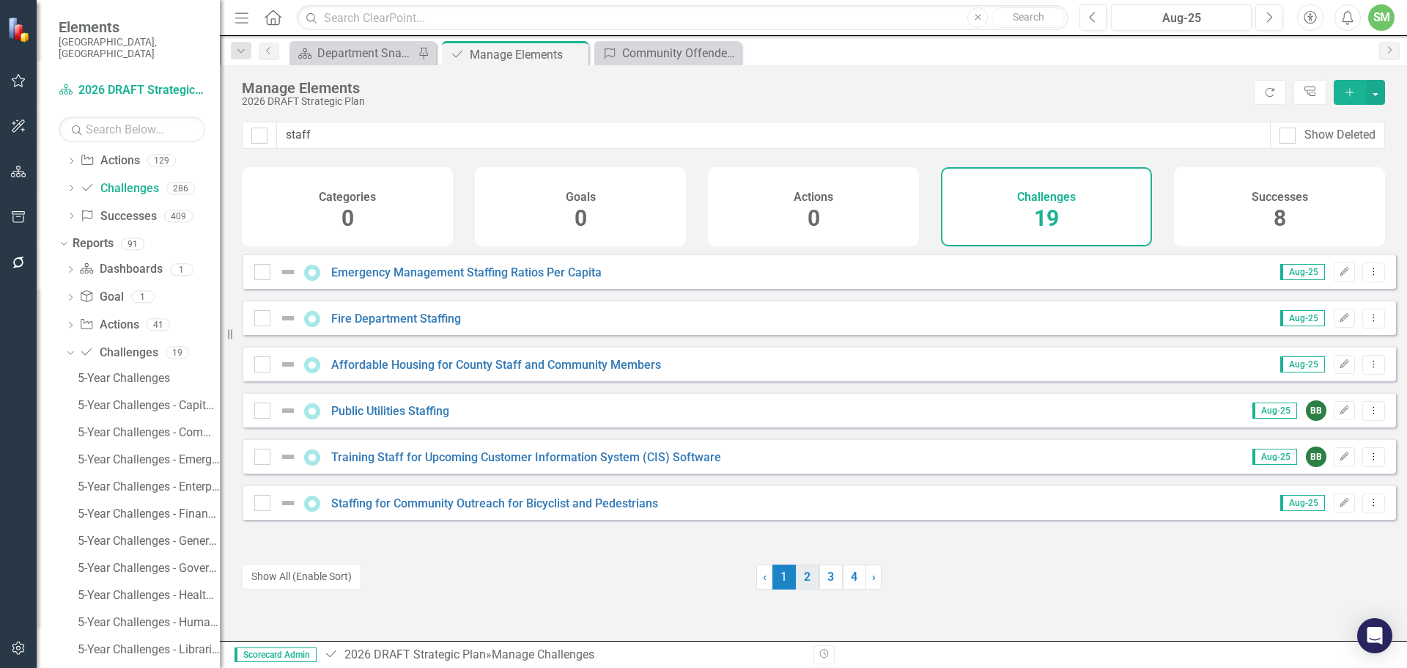
click at [798, 575] on link "2" at bounding box center [807, 576] width 23 height 25
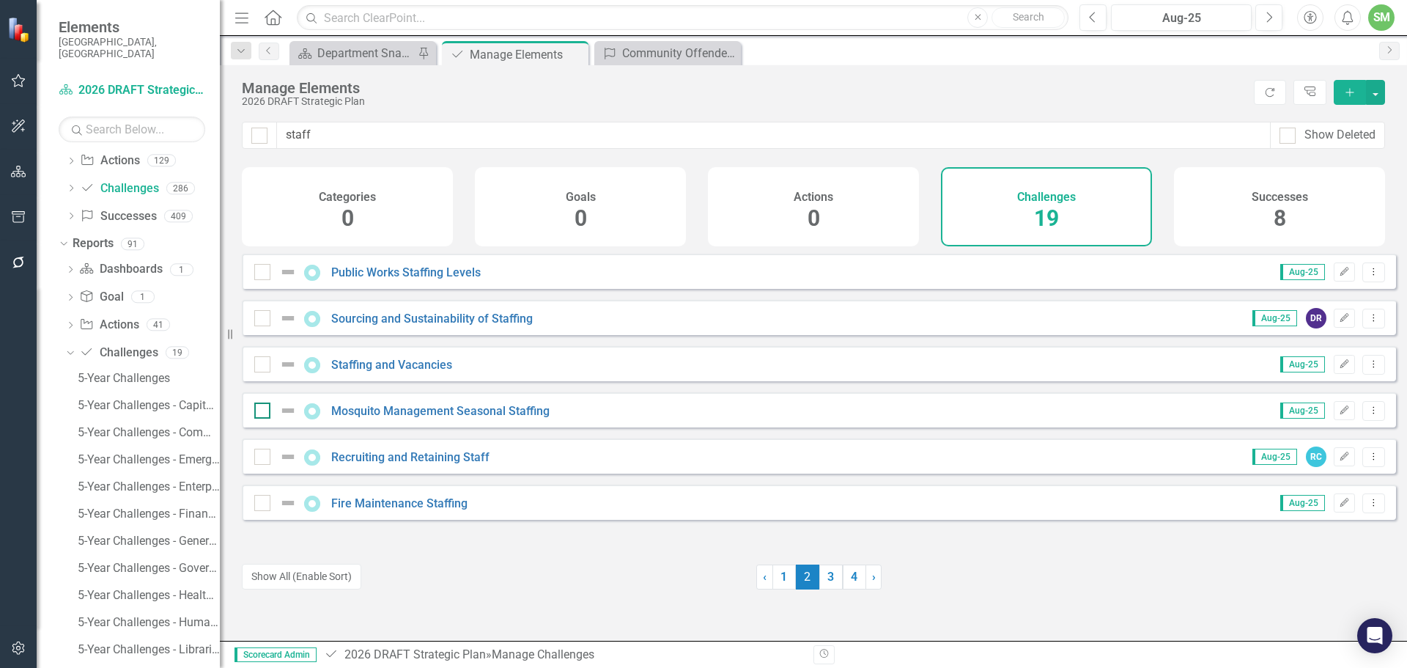
click at [256, 412] on input "checkbox" at bounding box center [259, 407] width 10 height 10
click at [1367, 415] on icon "Dropdown Menu" at bounding box center [1373, 410] width 12 height 10
click at [1314, 525] on link "Trash Delete Challenge" at bounding box center [1304, 527] width 138 height 27
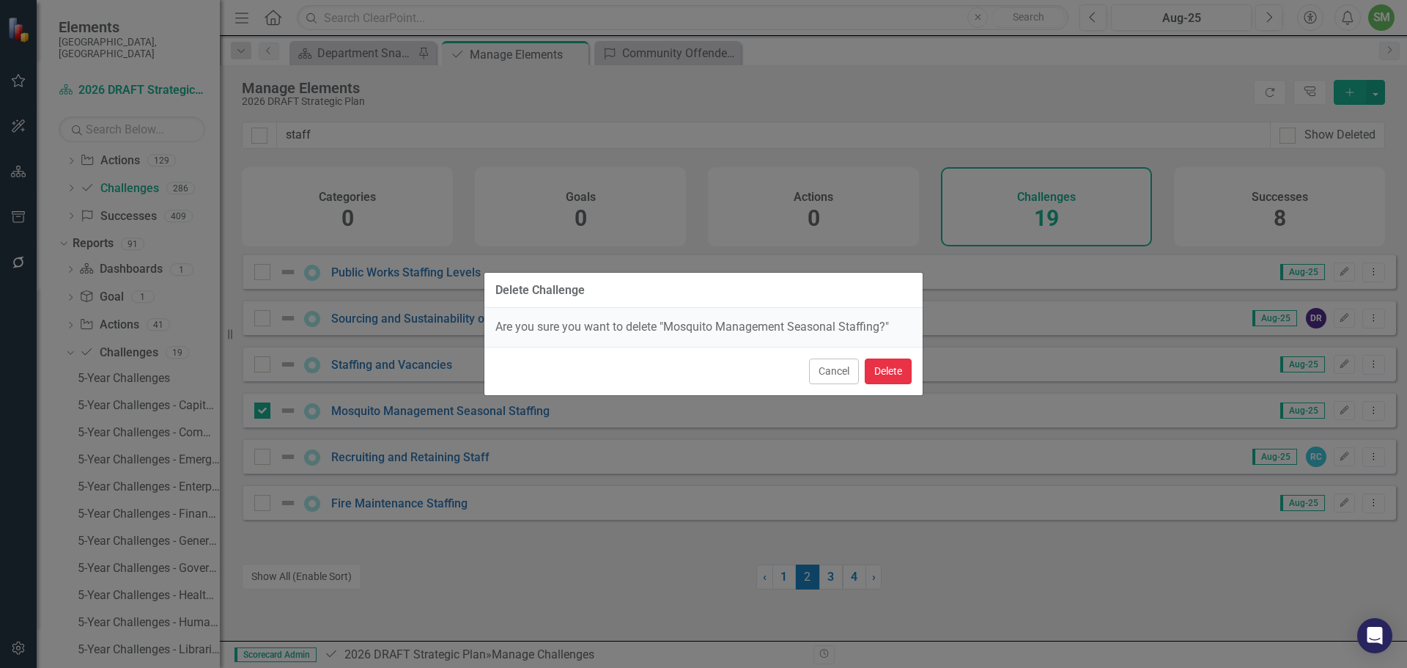
click at [887, 366] on button "Delete" at bounding box center [888, 371] width 47 height 26
checkbox input "false"
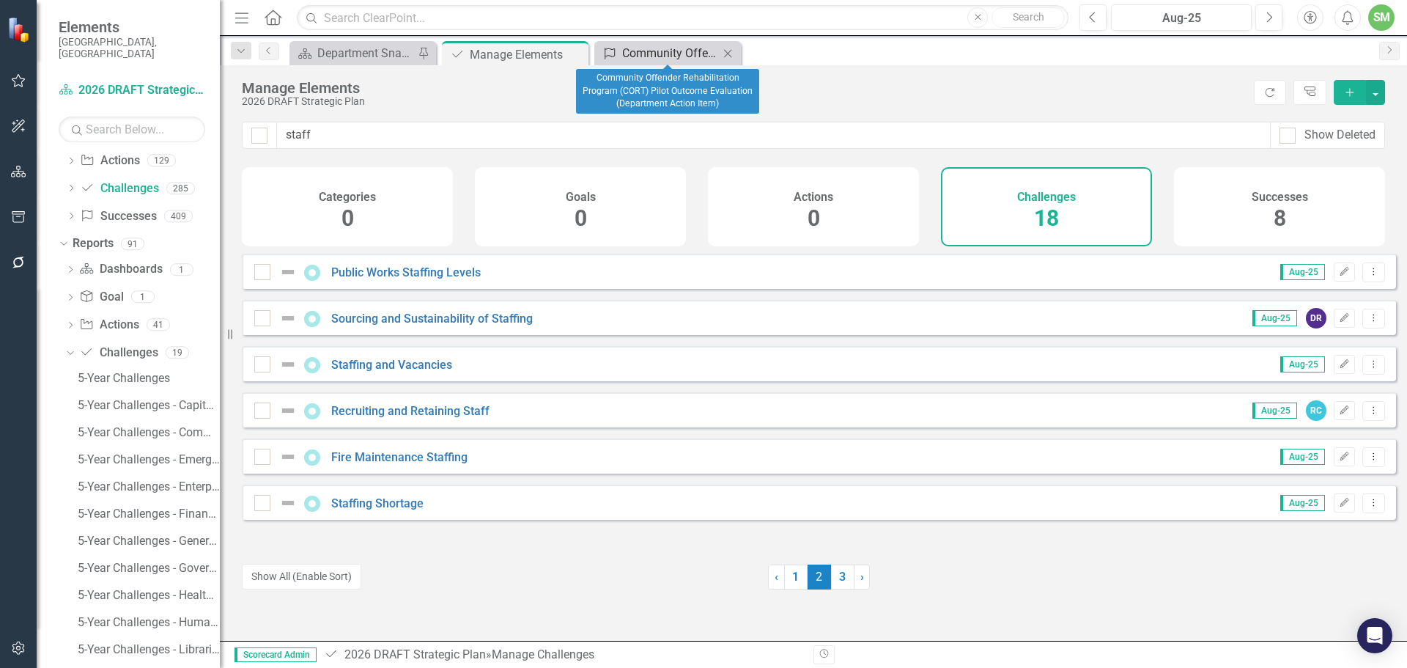
click at [648, 53] on div "Community Offender Rehabilitation Program (CORT) Pilot Outcome Evaluation (Depa…" at bounding box center [670, 53] width 97 height 18
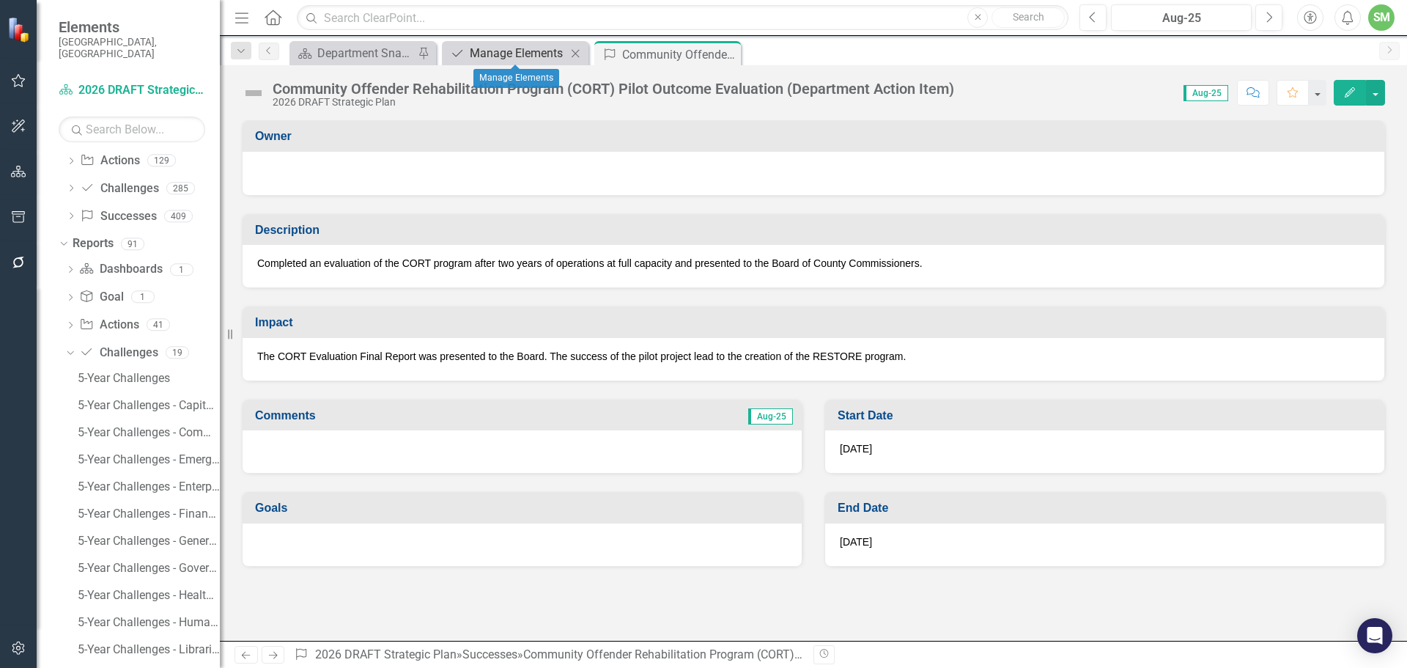
click at [521, 50] on div "Manage Elements" at bounding box center [518, 53] width 97 height 18
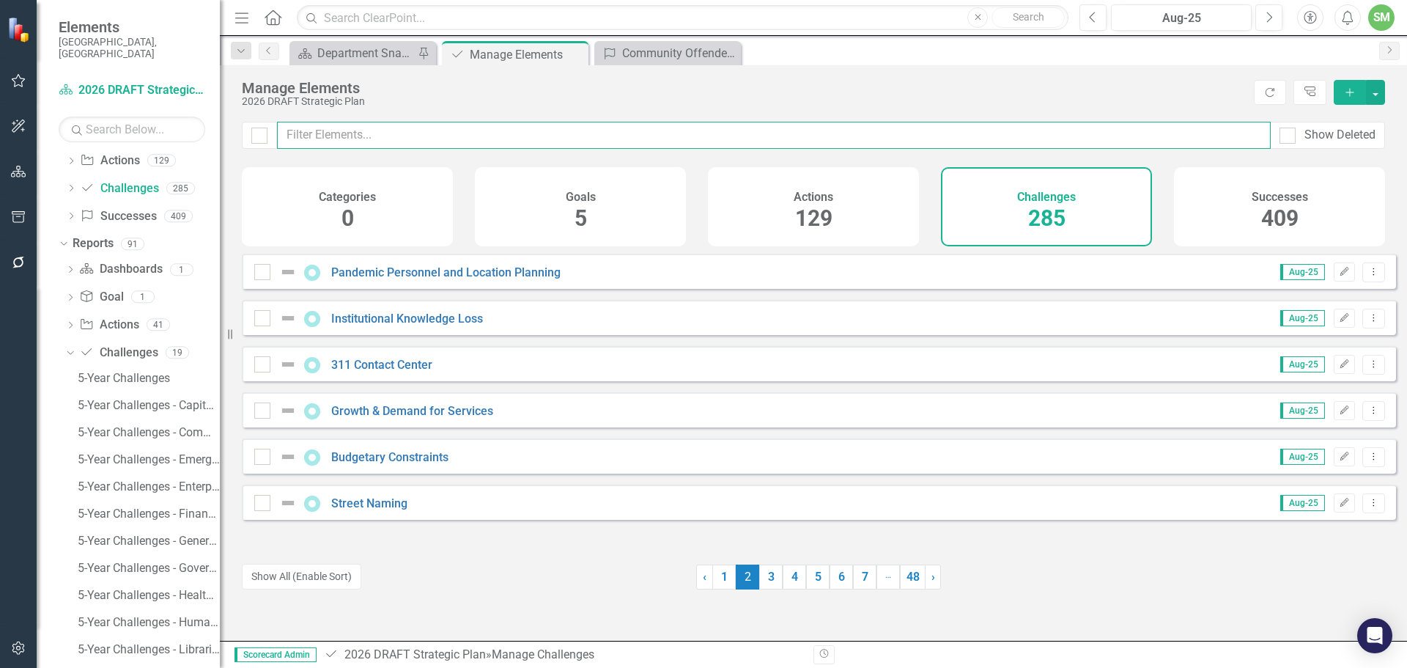
click at [336, 133] on input "text" at bounding box center [774, 135] width 994 height 27
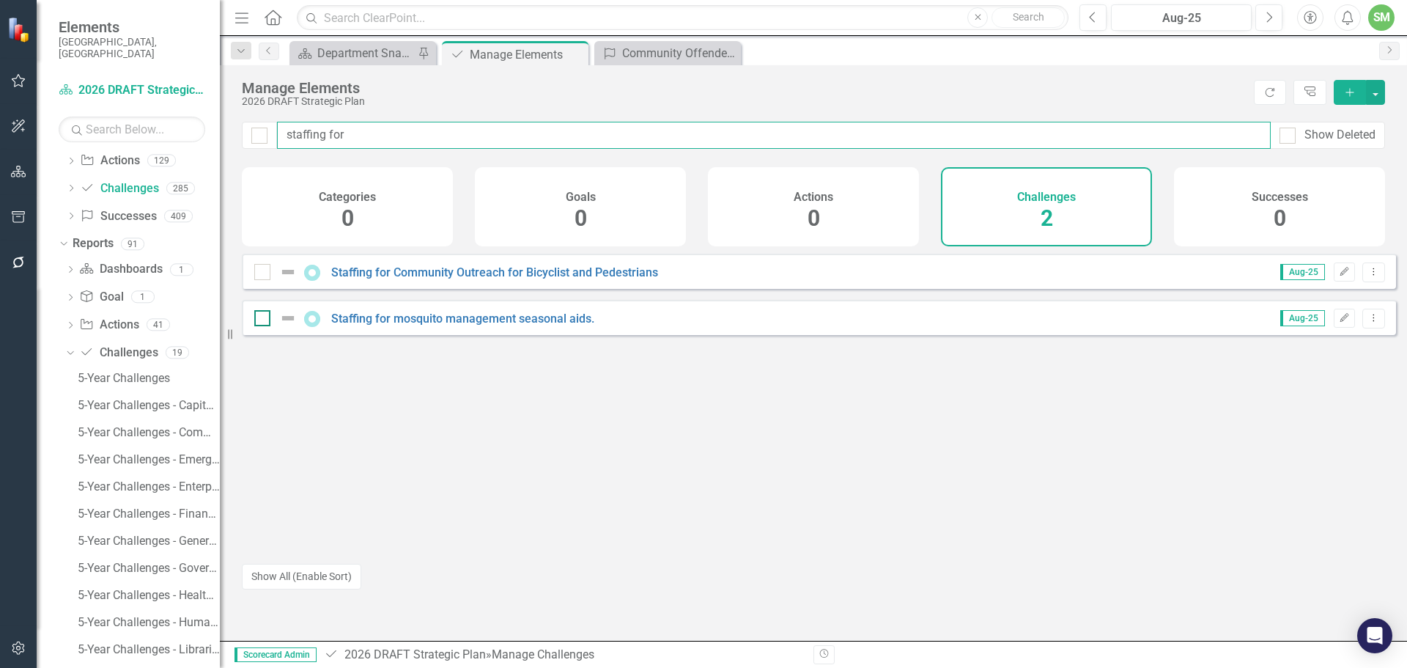
type input "staffing for"
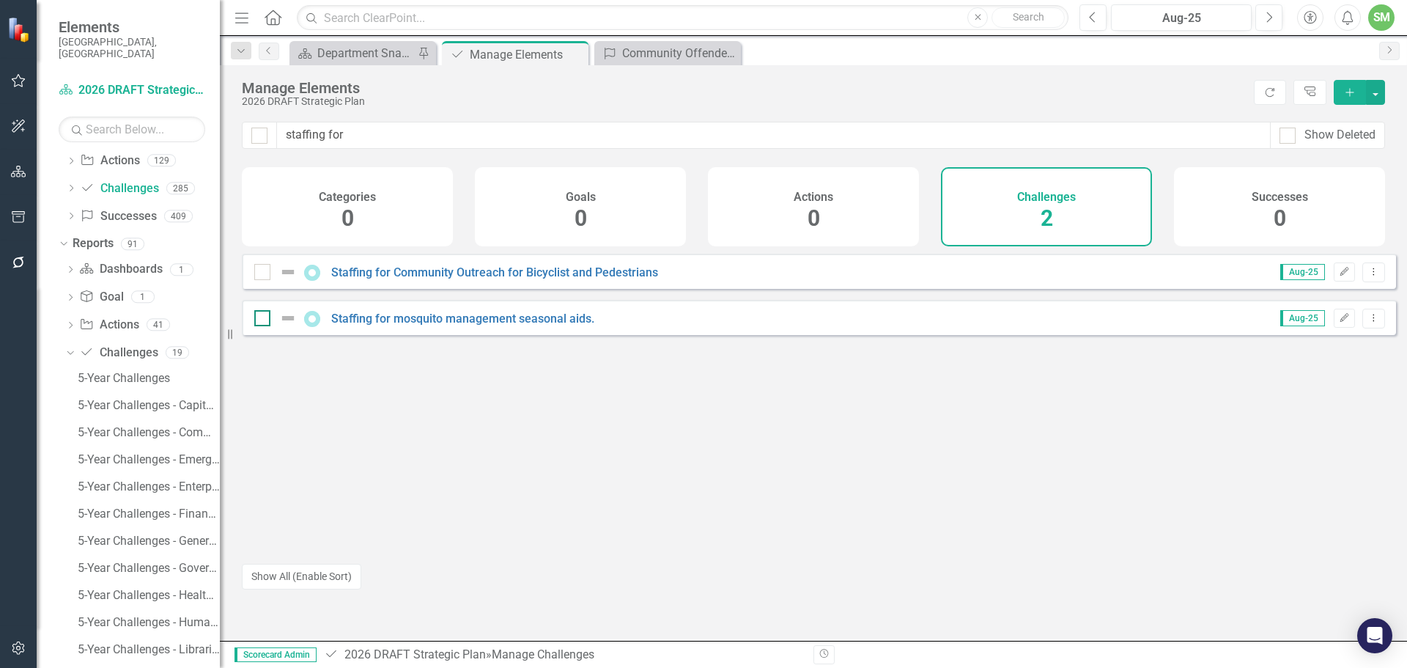
click at [260, 319] on input "checkbox" at bounding box center [259, 315] width 10 height 10
click at [1367, 322] on icon "Dropdown Menu" at bounding box center [1373, 318] width 12 height 10
click at [1324, 432] on link "Trash Delete Challenge" at bounding box center [1304, 434] width 138 height 27
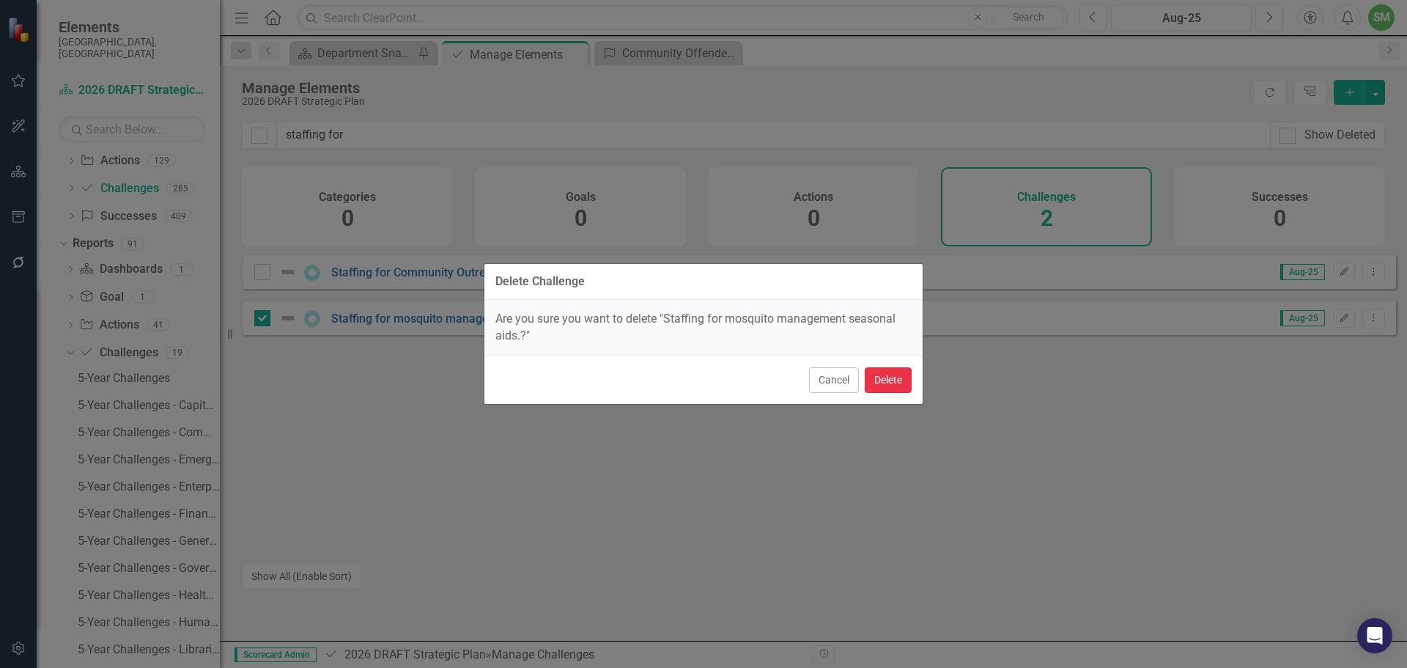
click at [884, 379] on button "Delete" at bounding box center [888, 380] width 47 height 26
checkbox input "false"
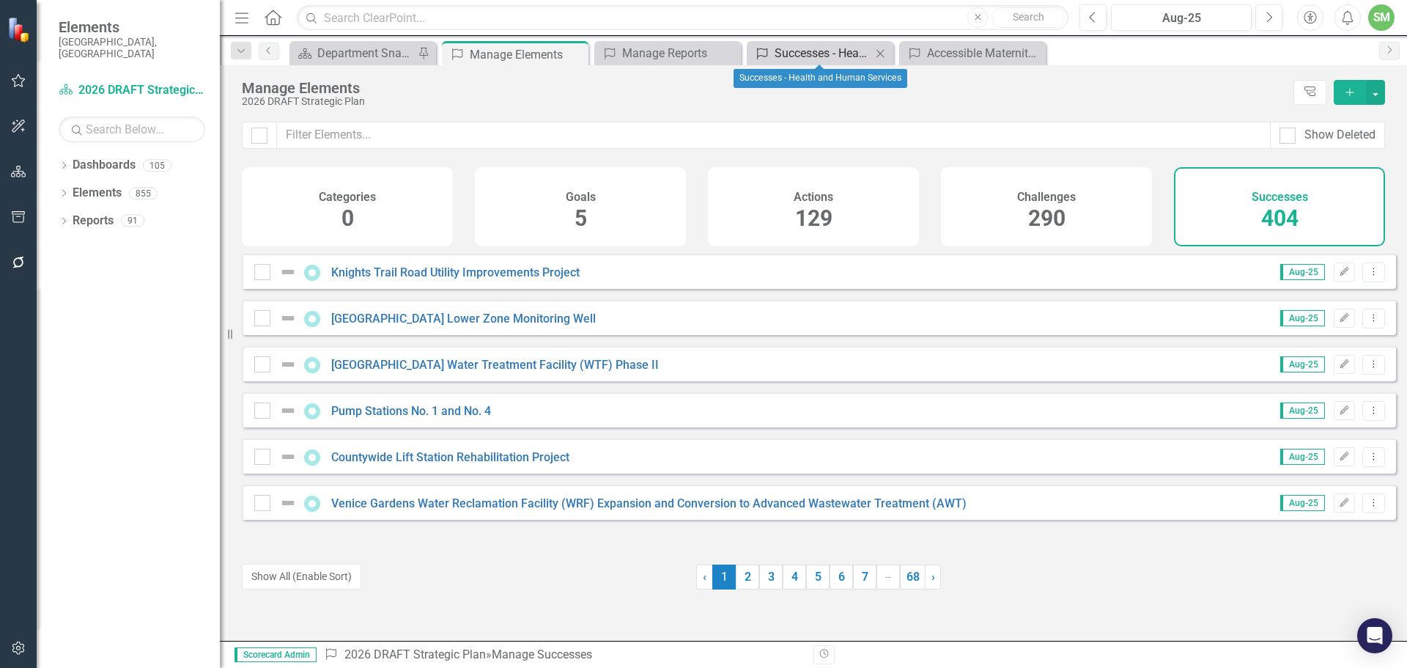
click at [805, 53] on div "Successes - Health and Human Services" at bounding box center [822, 53] width 97 height 18
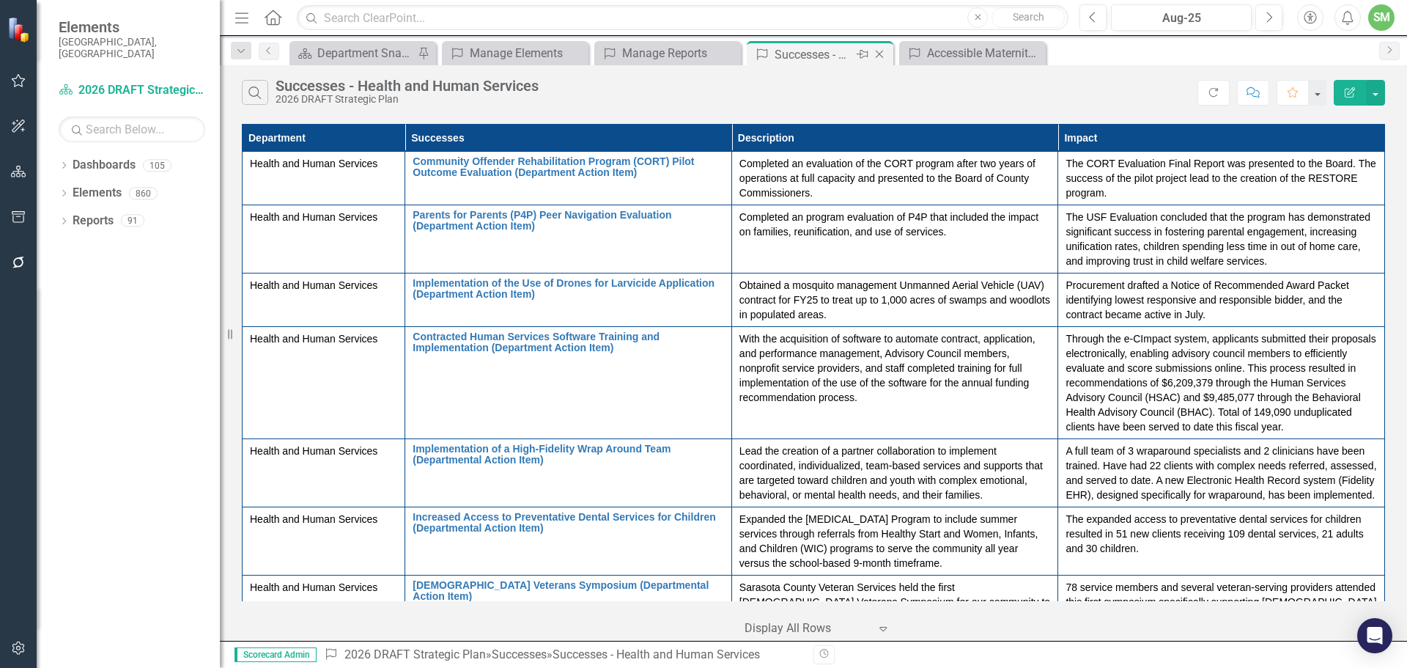
click at [883, 53] on icon "Close" at bounding box center [879, 54] width 15 height 12
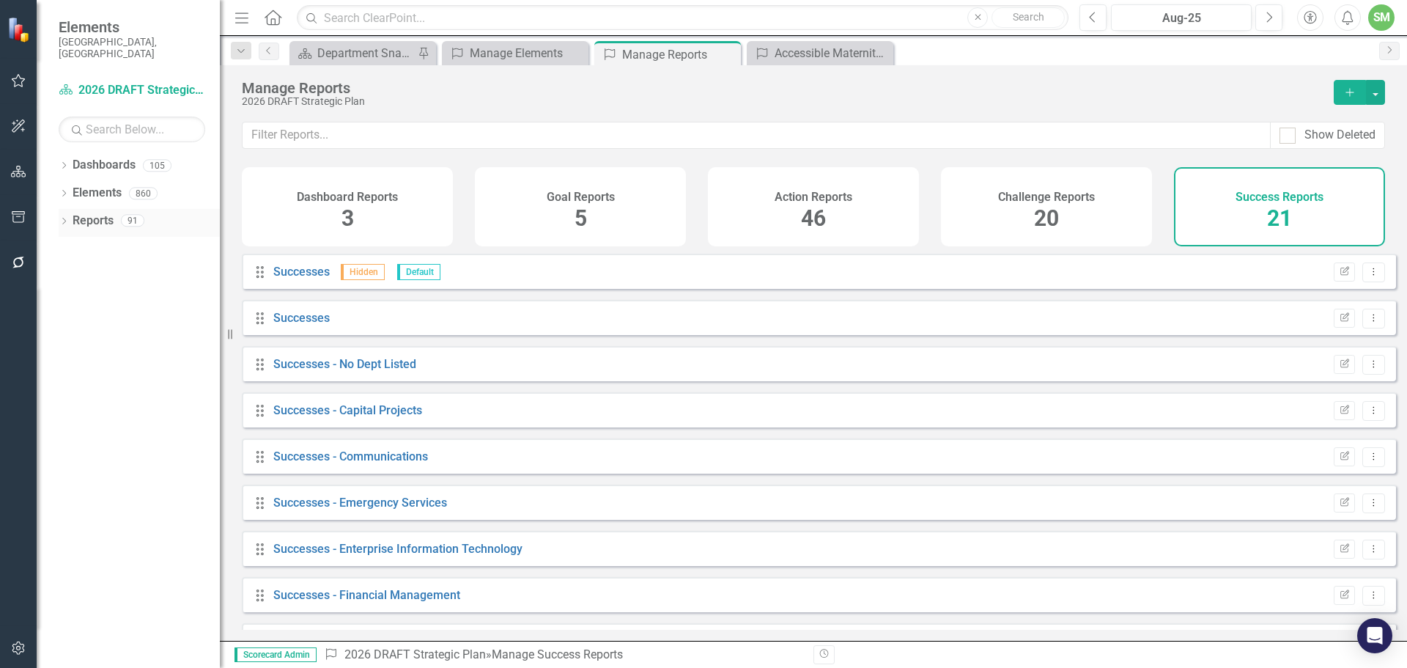
click at [66, 209] on div "Dropdown Reports 91" at bounding box center [139, 223] width 161 height 28
click at [64, 209] on div "Dropdown Reports 91" at bounding box center [139, 223] width 161 height 28
click at [69, 216] on div "Dropdown" at bounding box center [64, 222] width 10 height 12
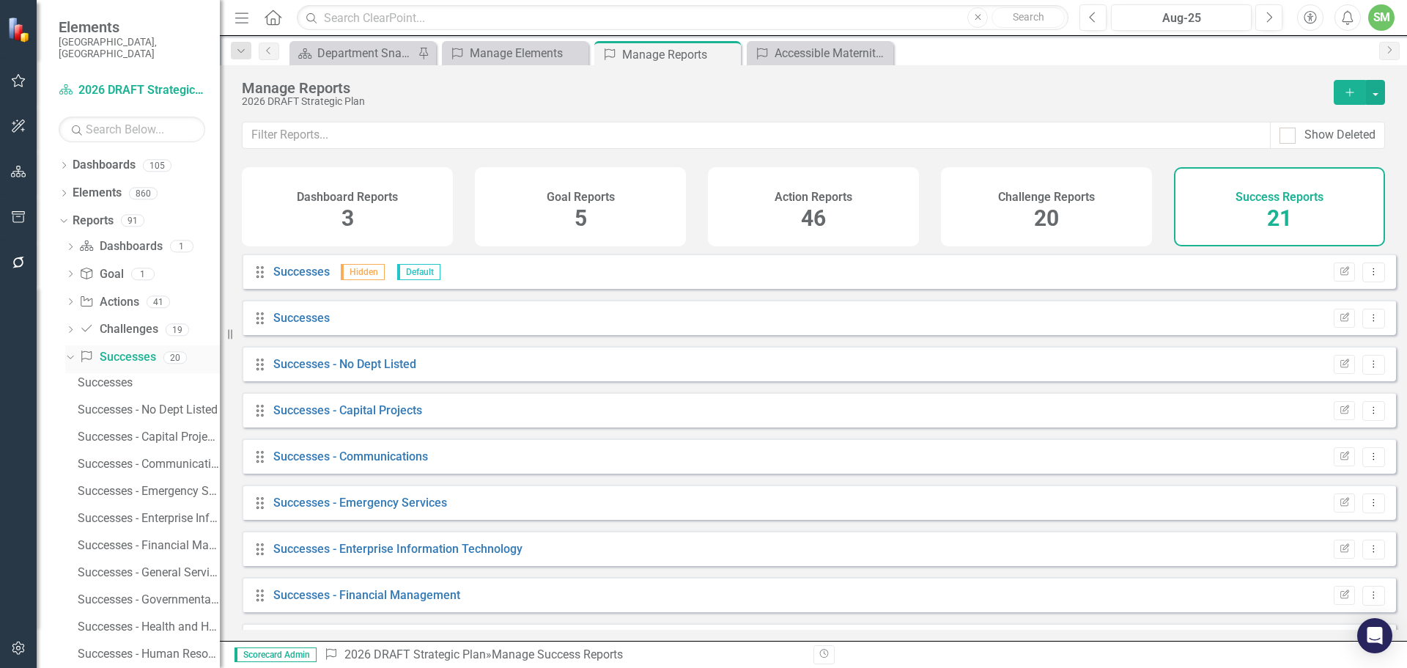
click at [69, 345] on div "Dropdown Success Successes 20" at bounding box center [142, 359] width 155 height 28
click at [114, 321] on link "Challenge Challenges" at bounding box center [118, 329] width 78 height 17
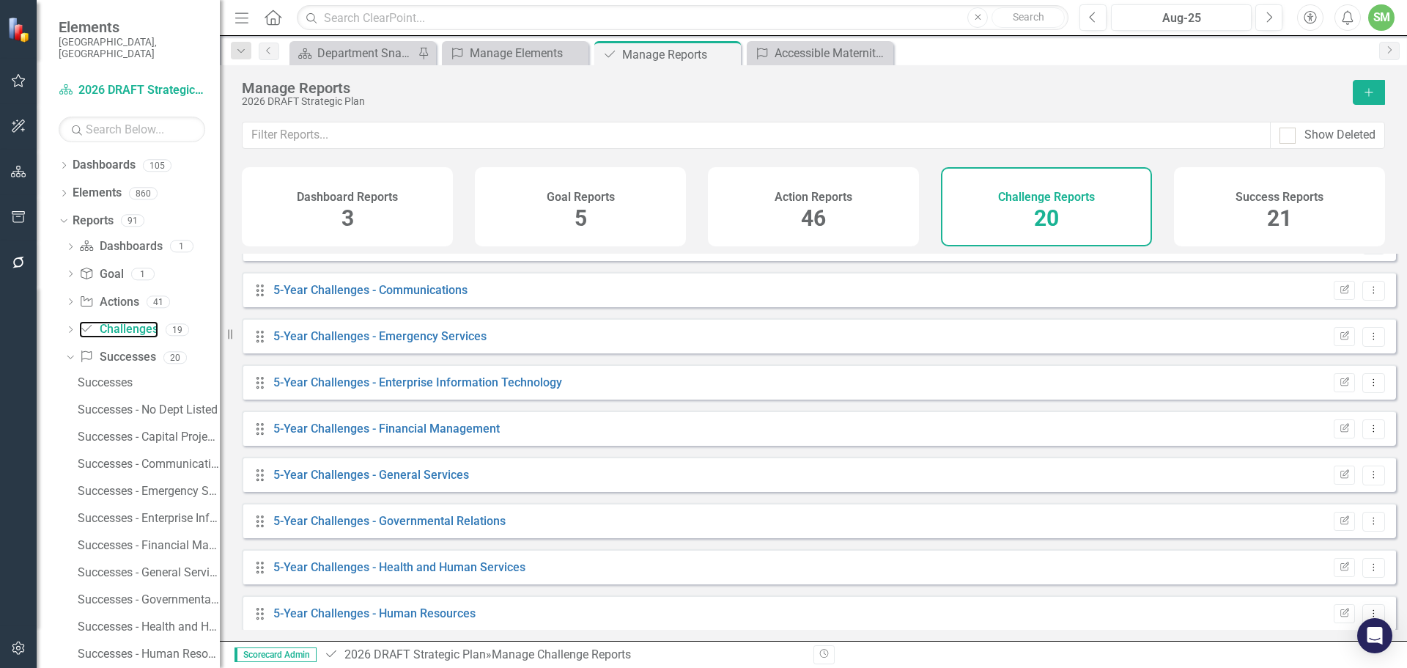
scroll to position [147, 0]
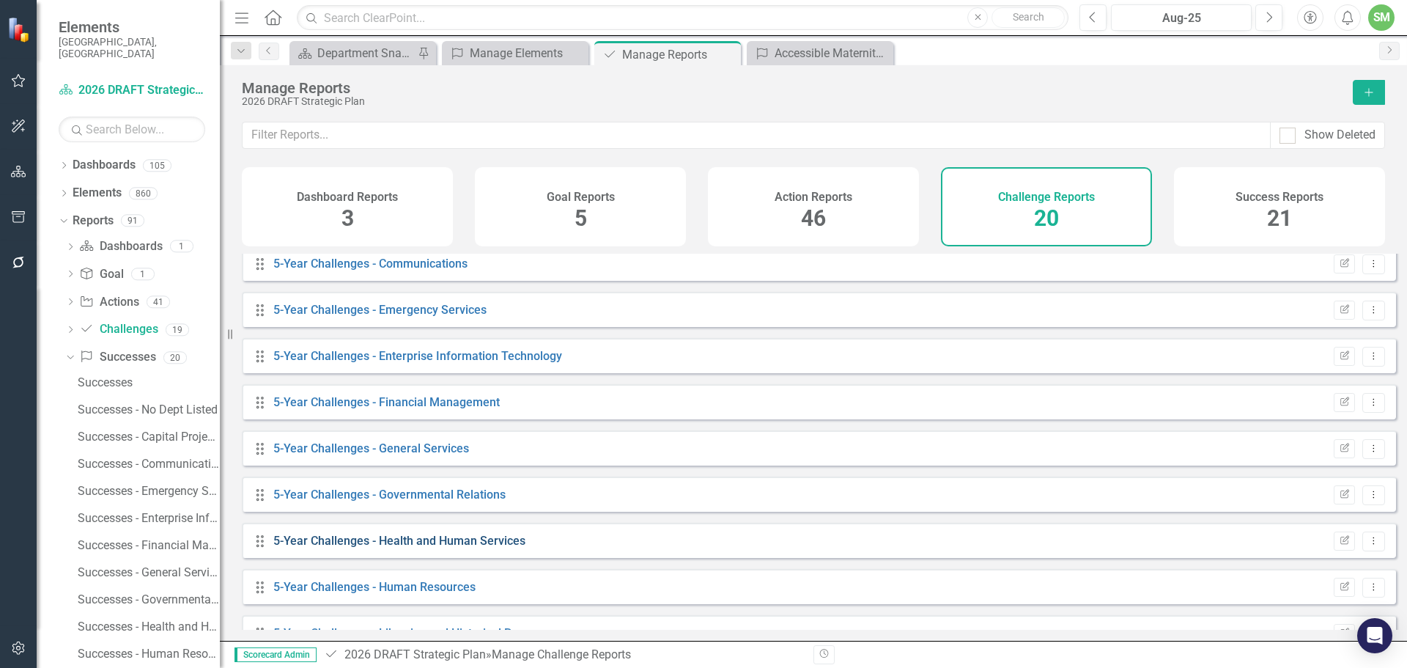
click at [454, 547] on link "5-Year Challenges - Health and Human Services" at bounding box center [399, 540] width 252 height 14
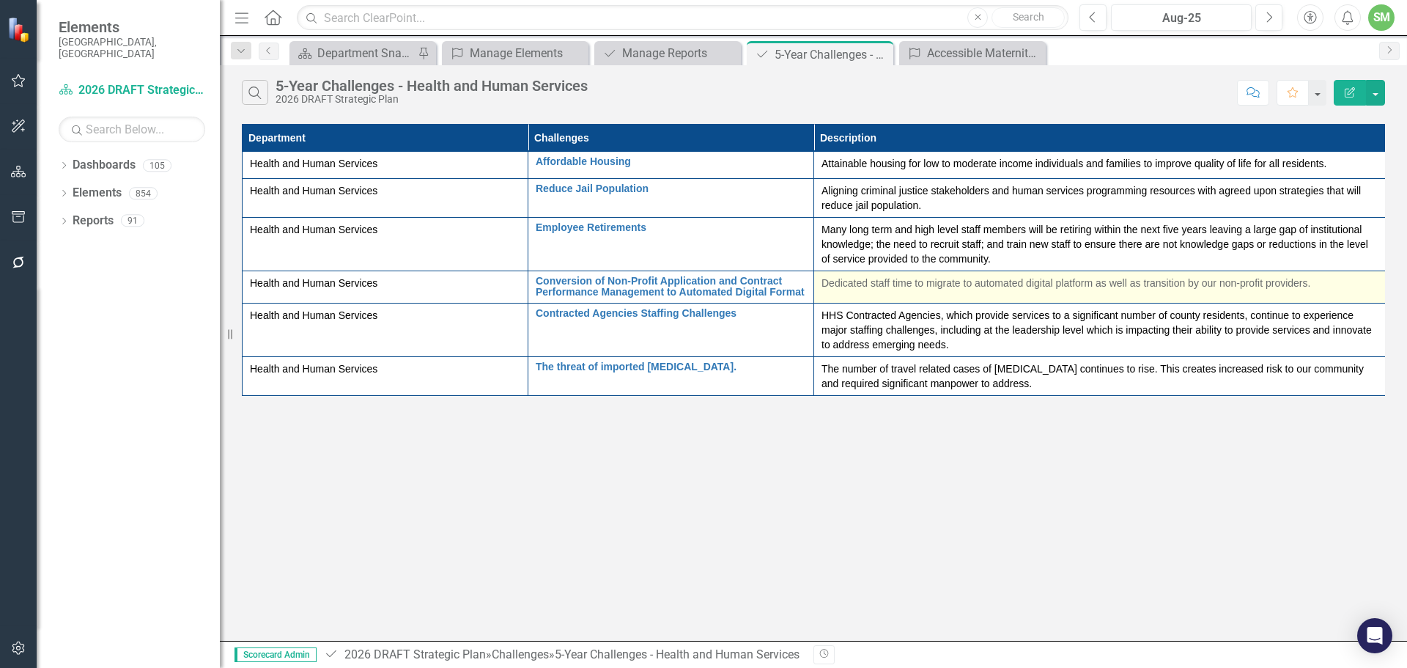
click at [1038, 281] on p "Dedicated staff time to migrate to automated digital platform as well as transi…" at bounding box center [1099, 283] width 556 height 15
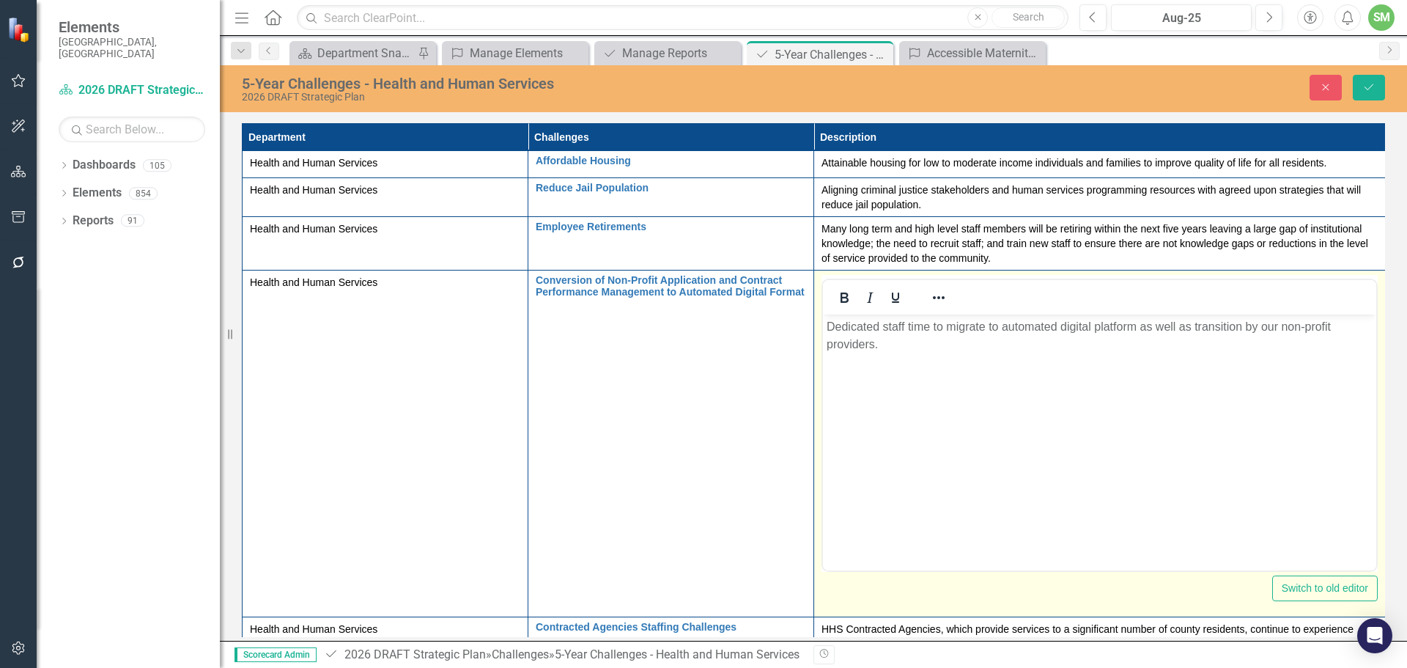
click at [944, 366] on body "Dedicated staff time to migrate to automated digital platform as well as transi…" at bounding box center [1099, 424] width 553 height 220
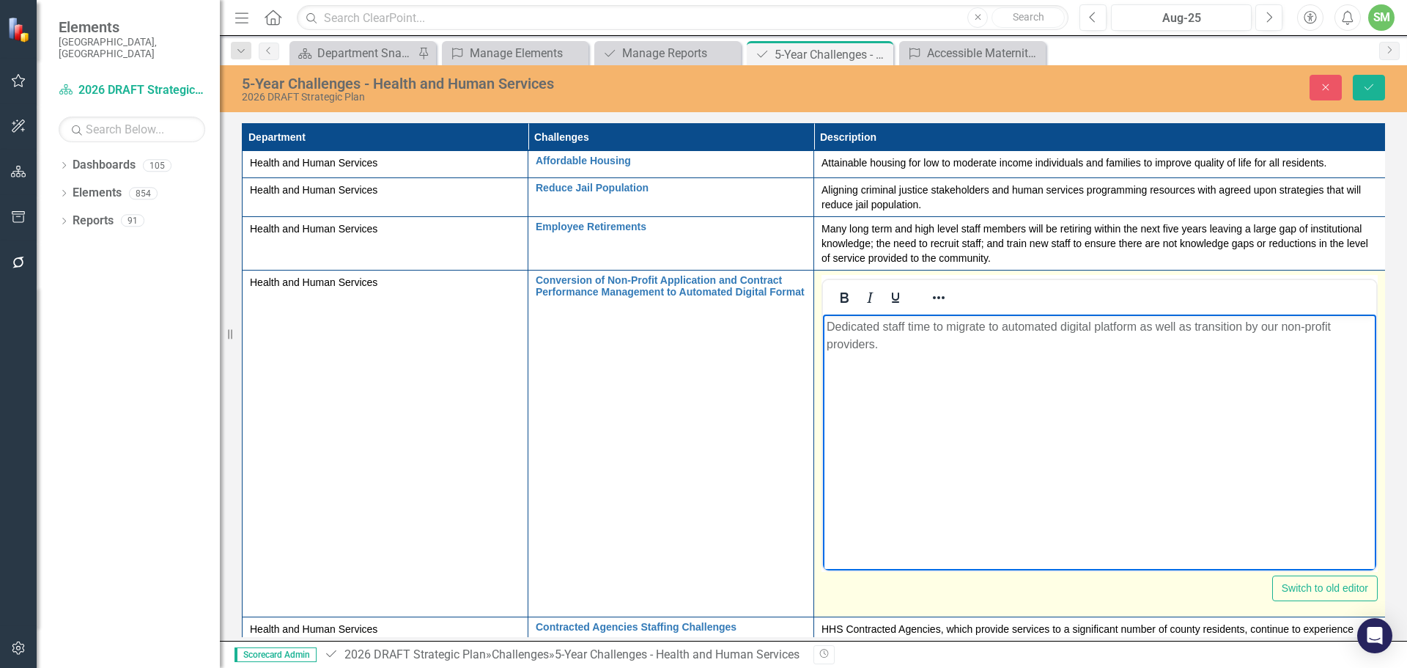
click at [942, 365] on body "Dedicated staff time to migrate to automated digital platform as well as transi…" at bounding box center [1099, 424] width 553 height 220
click at [941, 365] on body "Dedicated staff time to migrate to automated digital platform as well as transi…" at bounding box center [1099, 424] width 553 height 220
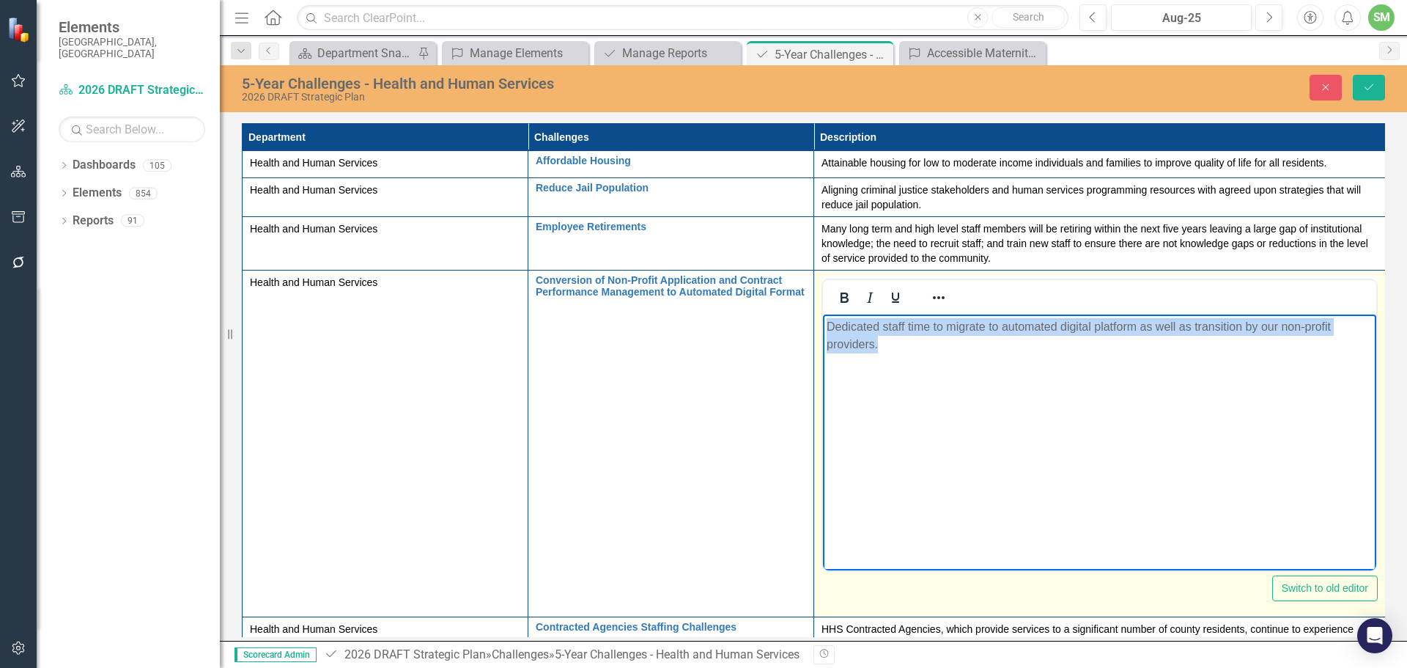
click at [941, 365] on body "Dedicated staff time to migrate to automated digital platform as well as transi…" at bounding box center [1099, 424] width 553 height 220
paste body "Rich Text Area. Press ALT-0 for help."
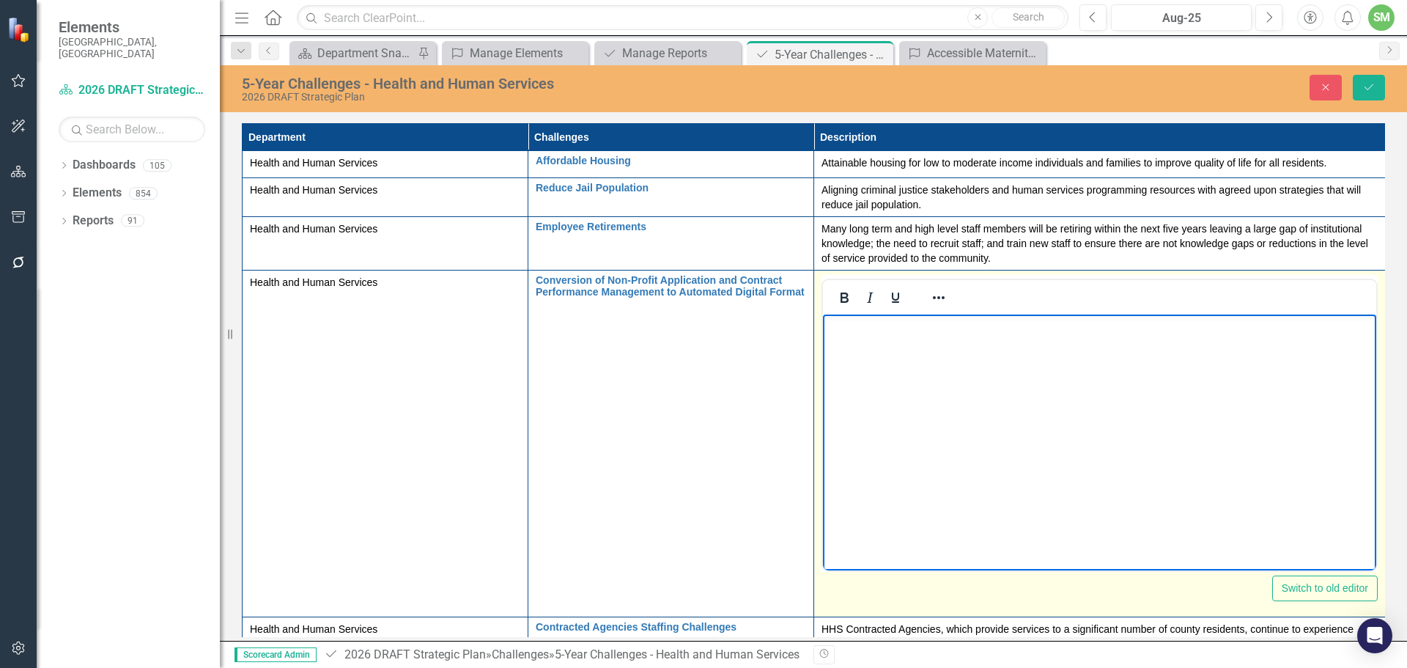
click at [846, 330] on p "Rich Text Area. Press ALT-0 for help." at bounding box center [1100, 327] width 546 height 18
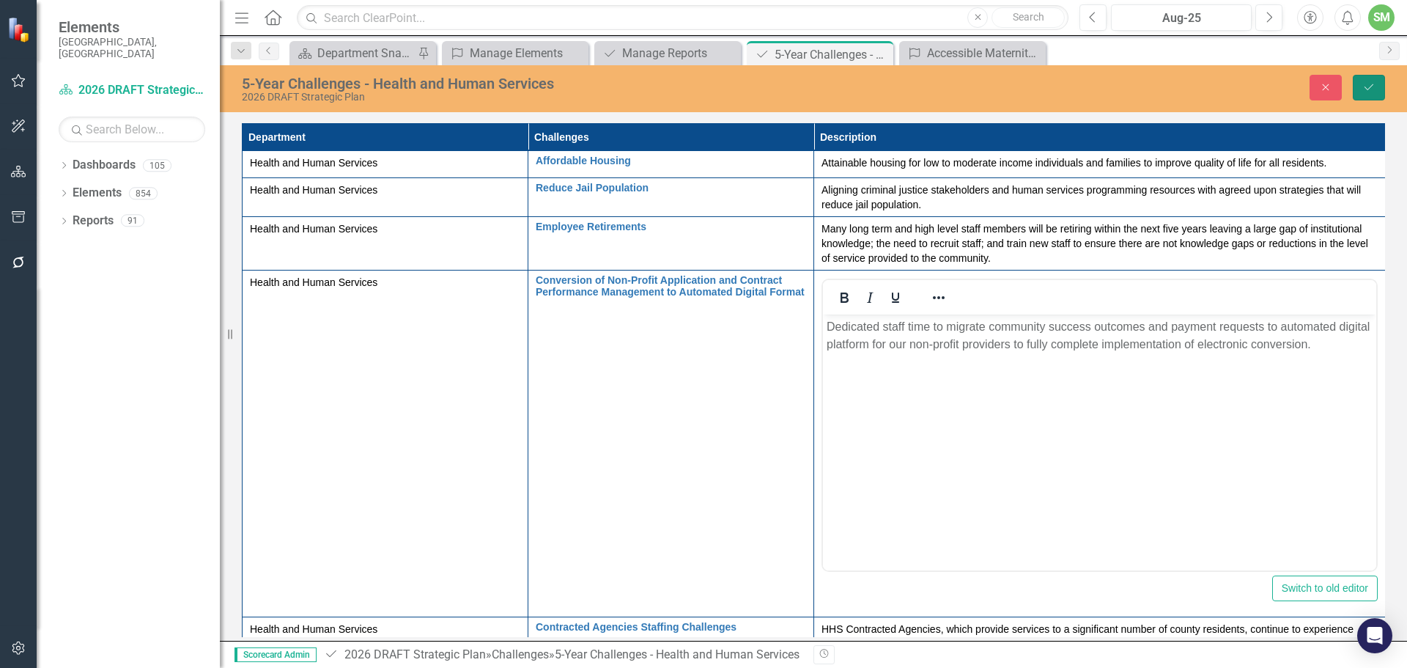
click at [1364, 84] on icon "Save" at bounding box center [1368, 87] width 13 height 10
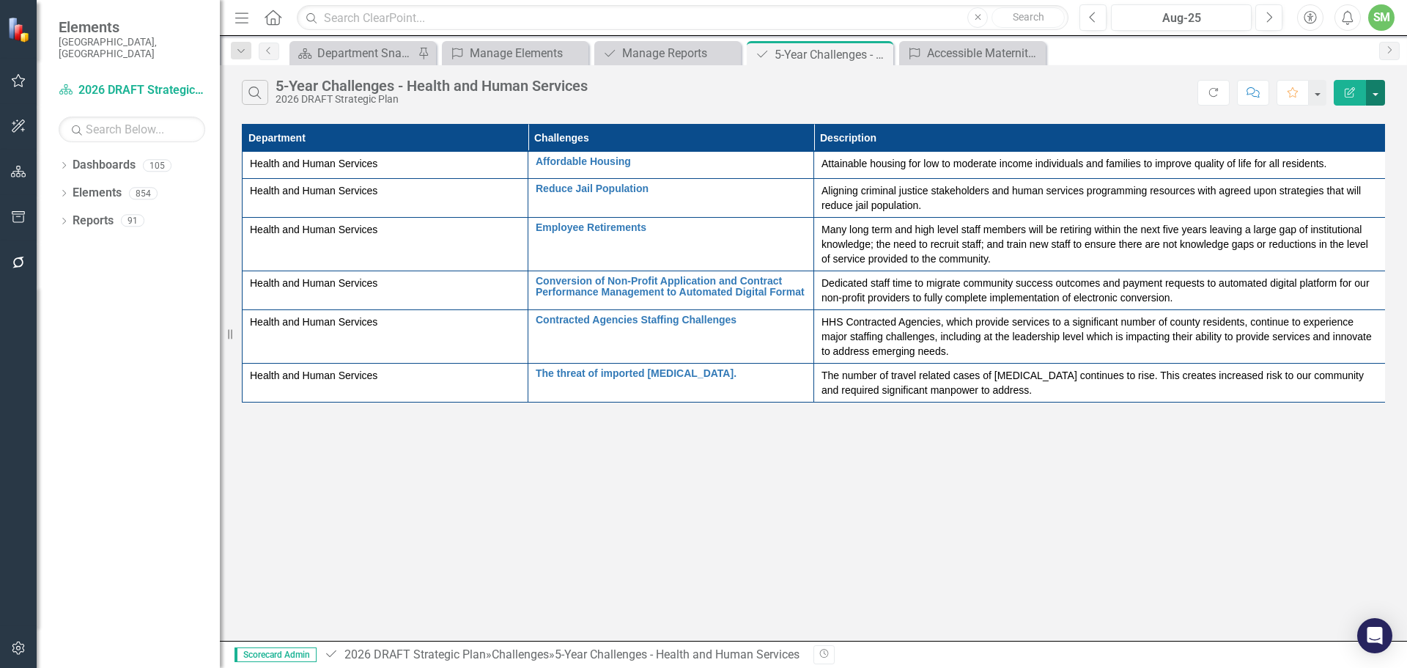
click at [1373, 92] on button "button" at bounding box center [1375, 93] width 19 height 26
click at [1323, 147] on link "PDF Export to PDF" at bounding box center [1326, 149] width 116 height 27
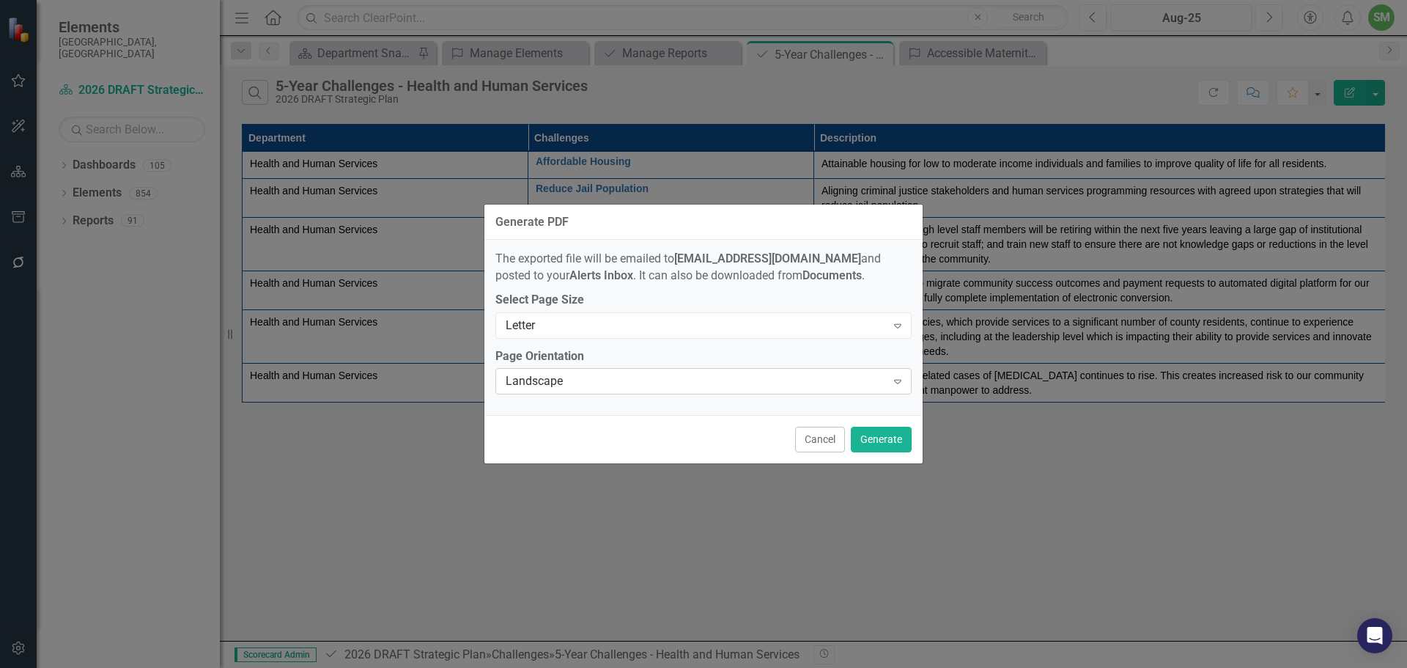
click at [664, 385] on div "Landscape" at bounding box center [696, 381] width 380 height 17
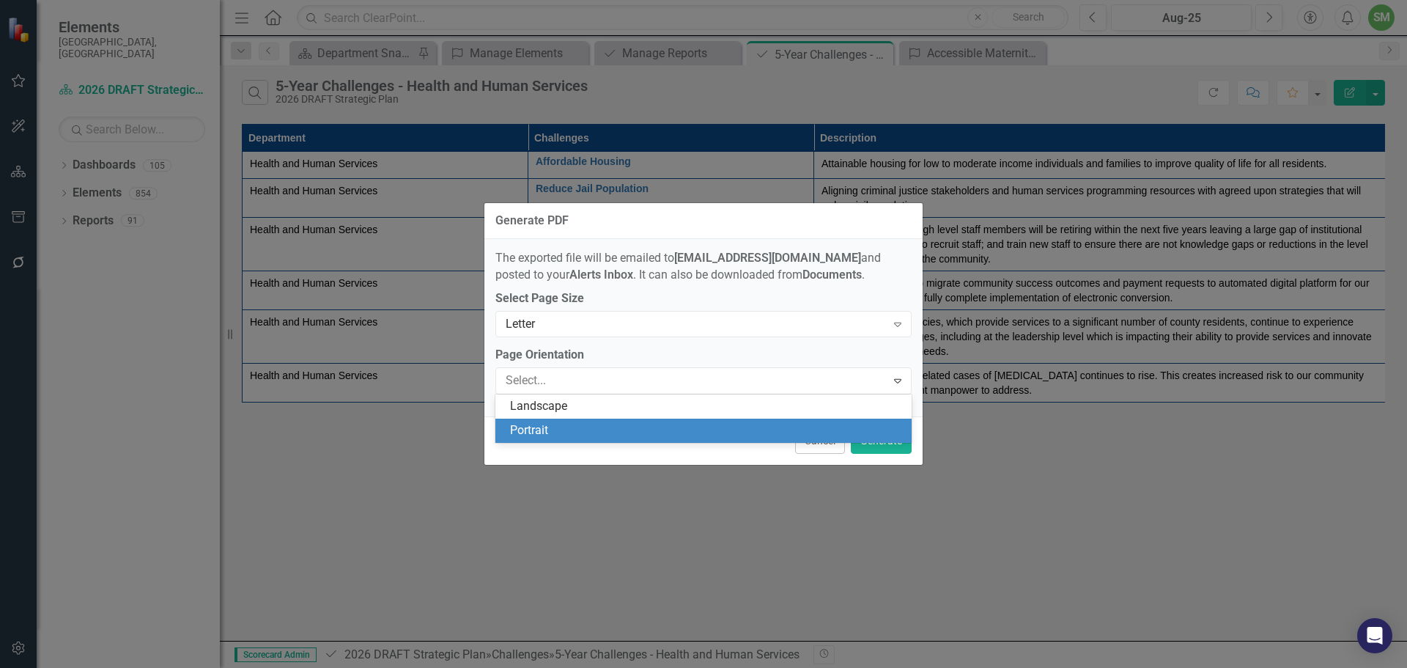
click at [605, 436] on div "Portrait" at bounding box center [706, 430] width 393 height 17
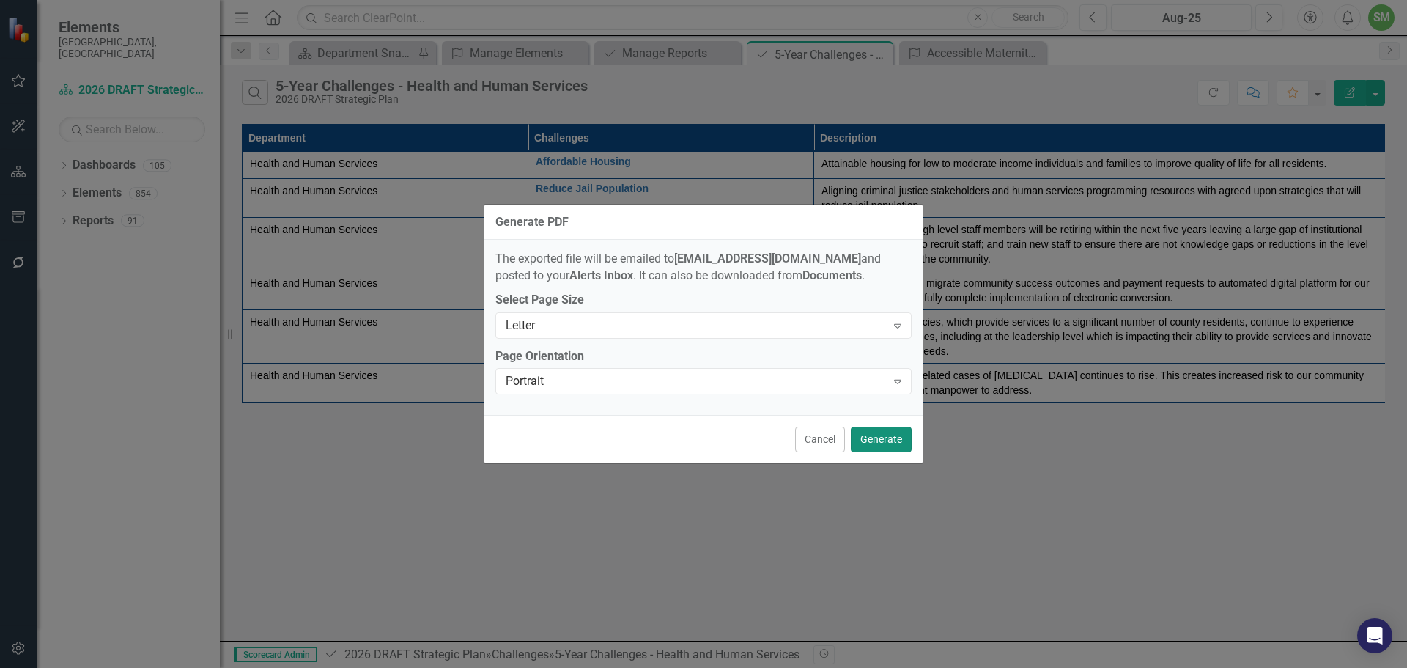
click at [887, 439] on button "Generate" at bounding box center [881, 439] width 61 height 26
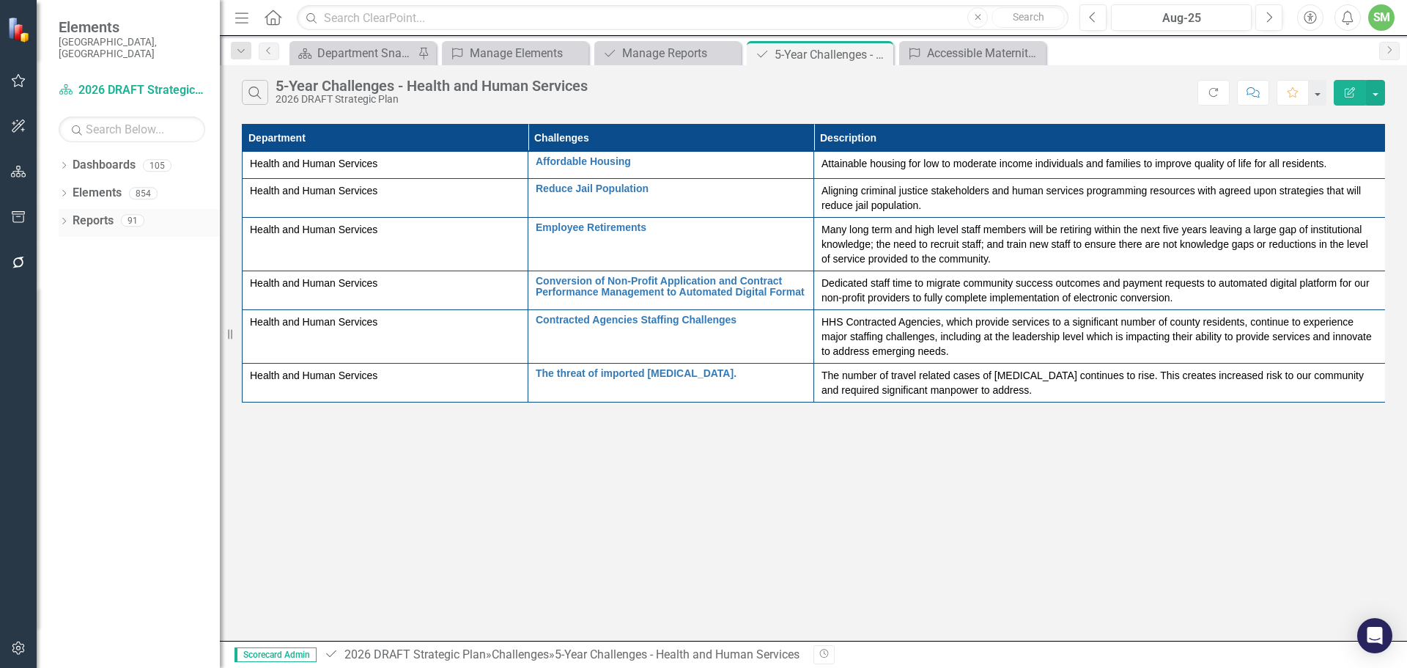
click at [60, 218] on icon "Dropdown" at bounding box center [64, 222] width 10 height 8
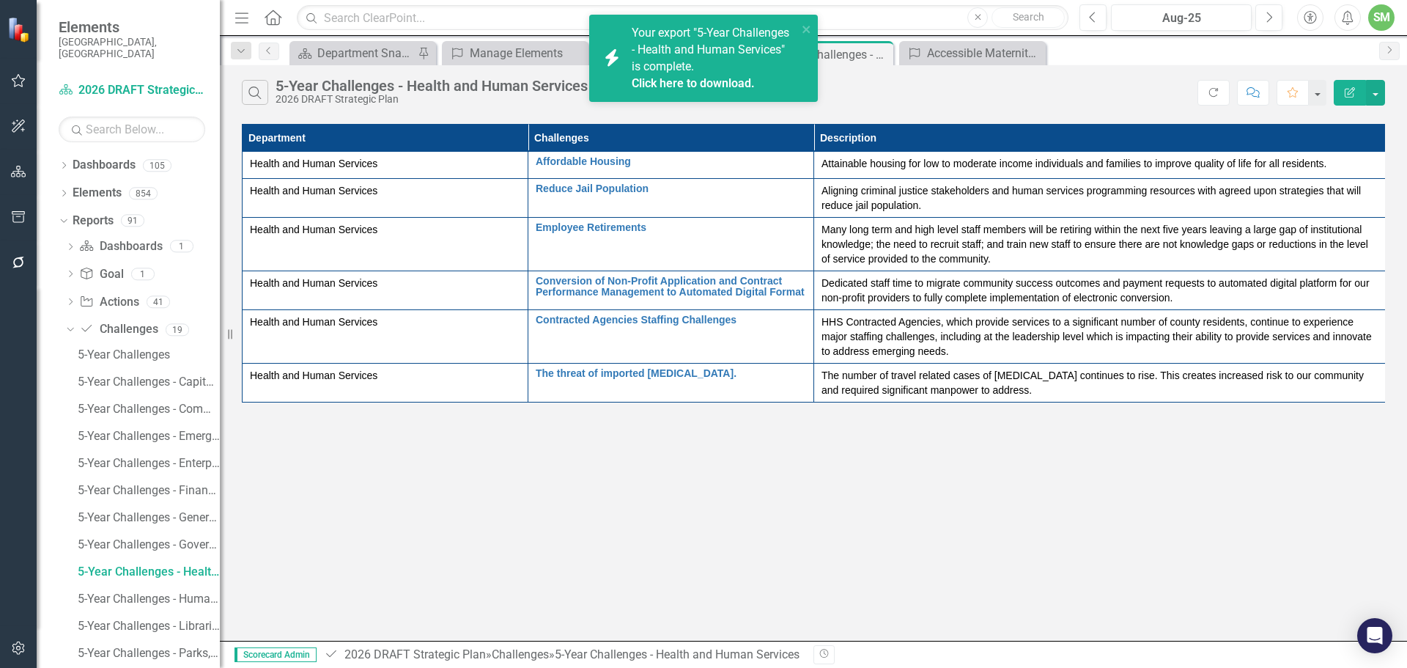
click at [690, 76] on link "Click here to download." at bounding box center [693, 83] width 123 height 14
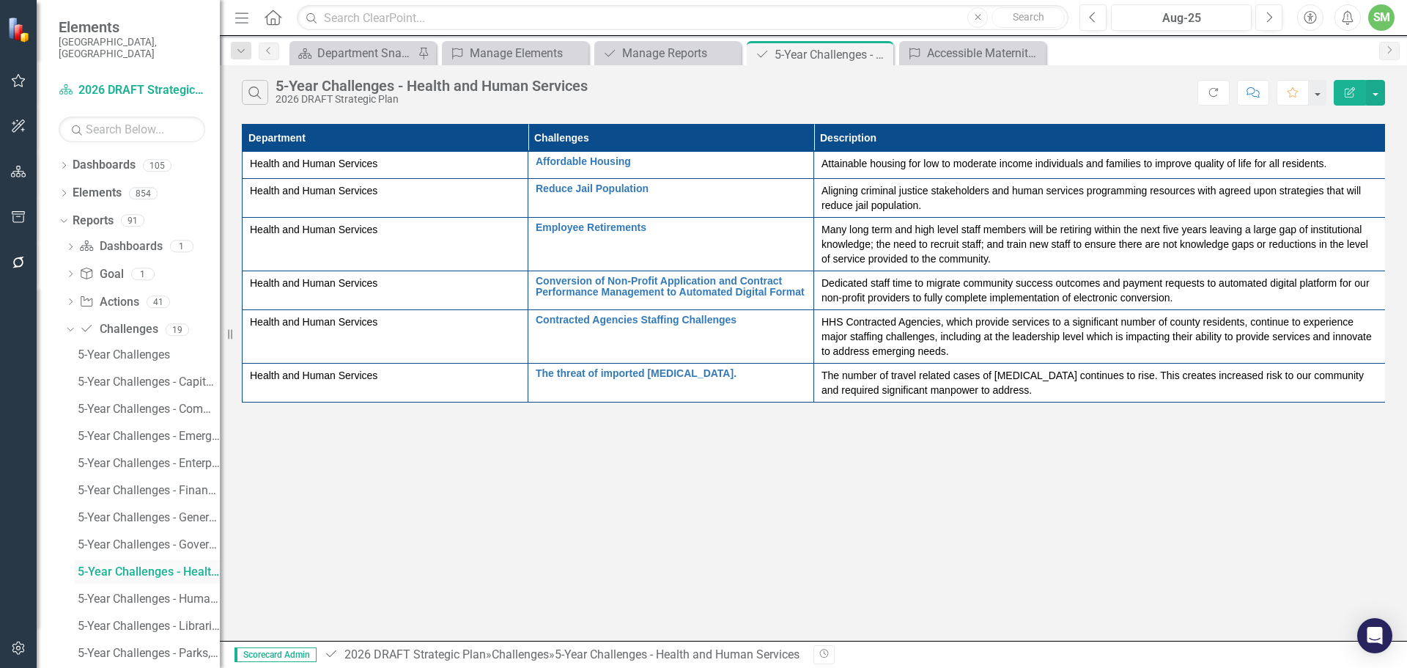
click at [140, 565] on div "5-Year Challenges - Health and Human Services" at bounding box center [149, 571] width 142 height 13
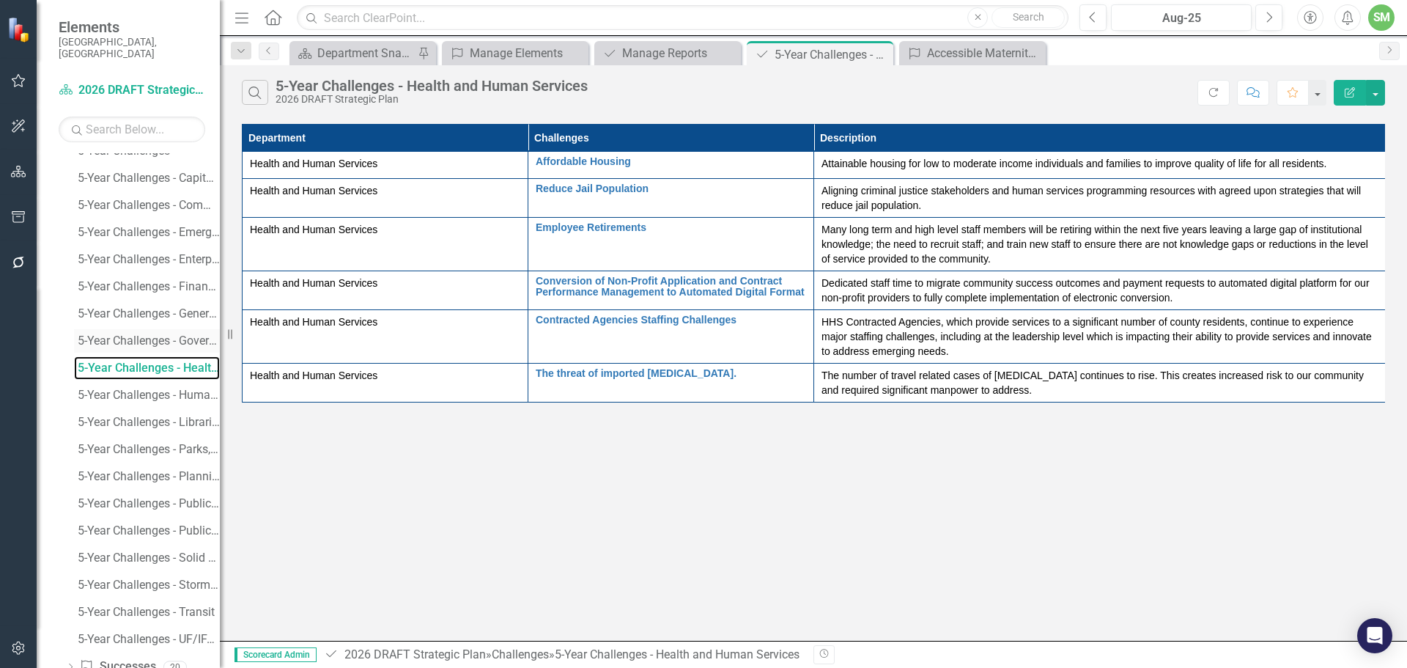
scroll to position [229, 0]
click at [70, 637] on div "Dropdown" at bounding box center [70, 643] width 10 height 12
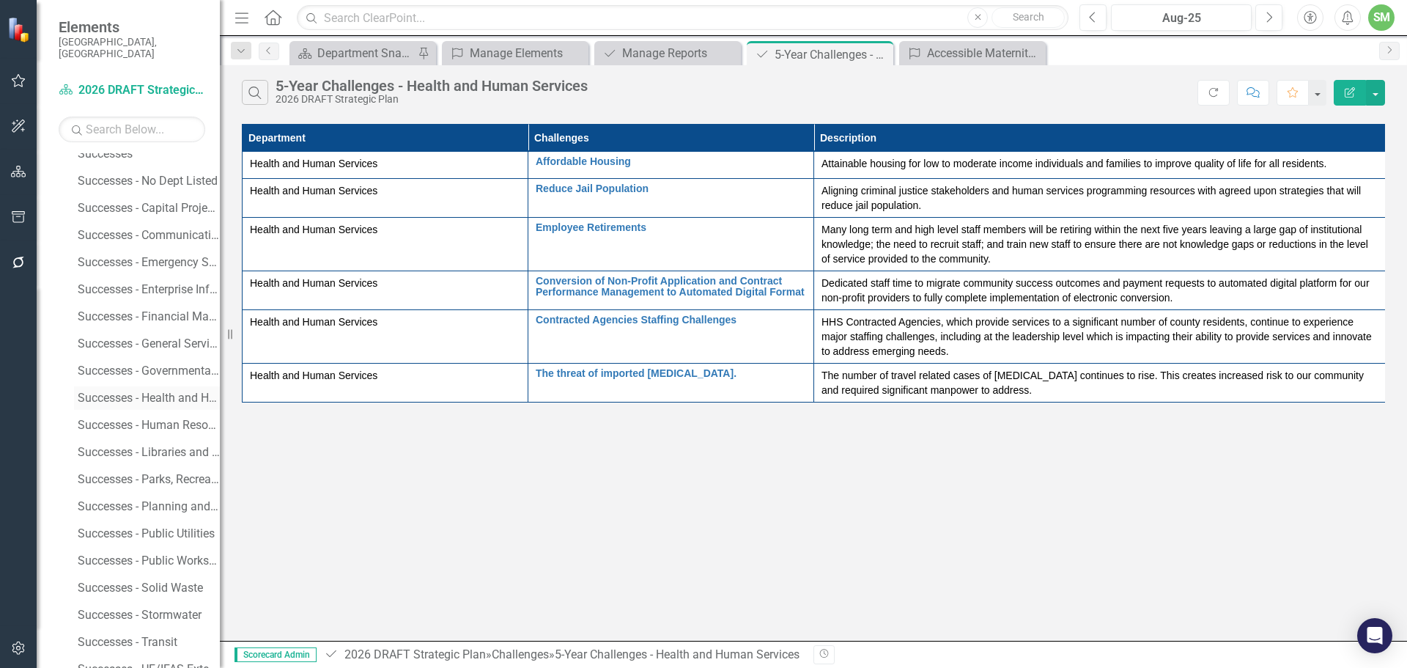
click at [161, 391] on div "Successes - Health and Human Services" at bounding box center [149, 397] width 142 height 13
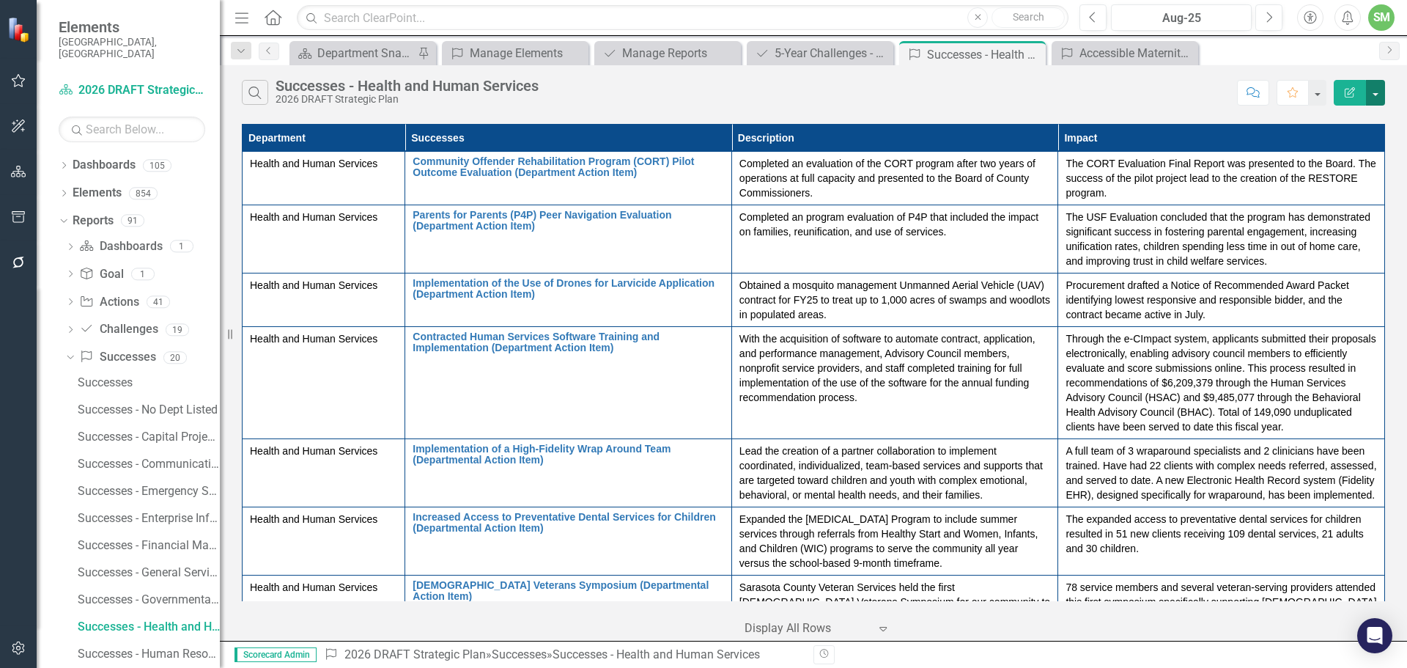
click at [1376, 90] on button "button" at bounding box center [1375, 93] width 19 height 26
click at [1311, 150] on link "PDF Export to PDF" at bounding box center [1326, 149] width 116 height 27
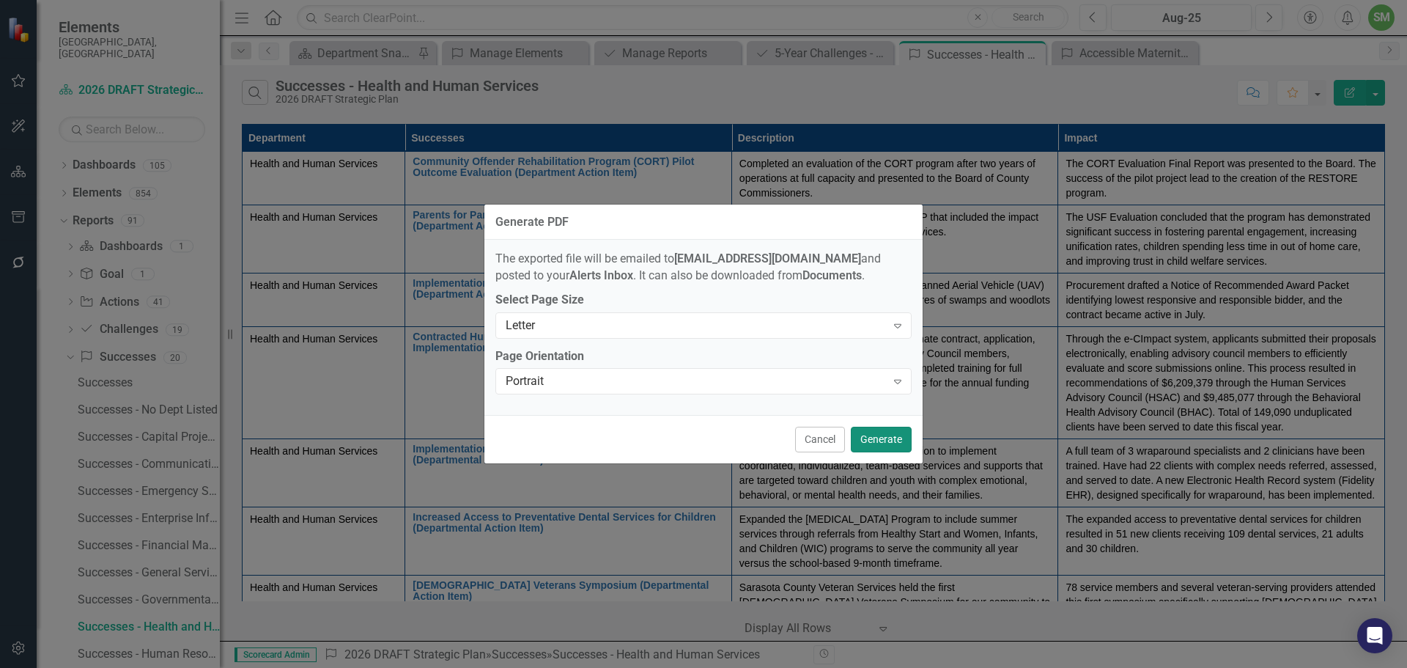
click at [873, 430] on button "Generate" at bounding box center [881, 439] width 61 height 26
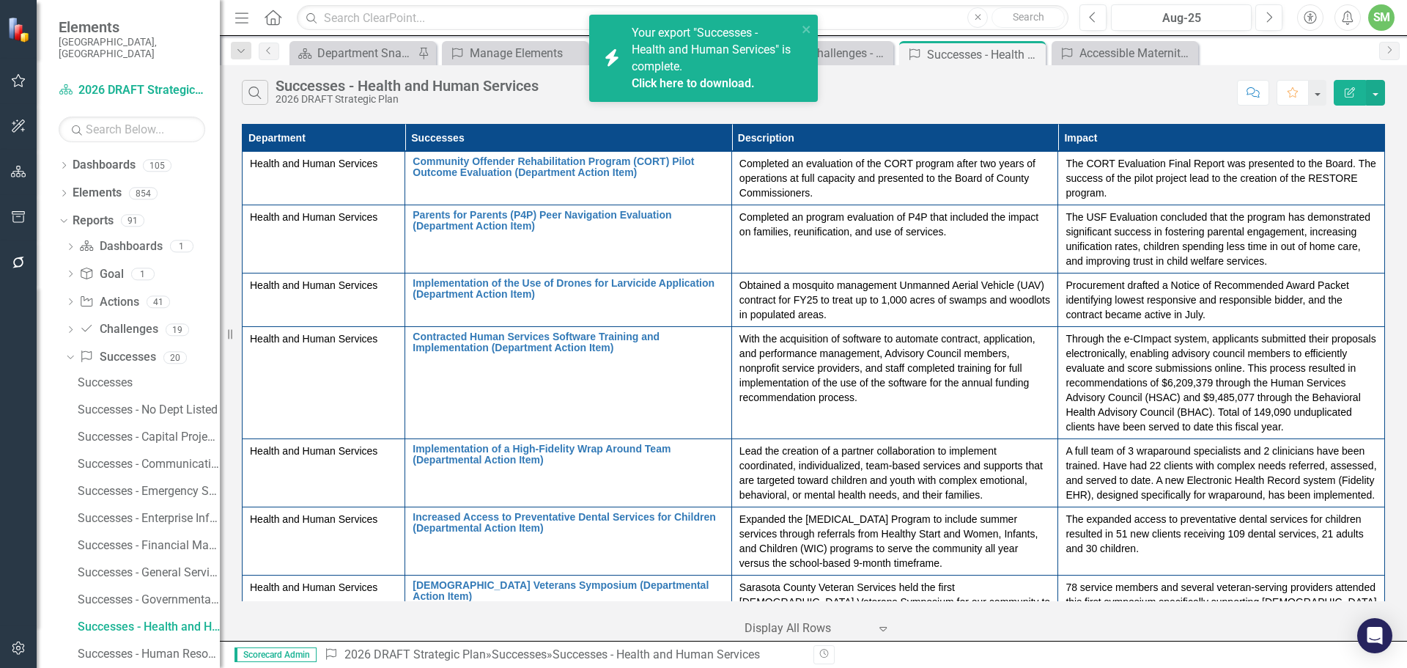
click at [651, 78] on link "Click here to download." at bounding box center [693, 83] width 123 height 14
